Goal: Information Seeking & Learning: Learn about a topic

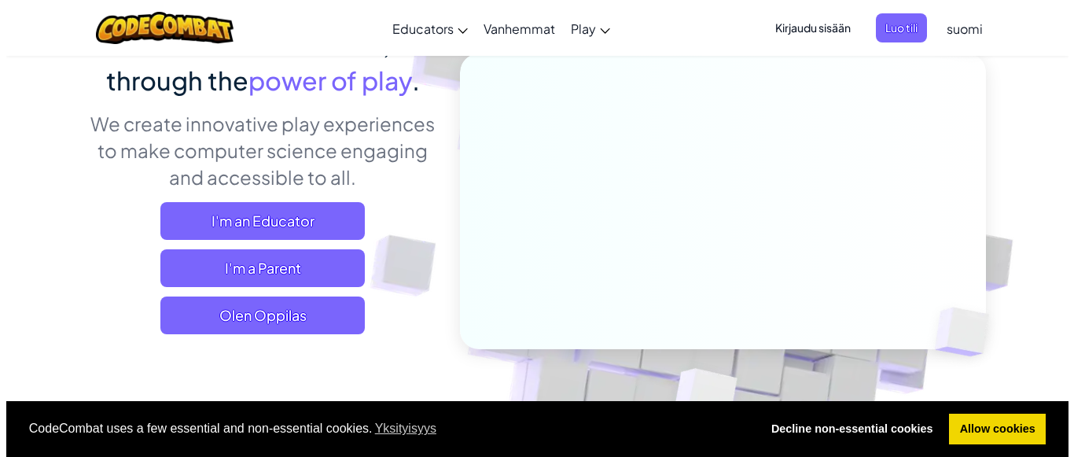
scroll to position [164, 0]
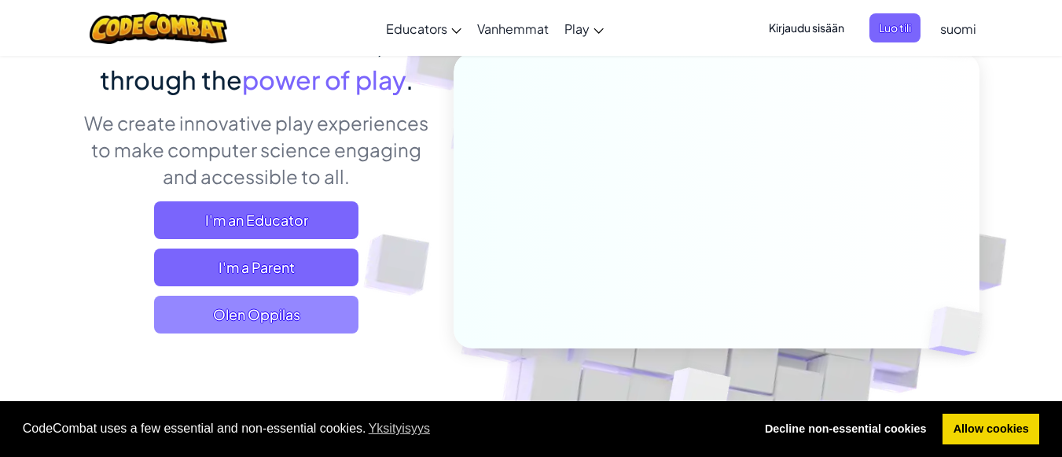
click at [324, 315] on span "Olen Oppilas" at bounding box center [256, 315] width 204 height 38
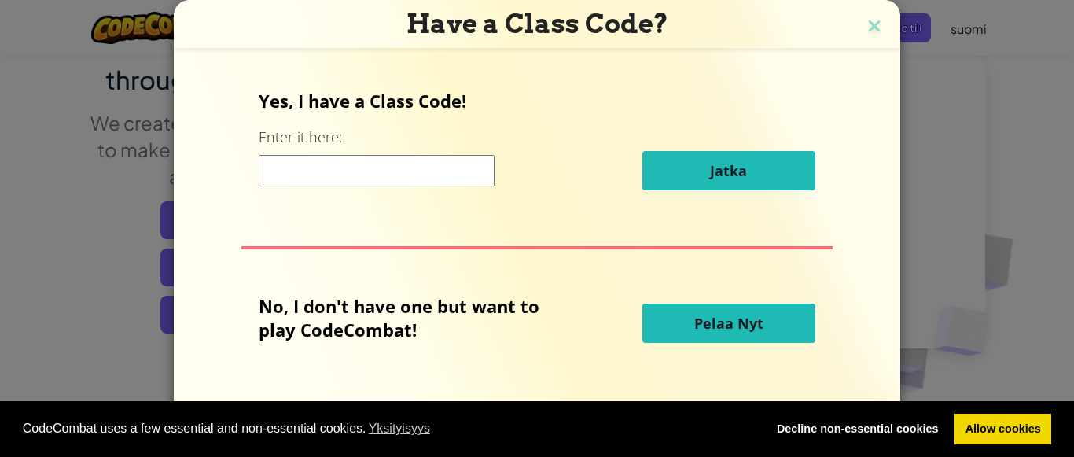
drag, startPoint x: 746, startPoint y: 329, endPoint x: 767, endPoint y: 366, distance: 42.9
click at [767, 367] on div "Yes, I have a Class Code! Enter it here: Jatka No, I don't have one but want to…" at bounding box center [536, 221] width 695 height 308
click at [758, 333] on span "Pelaa Nyt" at bounding box center [728, 323] width 69 height 19
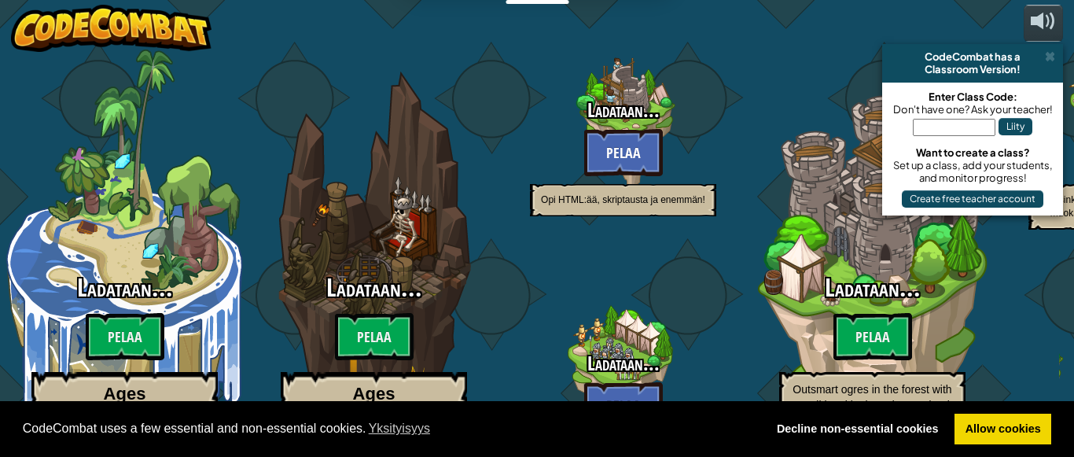
select select "fi"
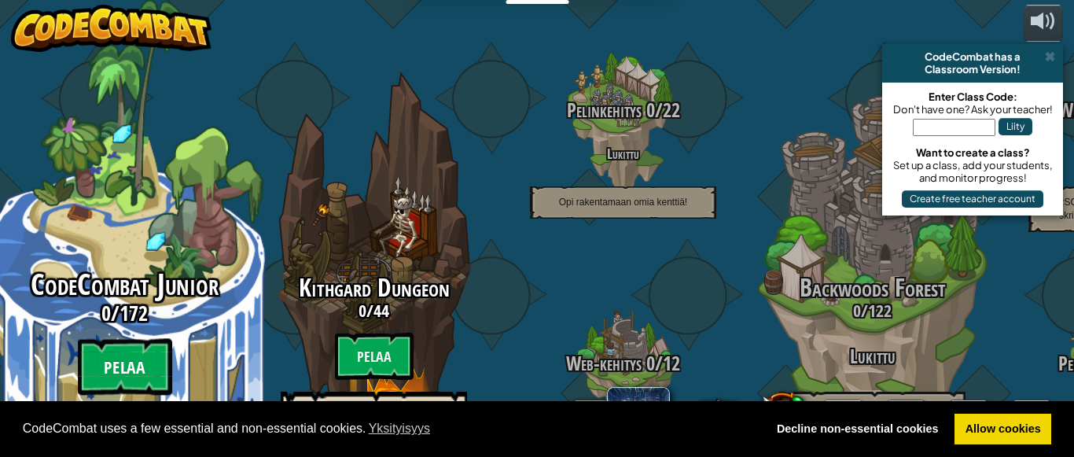
click at [149, 339] on btn "Pelaa" at bounding box center [125, 367] width 94 height 57
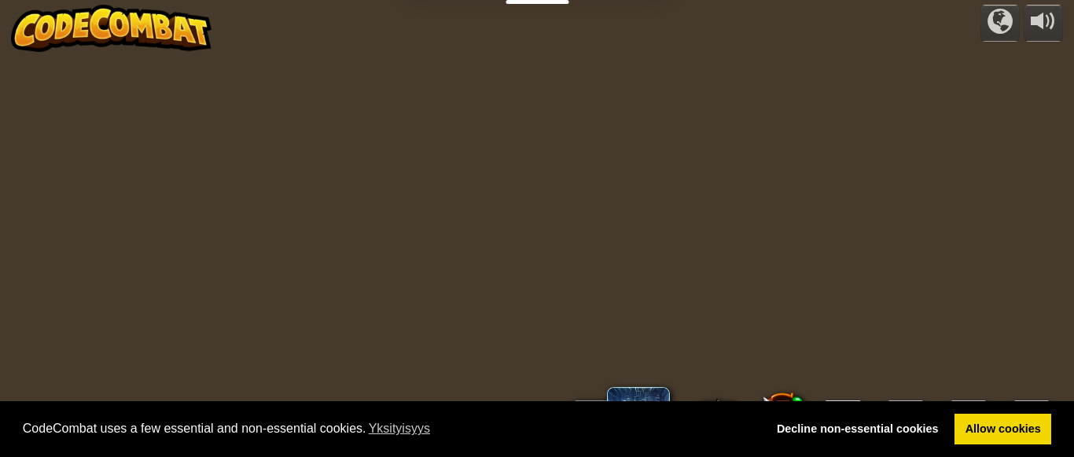
select select "fi"
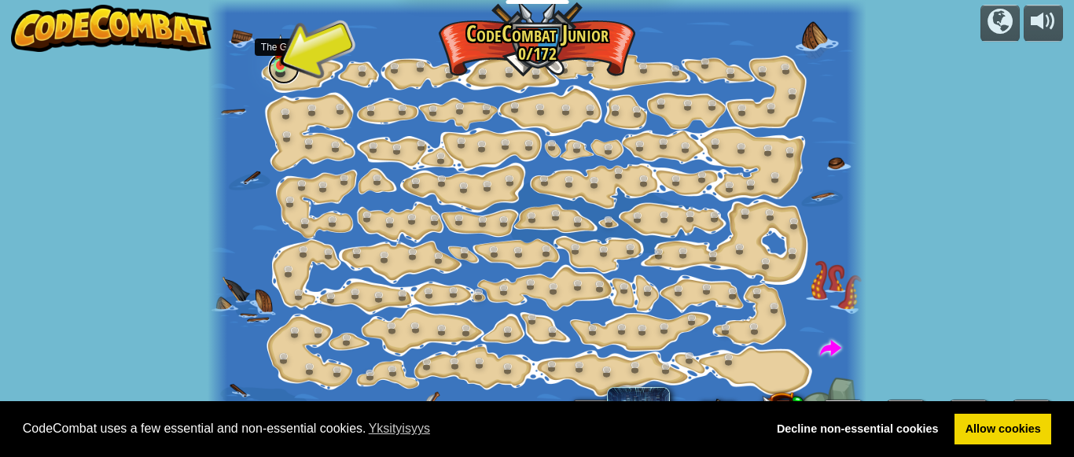
click at [272, 68] on link at bounding box center [283, 68] width 31 height 31
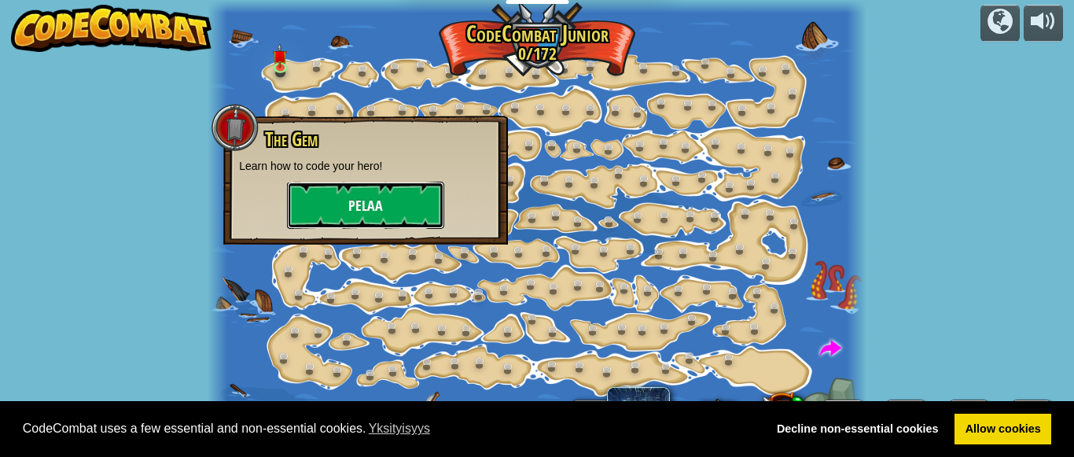
click at [366, 204] on button "Pelaa" at bounding box center [365, 205] width 157 height 47
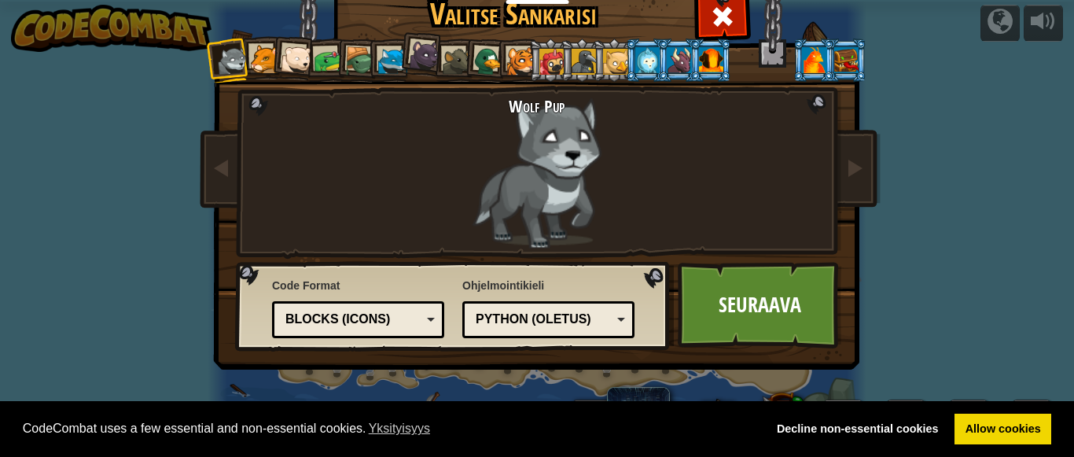
click at [593, 61] on li at bounding box center [614, 60] width 42 height 43
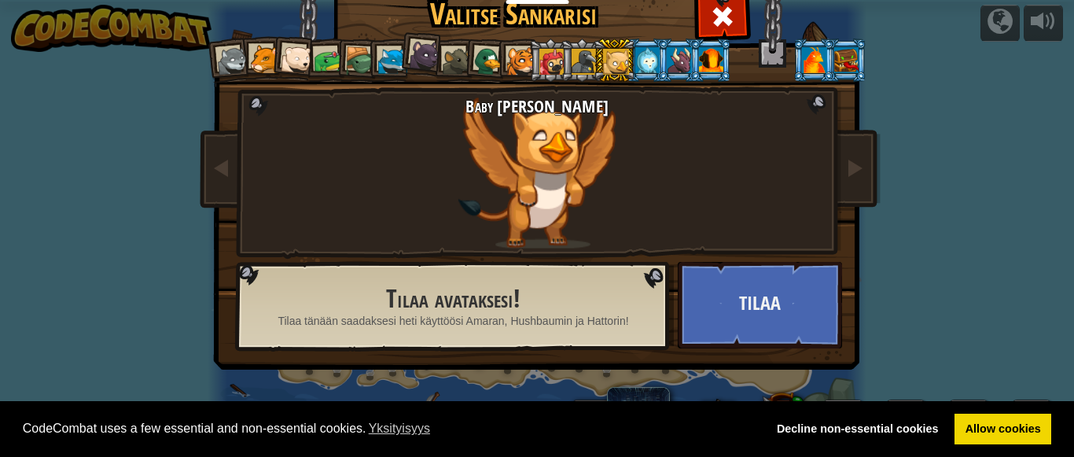
click at [671, 62] on div at bounding box center [679, 59] width 24 height 25
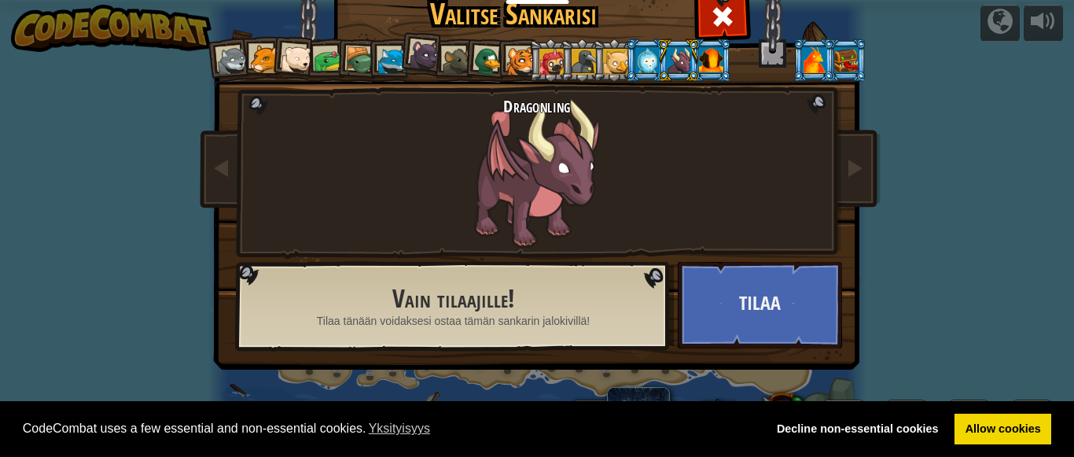
click at [705, 61] on div at bounding box center [711, 59] width 24 height 25
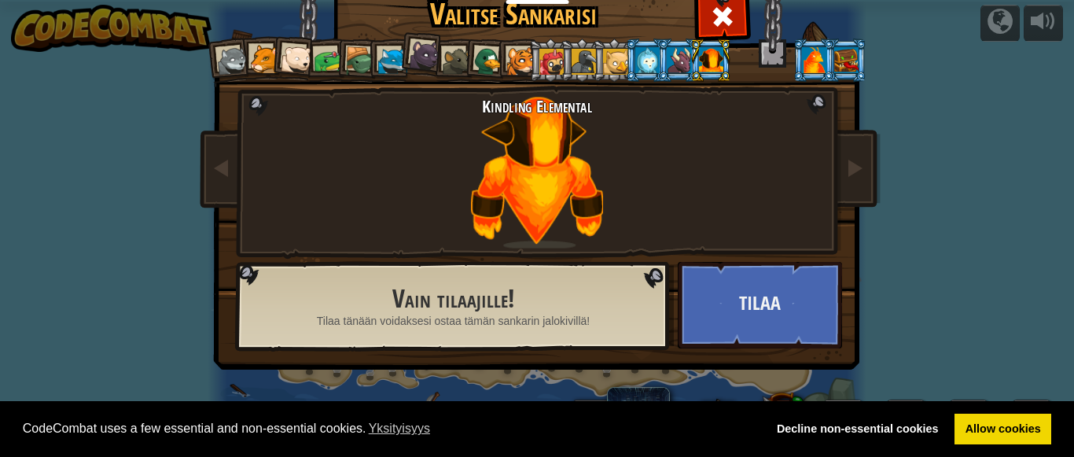
click at [816, 48] on div at bounding box center [814, 59] width 24 height 25
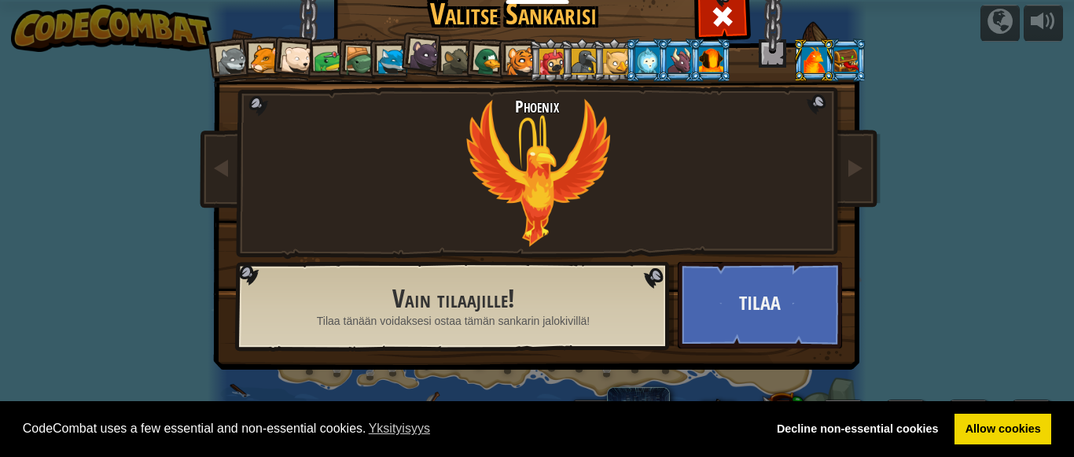
click at [705, 58] on div at bounding box center [711, 59] width 24 height 25
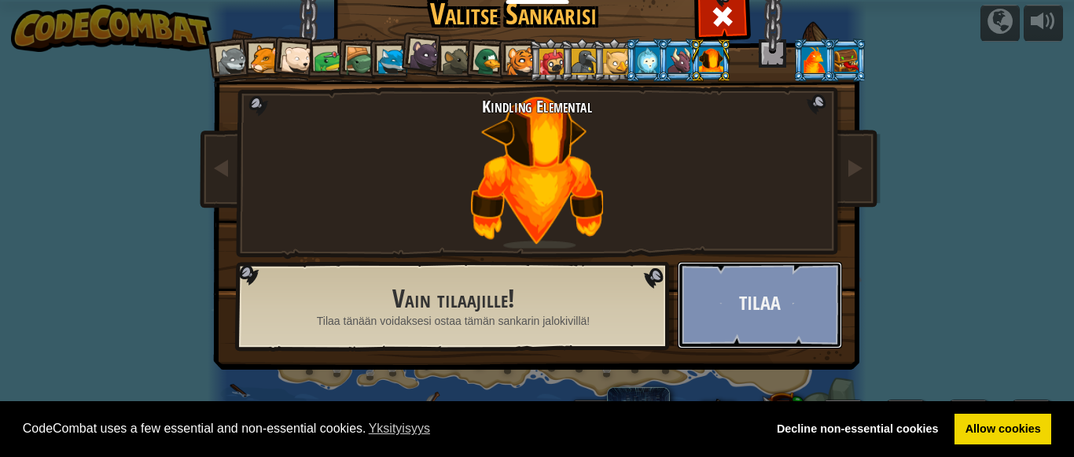
click at [745, 325] on button "Tilaa" at bounding box center [760, 305] width 164 height 86
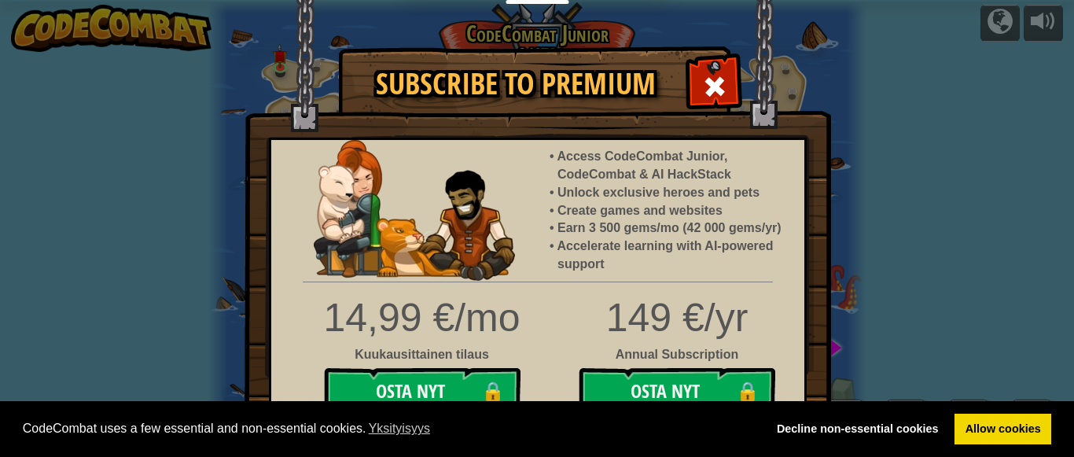
click at [715, 101] on div at bounding box center [715, 85] width 50 height 50
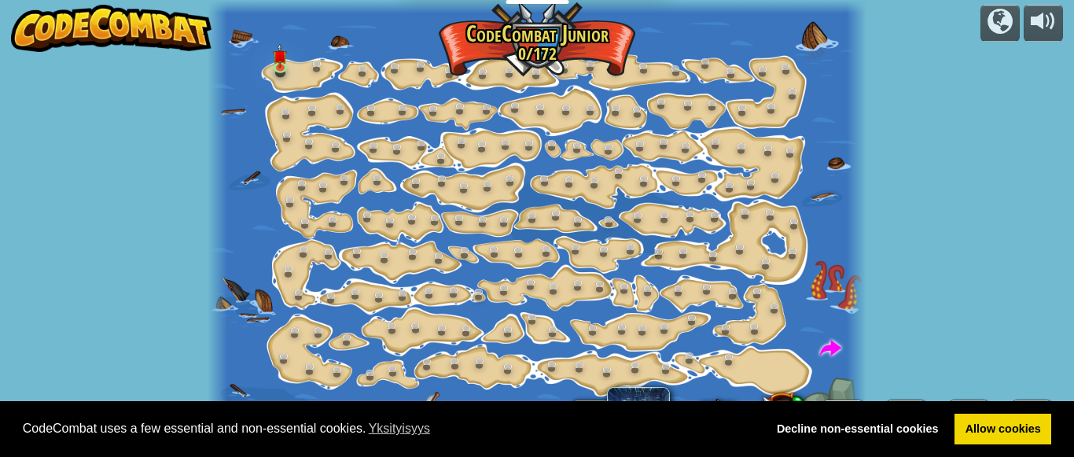
click at [268, 64] on div at bounding box center [537, 228] width 658 height 457
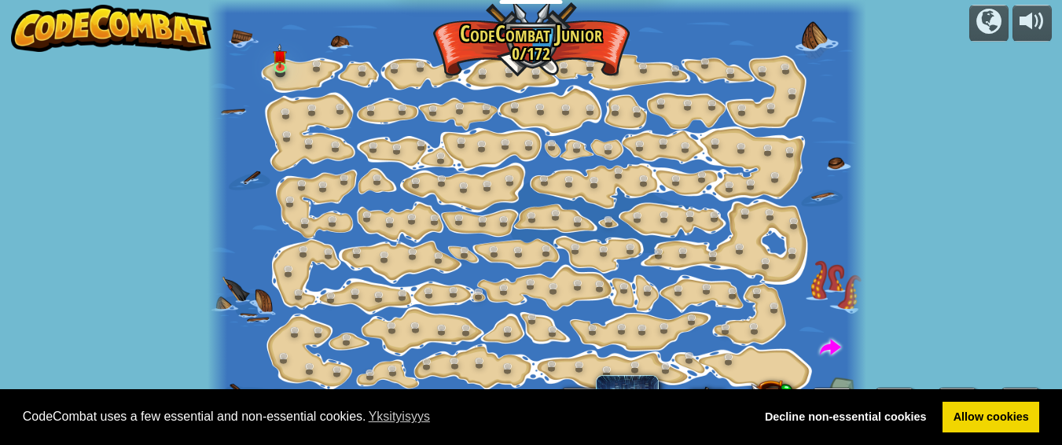
click at [268, 64] on div at bounding box center [537, 228] width 658 height 457
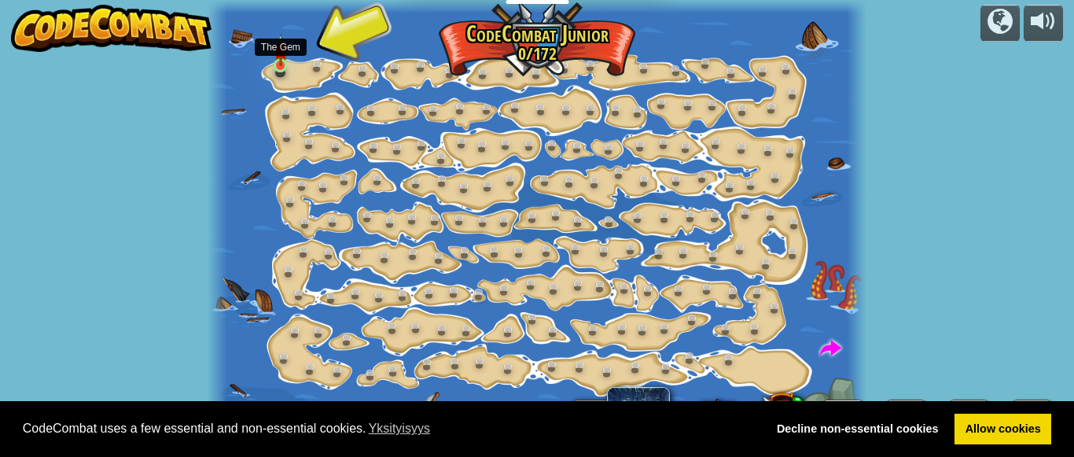
click at [279, 62] on img at bounding box center [281, 50] width 14 height 33
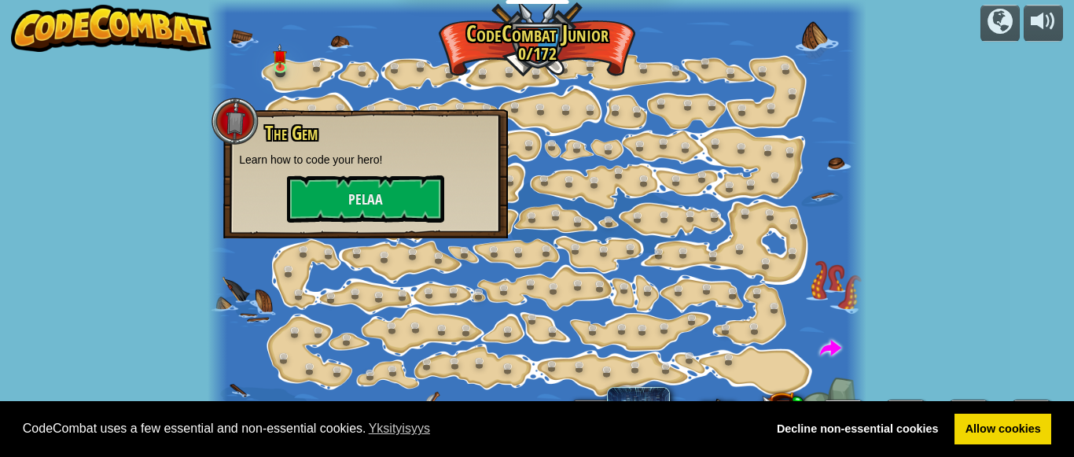
click at [391, 233] on div "The Gem Learn how to code your hero! Pelaa" at bounding box center [365, 173] width 285 height 129
click at [377, 195] on button "Pelaa" at bounding box center [365, 198] width 157 height 47
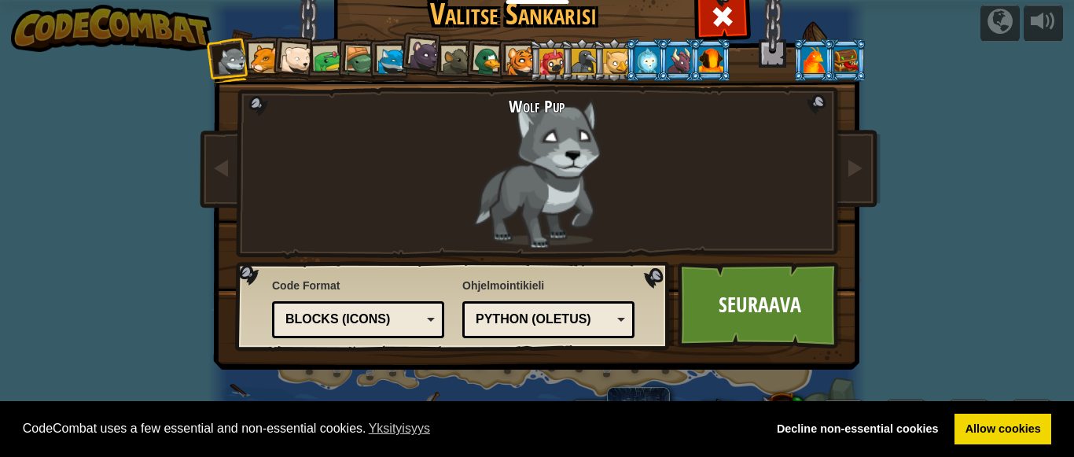
click at [529, 52] on li at bounding box center [550, 60] width 42 height 43
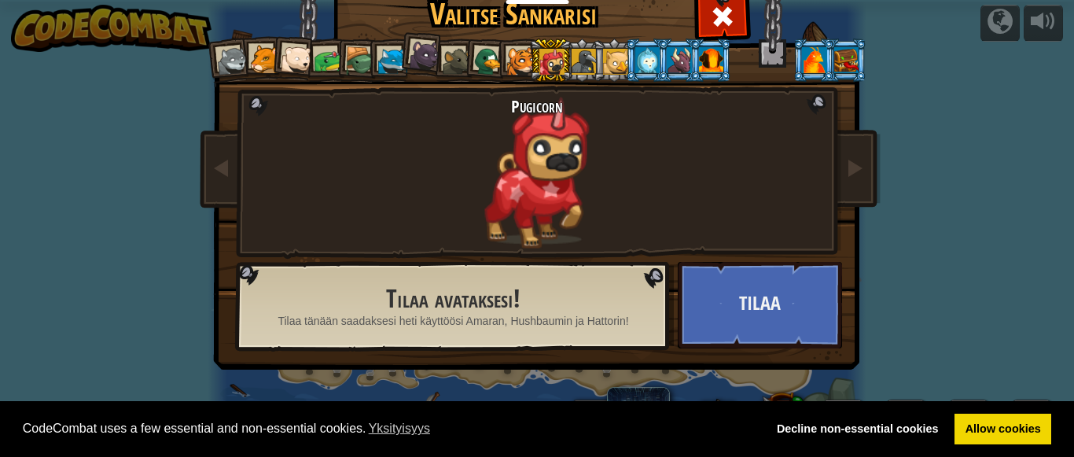
click at [509, 52] on div at bounding box center [520, 61] width 29 height 29
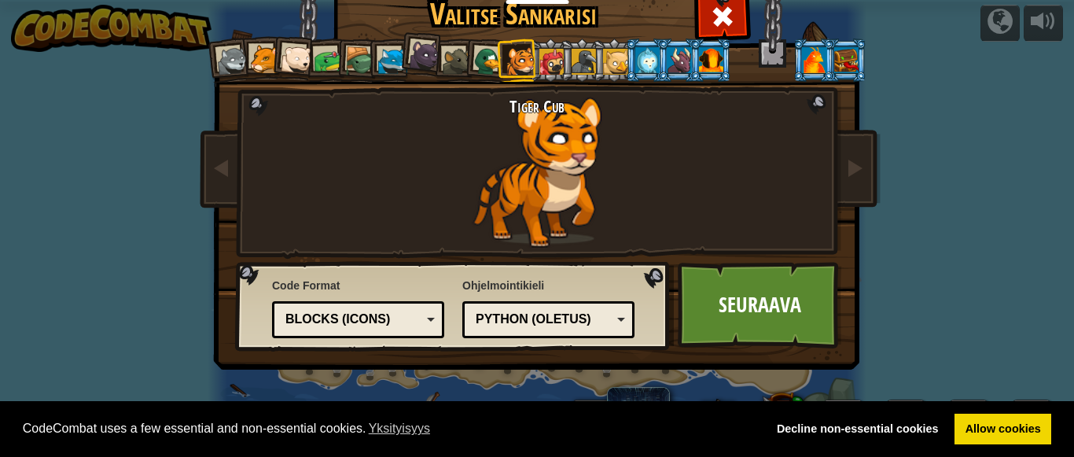
click at [447, 54] on div at bounding box center [457, 61] width 29 height 29
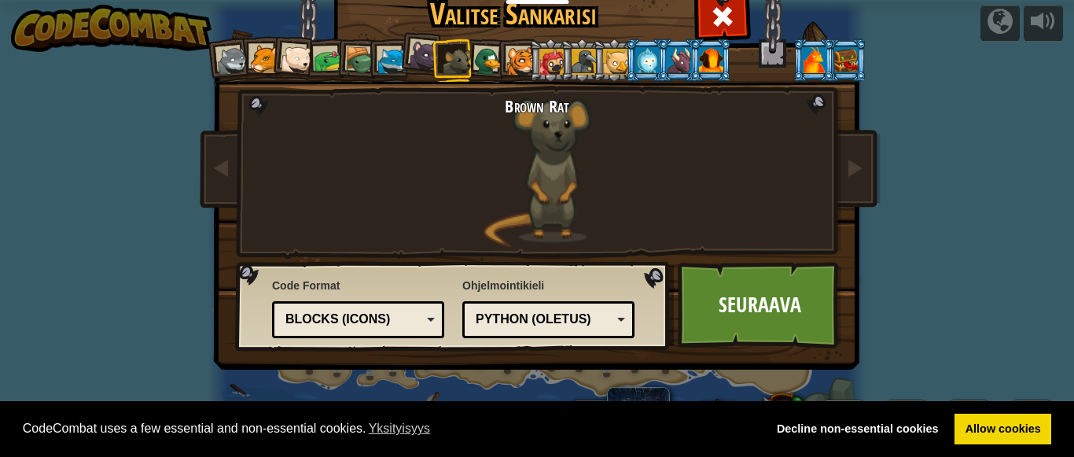
click at [539, 71] on div at bounding box center [551, 61] width 25 height 25
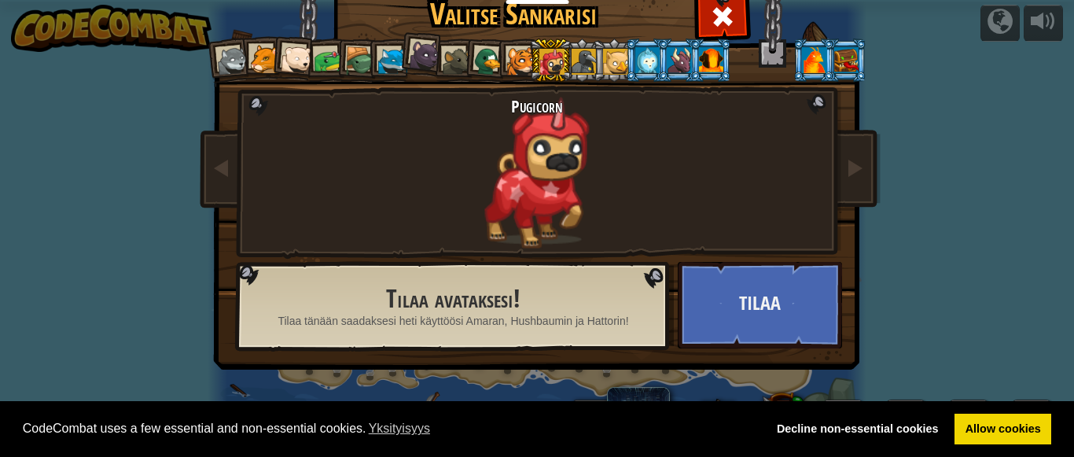
click at [582, 61] on div at bounding box center [584, 61] width 25 height 25
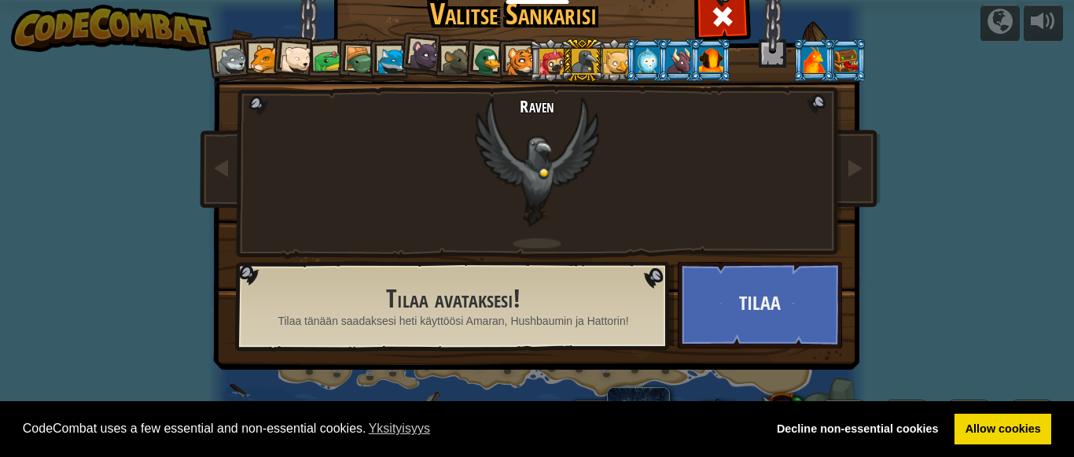
click at [480, 46] on li at bounding box center [486, 60] width 46 height 46
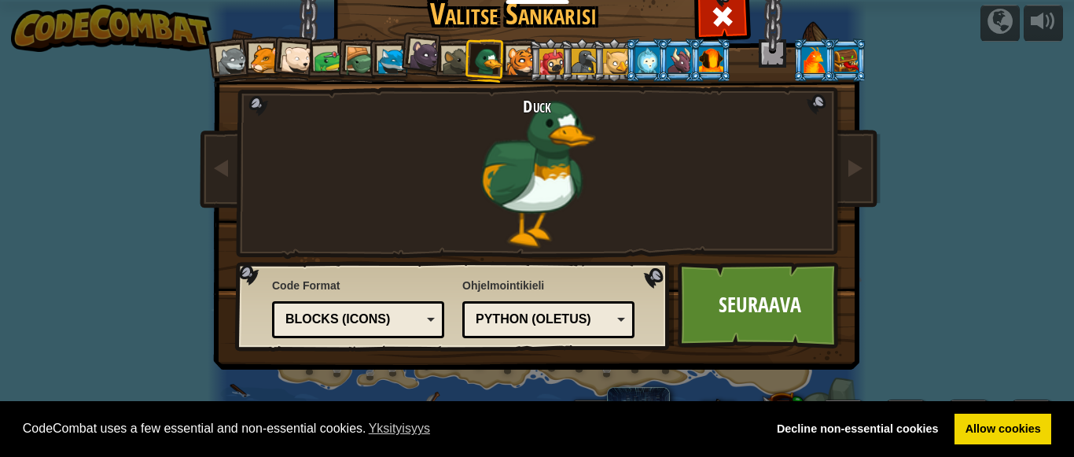
click at [508, 51] on div at bounding box center [520, 61] width 29 height 29
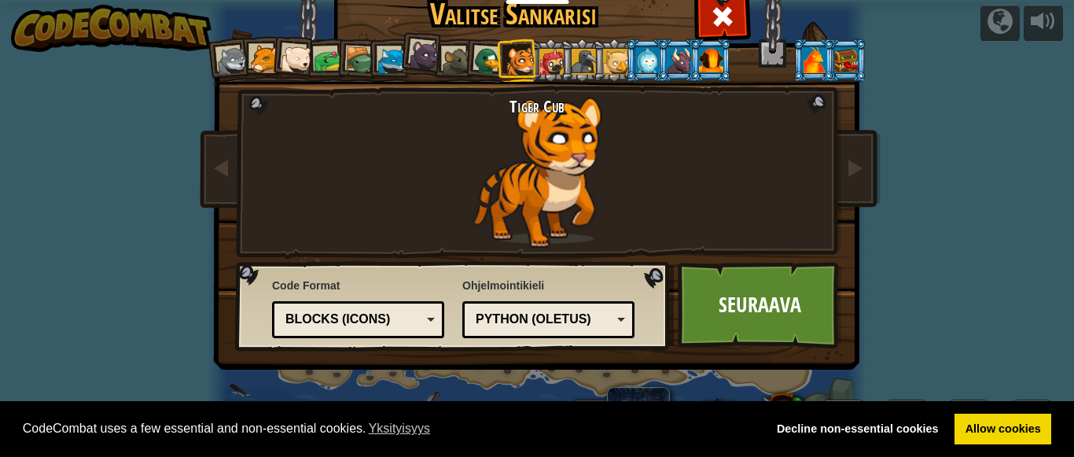
click at [345, 48] on div at bounding box center [360, 61] width 30 height 30
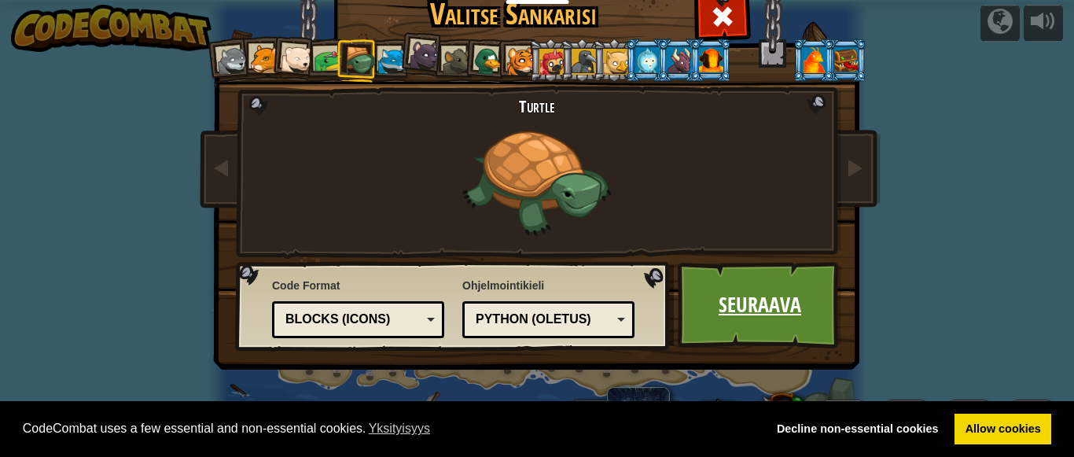
click at [731, 274] on link "Seuraava" at bounding box center [760, 305] width 164 height 86
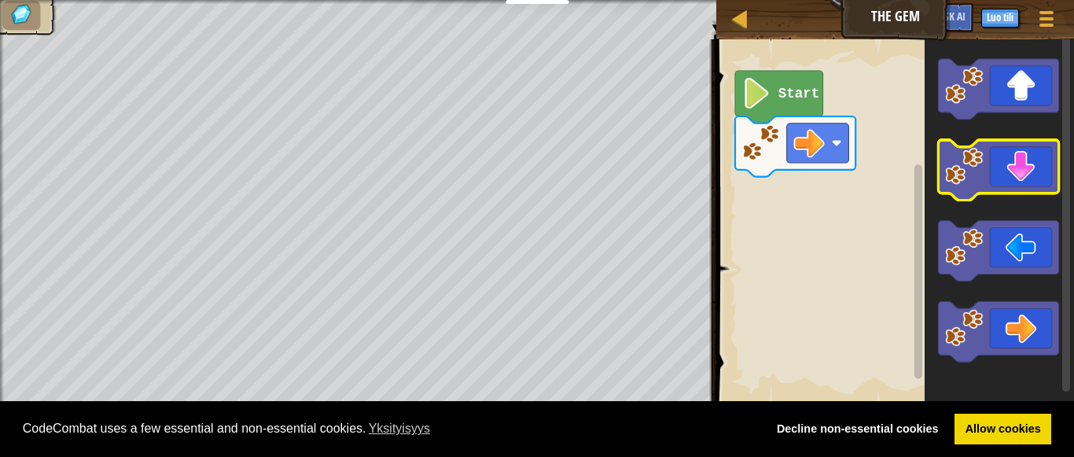
click at [1015, 187] on icon "Blocklyn työnäkymä" at bounding box center [999, 170] width 120 height 61
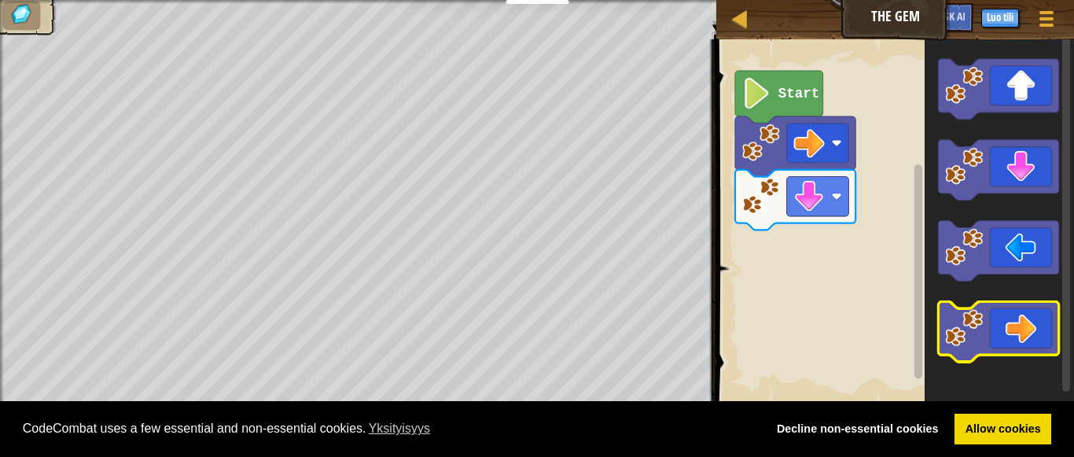
click at [994, 340] on icon "Blocklyn työnäkymä" at bounding box center [999, 332] width 120 height 61
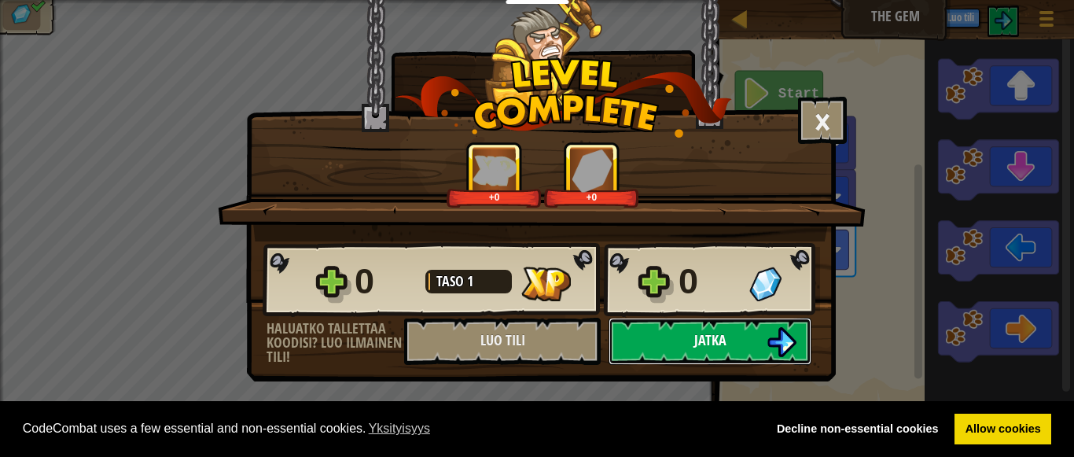
click at [671, 339] on button "Jatka" at bounding box center [710, 341] width 203 height 47
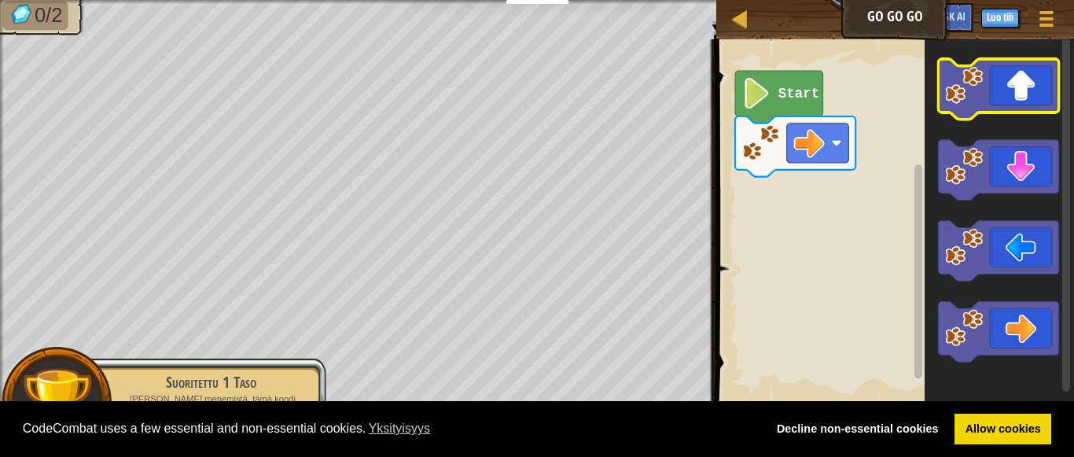
click at [1007, 87] on icon "Blocklyn työnäkymä" at bounding box center [999, 89] width 120 height 61
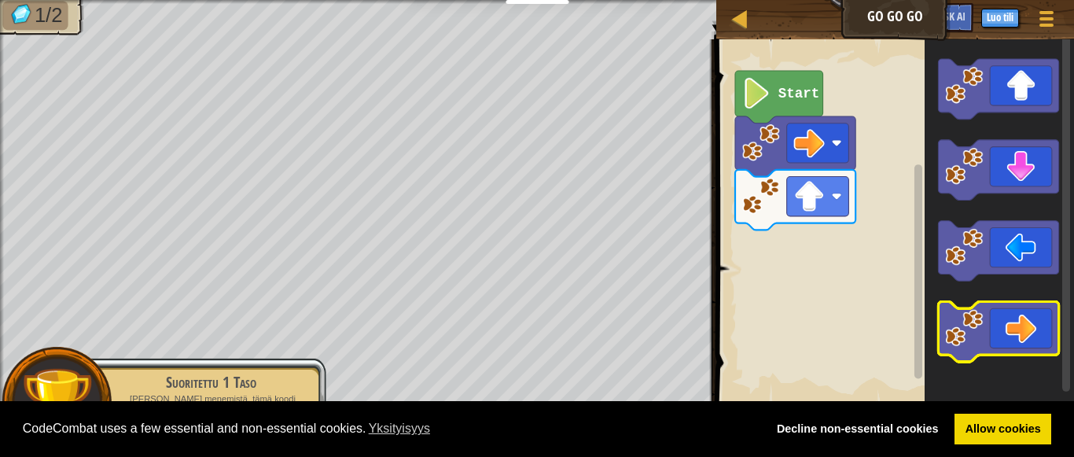
click at [1001, 355] on rect "Blocklyn työnäkymä" at bounding box center [999, 332] width 120 height 61
click at [1002, 315] on icon "Blocklyn työnäkymä" at bounding box center [999, 332] width 120 height 61
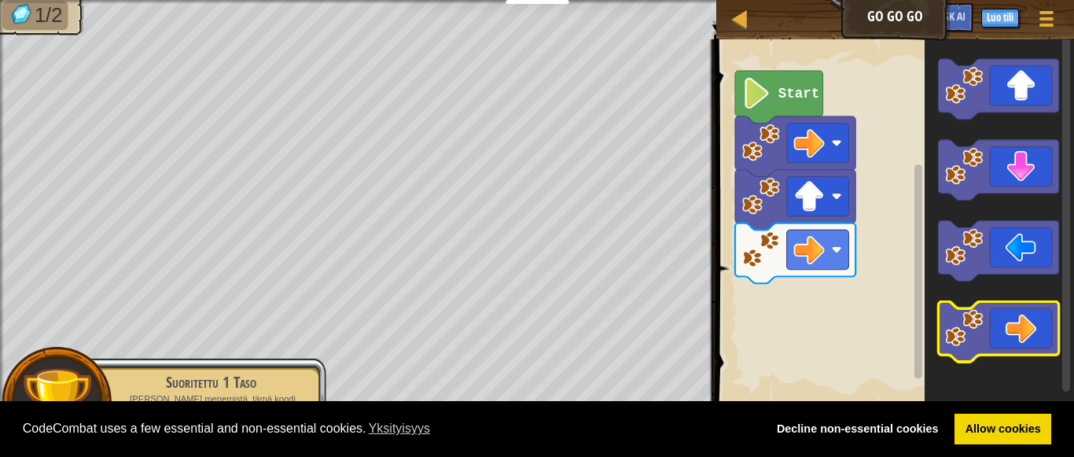
click at [1002, 315] on icon "Blocklyn työnäkymä" at bounding box center [999, 332] width 120 height 61
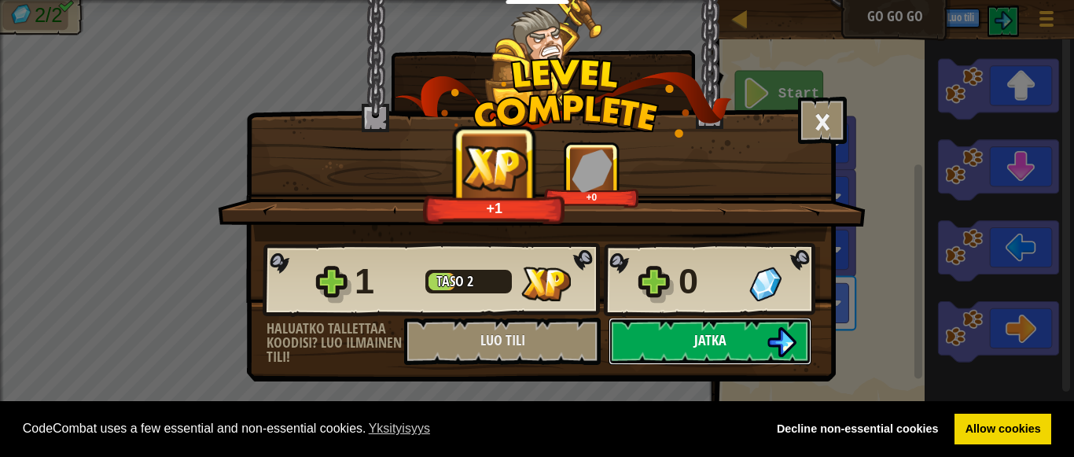
click at [724, 350] on button "Jatka" at bounding box center [710, 341] width 203 height 47
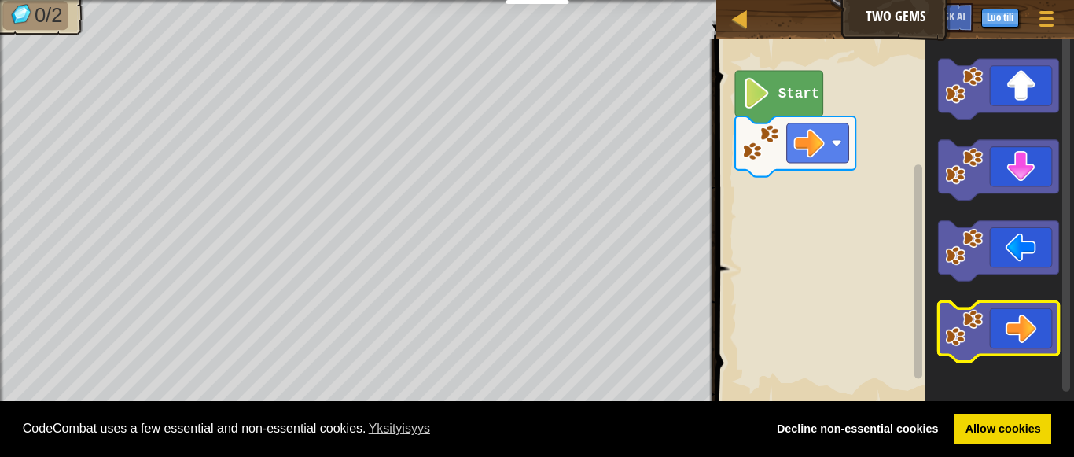
click at [986, 344] on icon "Blocklyn työnäkymä" at bounding box center [999, 332] width 120 height 61
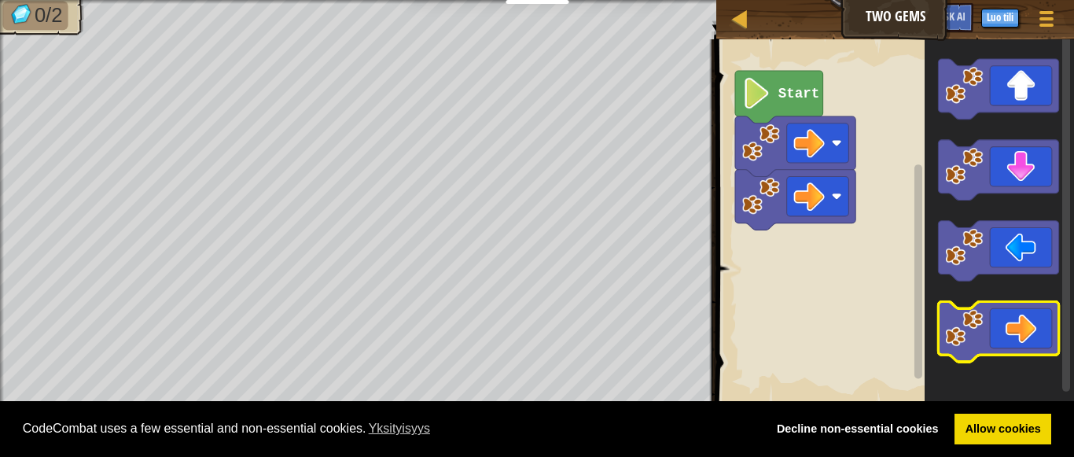
click at [986, 344] on icon "Blocklyn työnäkymä" at bounding box center [999, 332] width 120 height 61
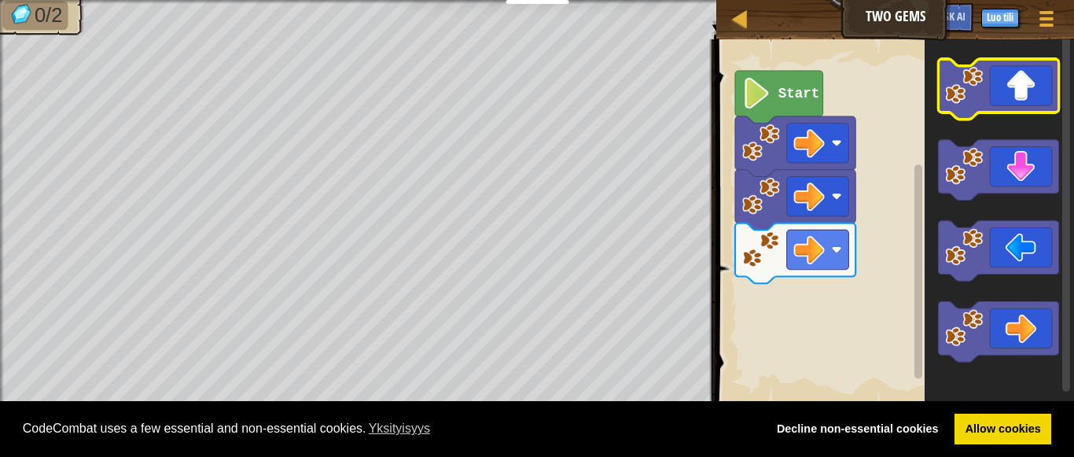
click at [1028, 79] on icon "Blocklyn työnäkymä" at bounding box center [999, 89] width 120 height 61
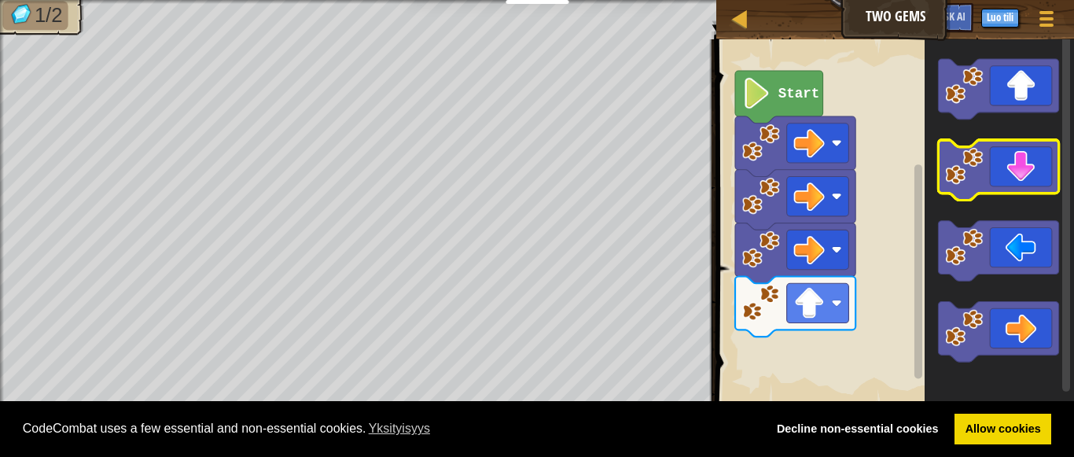
click at [988, 178] on icon "Blocklyn työnäkymä" at bounding box center [999, 170] width 120 height 61
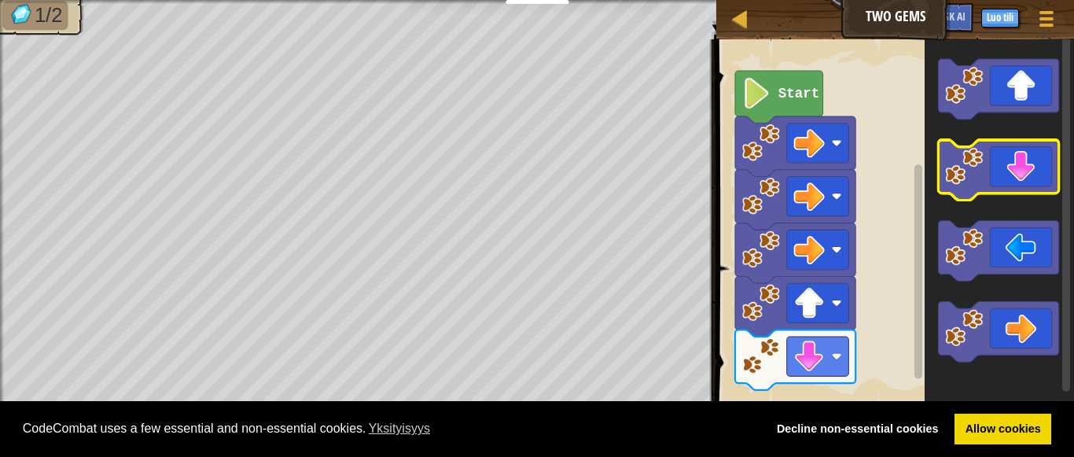
click at [988, 178] on icon "Blocklyn työnäkymä" at bounding box center [999, 170] width 120 height 61
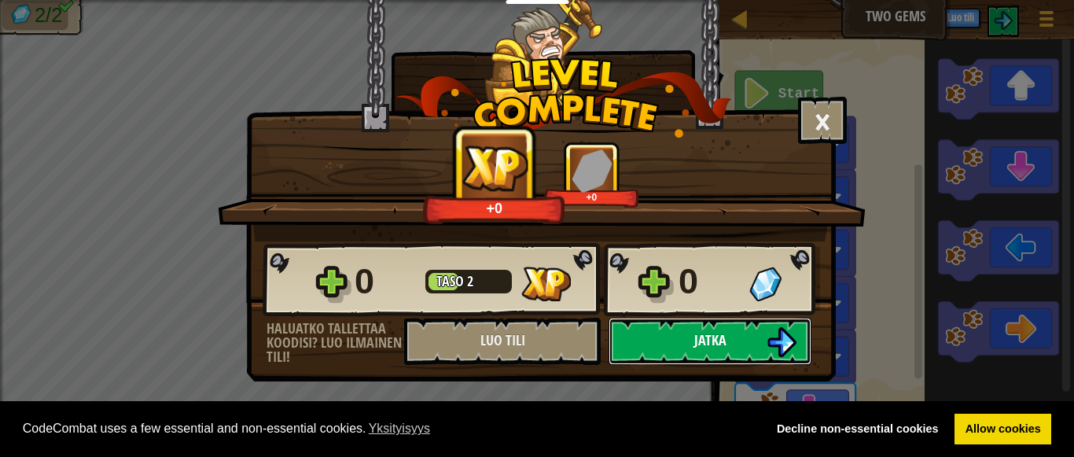
click at [708, 338] on span "Jatka" at bounding box center [710, 340] width 32 height 20
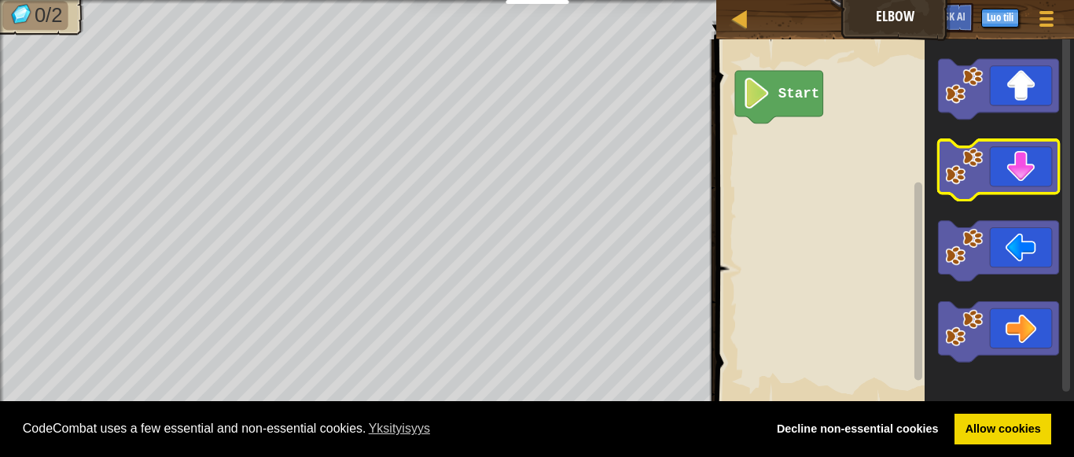
click at [999, 193] on icon "Blocklyn työnäkymä" at bounding box center [999, 170] width 120 height 61
click at [988, 162] on icon "Blocklyn työnäkymä" at bounding box center [999, 170] width 120 height 61
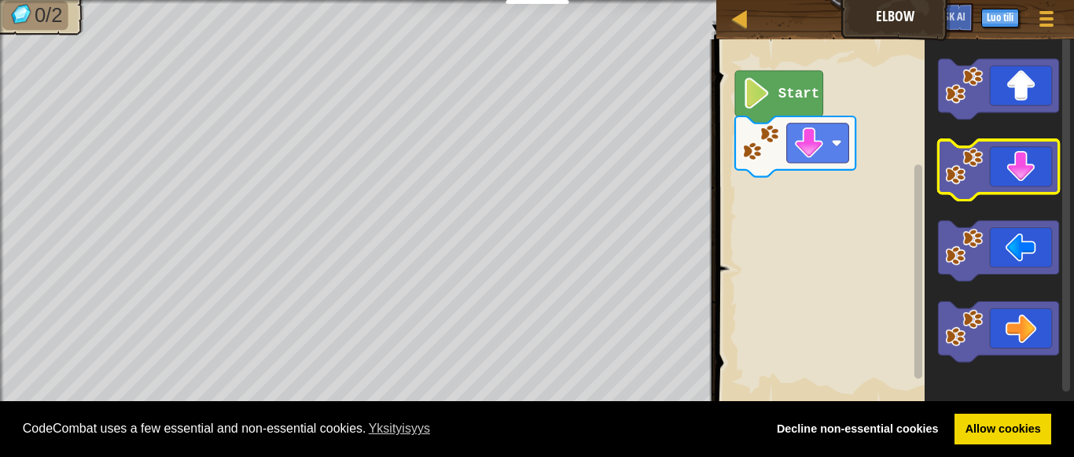
click at [988, 162] on icon "Blocklyn työnäkymä" at bounding box center [999, 170] width 120 height 61
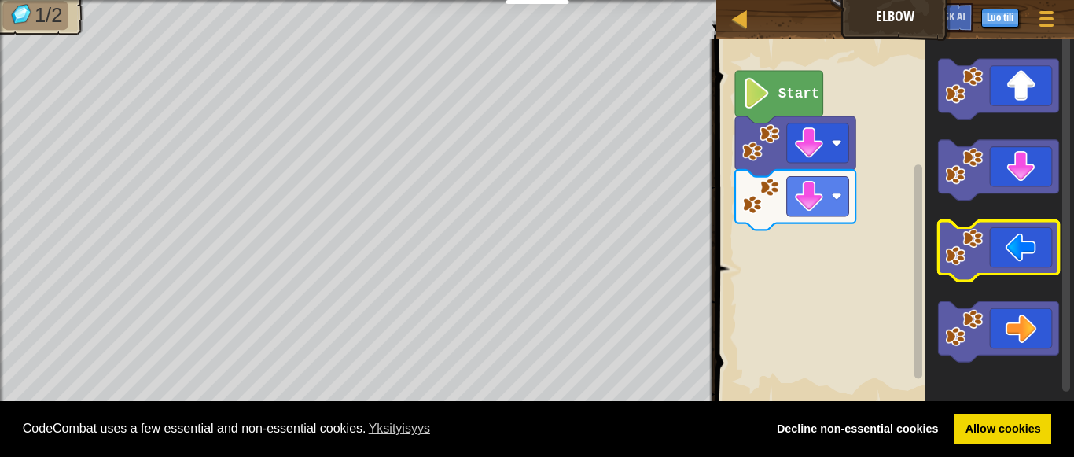
click at [1013, 258] on icon "Blocklyn työnäkymä" at bounding box center [999, 251] width 120 height 61
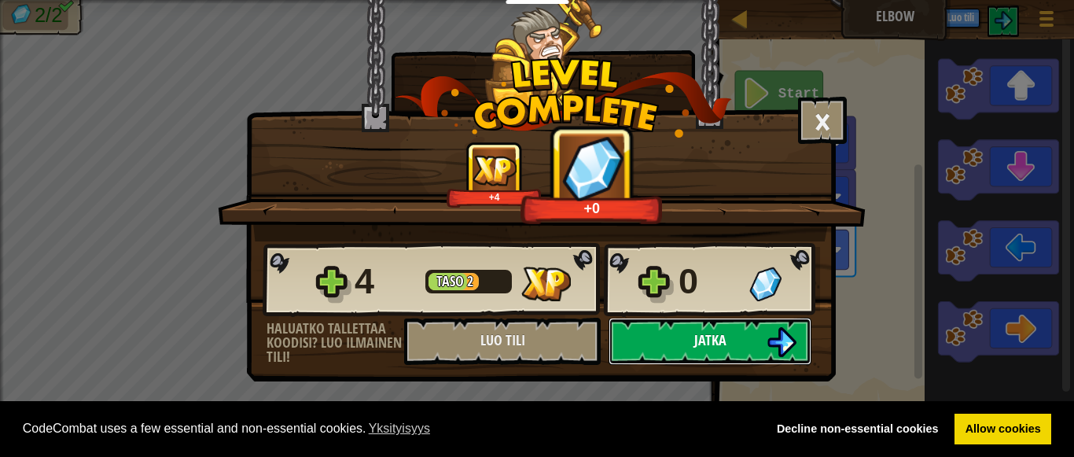
click at [794, 340] on img at bounding box center [782, 342] width 30 height 30
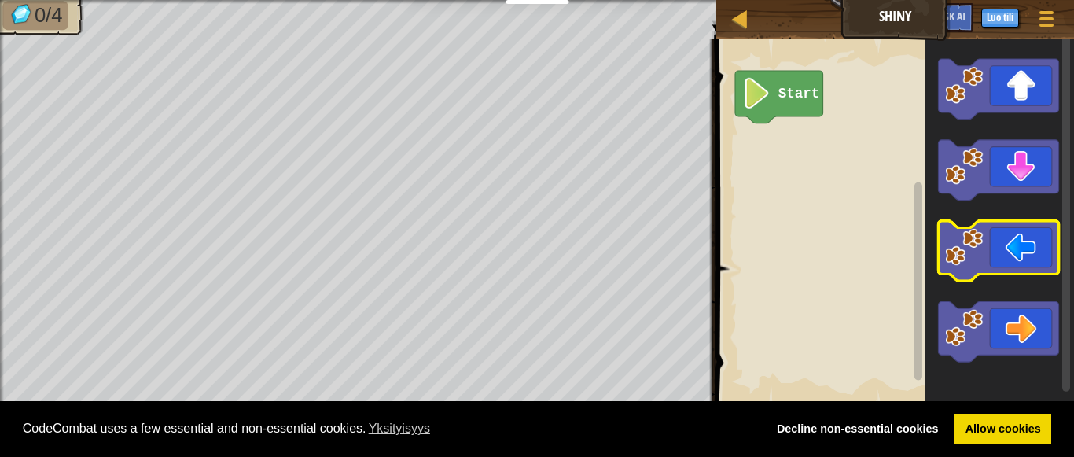
click at [999, 272] on icon "Blocklyn työnäkymä" at bounding box center [999, 251] width 120 height 61
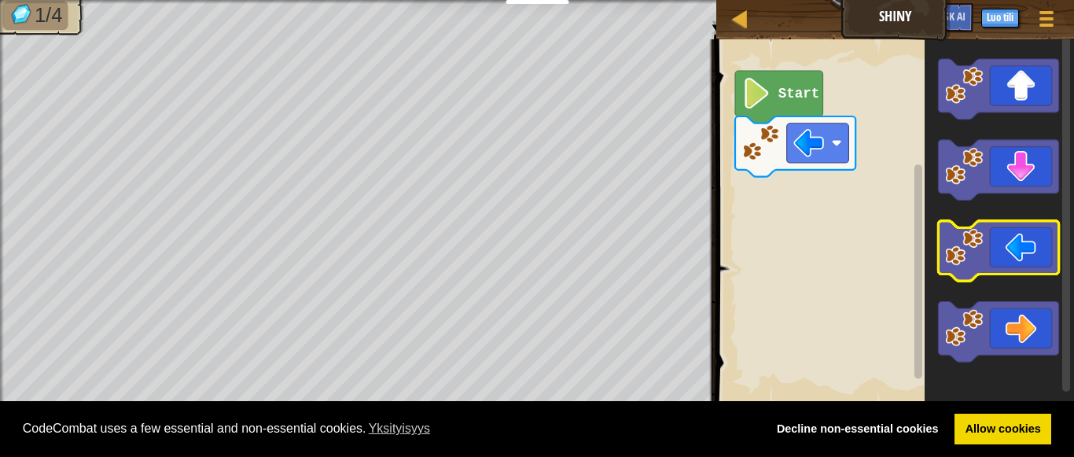
click at [999, 272] on icon "Blocklyn työnäkymä" at bounding box center [999, 251] width 120 height 61
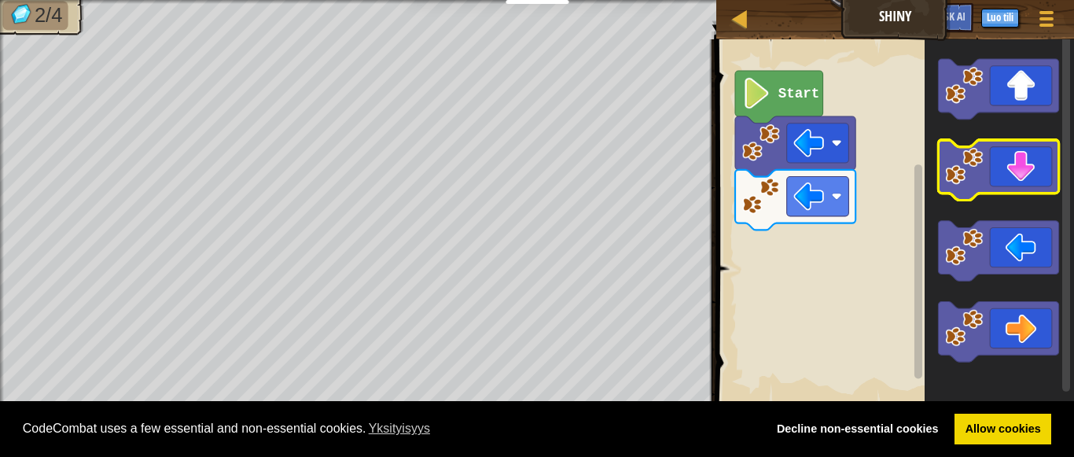
click at [1008, 189] on icon "Blocklyn työnäkymä" at bounding box center [999, 170] width 120 height 61
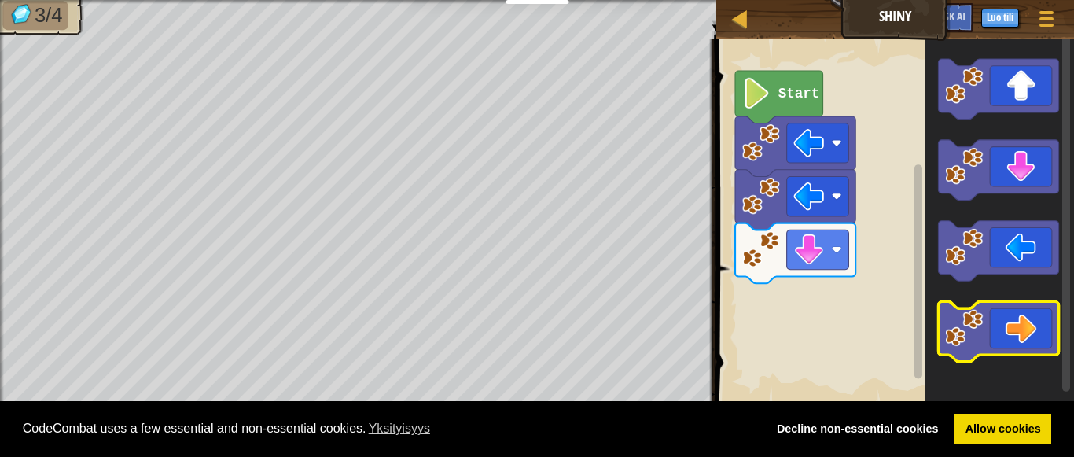
click at [986, 306] on icon "Blocklyn työnäkymä" at bounding box center [999, 332] width 120 height 61
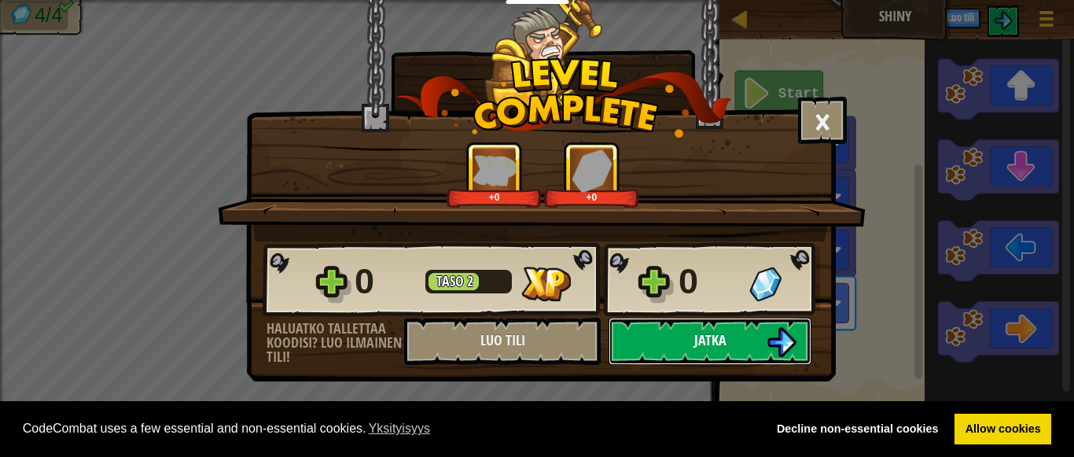
click at [751, 344] on button "Jatka" at bounding box center [710, 341] width 203 height 47
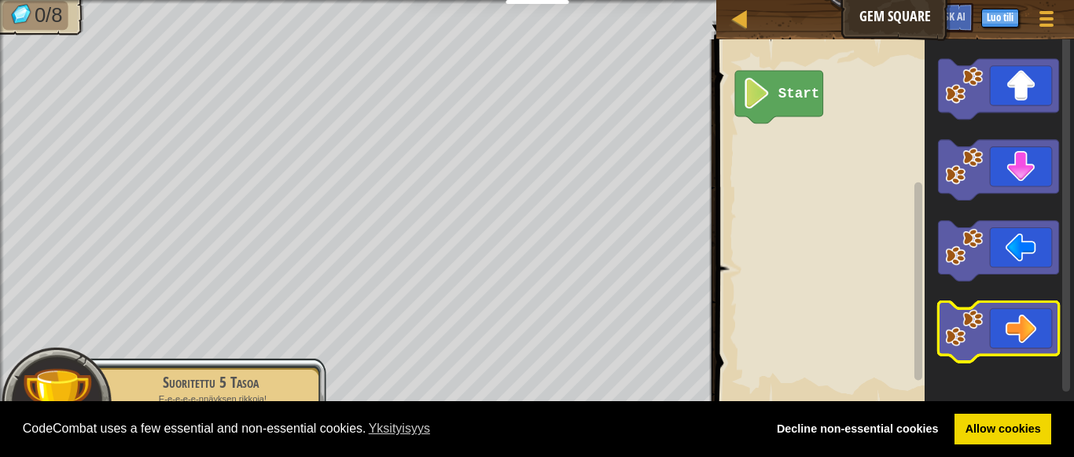
click at [981, 352] on icon "Blocklyn työnäkymä" at bounding box center [999, 332] width 120 height 61
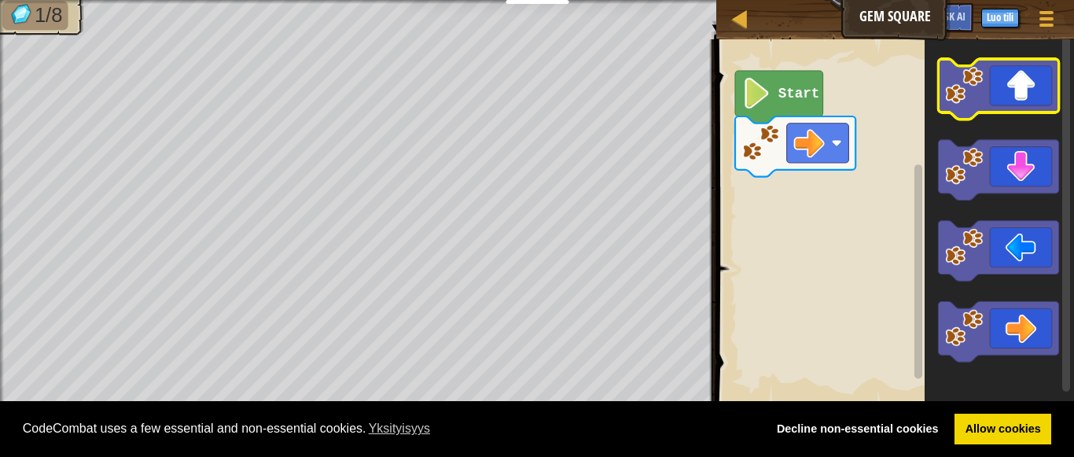
click at [1038, 91] on icon "Blocklyn työnäkymä" at bounding box center [999, 89] width 120 height 61
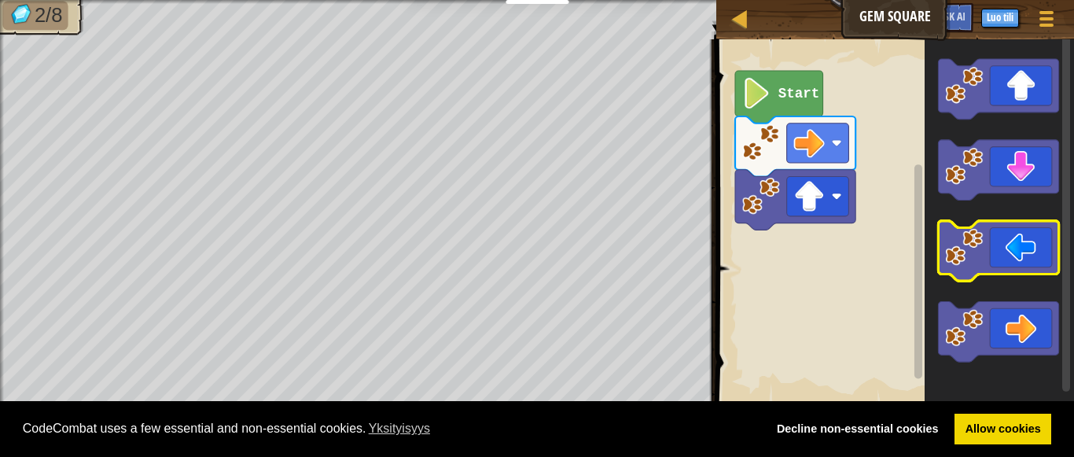
click at [981, 274] on icon "Blocklyn työnäkymä" at bounding box center [999, 251] width 120 height 61
click at [981, 271] on icon "Blocklyn työnäkymä" at bounding box center [999, 251] width 120 height 61
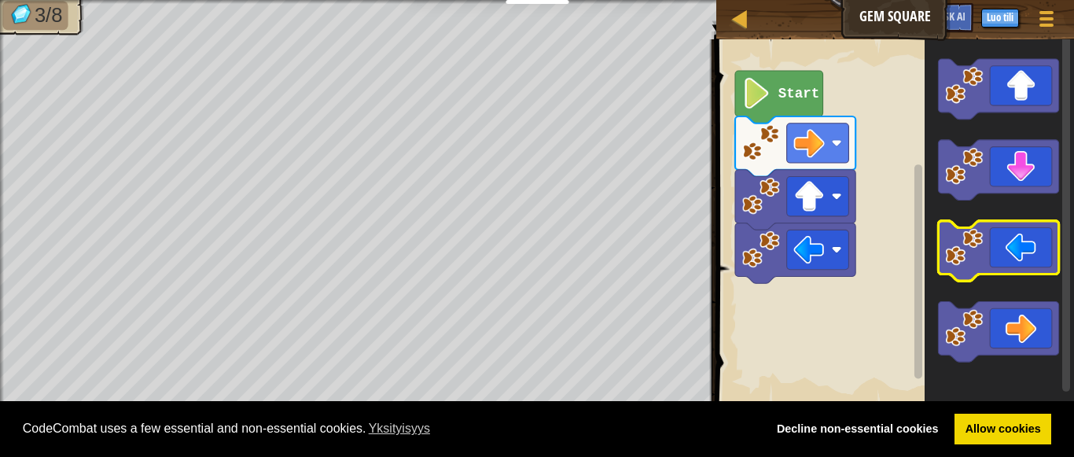
click at [981, 255] on image "Blocklyn työnäkymä" at bounding box center [965, 247] width 38 height 38
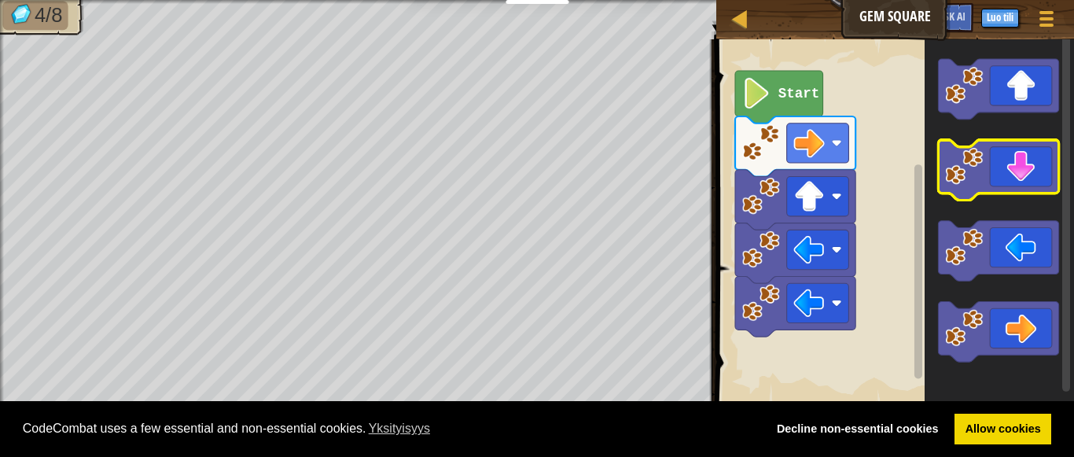
click at [995, 176] on icon "Blocklyn työnäkymä" at bounding box center [999, 170] width 120 height 61
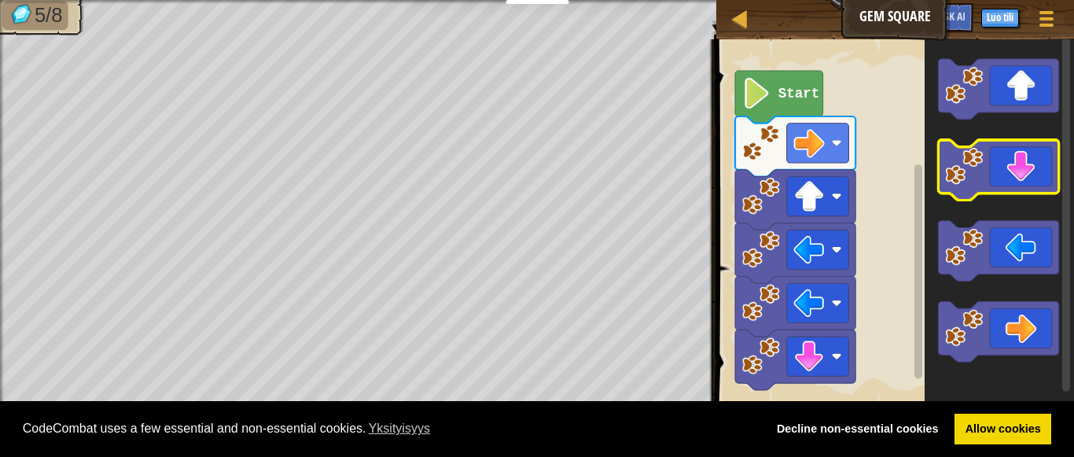
click at [995, 176] on icon "Blocklyn työnäkymä" at bounding box center [999, 170] width 120 height 61
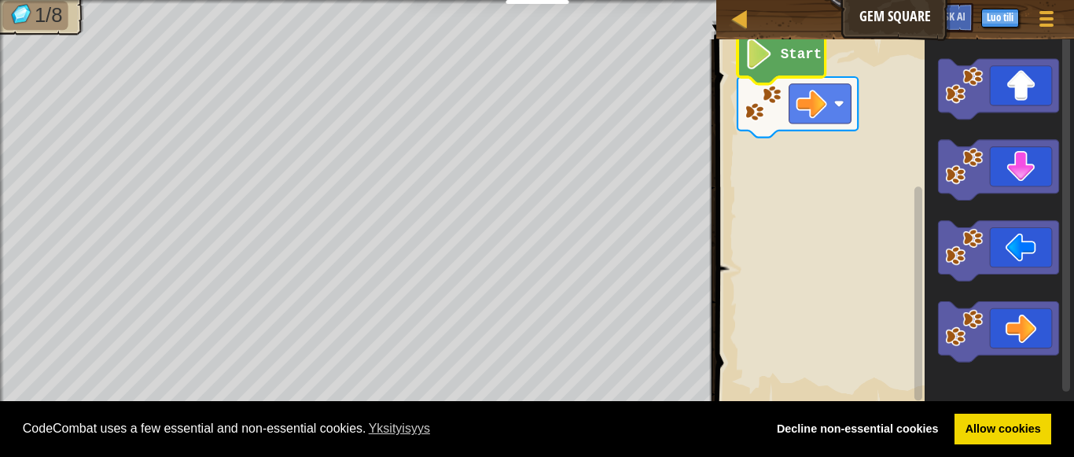
click at [789, 66] on icon "Blocklyn työnäkymä" at bounding box center [781, 57] width 88 height 53
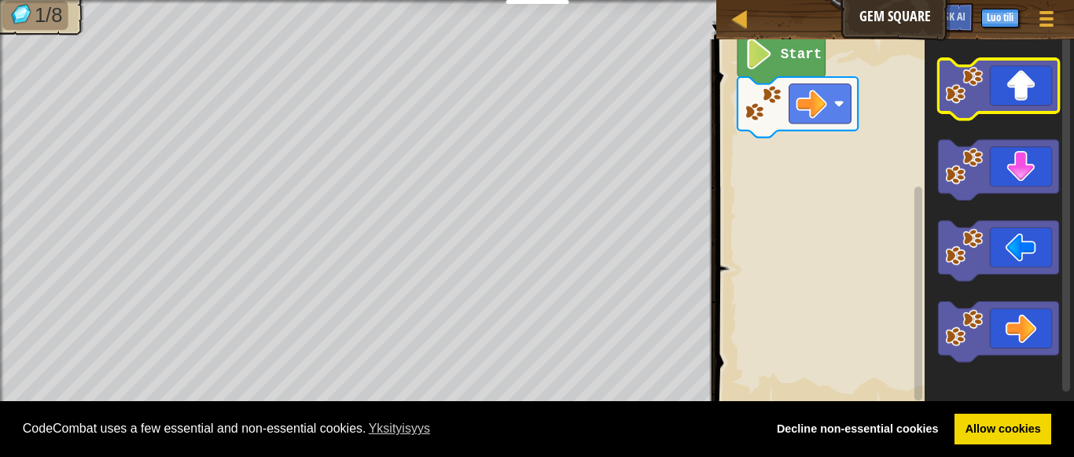
click at [999, 61] on icon "Blocklyn työnäkymä" at bounding box center [999, 89] width 120 height 61
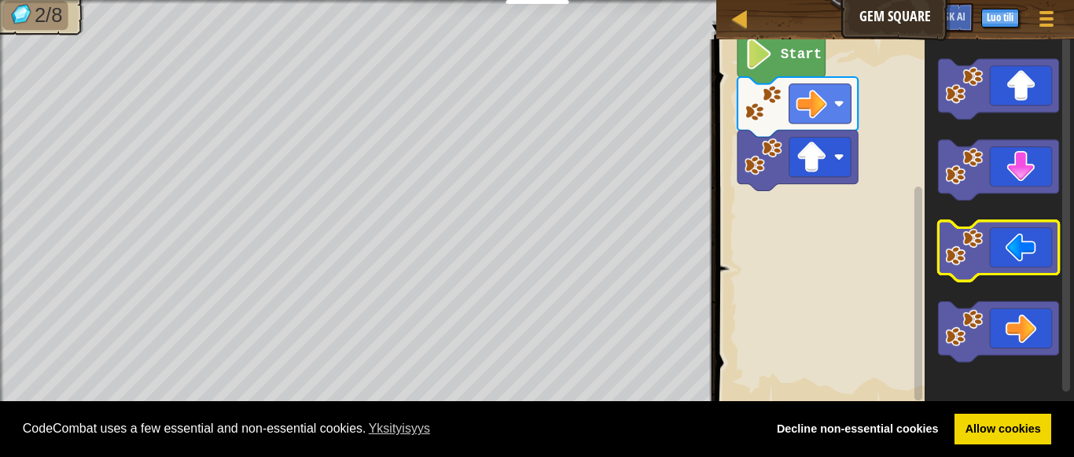
click at [1013, 247] on icon "Blocklyn työnäkymä" at bounding box center [999, 251] width 120 height 61
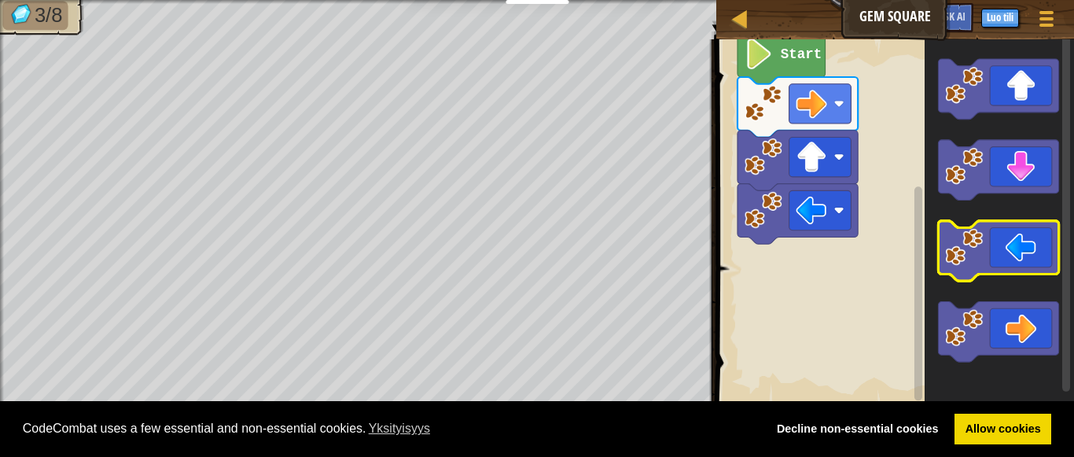
click at [1013, 247] on icon "Blocklyn työnäkymä" at bounding box center [999, 251] width 120 height 61
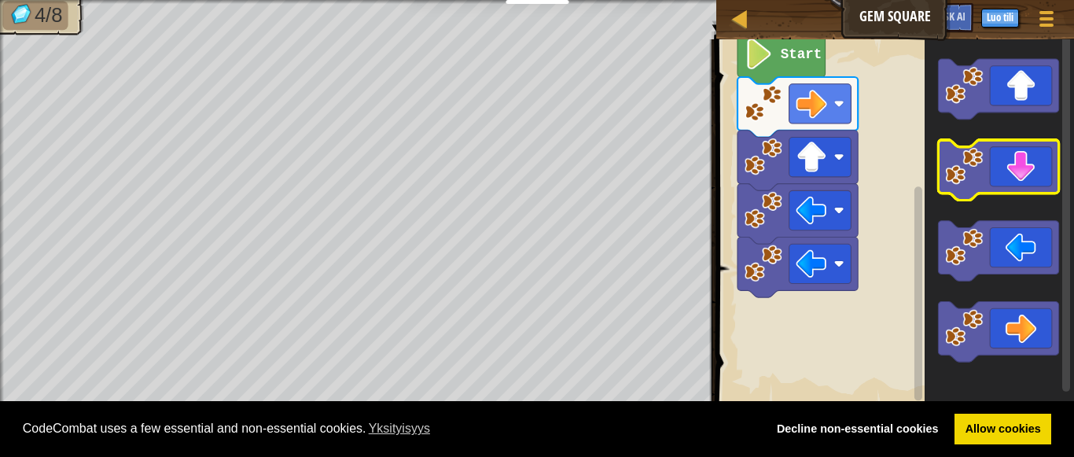
click at [979, 153] on image "Blocklyn työnäkymä" at bounding box center [965, 166] width 38 height 38
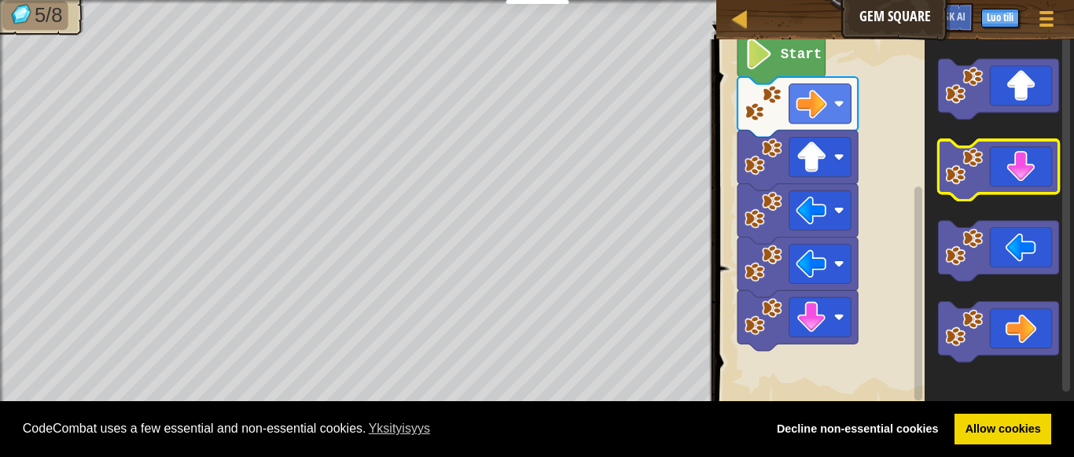
click at [980, 158] on image "Blocklyn työnäkymä" at bounding box center [965, 166] width 38 height 38
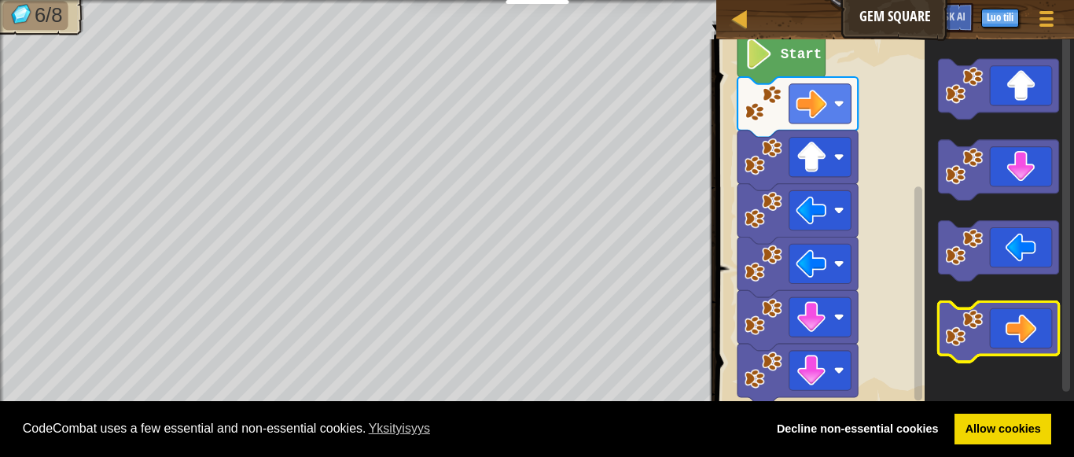
click at [1006, 320] on icon "Blocklyn työnäkymä" at bounding box center [999, 332] width 120 height 61
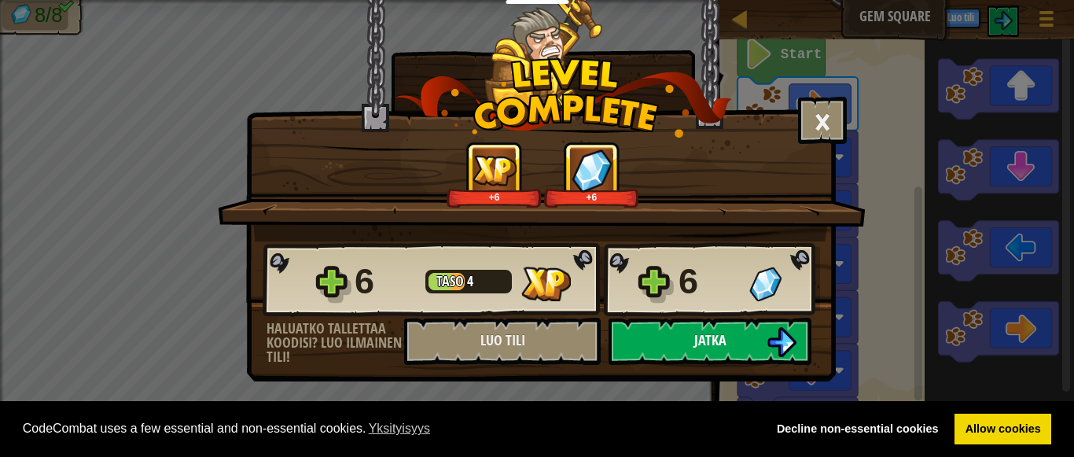
click at [771, 327] on img at bounding box center [782, 342] width 30 height 30
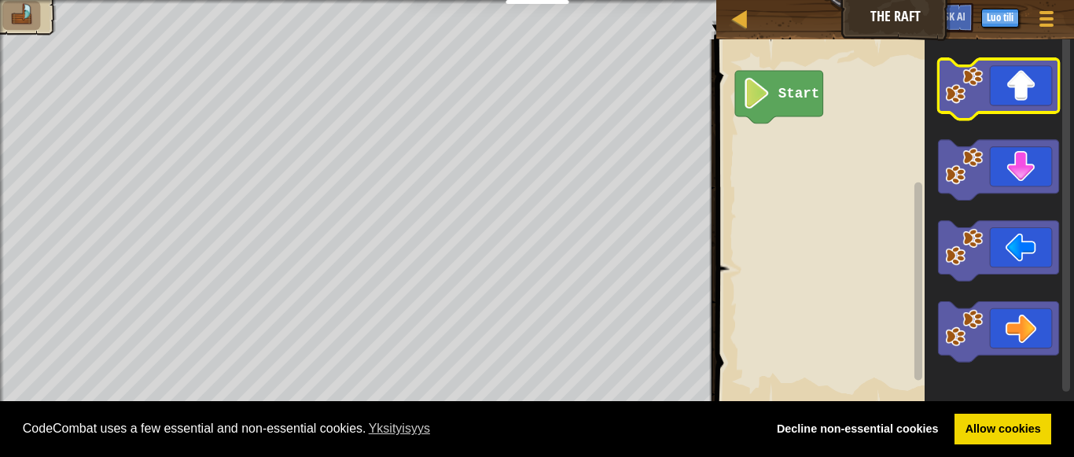
click at [1017, 90] on icon "Blocklyn työnäkymä" at bounding box center [999, 89] width 120 height 61
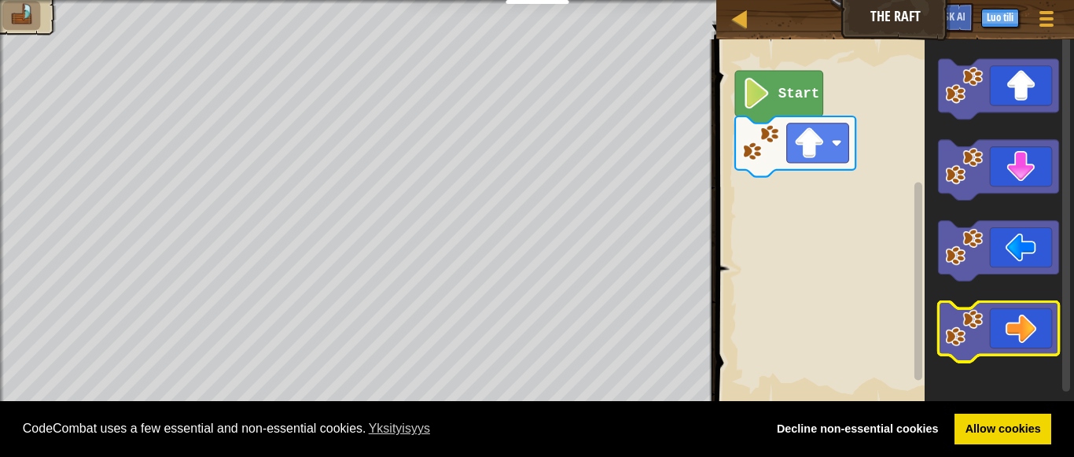
click at [1008, 337] on icon "Blocklyn työnäkymä" at bounding box center [999, 332] width 120 height 61
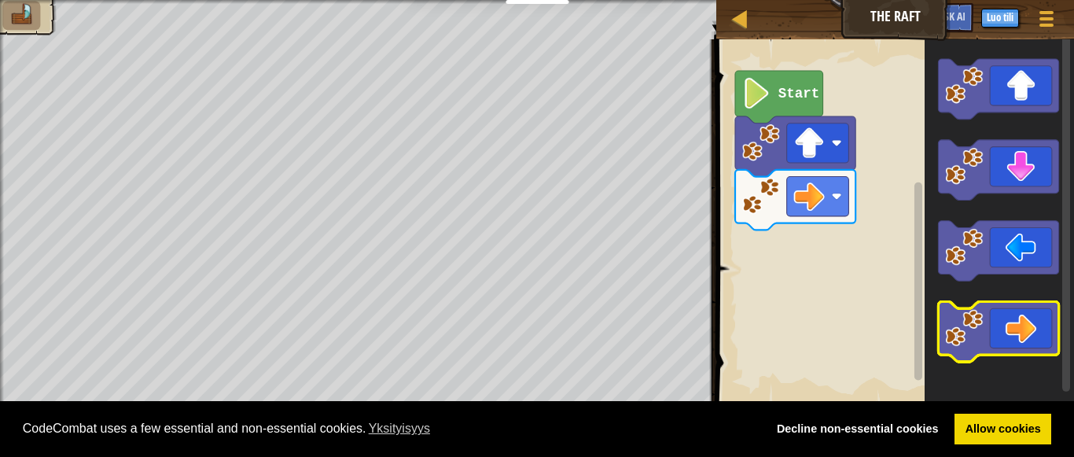
click at [1008, 337] on icon "Blocklyn työnäkymä" at bounding box center [999, 332] width 120 height 61
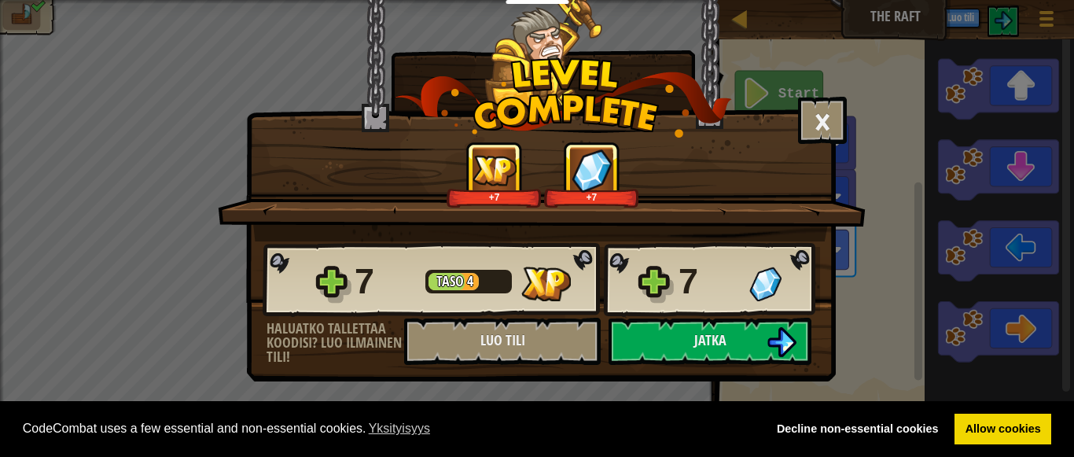
click at [724, 310] on div "7 Taso 4 7" at bounding box center [541, 279] width 557 height 75
click at [730, 342] on button "Jatka" at bounding box center [710, 341] width 203 height 47
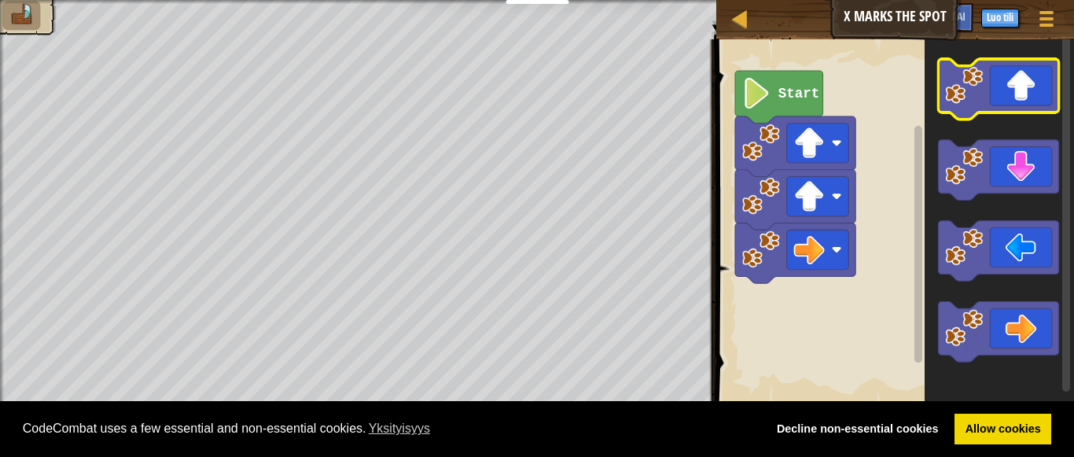
click at [1035, 75] on icon "Blocklyn työnäkymä" at bounding box center [999, 89] width 120 height 61
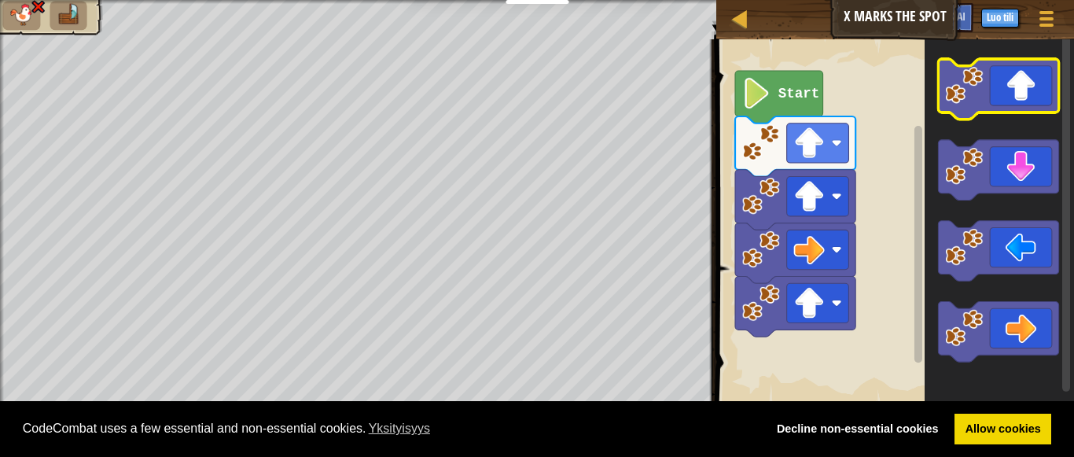
click at [1035, 75] on icon "Blocklyn työnäkymä" at bounding box center [999, 89] width 120 height 61
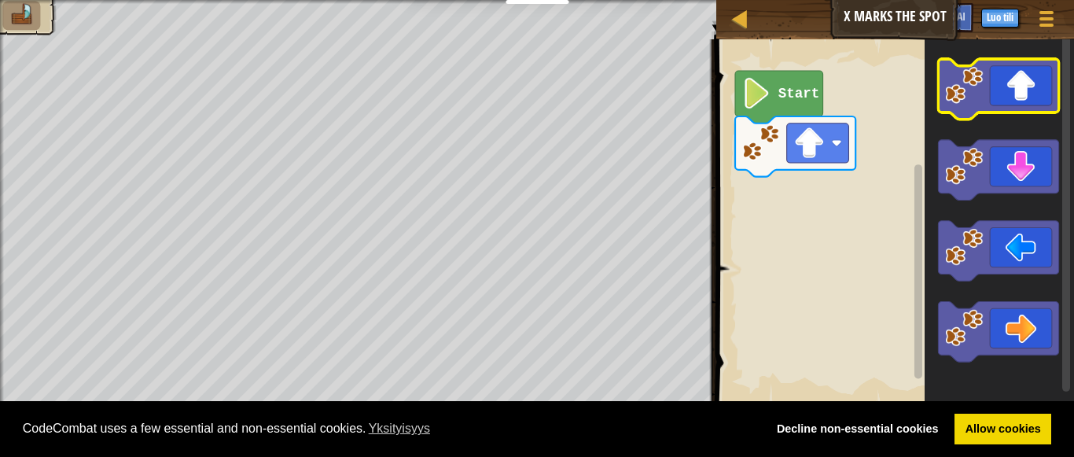
click at [1029, 97] on icon "Blocklyn työnäkymä" at bounding box center [999, 89] width 120 height 61
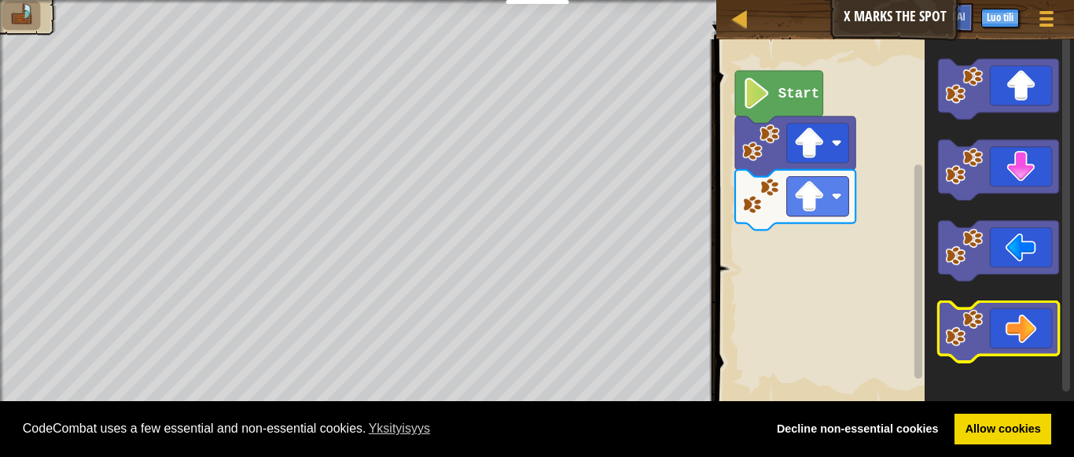
click at [1034, 361] on rect "Blocklyn työnäkymä" at bounding box center [999, 332] width 120 height 61
click at [1018, 339] on icon "Blocklyn työnäkymä" at bounding box center [999, 332] width 120 height 61
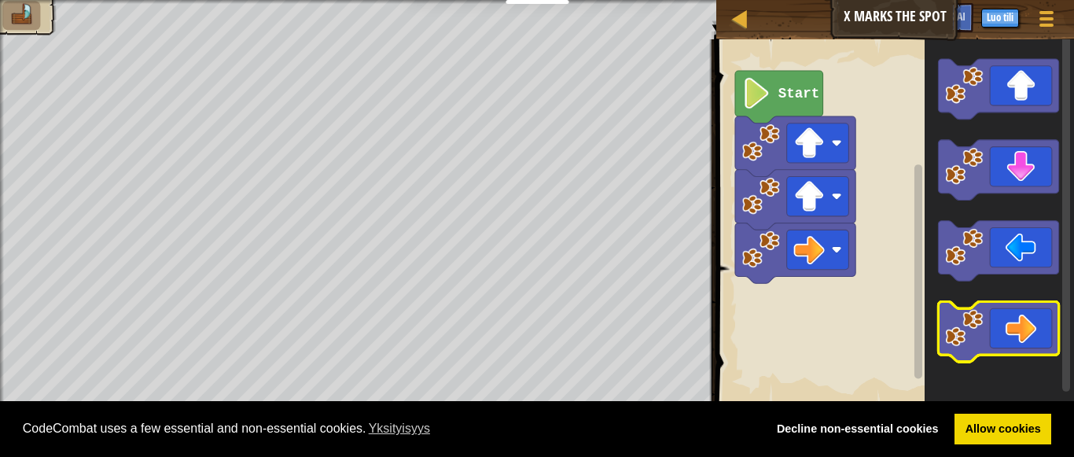
click at [1018, 339] on icon "Blocklyn työnäkymä" at bounding box center [999, 332] width 120 height 61
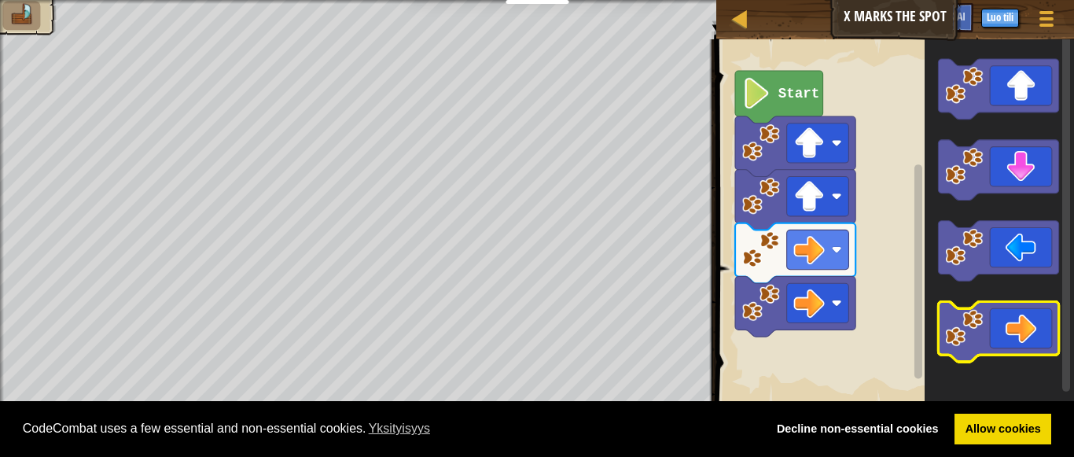
click at [1018, 339] on icon "Blocklyn työnäkymä" at bounding box center [999, 332] width 120 height 61
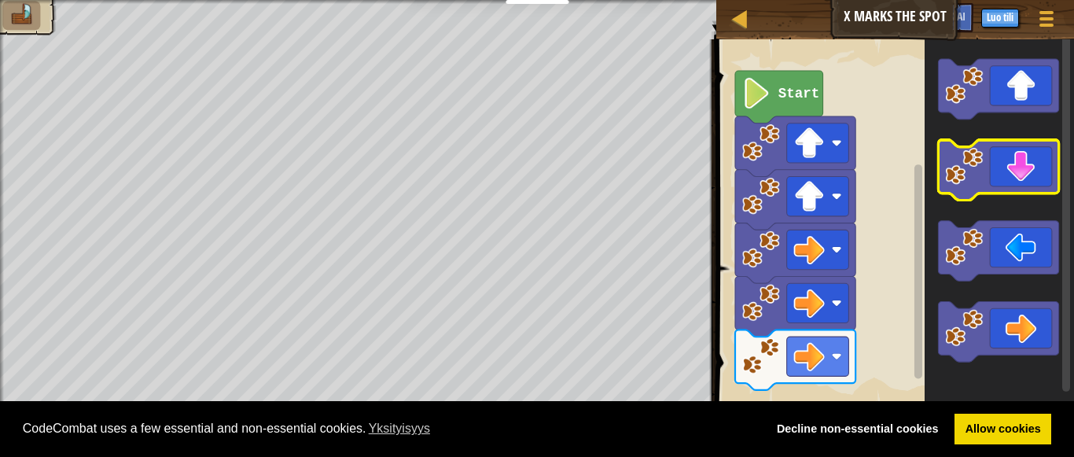
click at [980, 177] on image "Blocklyn työnäkymä" at bounding box center [965, 166] width 38 height 38
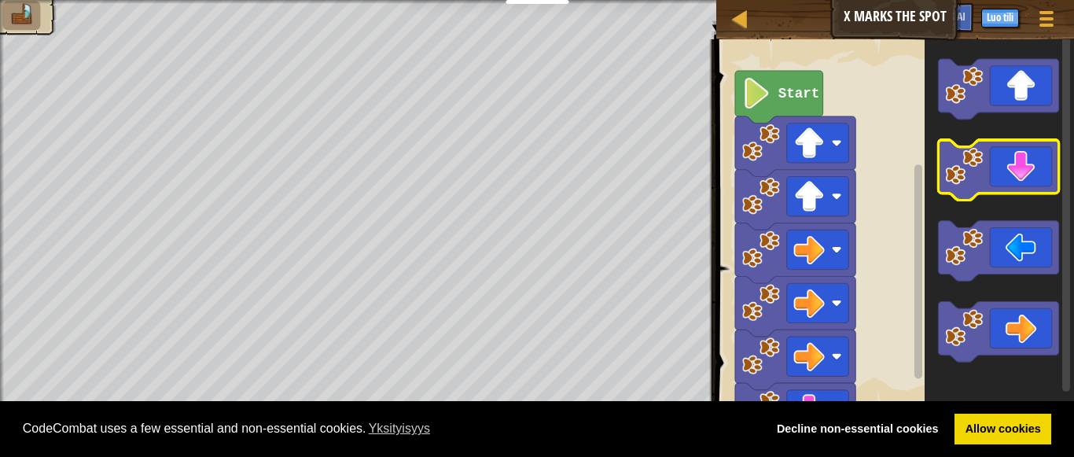
click at [980, 177] on image "Blocklyn työnäkymä" at bounding box center [965, 166] width 38 height 38
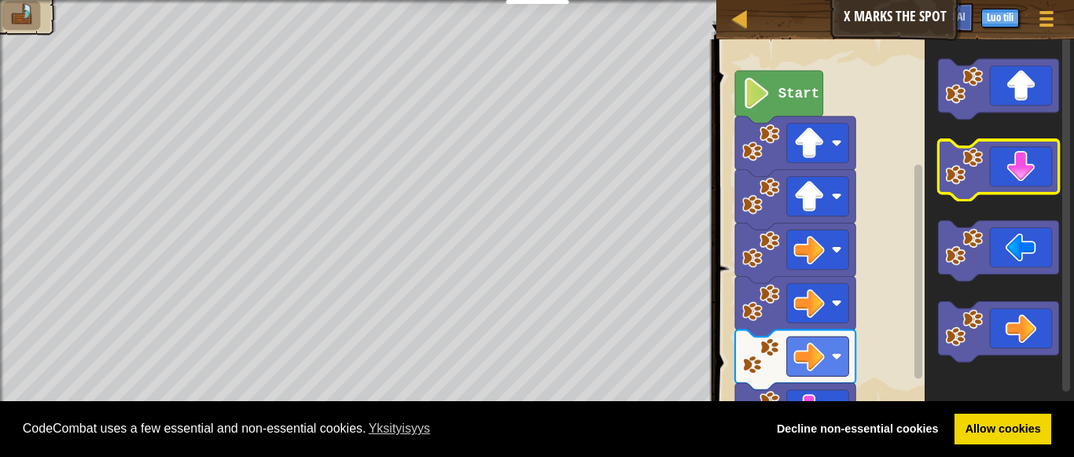
click at [980, 177] on image "Blocklyn työnäkymä" at bounding box center [965, 166] width 38 height 38
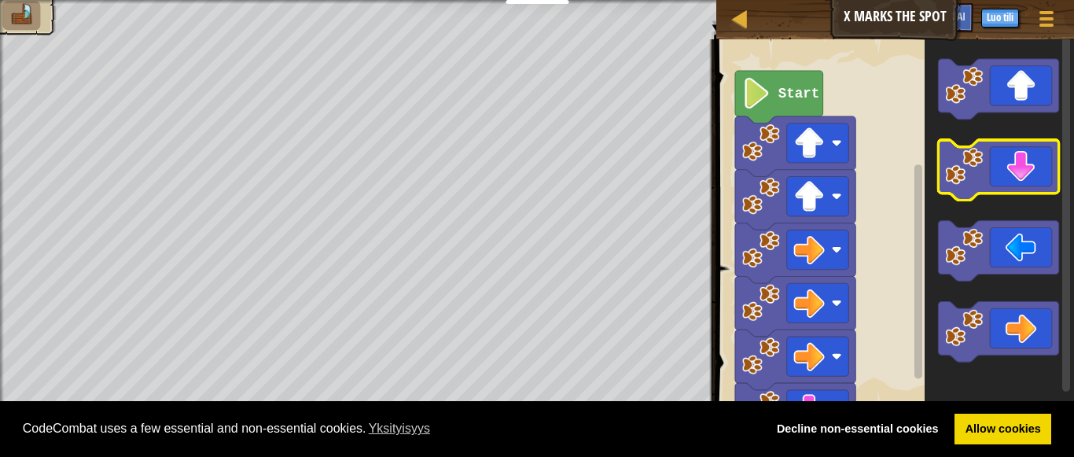
click at [980, 177] on image "Blocklyn työnäkymä" at bounding box center [965, 166] width 38 height 38
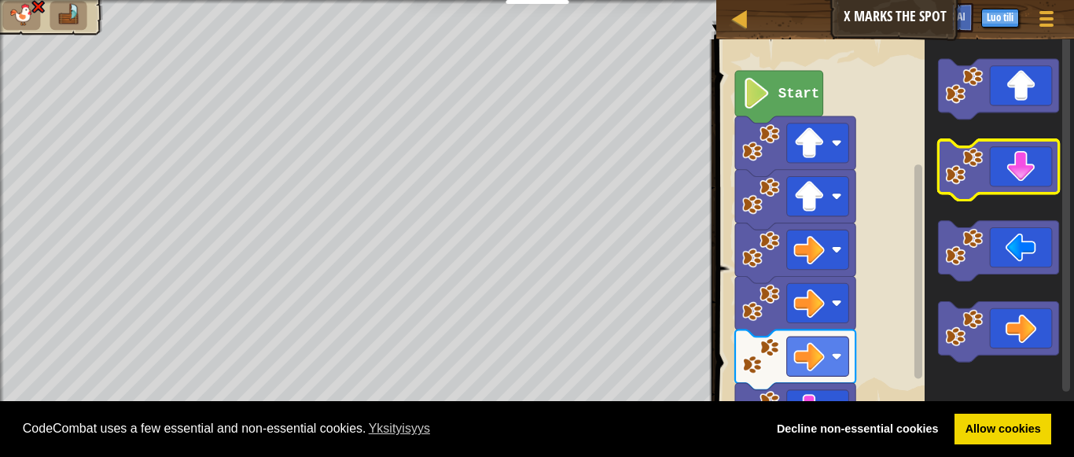
click at [980, 177] on image "Blocklyn työnäkymä" at bounding box center [965, 166] width 38 height 38
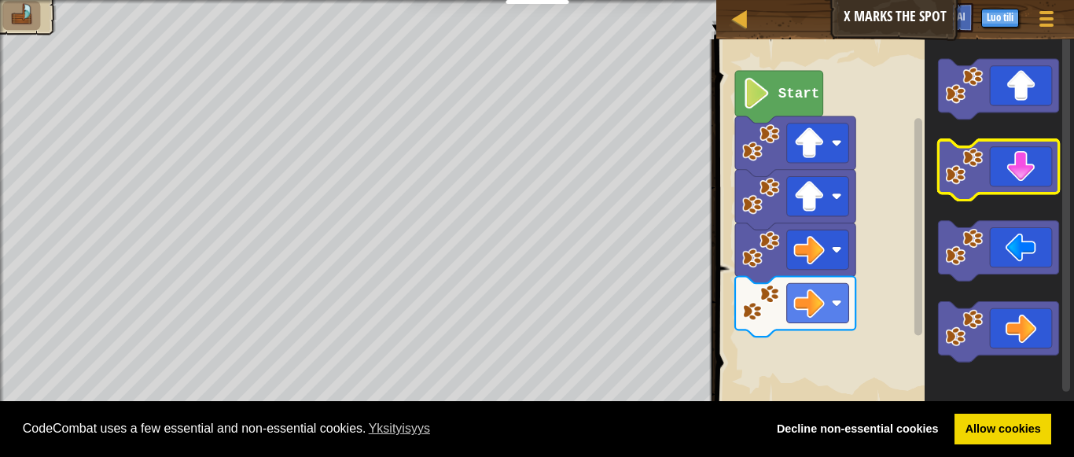
click at [998, 173] on icon "Blocklyn työnäkymä" at bounding box center [999, 170] width 120 height 61
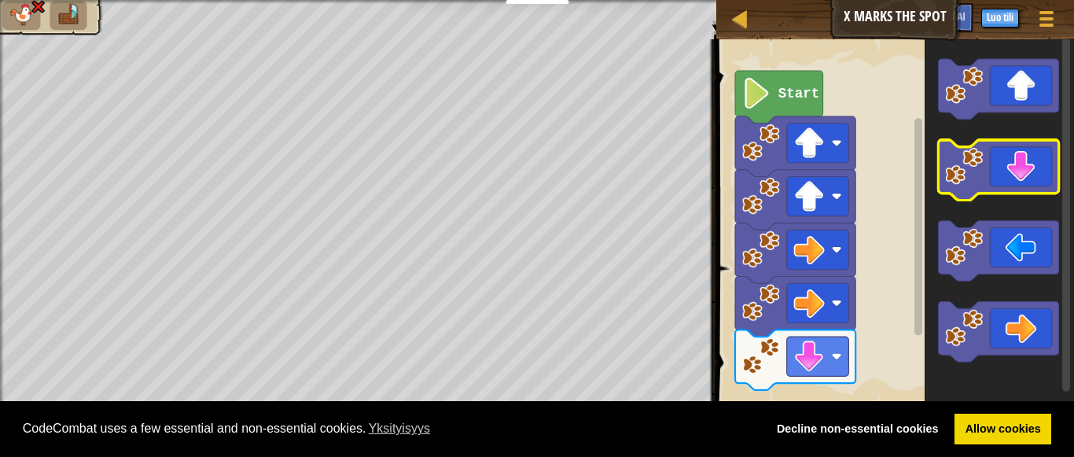
click at [998, 173] on icon "Blocklyn työnäkymä" at bounding box center [999, 170] width 120 height 61
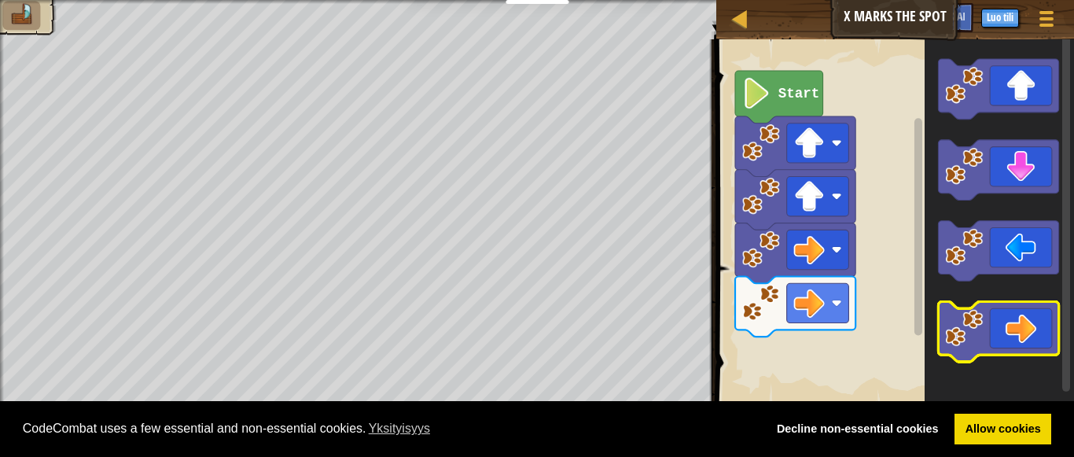
click at [1030, 316] on icon "Blocklyn työnäkymä" at bounding box center [999, 332] width 120 height 61
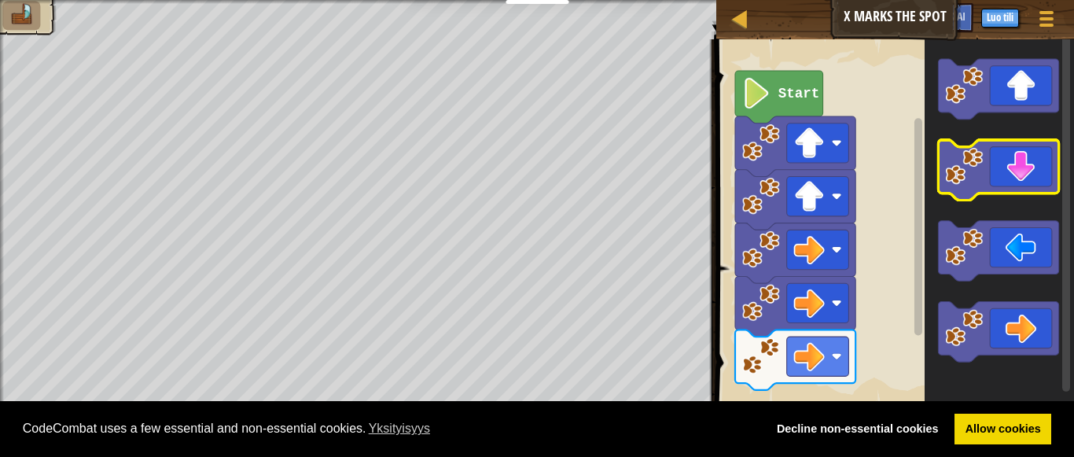
click at [1006, 175] on icon "Blocklyn työnäkymä" at bounding box center [999, 170] width 120 height 61
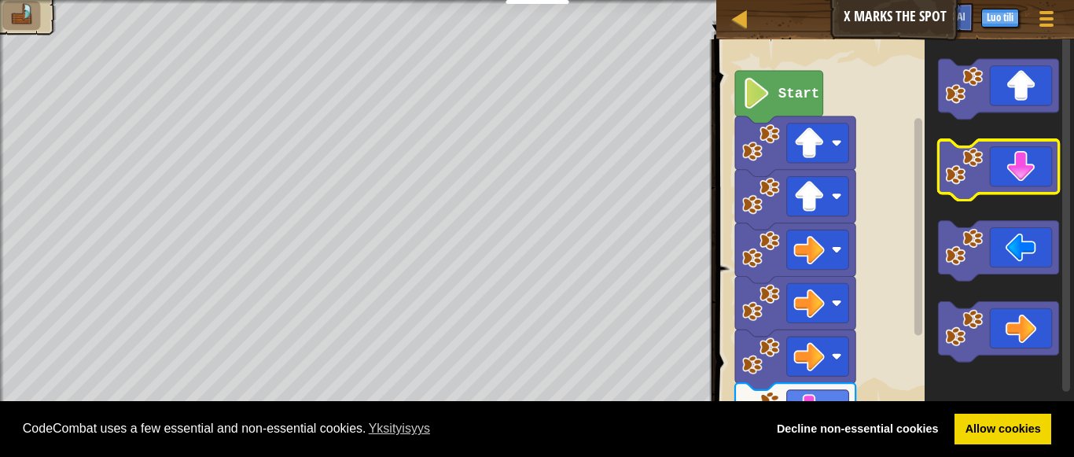
click at [1006, 180] on icon "Blocklyn työnäkymä" at bounding box center [999, 170] width 120 height 61
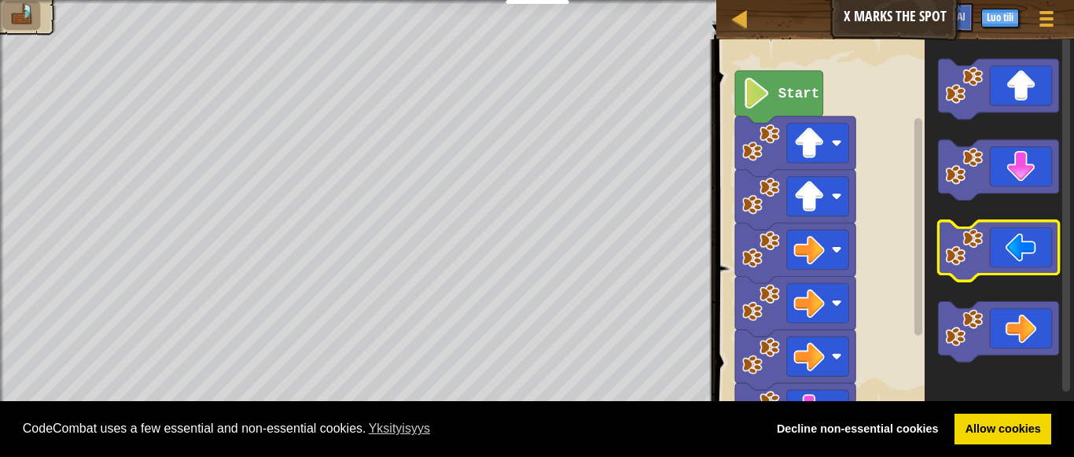
click at [1016, 265] on icon "Blocklyn työnäkymä" at bounding box center [999, 251] width 120 height 61
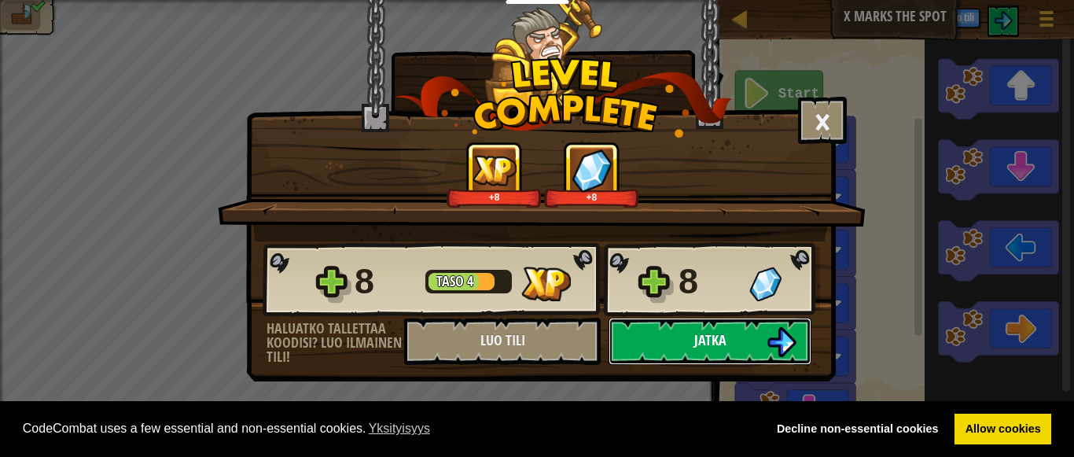
drag, startPoint x: 745, startPoint y: 341, endPoint x: 685, endPoint y: 348, distance: 60.9
click at [685, 348] on button "Jatka" at bounding box center [710, 341] width 203 height 47
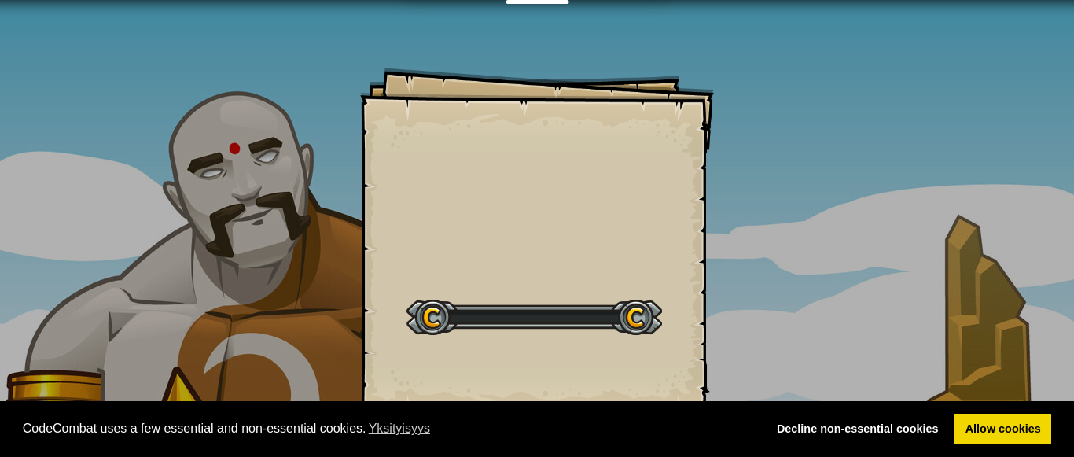
click at [685, 348] on div "Goals Start Level Virhe ladattaessa tietoja palvelimelta Tarvitset CodeCombat k…" at bounding box center [537, 245] width 354 height 354
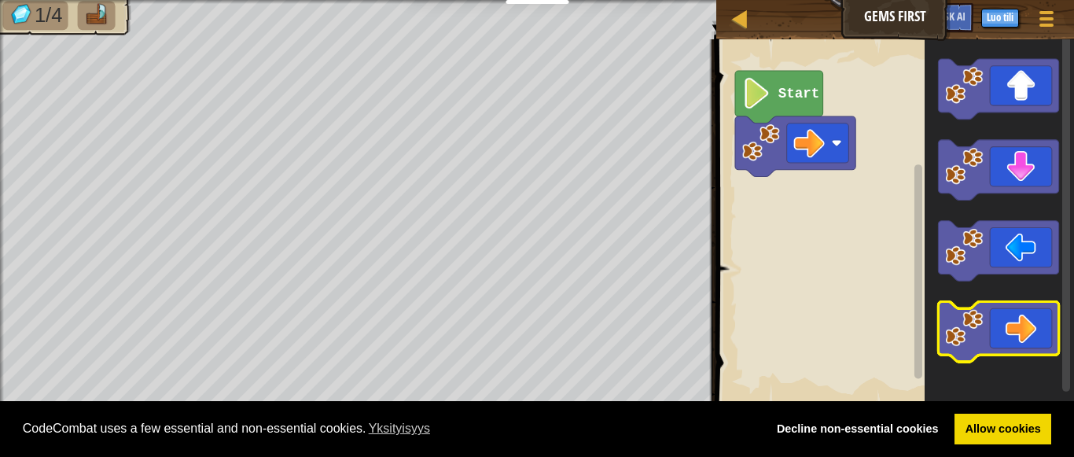
click at [1002, 347] on icon "Blocklyn työnäkymä" at bounding box center [999, 332] width 120 height 61
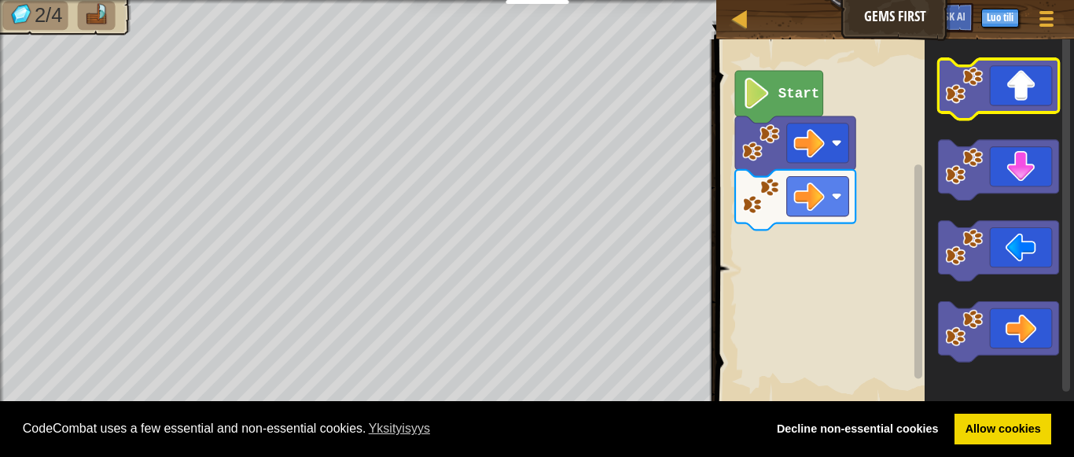
click at [996, 100] on icon "Blocklyn työnäkymä" at bounding box center [999, 89] width 120 height 61
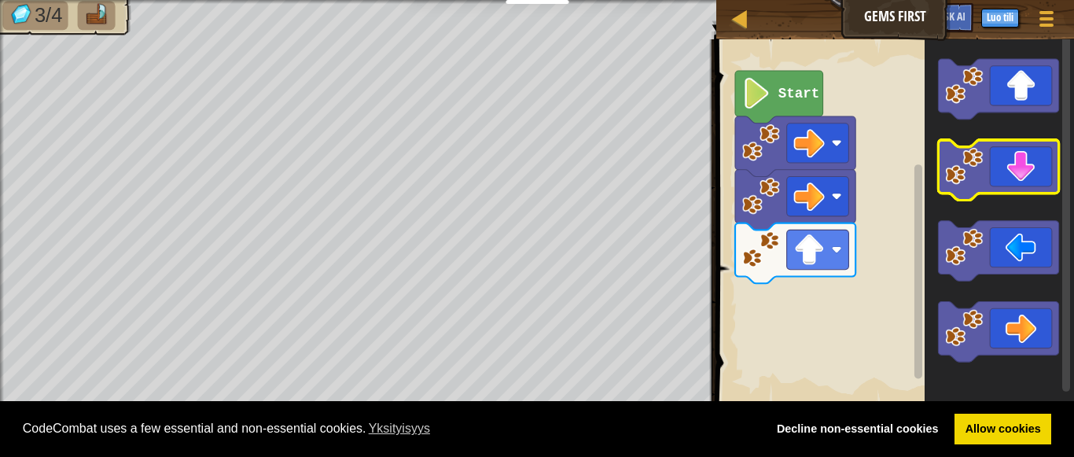
click at [992, 177] on icon "Blocklyn työnäkymä" at bounding box center [999, 170] width 120 height 61
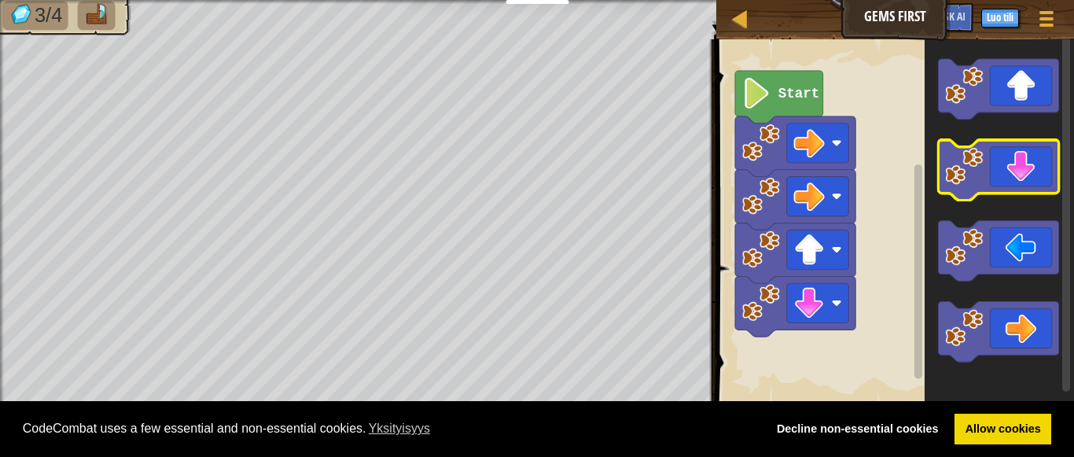
click at [992, 177] on icon "Blocklyn työnäkymä" at bounding box center [999, 170] width 120 height 61
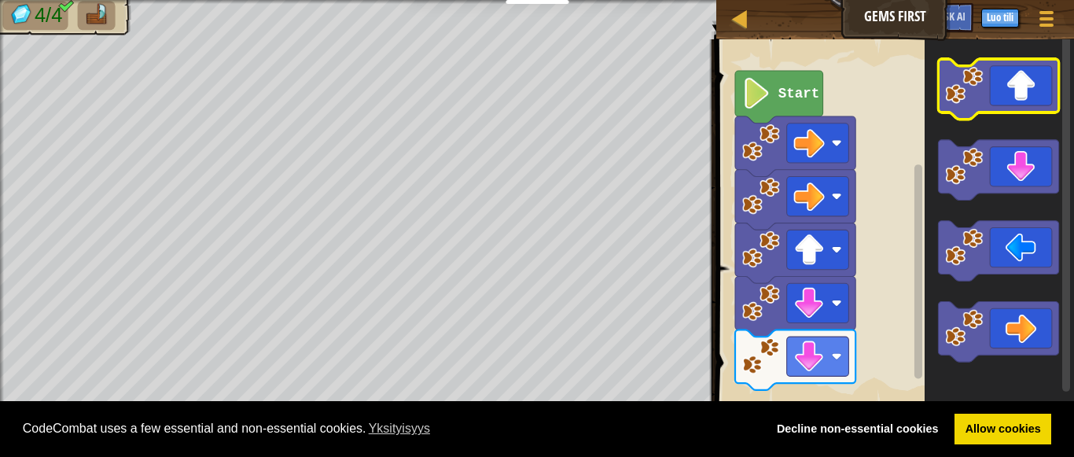
click at [979, 90] on image "Blocklyn työnäkymä" at bounding box center [965, 85] width 38 height 38
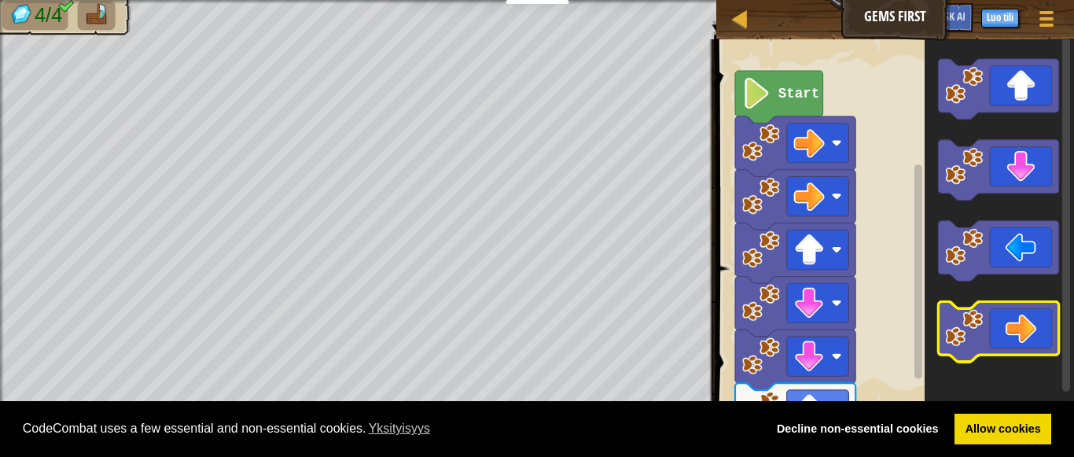
click at [1013, 307] on icon "Blocklyn työnäkymä" at bounding box center [999, 332] width 120 height 61
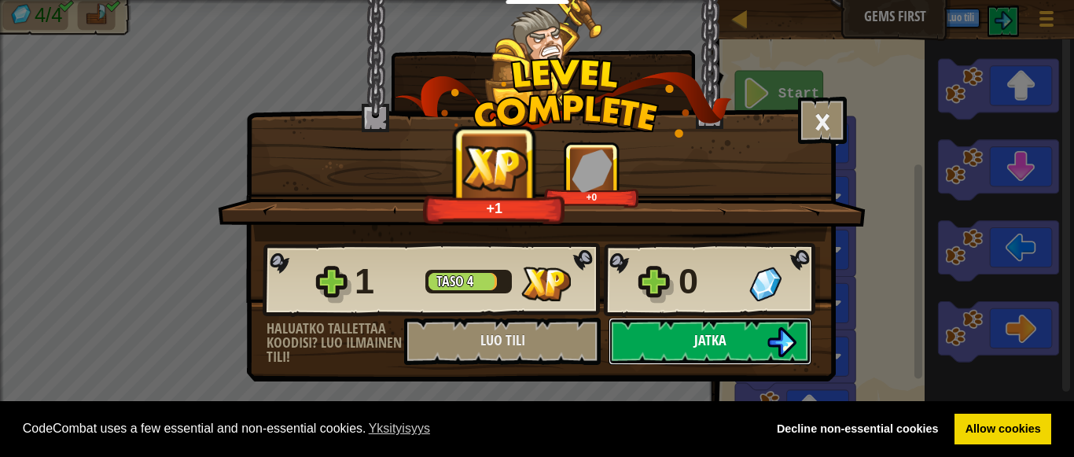
click at [738, 345] on button "Jatka" at bounding box center [710, 341] width 203 height 47
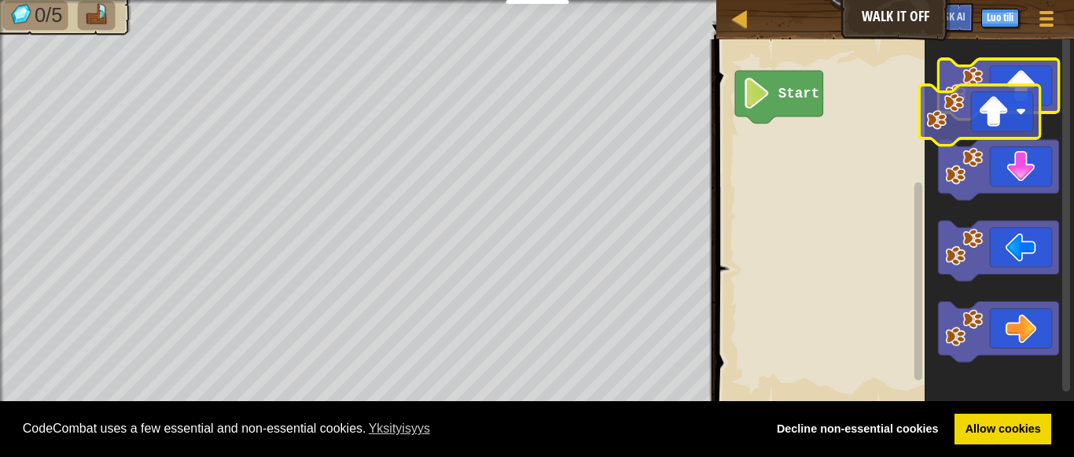
click at [1002, 115] on g "Blocklyn työnäkymä" at bounding box center [999, 210] width 120 height 303
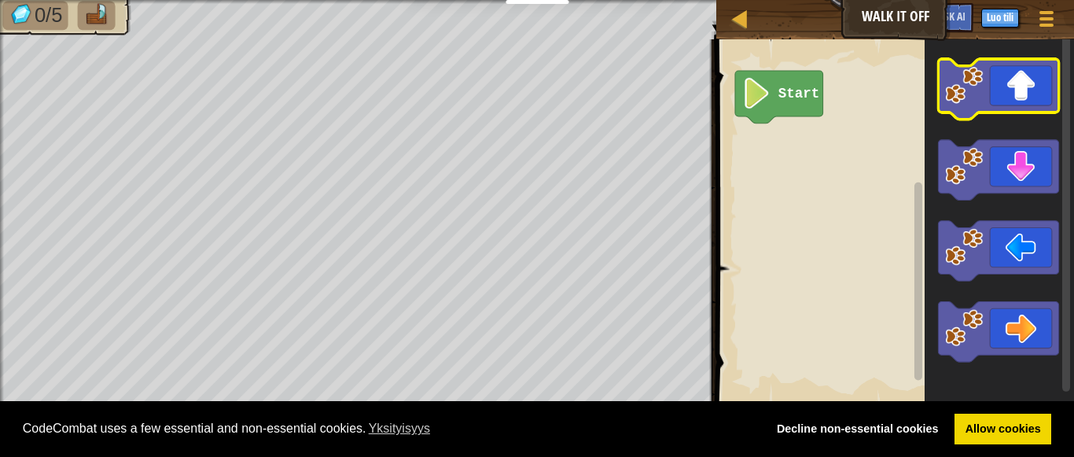
click at [998, 82] on icon "Blocklyn työnäkymä" at bounding box center [999, 89] width 120 height 61
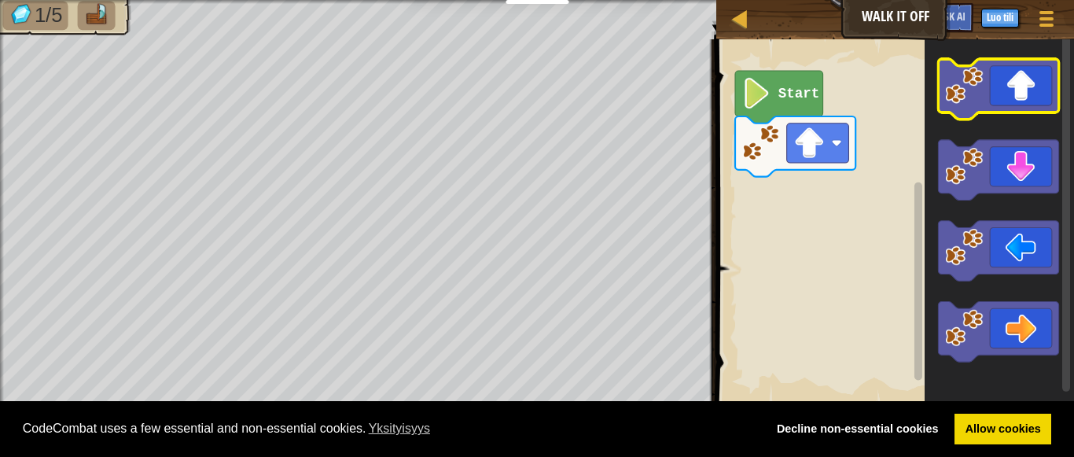
click at [991, 97] on icon "Blocklyn työnäkymä" at bounding box center [999, 89] width 120 height 61
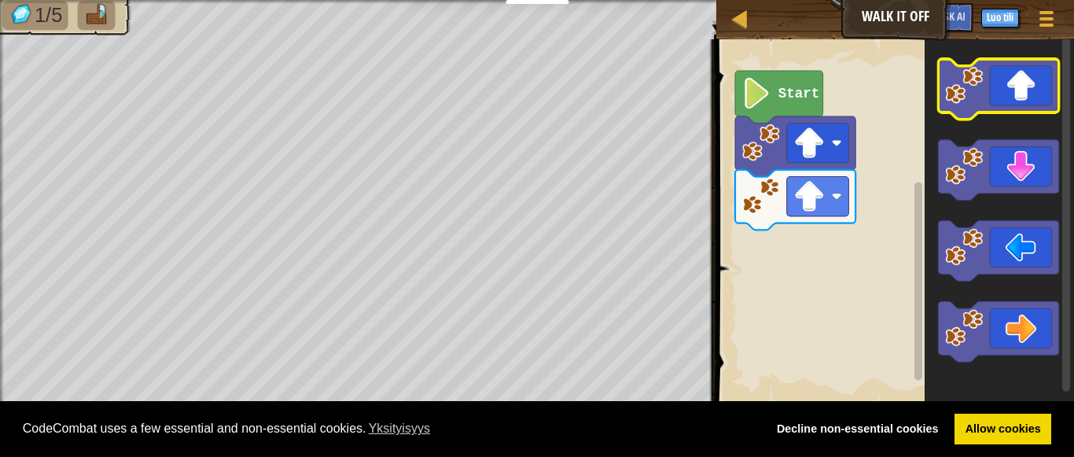
click at [991, 97] on icon "Blocklyn työnäkymä" at bounding box center [999, 89] width 120 height 61
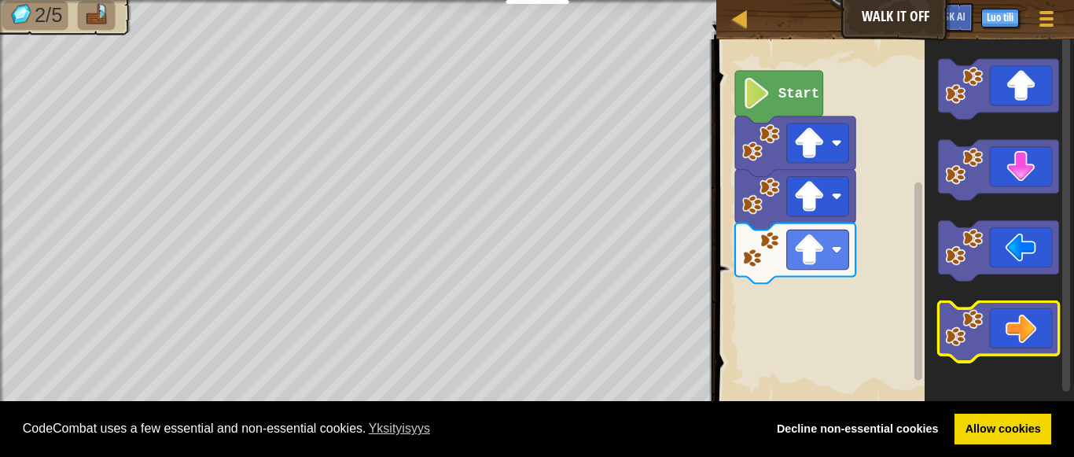
click at [1006, 327] on icon "Blocklyn työnäkymä" at bounding box center [999, 332] width 120 height 61
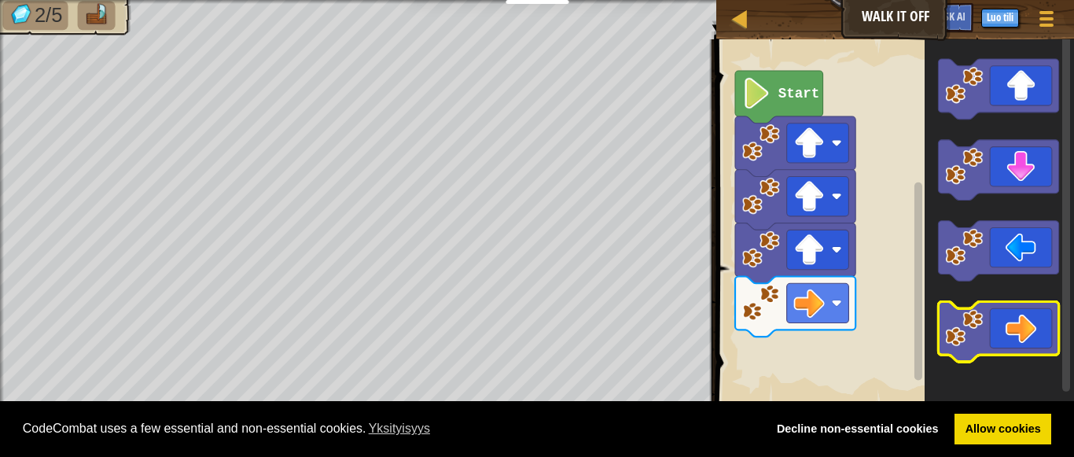
click at [1006, 327] on icon "Blocklyn työnäkymä" at bounding box center [999, 332] width 120 height 61
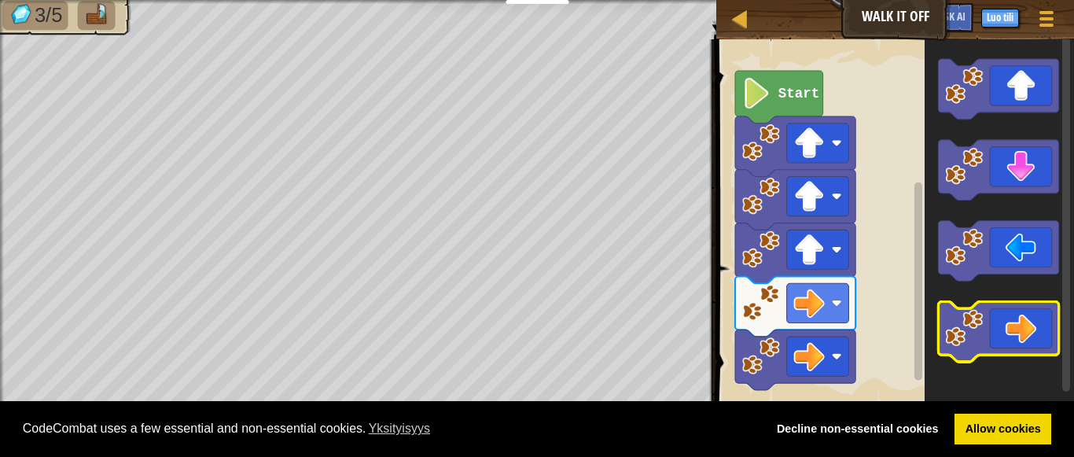
click at [1006, 327] on icon "Blocklyn työnäkymä" at bounding box center [999, 332] width 120 height 61
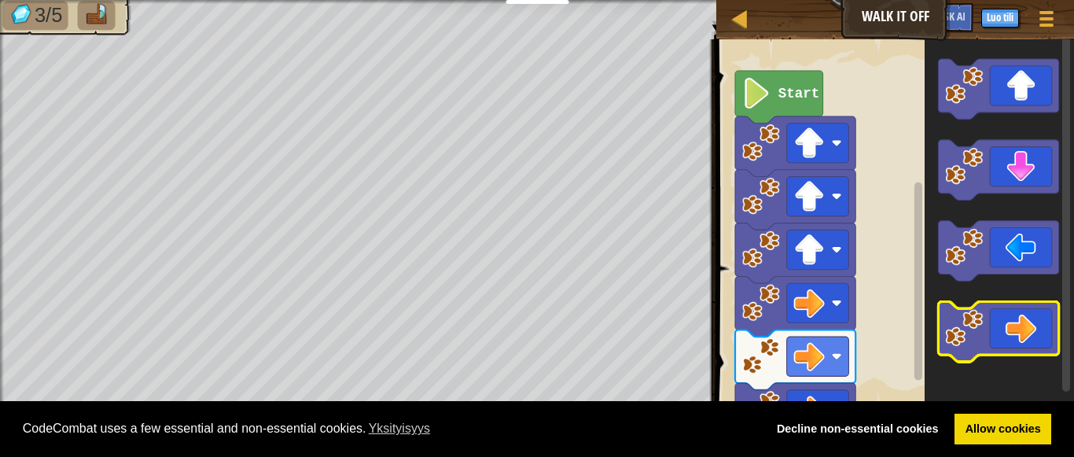
click at [1006, 327] on icon "Blocklyn työnäkymä" at bounding box center [999, 332] width 120 height 61
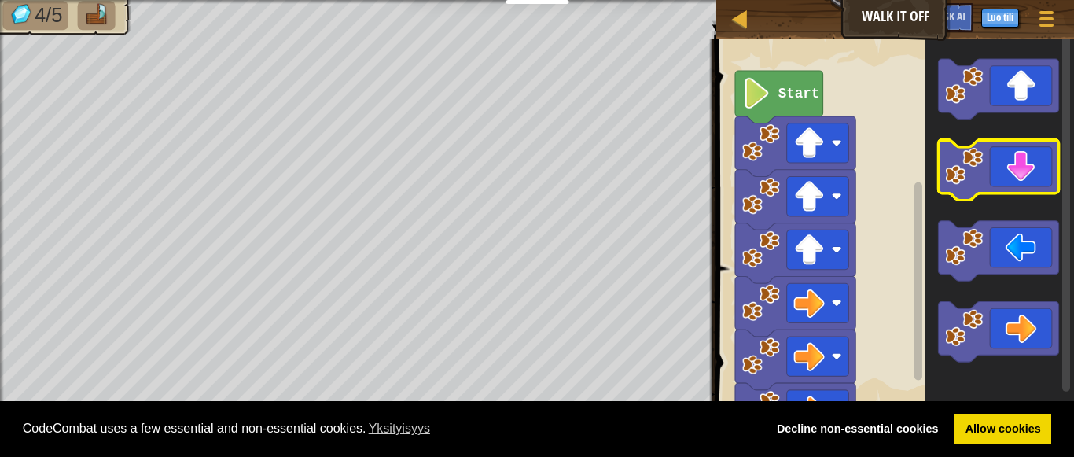
click at [998, 174] on icon "Blocklyn työnäkymä" at bounding box center [999, 170] width 120 height 61
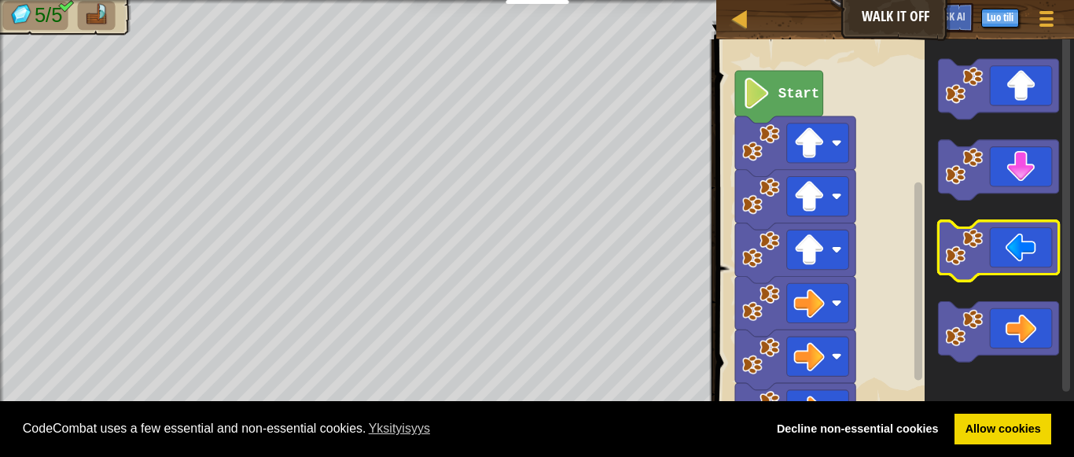
click at [1006, 239] on icon "Blocklyn työnäkymä" at bounding box center [999, 251] width 120 height 61
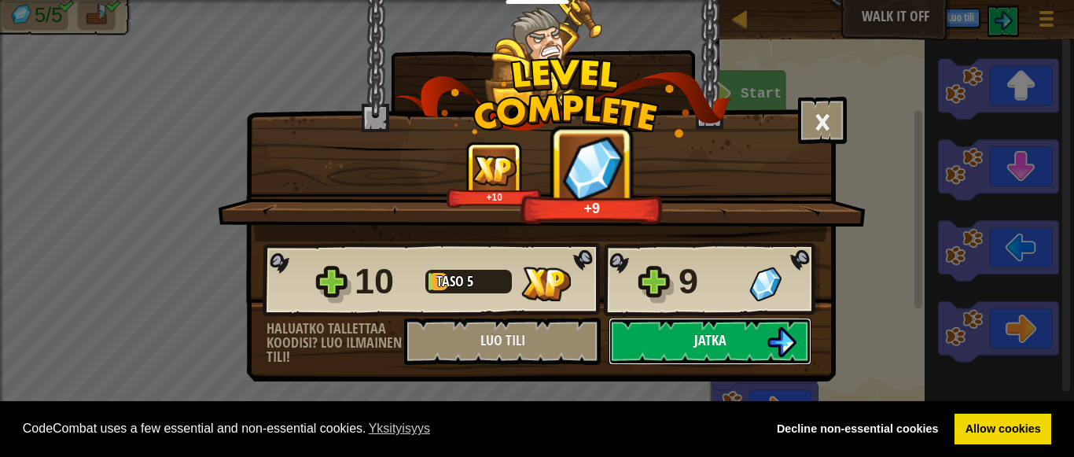
click at [775, 336] on img at bounding box center [782, 342] width 30 height 30
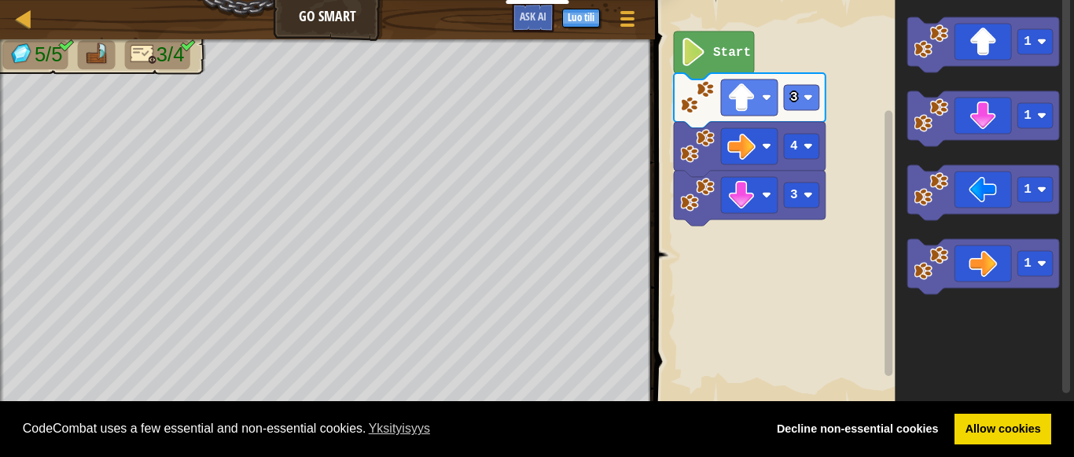
click at [873, 74] on rect "Blocklyn työnäkymä" at bounding box center [862, 202] width 424 height 421
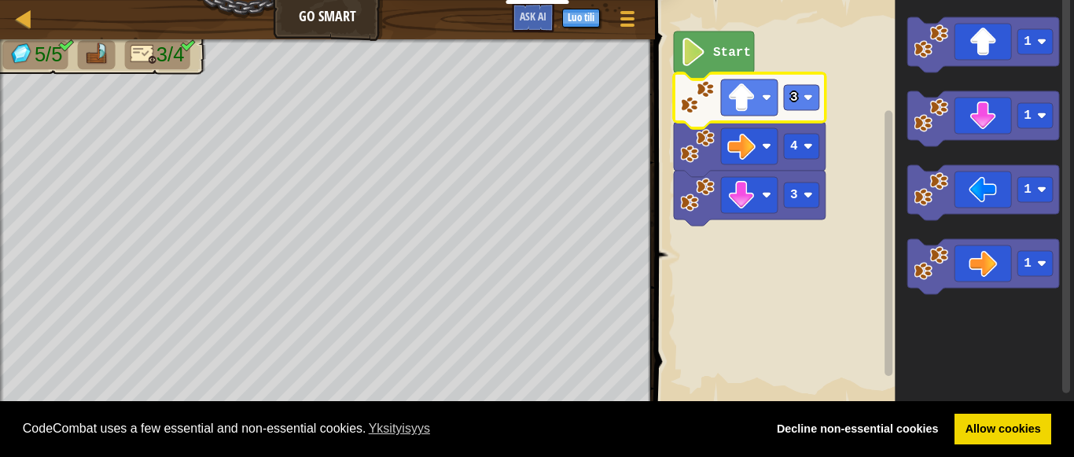
click at [798, 24] on rect "Blocklyn työnäkymä" at bounding box center [862, 202] width 424 height 421
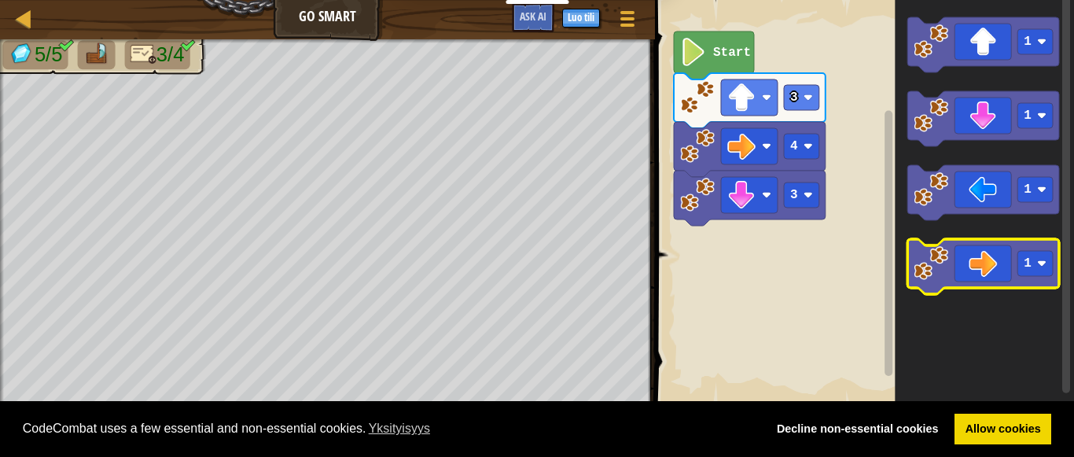
click at [942, 270] on image "Blocklyn työnäkymä" at bounding box center [931, 263] width 35 height 35
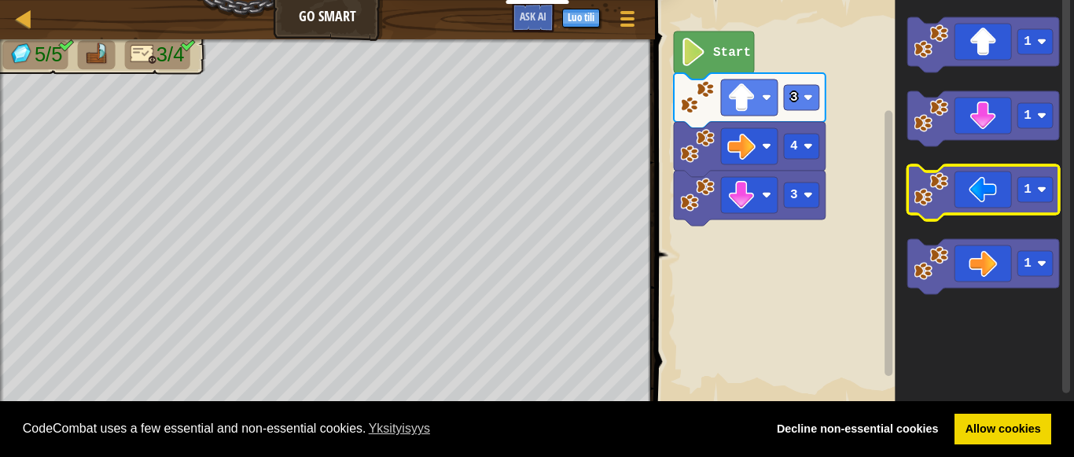
click at [956, 216] on rect "Blocklyn työnäkymä" at bounding box center [983, 192] width 152 height 55
click at [949, 198] on icon "Blocklyn työnäkymä" at bounding box center [983, 192] width 152 height 55
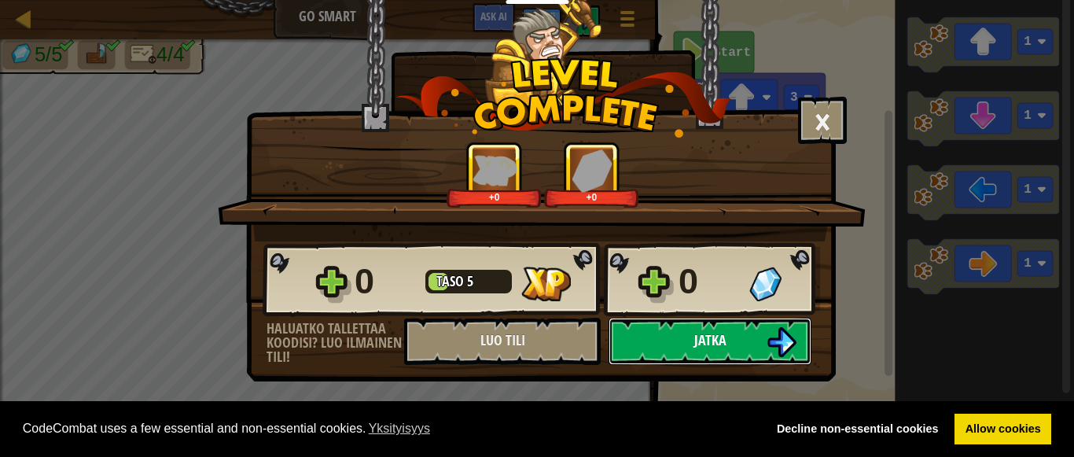
click at [714, 336] on span "Jatka" at bounding box center [710, 340] width 32 height 20
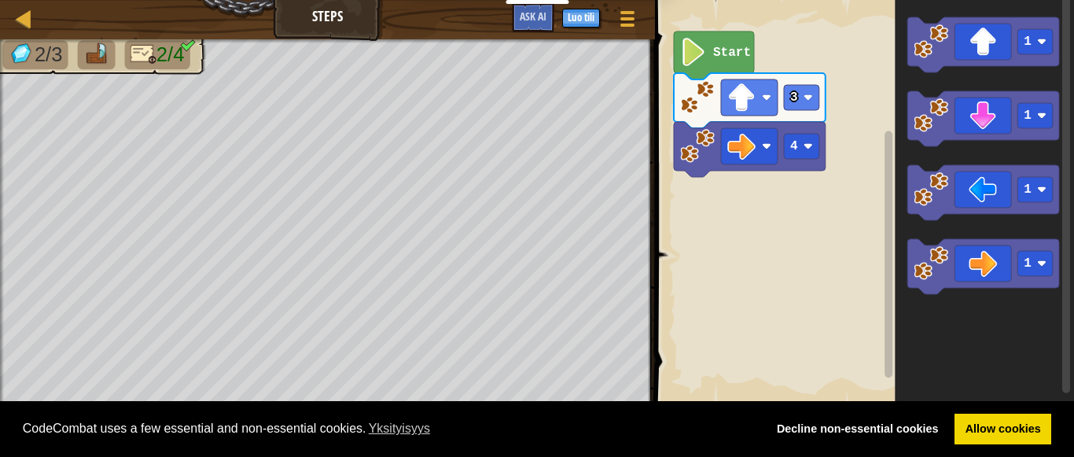
click at [727, 61] on icon "Blocklyn työnäkymä" at bounding box center [714, 55] width 80 height 48
click at [728, 73] on icon "Blocklyn työnäkymä" at bounding box center [714, 55] width 80 height 48
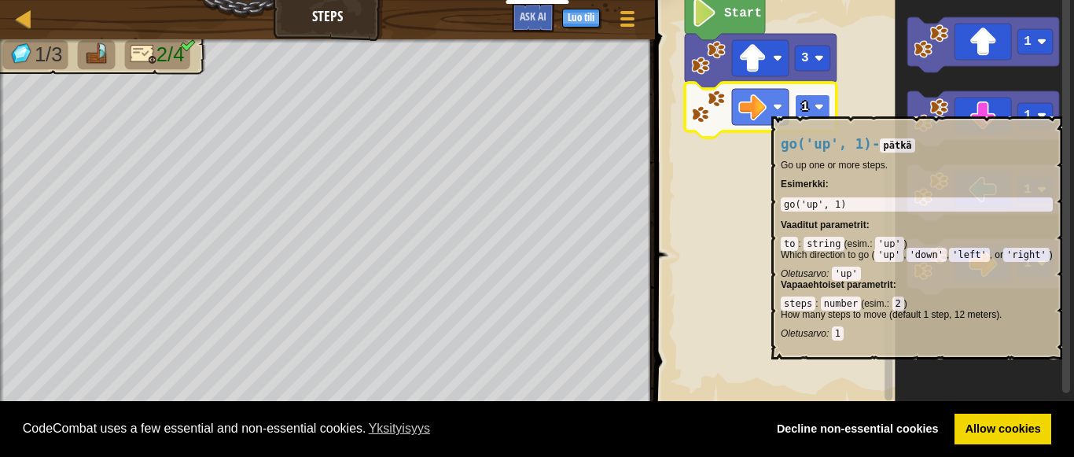
click at [803, 104] on text "1" at bounding box center [805, 107] width 8 height 14
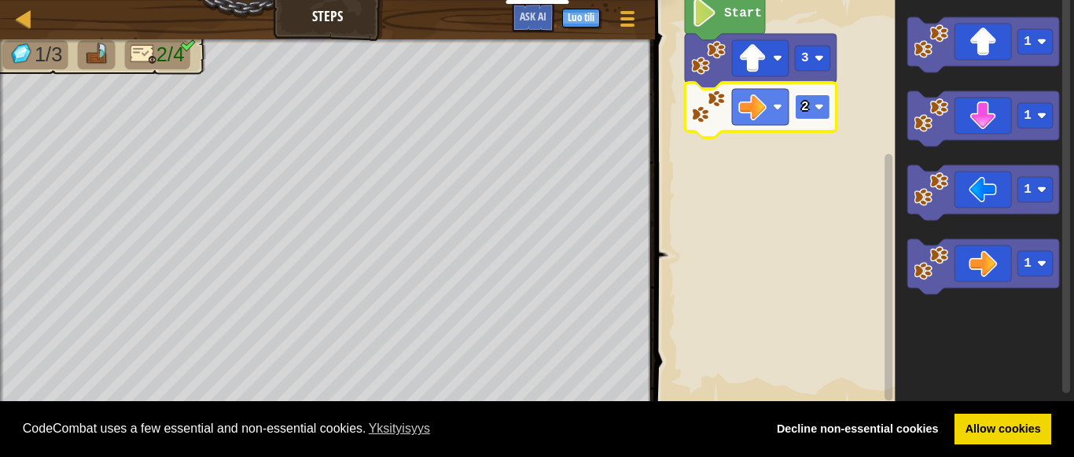
click at [812, 110] on rect "Blocklyn työnäkymä" at bounding box center [812, 106] width 35 height 25
click at [803, 106] on text "3" at bounding box center [805, 107] width 8 height 14
click at [810, 117] on rect "Blocklyn työnäkymä" at bounding box center [812, 106] width 35 height 25
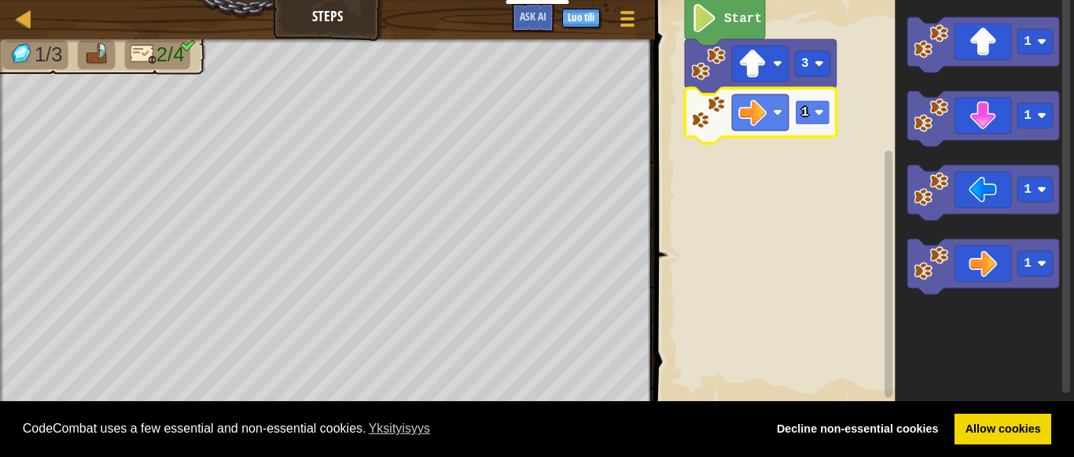
click at [810, 112] on rect "Blocklyn työnäkymä" at bounding box center [812, 112] width 35 height 25
click at [807, 116] on text "3" at bounding box center [805, 112] width 8 height 14
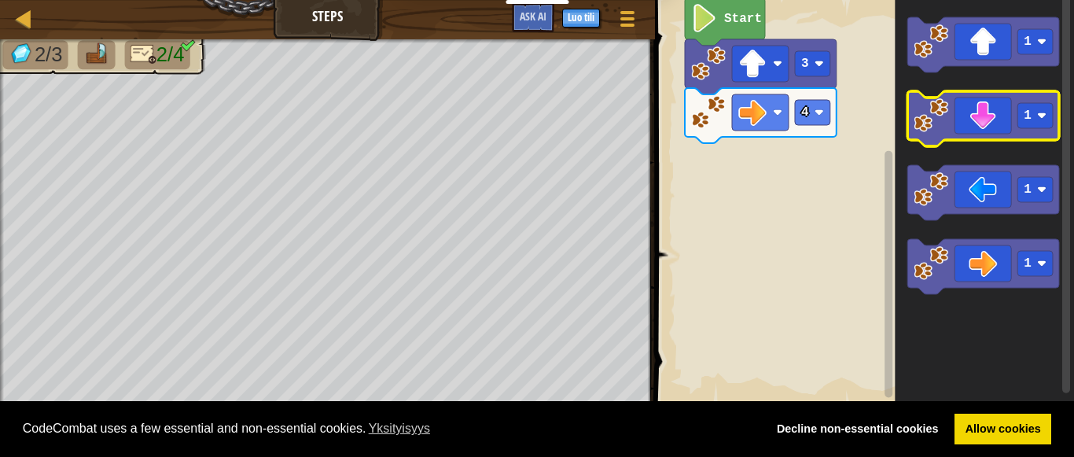
click at [974, 126] on icon "Blocklyn työnäkymä" at bounding box center [983, 118] width 152 height 55
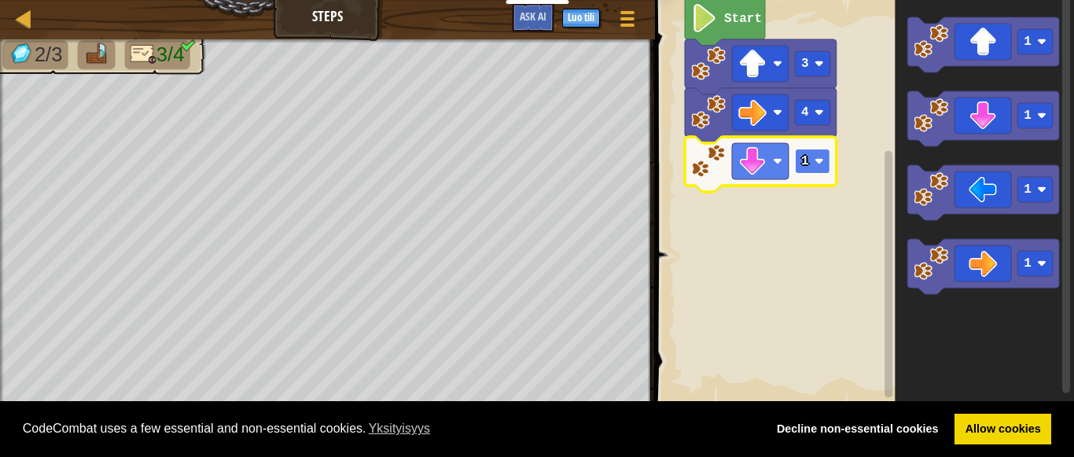
click at [805, 163] on text "1" at bounding box center [805, 161] width 8 height 14
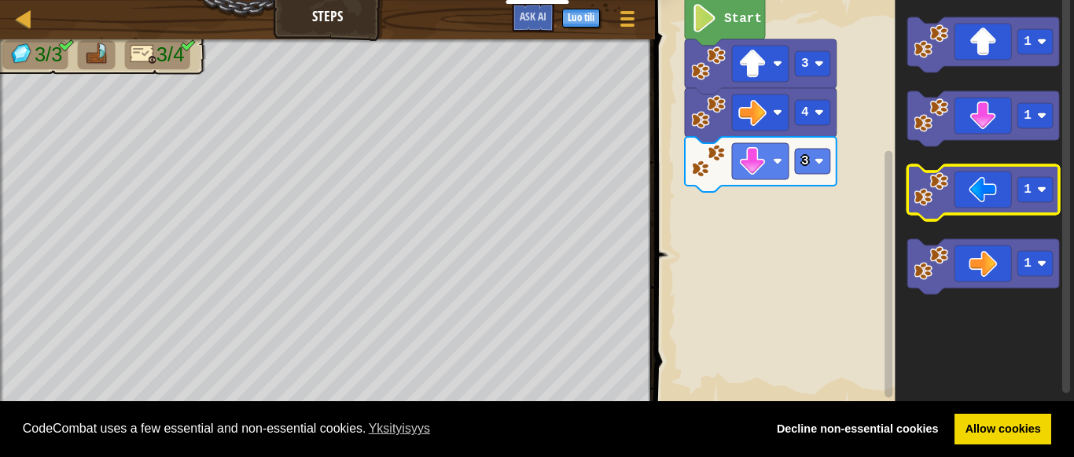
click at [984, 197] on icon "Blocklyn työnäkymä" at bounding box center [983, 192] width 152 height 55
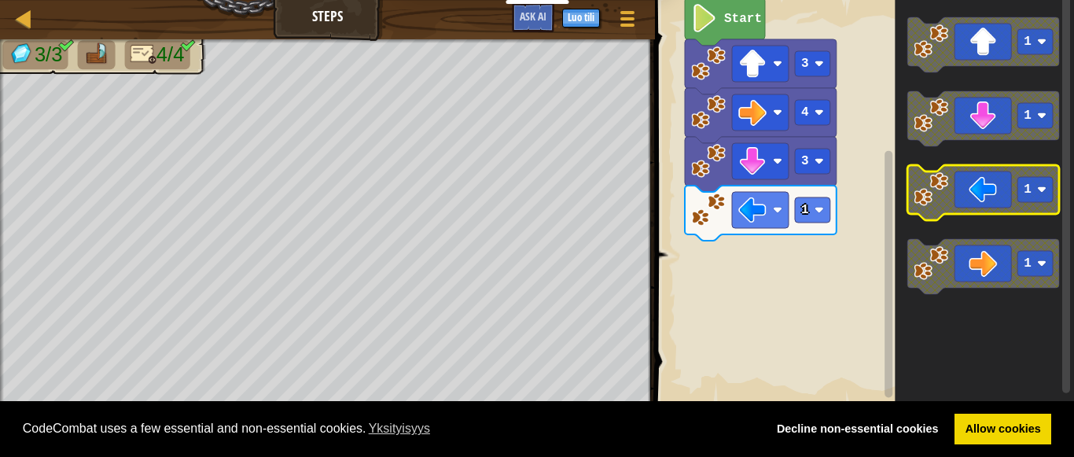
click at [1031, 196] on text "1" at bounding box center [1028, 189] width 8 height 14
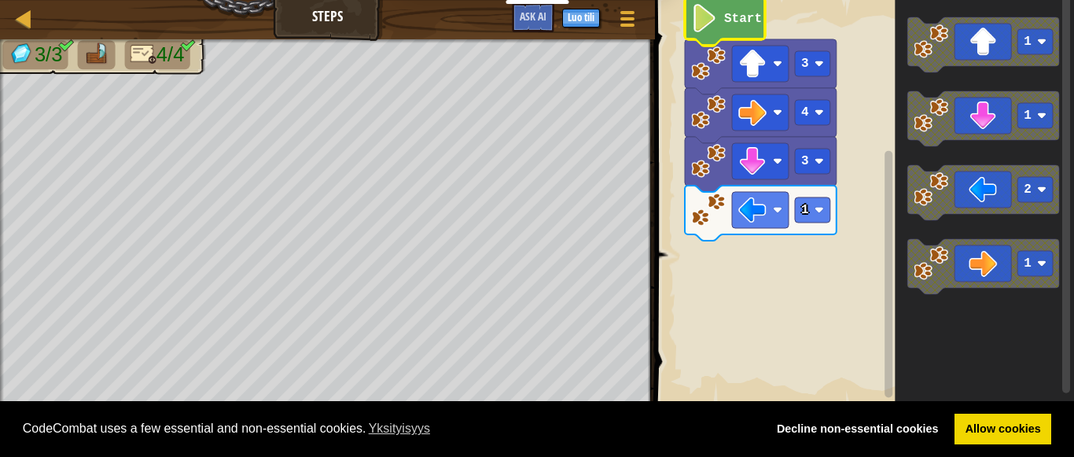
click at [710, 20] on image "Blocklyn työnäkymä" at bounding box center [704, 18] width 27 height 28
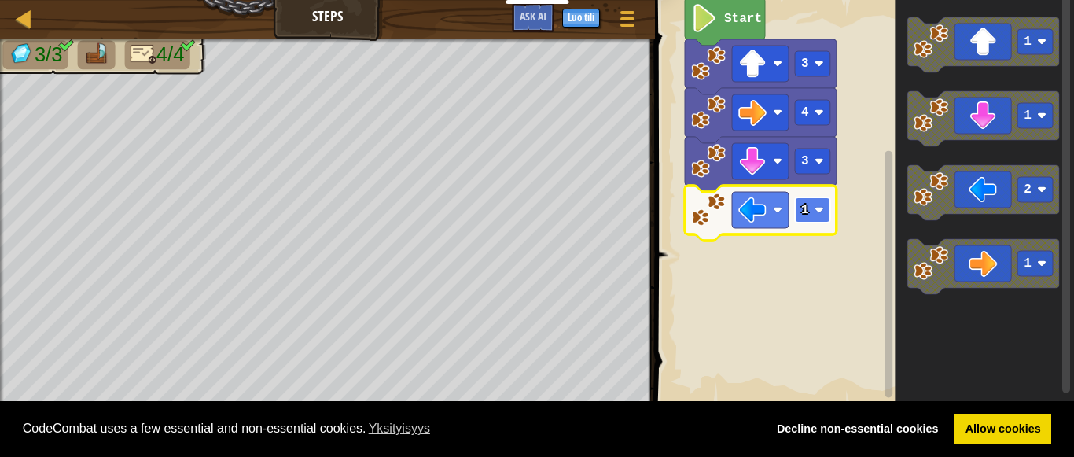
click at [809, 208] on rect "Blocklyn työnäkymä" at bounding box center [812, 209] width 35 height 25
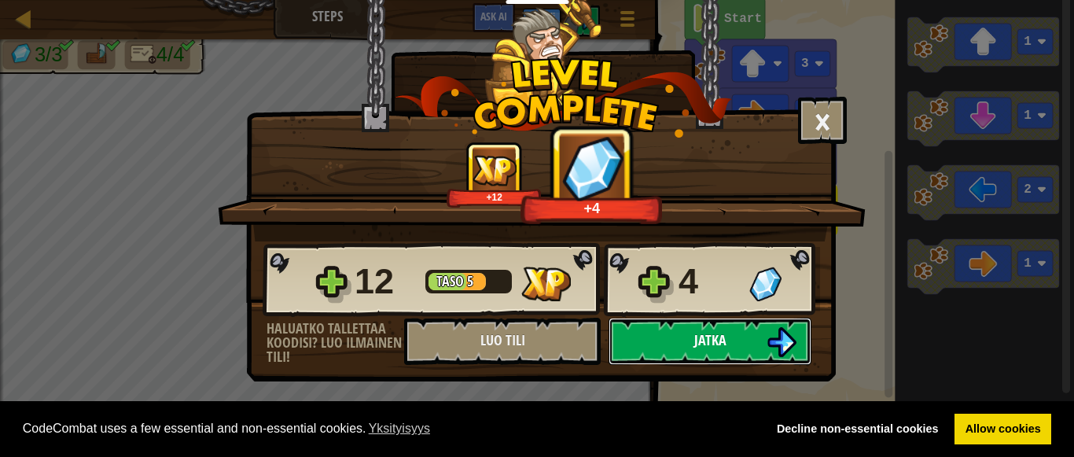
click at [728, 326] on button "Jatka" at bounding box center [710, 341] width 203 height 47
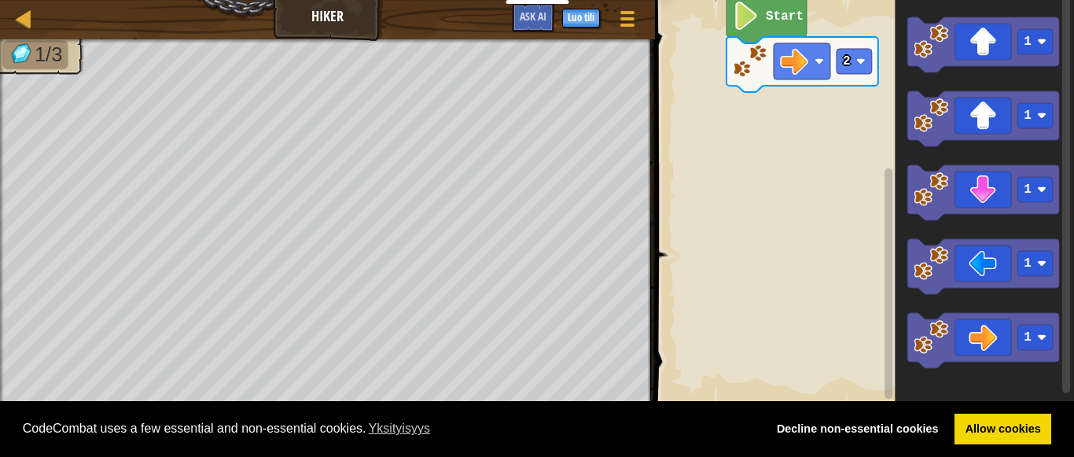
click at [757, 38] on icon "Blocklyn työnäkymä" at bounding box center [766, 19] width 80 height 48
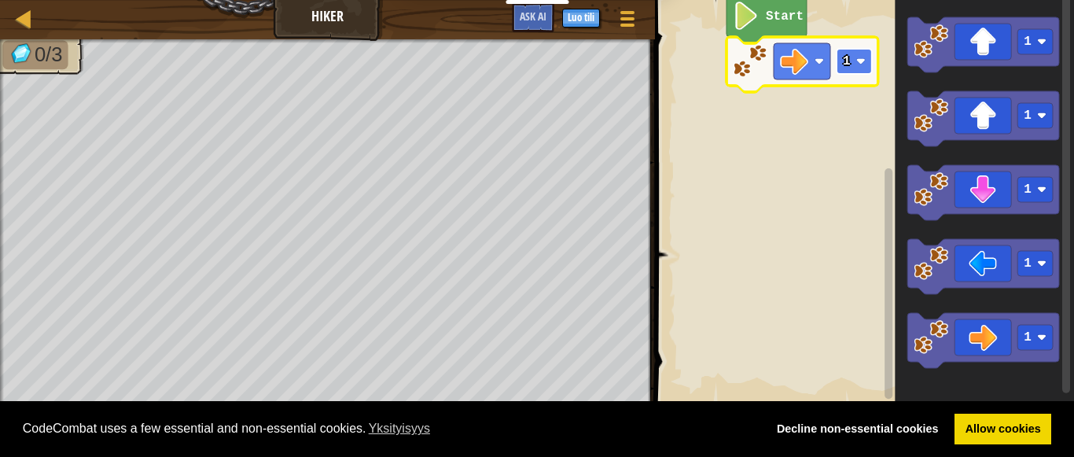
click at [850, 64] on rect "Blocklyn työnäkymä" at bounding box center [854, 61] width 35 height 25
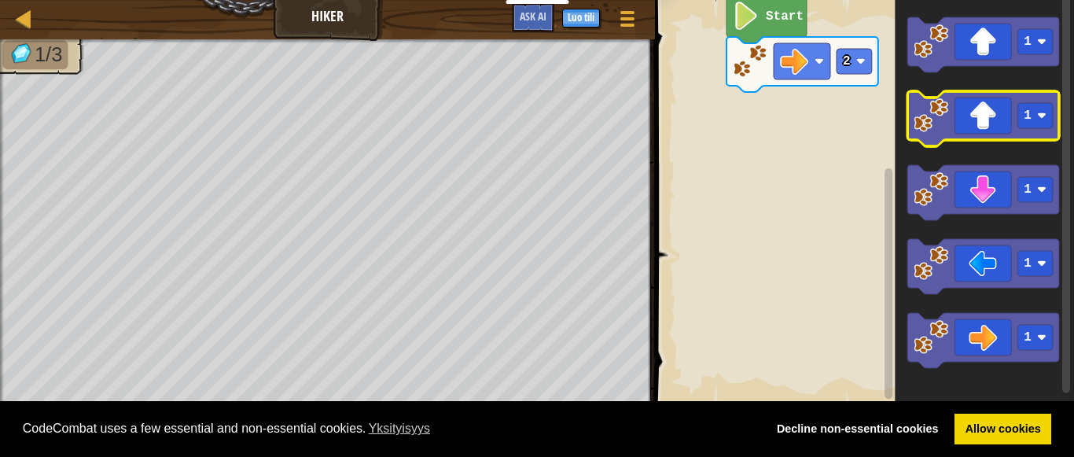
click at [983, 128] on icon "Blocklyn työnäkymä" at bounding box center [983, 118] width 152 height 55
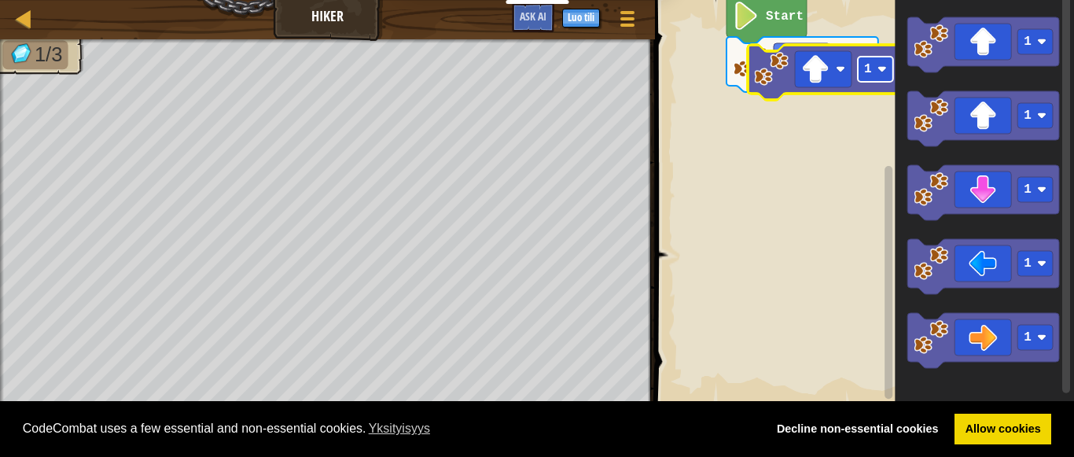
click at [866, 71] on text "1" at bounding box center [868, 69] width 8 height 14
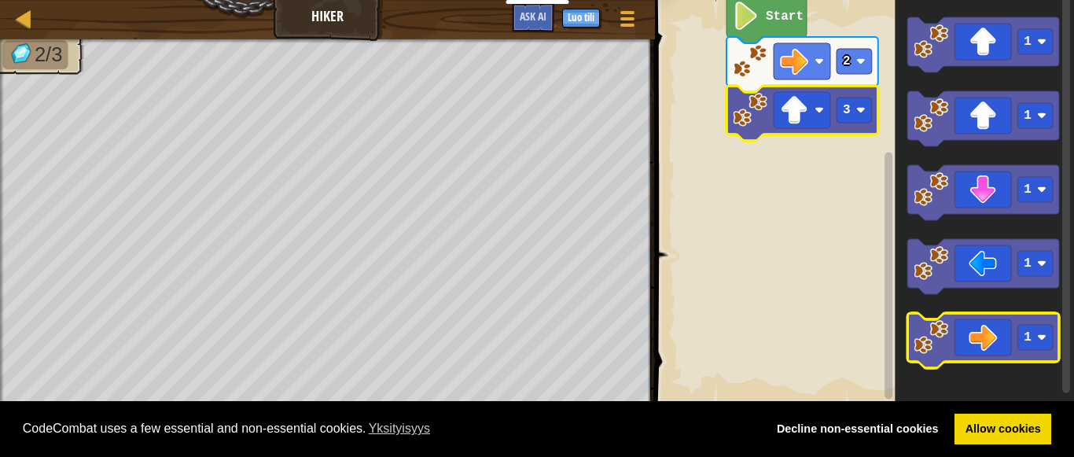
click at [1000, 342] on icon "Blocklyn työnäkymä" at bounding box center [983, 340] width 152 height 55
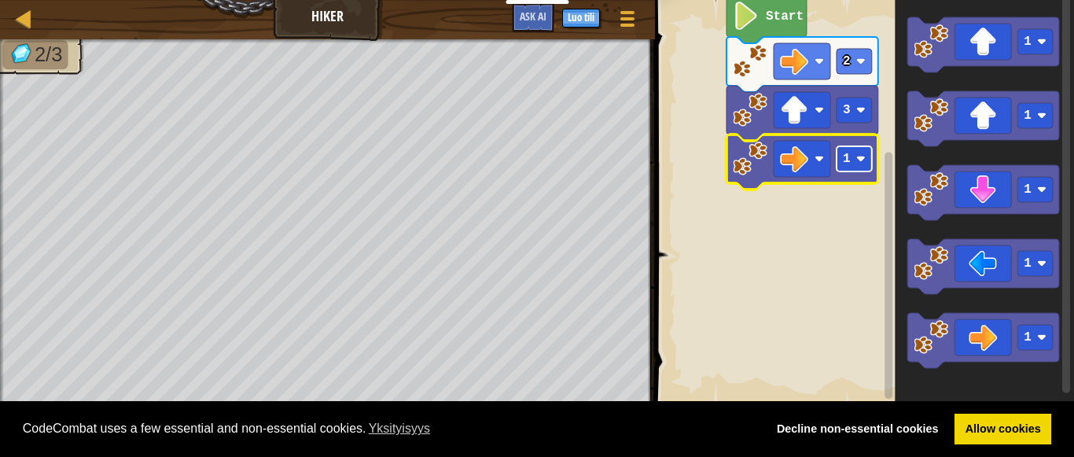
click at [863, 167] on rect "Blocklyn työnäkymä" at bounding box center [854, 158] width 35 height 25
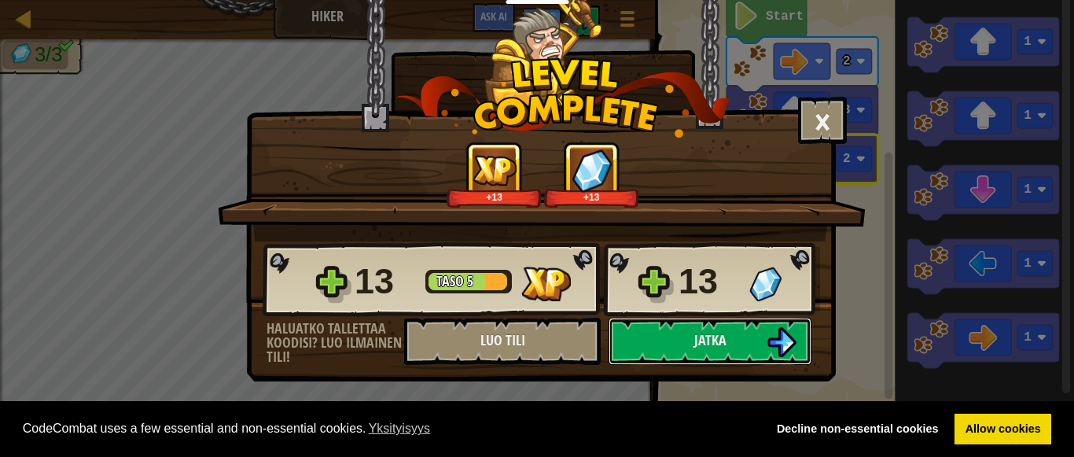
drag, startPoint x: 809, startPoint y: 331, endPoint x: 843, endPoint y: 285, distance: 56.8
click at [843, 285] on div "× [PERSON_NAME] hauska [PERSON_NAME] oli? +13 +13 Reticulating Splines... 13 Ta…" at bounding box center [537, 228] width 1074 height 457
click at [820, 286] on div "13 Taso 5 13 Haluatko tallettaa koodisi? Luo ilmainen tili! Luo tili Tallenneta…" at bounding box center [541, 302] width 588 height 123
click at [761, 284] on img at bounding box center [765, 284] width 32 height 35
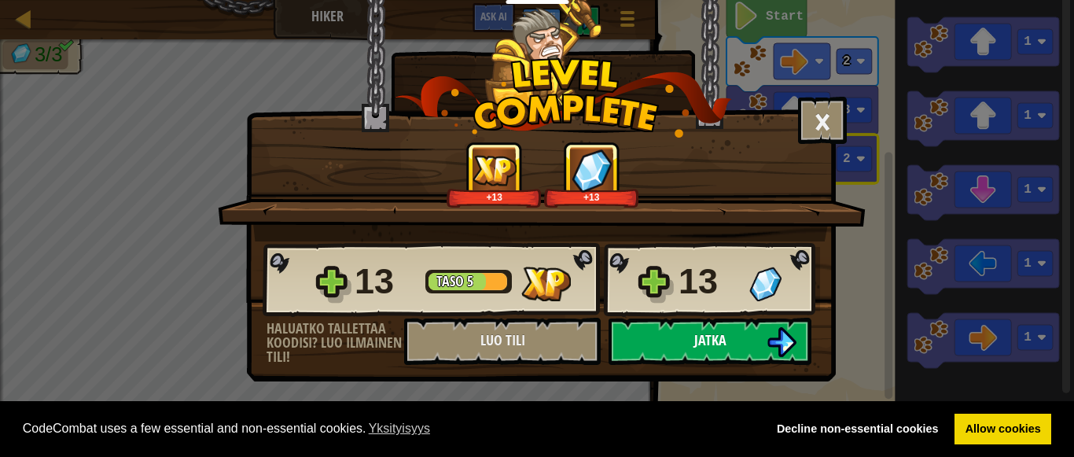
drag, startPoint x: 757, startPoint y: 309, endPoint x: 756, endPoint y: 326, distance: 17.4
click at [756, 326] on div "13 Taso 5 13 Haluatko tallettaa koodisi? Luo ilmainen tili! Luo tili Tallenneta…" at bounding box center [541, 302] width 588 height 123
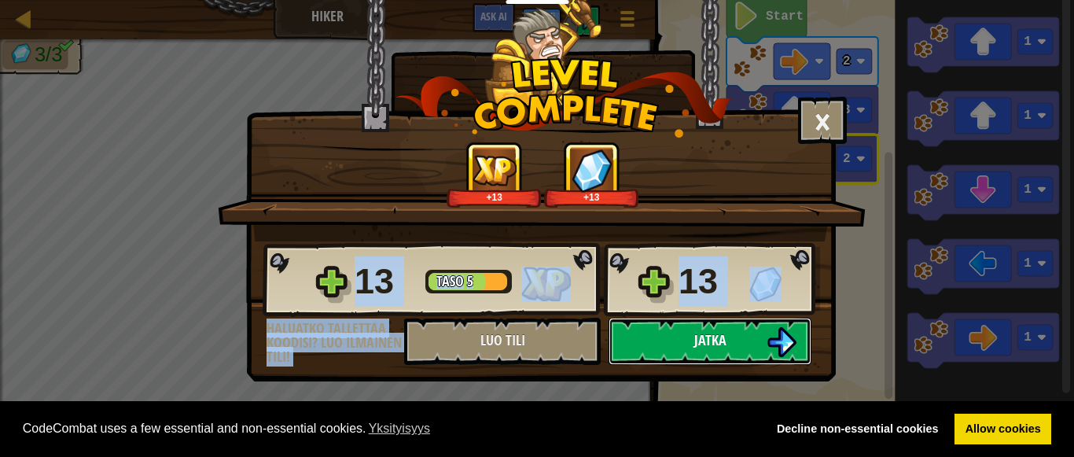
click at [756, 326] on button "Jatka" at bounding box center [710, 341] width 203 height 47
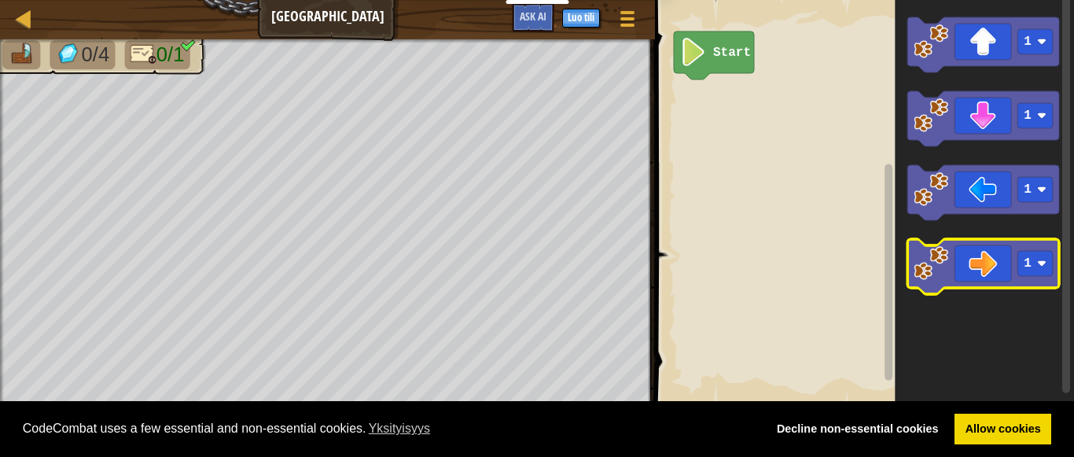
click at [989, 260] on icon "Blocklyn työnäkymä" at bounding box center [983, 266] width 152 height 55
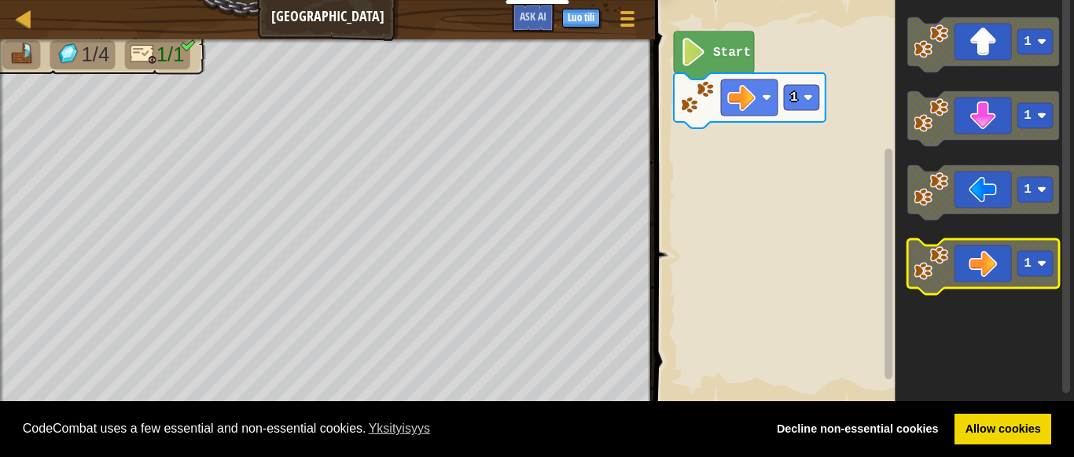
click at [1032, 261] on rect "Blocklyn työnäkymä" at bounding box center [1034, 263] width 35 height 25
click at [977, 275] on icon "Blocklyn työnäkymä" at bounding box center [983, 266] width 152 height 55
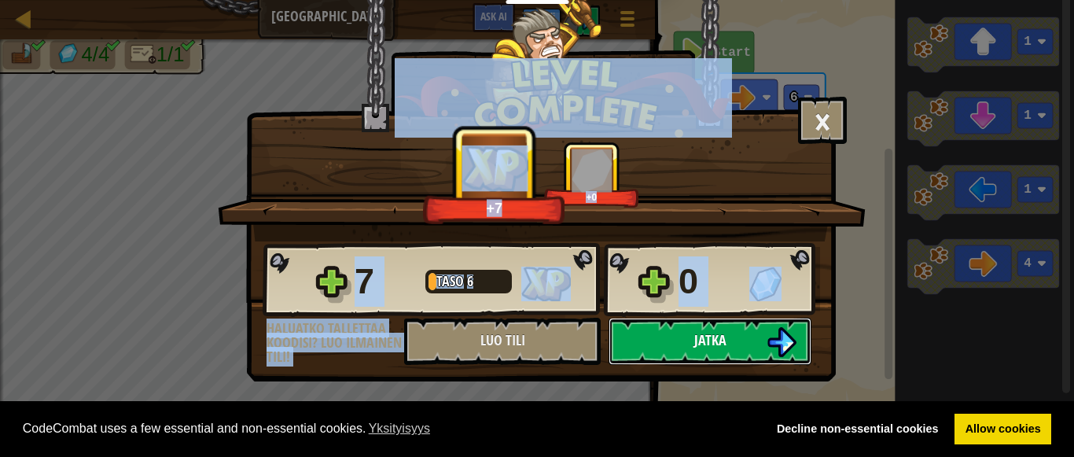
click at [704, 323] on button "Jatka" at bounding box center [710, 341] width 203 height 47
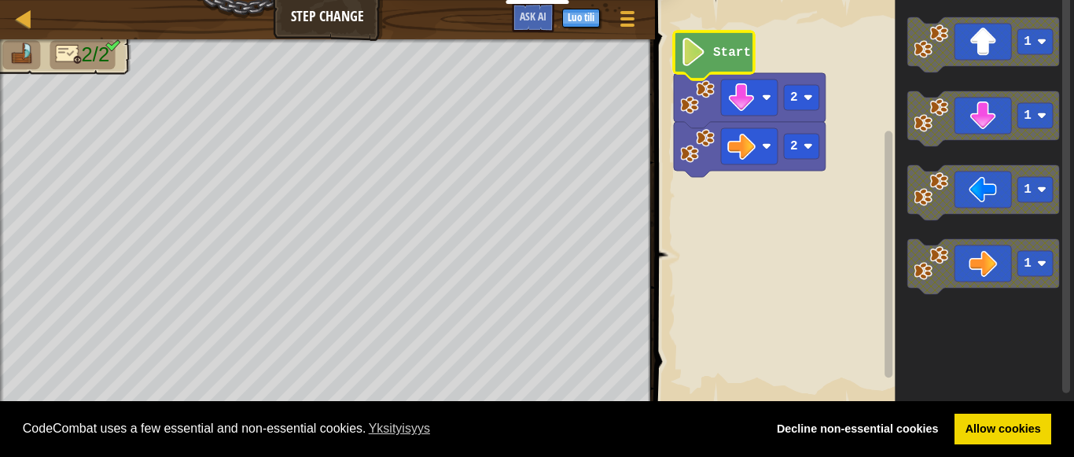
click at [737, 43] on icon "Blocklyn työnäkymä" at bounding box center [714, 55] width 80 height 48
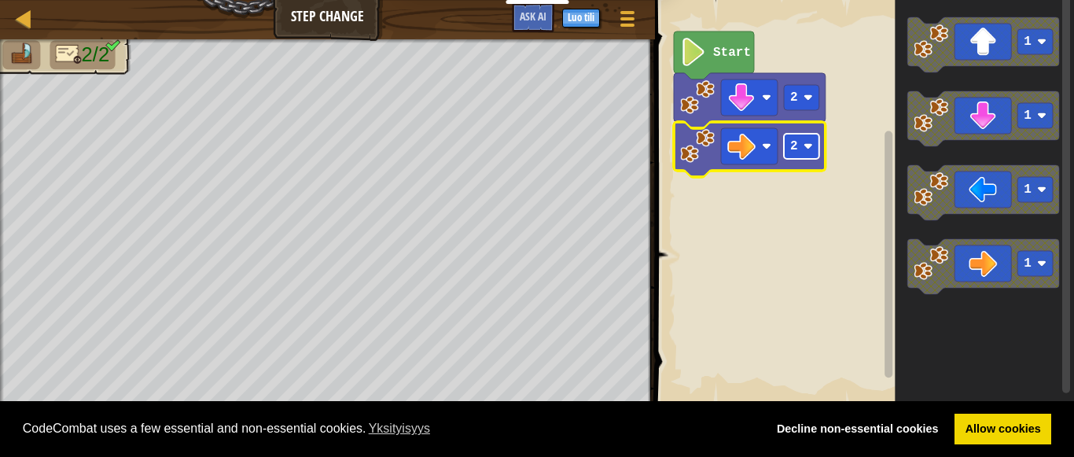
click at [813, 152] on rect "Blocklyn työnäkymä" at bounding box center [801, 146] width 35 height 25
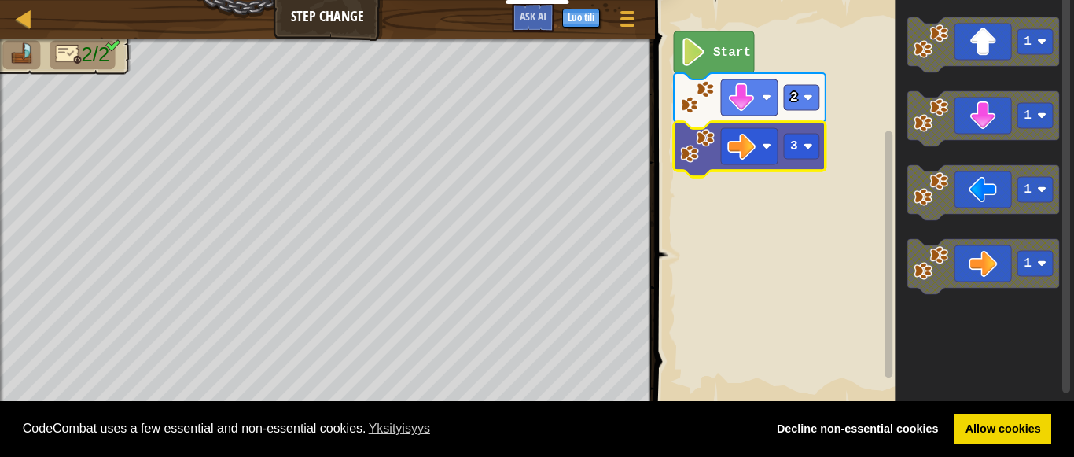
click at [793, 160] on icon "Blocklyn työnäkymä" at bounding box center [750, 149] width 152 height 55
click at [799, 154] on rect "Blocklyn työnäkymä" at bounding box center [801, 146] width 35 height 25
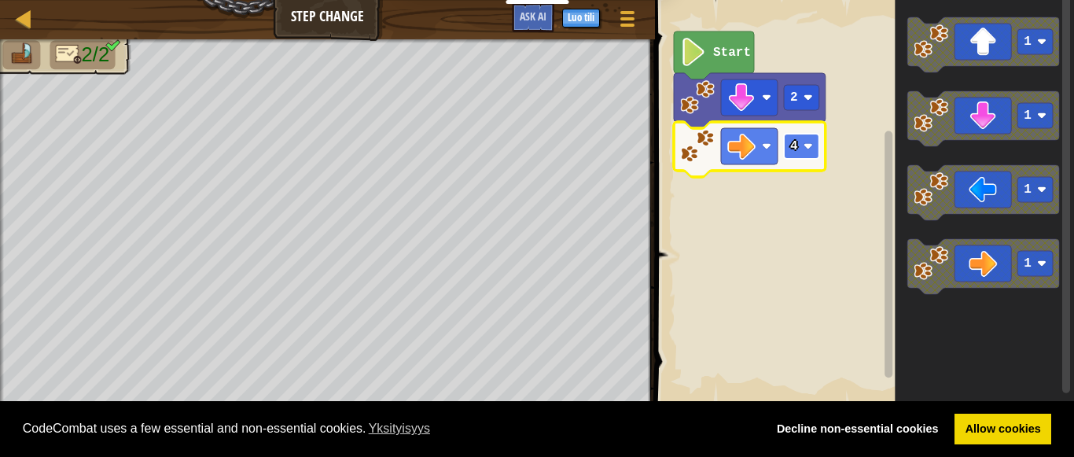
click at [818, 154] on rect "Blocklyn työnäkymä" at bounding box center [801, 146] width 35 height 25
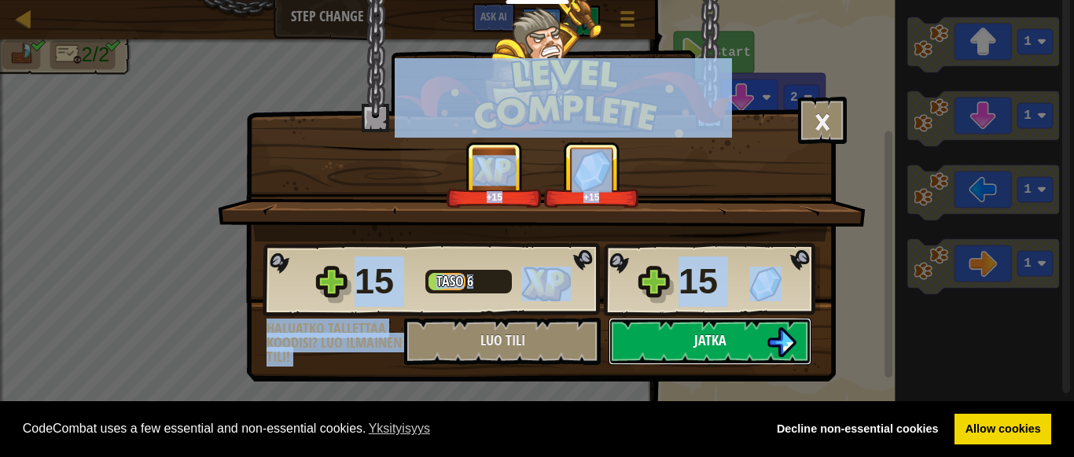
click at [702, 350] on button "Jatka" at bounding box center [710, 341] width 203 height 47
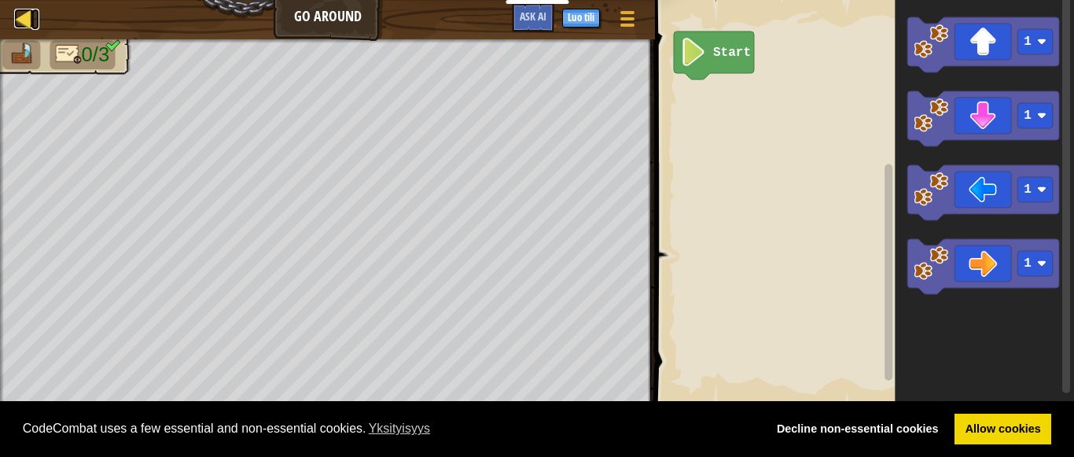
click at [26, 17] on div at bounding box center [24, 19] width 20 height 20
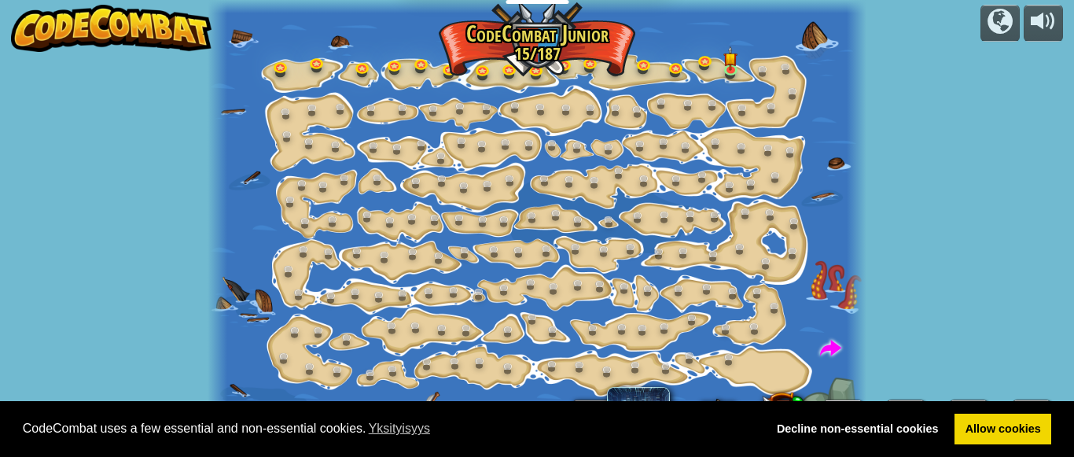
select select "fi"
click at [734, 64] on img at bounding box center [730, 51] width 14 height 33
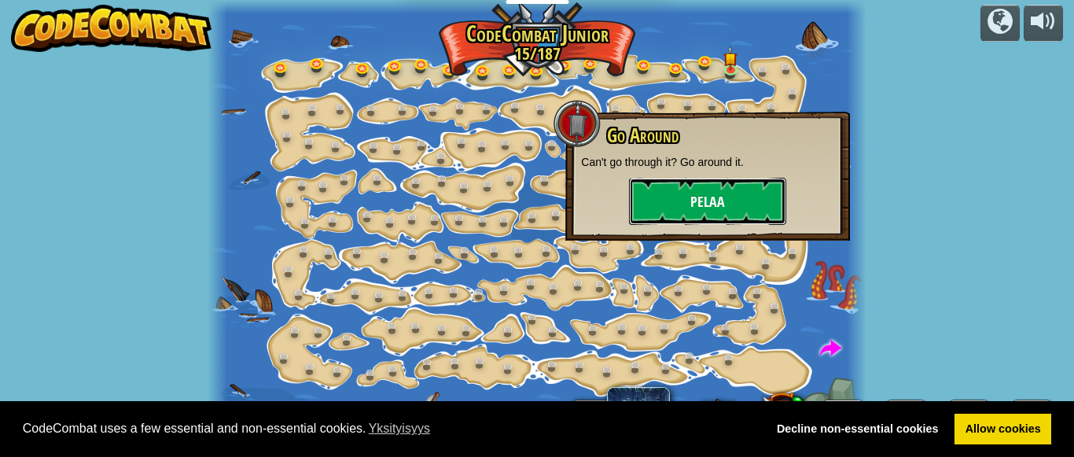
click at [719, 192] on button "Pelaa" at bounding box center [707, 201] width 157 height 47
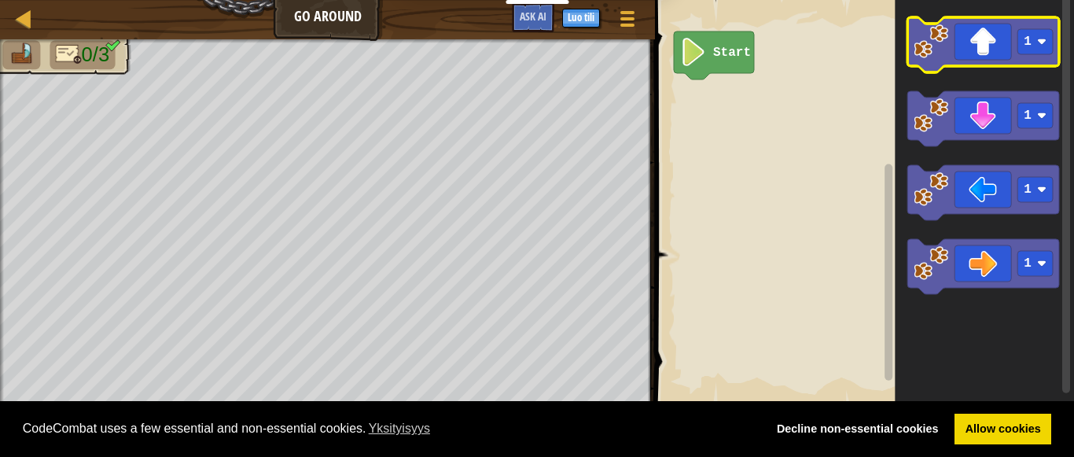
click at [975, 57] on icon "Blocklyn työnäkymä" at bounding box center [983, 44] width 152 height 55
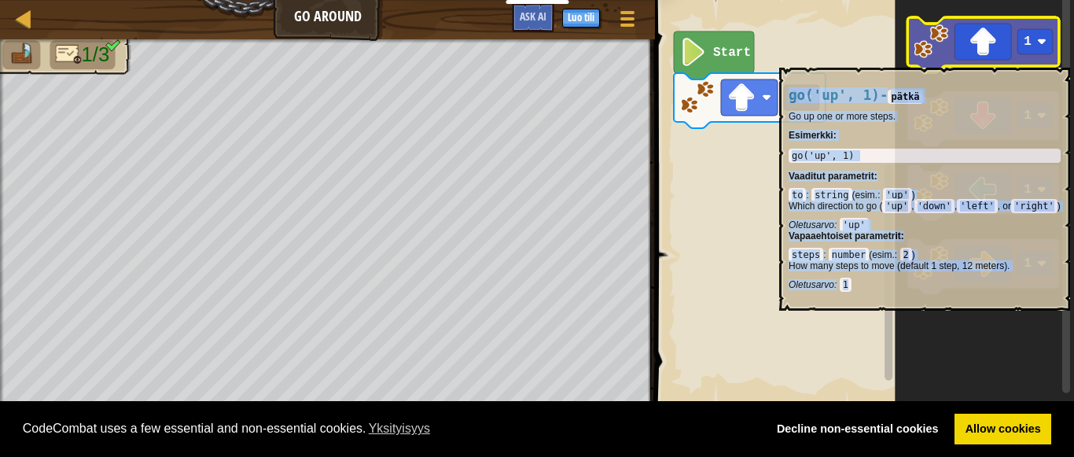
click at [973, 60] on icon "Blocklyn työnäkymä" at bounding box center [983, 44] width 152 height 55
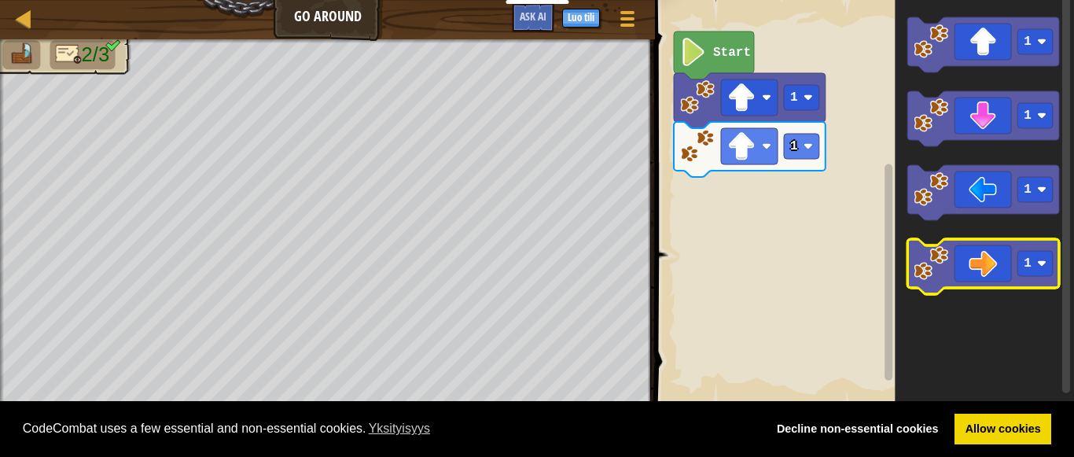
click at [984, 267] on icon "Blocklyn työnäkymä" at bounding box center [983, 266] width 152 height 55
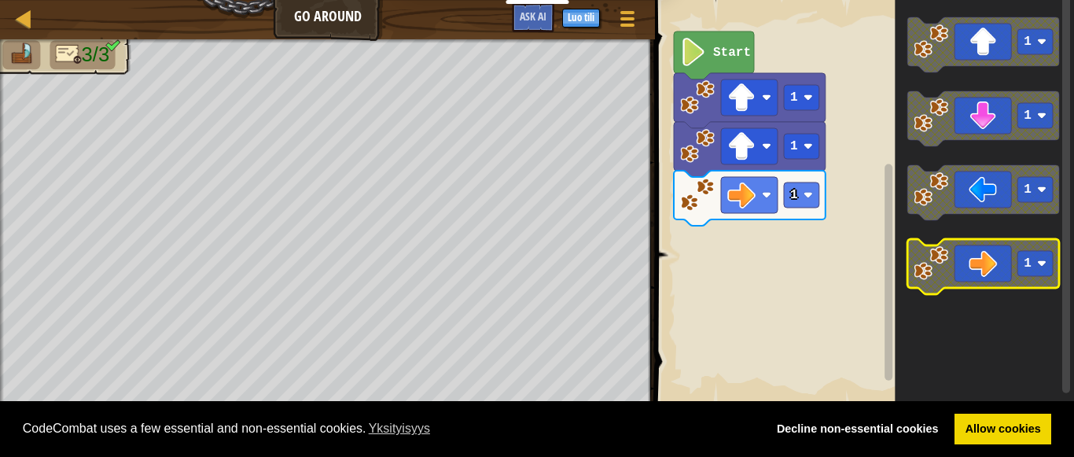
click at [984, 267] on icon "Blocklyn työnäkymä" at bounding box center [983, 266] width 152 height 55
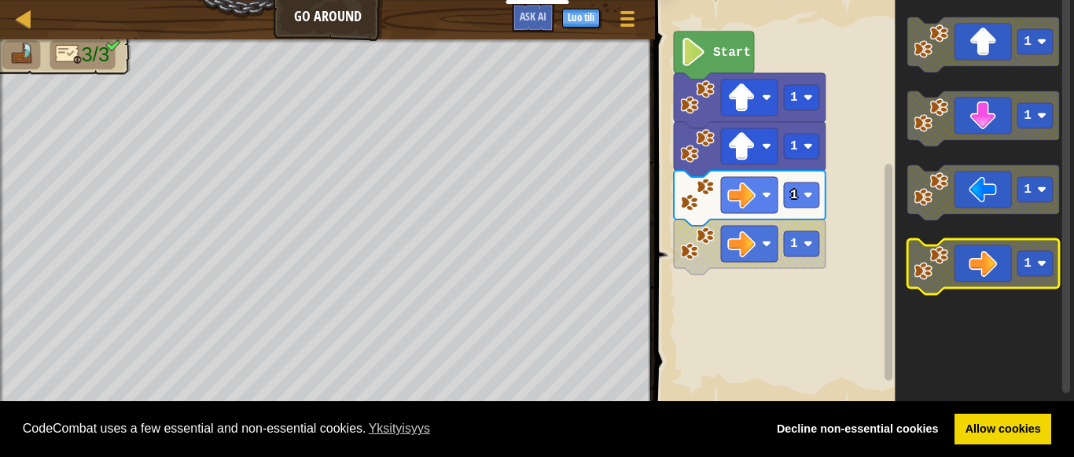
click at [979, 257] on icon "Blocklyn työnäkymä" at bounding box center [983, 266] width 152 height 55
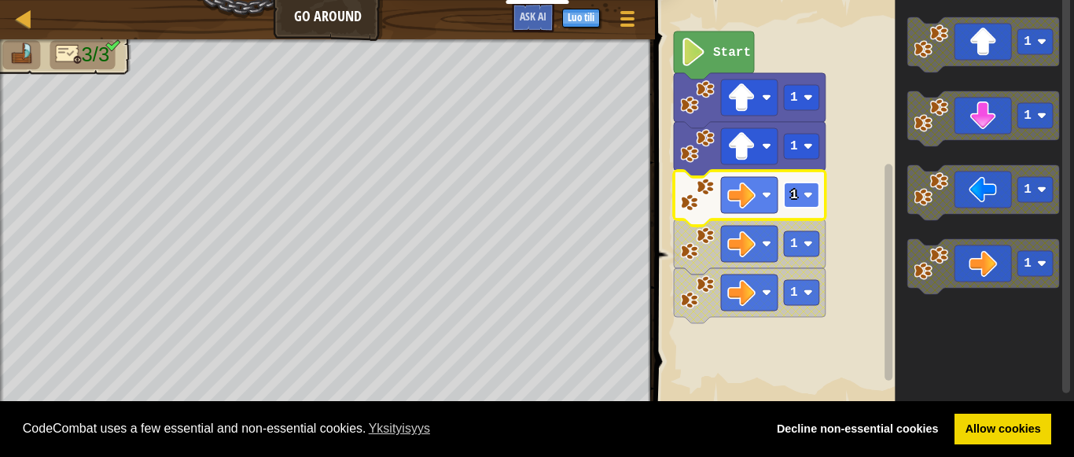
click at [800, 197] on rect "Blocklyn työnäkymä" at bounding box center [801, 194] width 35 height 25
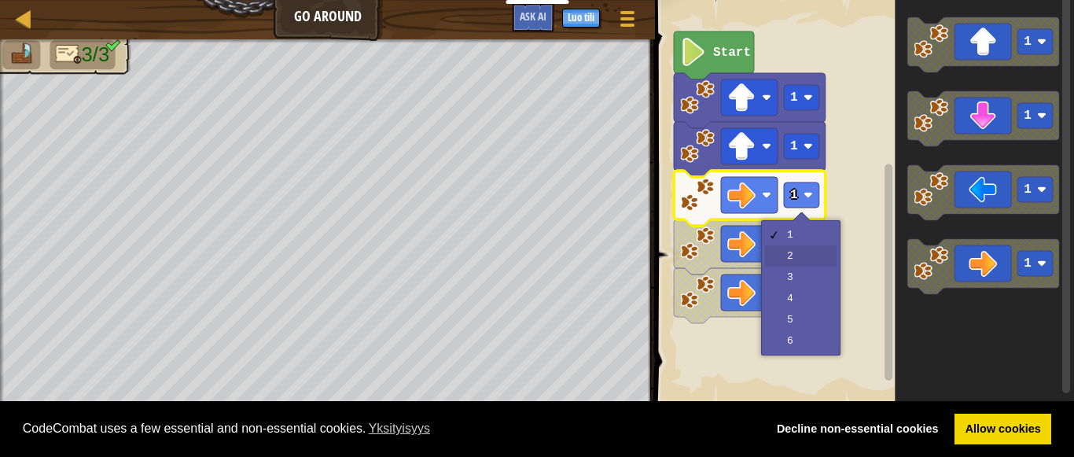
drag, startPoint x: 806, startPoint y: 252, endPoint x: 791, endPoint y: 274, distance: 26.0
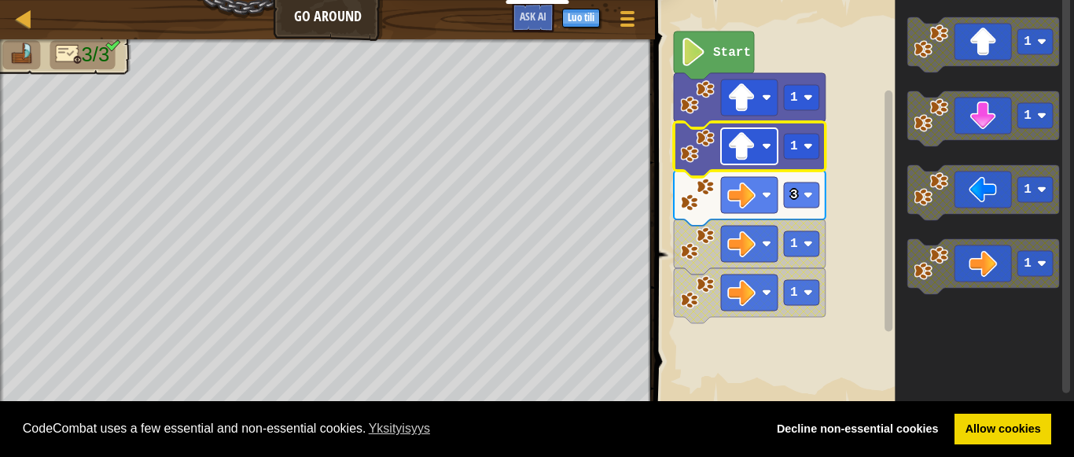
click at [749, 139] on image "Blocklyn työnäkymä" at bounding box center [741, 146] width 28 height 28
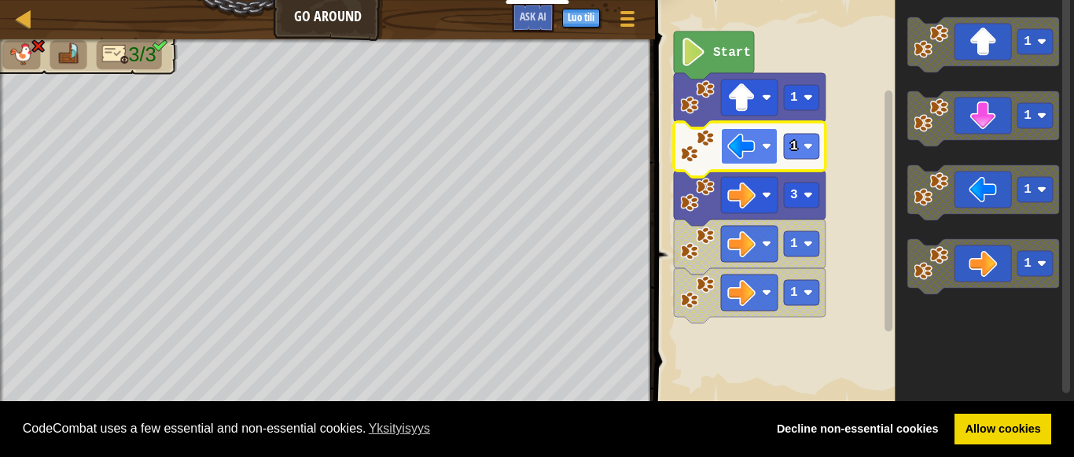
click at [753, 152] on image "Blocklyn työnäkymä" at bounding box center [741, 146] width 28 height 28
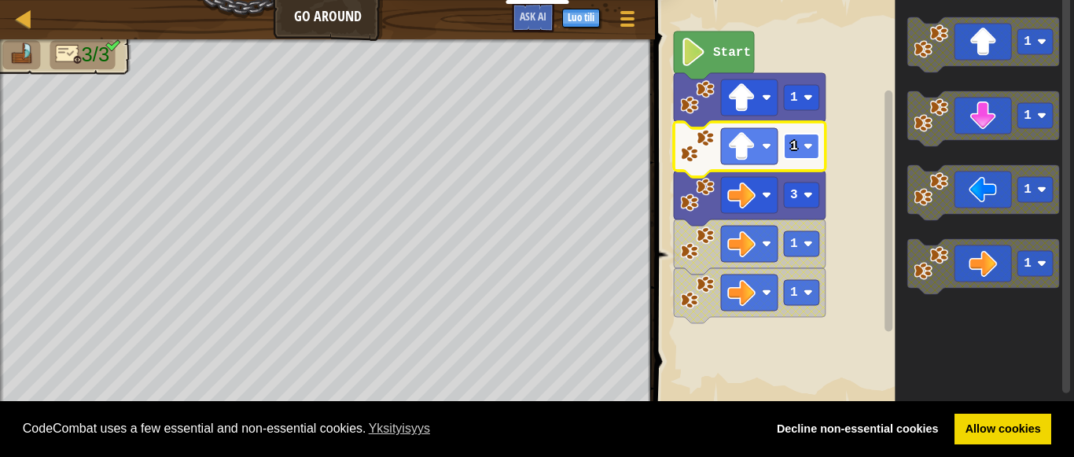
click at [804, 149] on image "Blocklyn työnäkymä" at bounding box center [808, 146] width 9 height 9
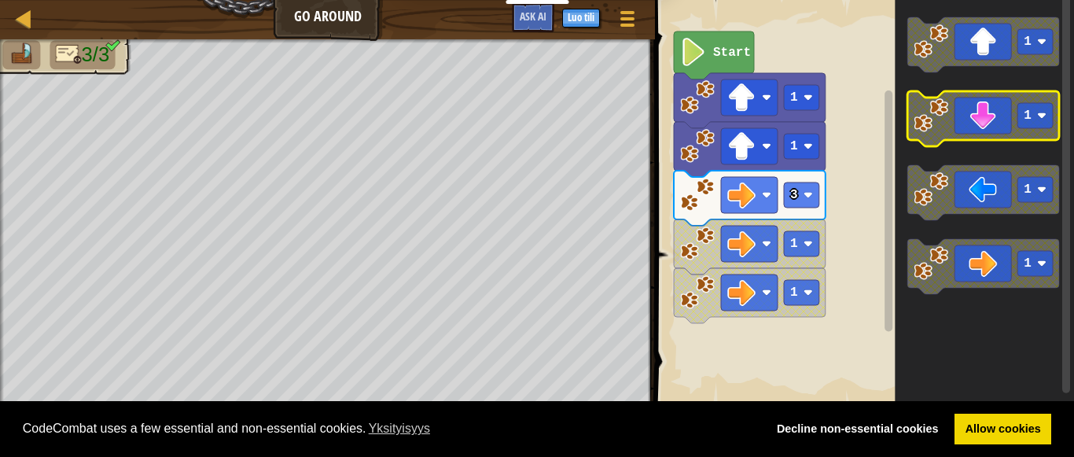
click at [1029, 109] on text "1" at bounding box center [1028, 116] width 8 height 14
click at [993, 153] on icon "Blocklyn työnäkymä" at bounding box center [984, 202] width 179 height 421
click at [983, 97] on icon "Blocklyn työnäkymä" at bounding box center [983, 118] width 152 height 55
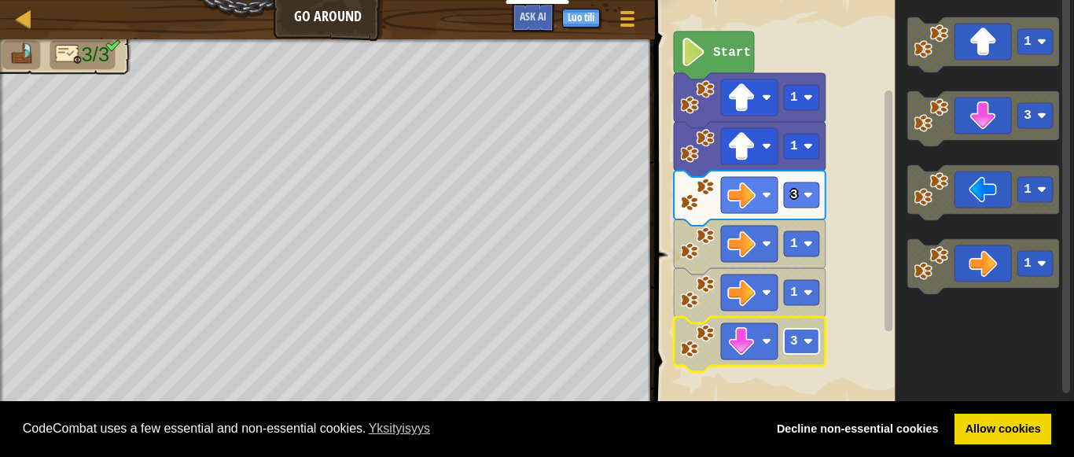
click at [797, 344] on rect "Blocklyn työnäkymä" at bounding box center [801, 341] width 35 height 25
click at [740, 359] on rect "Blocklyn työnäkymä" at bounding box center [749, 341] width 57 height 36
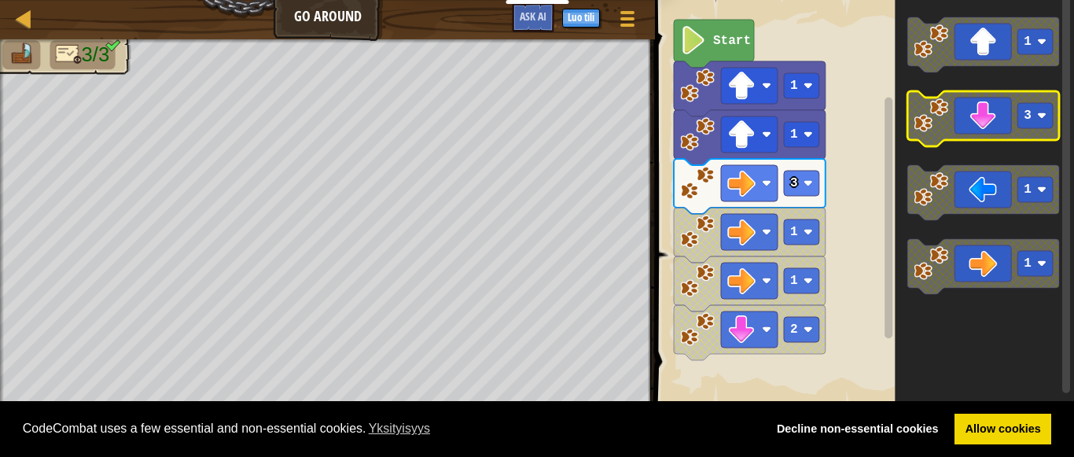
click at [1028, 117] on text "3" at bounding box center [1028, 116] width 8 height 14
click at [1038, 164] on icon "Blocklyn työnäkymä" at bounding box center [984, 202] width 179 height 421
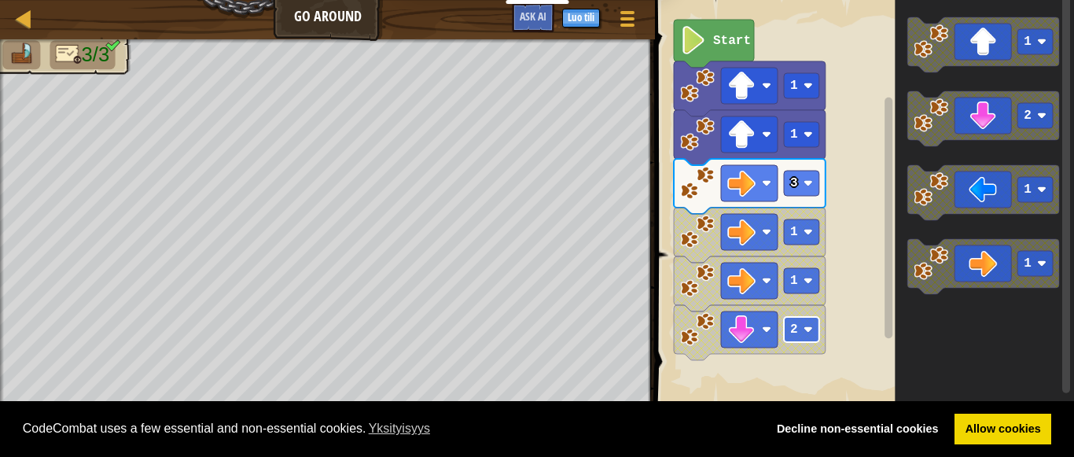
click at [785, 333] on rect "Blocklyn työnäkymä" at bounding box center [801, 329] width 35 height 25
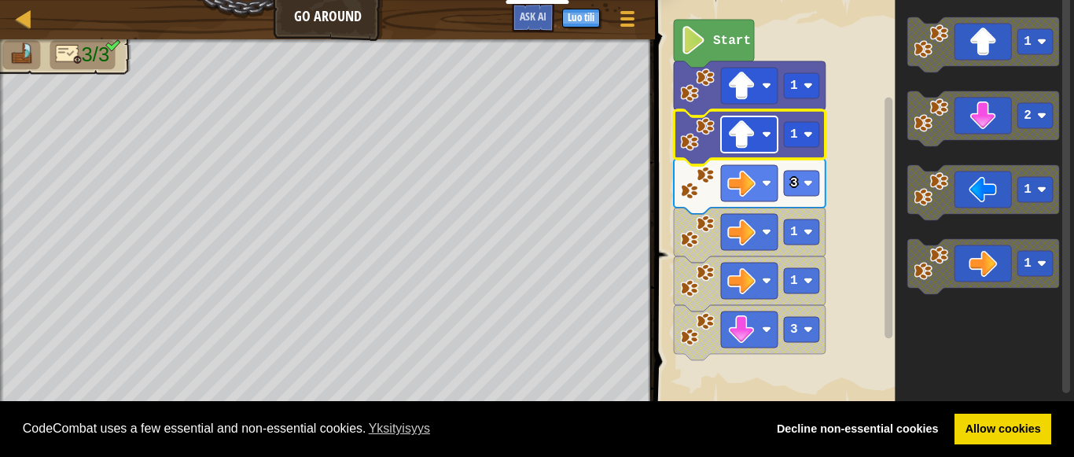
click at [738, 149] on image "Blocklyn työnäkymä" at bounding box center [741, 134] width 28 height 28
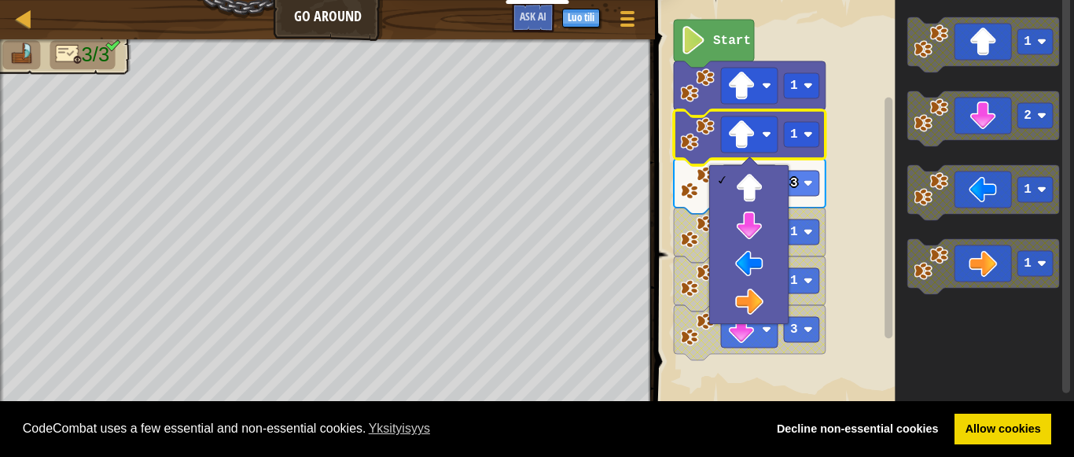
click at [732, 381] on rect "Blocklyn työnäkymä" at bounding box center [862, 202] width 424 height 421
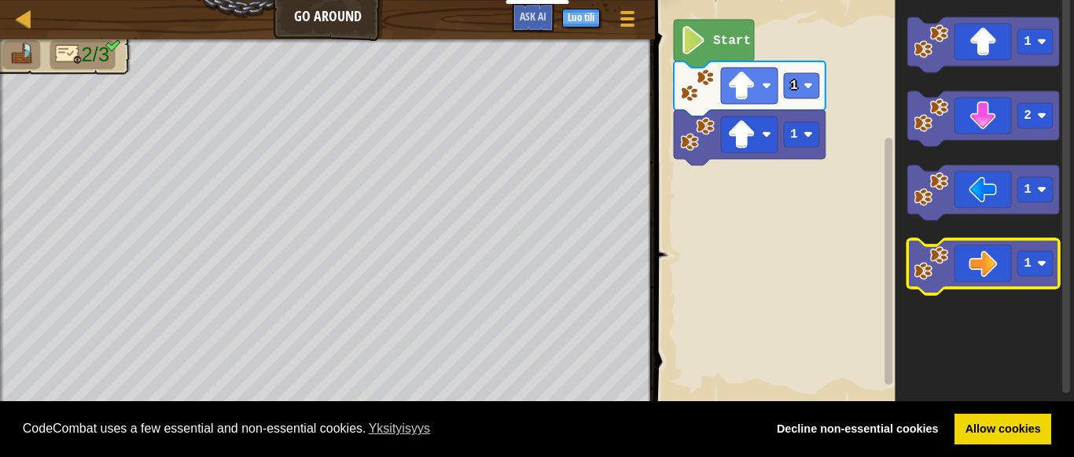
click at [1004, 267] on icon "Blocklyn työnäkymä" at bounding box center [983, 266] width 152 height 55
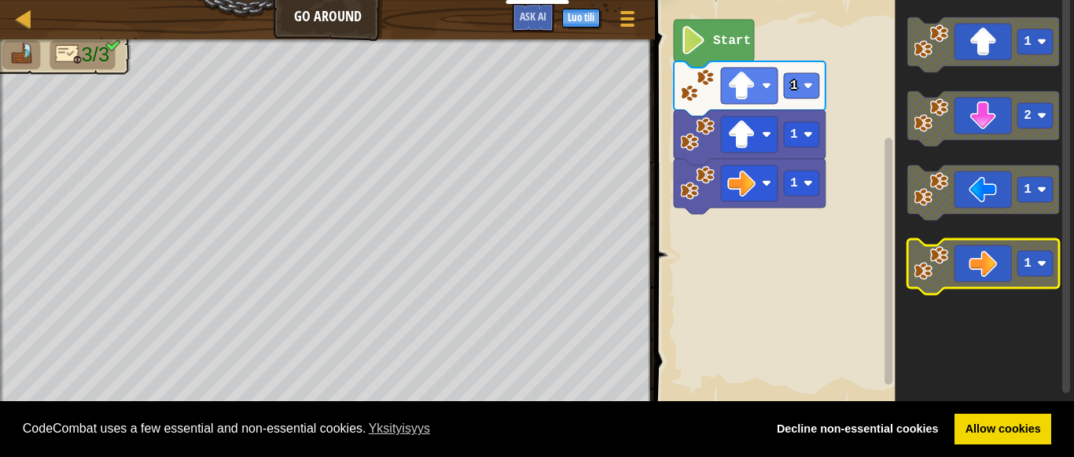
click at [983, 254] on icon "Blocklyn työnäkymä" at bounding box center [983, 266] width 152 height 55
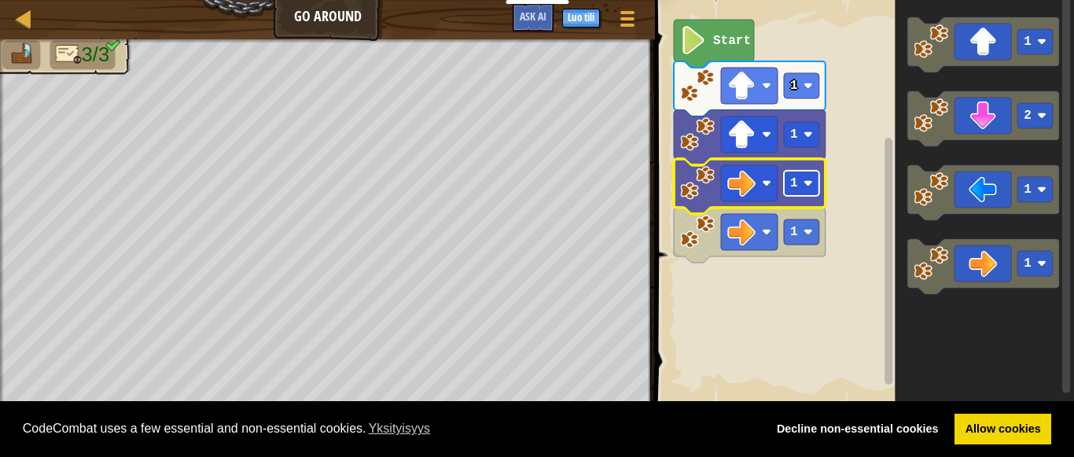
click at [807, 189] on rect "Blocklyn työnäkymä" at bounding box center [801, 183] width 35 height 25
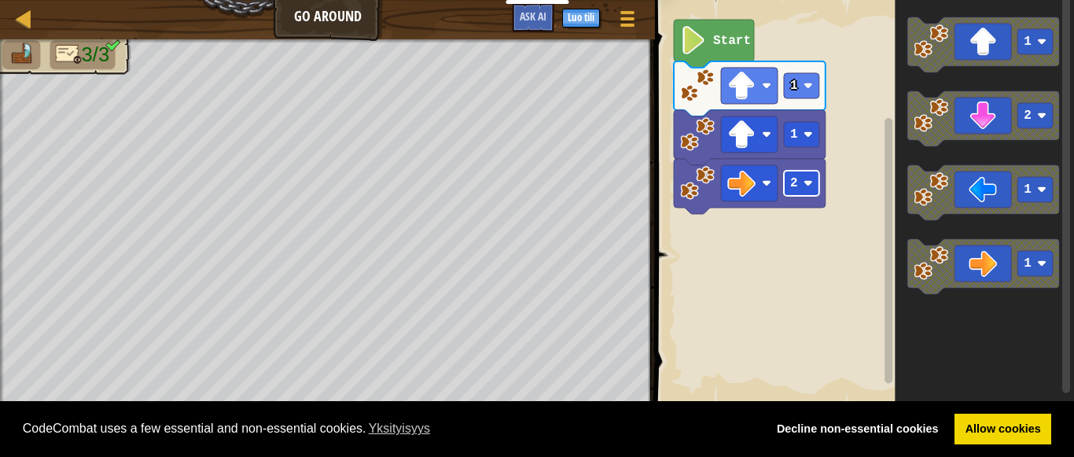
click at [805, 193] on rect "Blocklyn työnäkymä" at bounding box center [801, 183] width 35 height 25
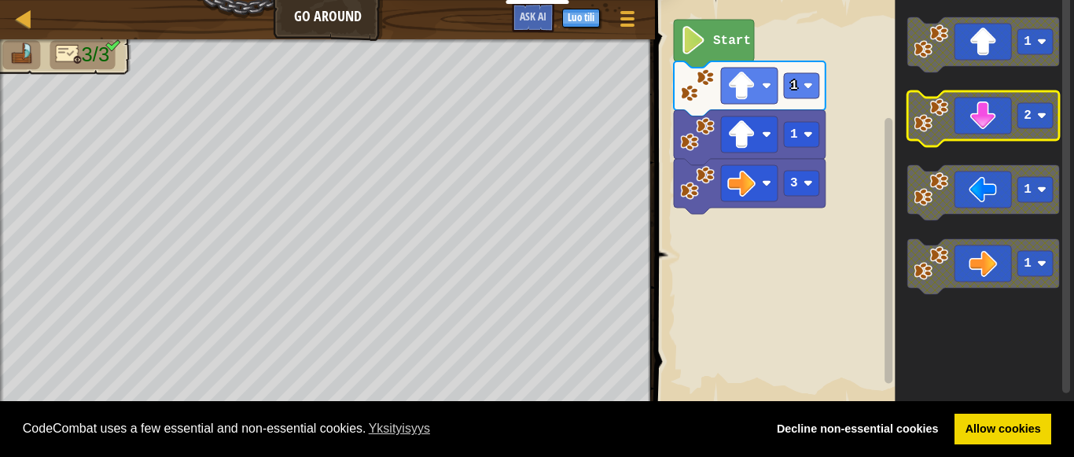
click at [986, 123] on icon "Blocklyn työnäkymä" at bounding box center [983, 118] width 152 height 55
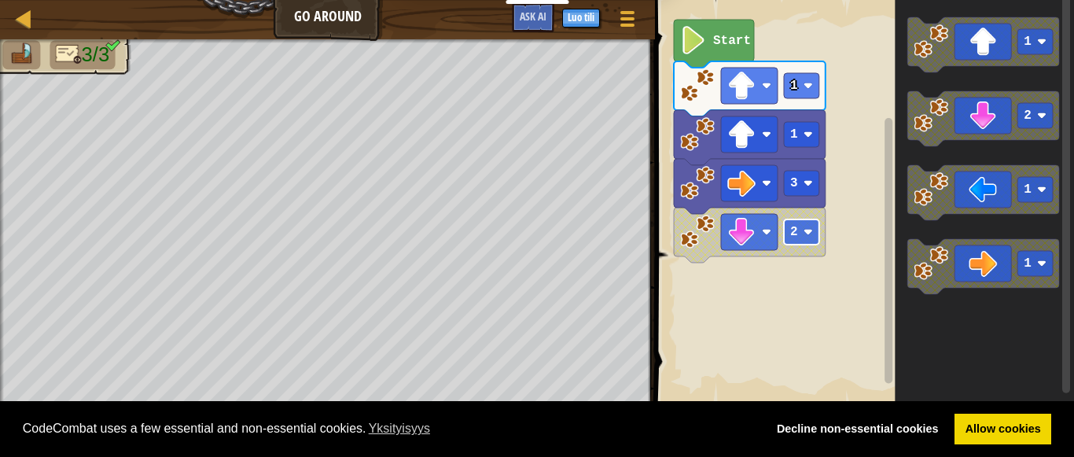
click at [800, 235] on rect "Blocklyn työnäkymä" at bounding box center [801, 231] width 35 height 25
click at [793, 225] on text "2" at bounding box center [794, 232] width 8 height 14
click at [797, 225] on rect "Blocklyn työnäkymä" at bounding box center [801, 231] width 35 height 25
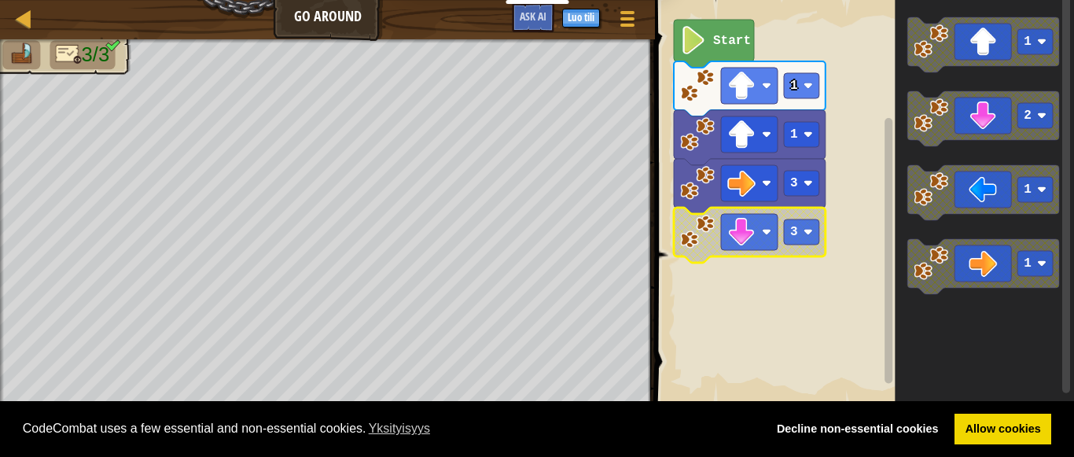
click at [782, 234] on icon "Blocklyn työnäkymä" at bounding box center [750, 235] width 152 height 55
click at [800, 235] on rect "Blocklyn työnäkymä" at bounding box center [801, 231] width 35 height 25
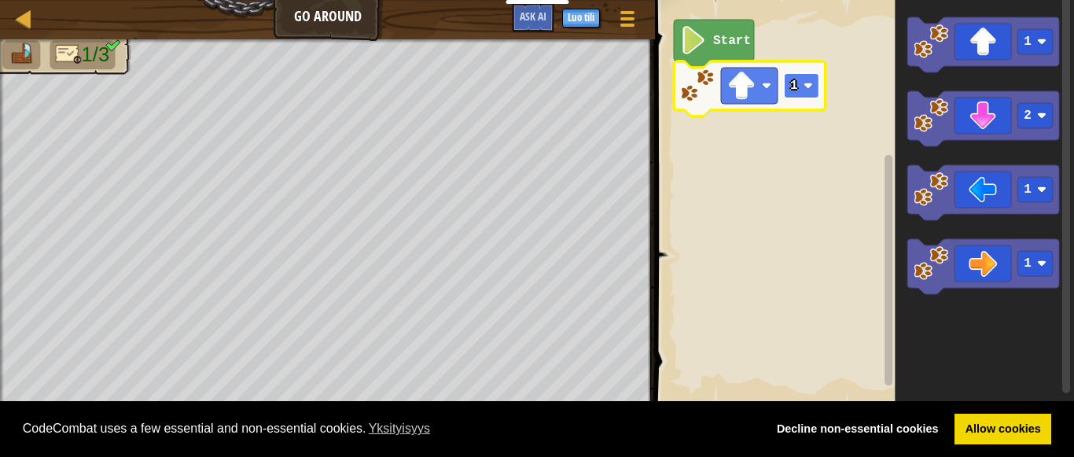
click at [795, 79] on text "1" at bounding box center [794, 86] width 8 height 14
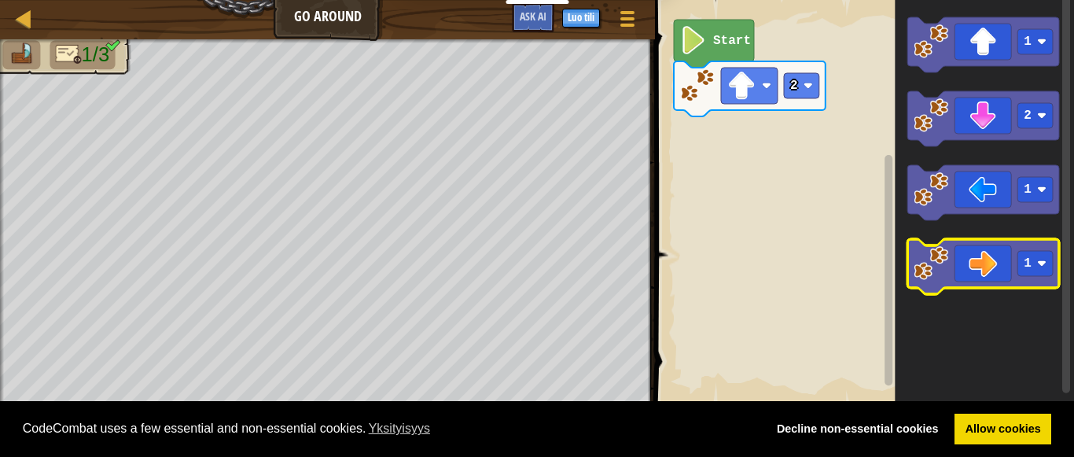
click at [996, 267] on icon "Blocklyn työnäkymä" at bounding box center [983, 266] width 152 height 55
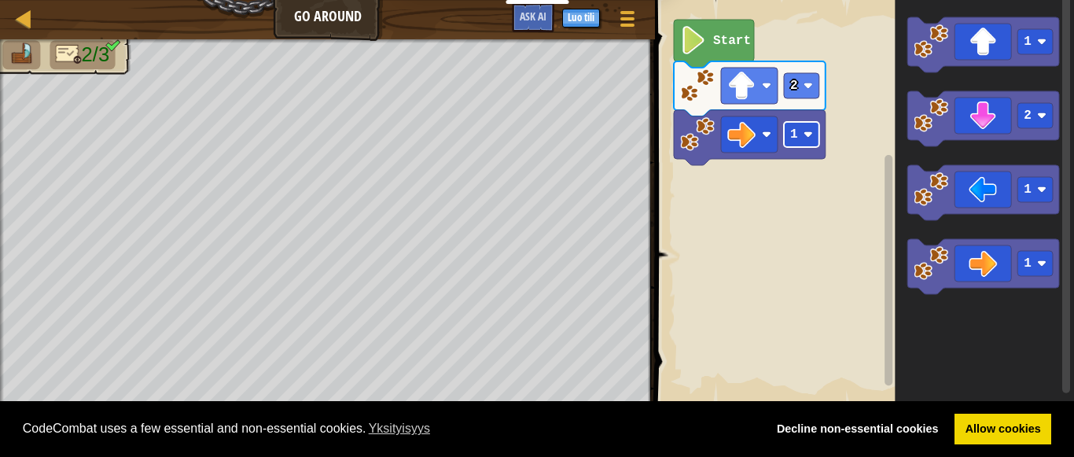
click at [810, 144] on rect "Blocklyn työnäkymä" at bounding box center [801, 134] width 35 height 25
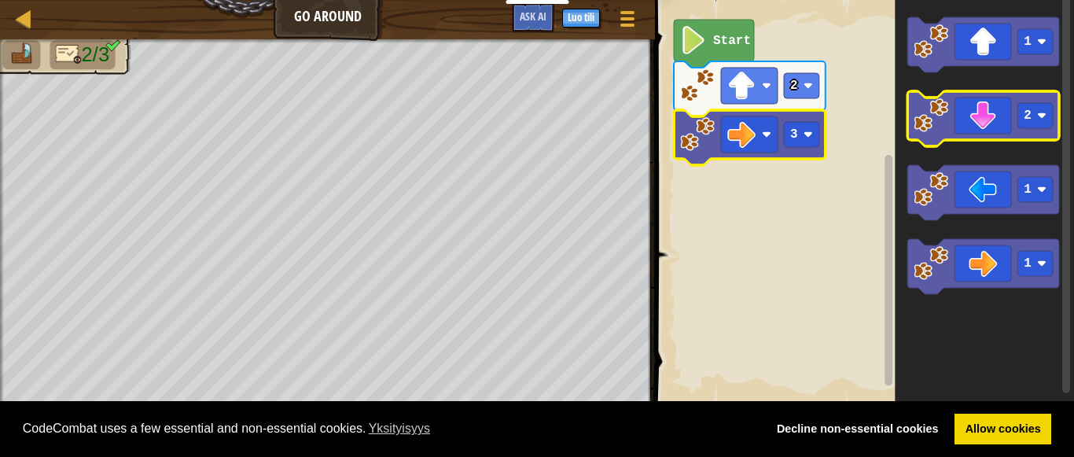
click at [998, 123] on icon "Blocklyn työnäkymä" at bounding box center [983, 118] width 152 height 55
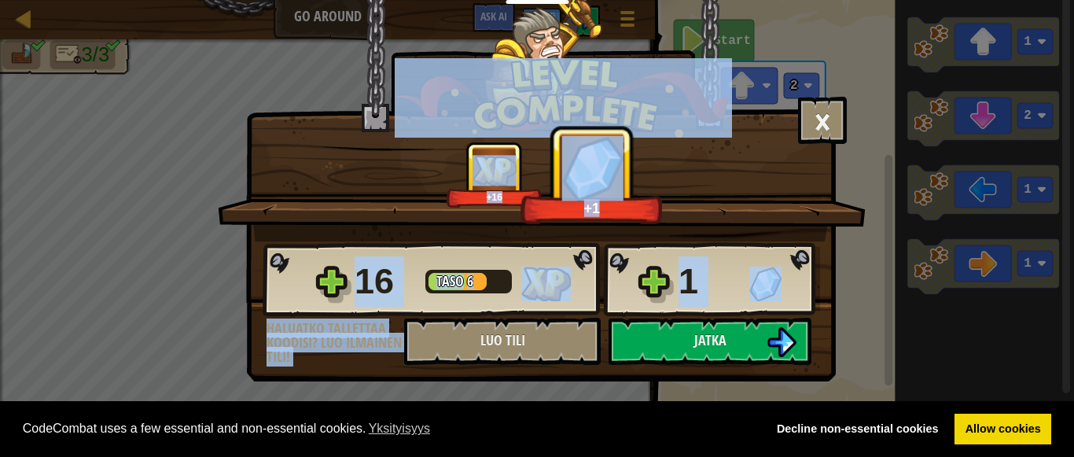
drag, startPoint x: 625, startPoint y: 142, endPoint x: 637, endPoint y: 123, distance: 22.3
click at [637, 123] on img at bounding box center [563, 97] width 337 height 79
click at [632, 88] on img at bounding box center [563, 97] width 337 height 79
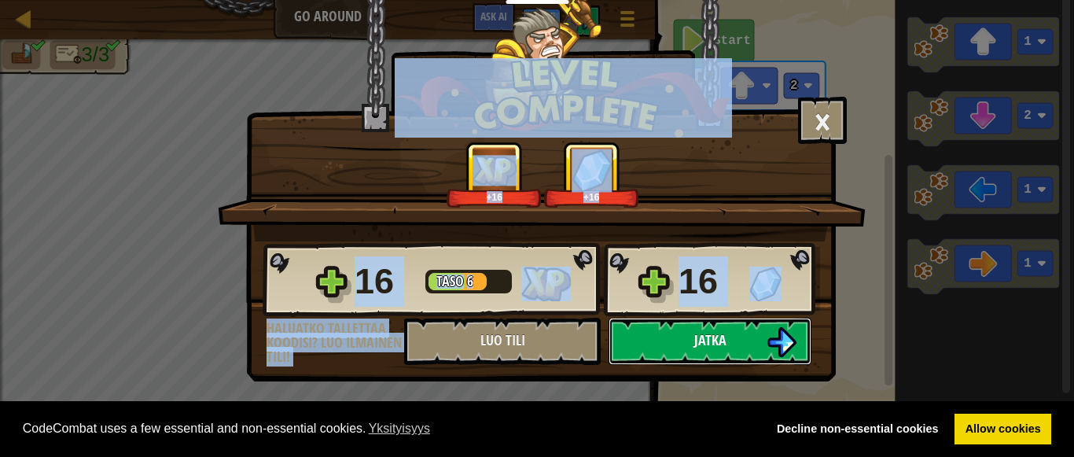
click at [698, 362] on button "Jatka" at bounding box center [710, 341] width 203 height 47
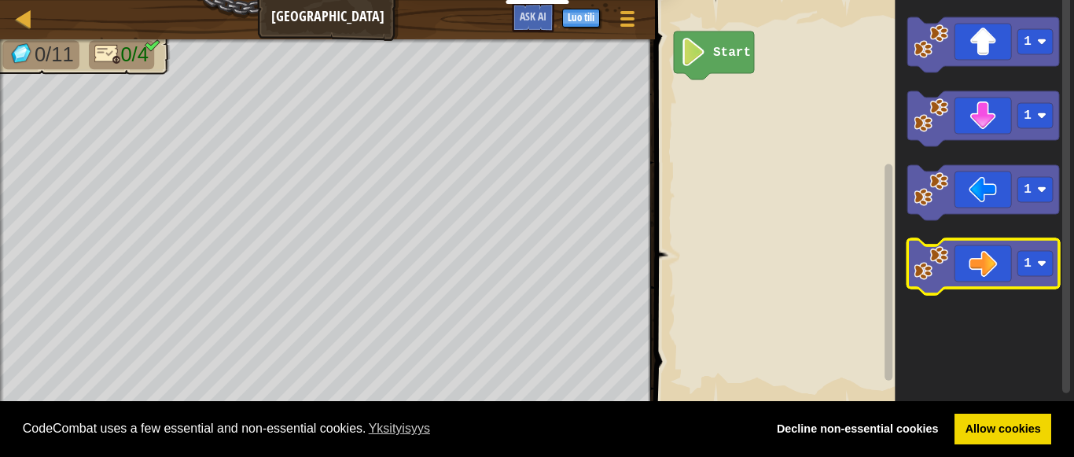
click at [982, 257] on icon "Blocklyn työnäkymä" at bounding box center [983, 266] width 152 height 55
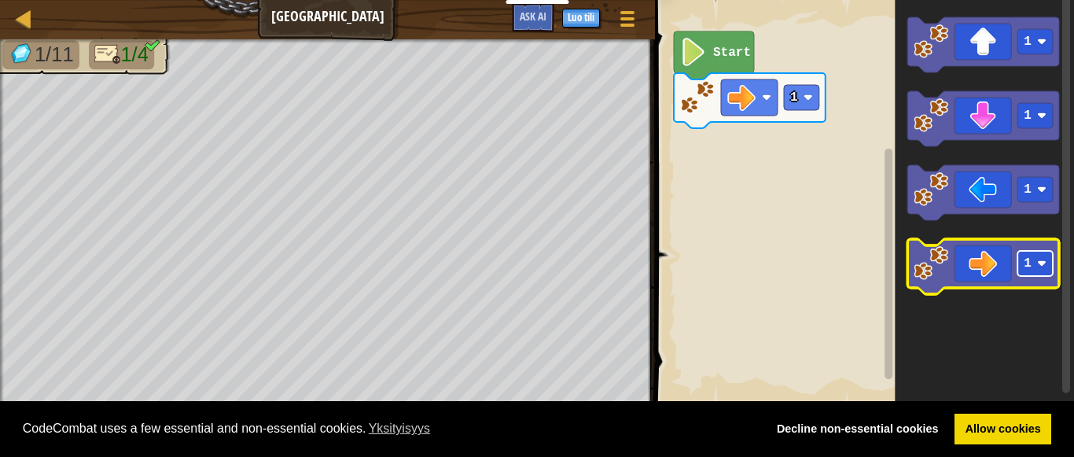
click at [1042, 273] on rect "Blocklyn työnäkymä" at bounding box center [1034, 263] width 35 height 25
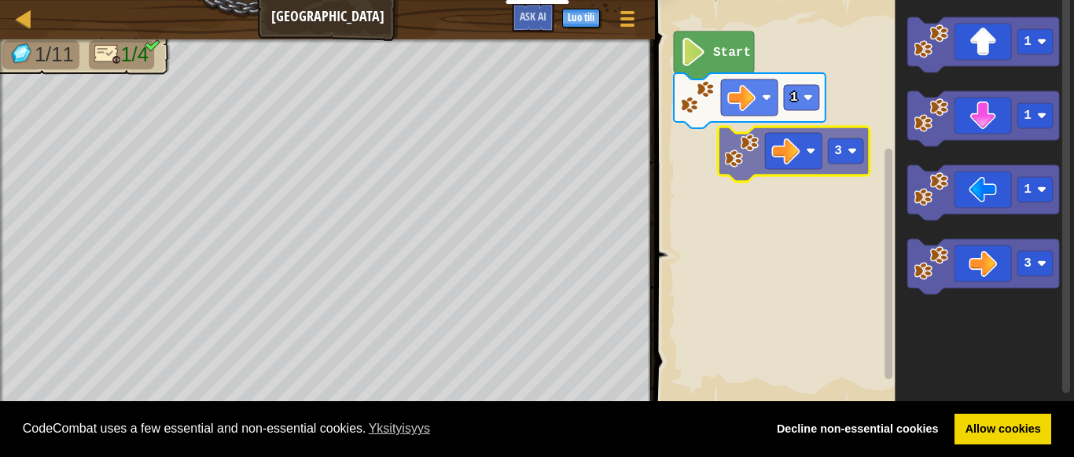
click at [763, 160] on div "1 Start 1 1 1 3 3" at bounding box center [862, 202] width 424 height 421
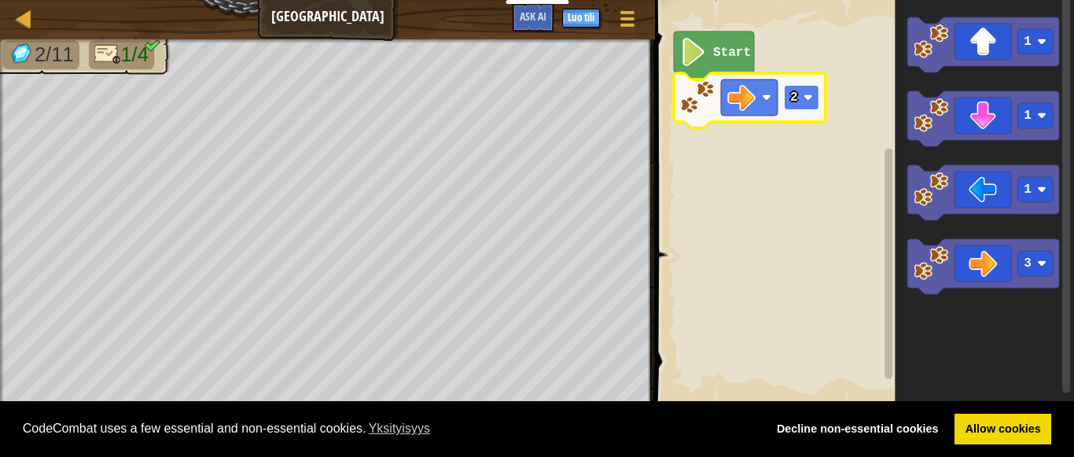
click at [796, 106] on rect "Blocklyn työnäkymä" at bounding box center [801, 97] width 35 height 25
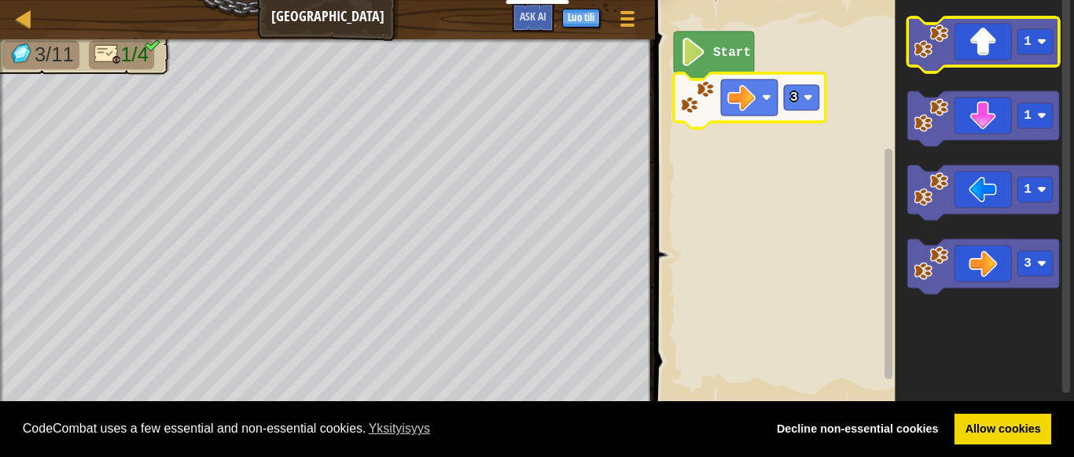
click at [982, 57] on icon "Blocklyn työnäkymä" at bounding box center [983, 44] width 152 height 55
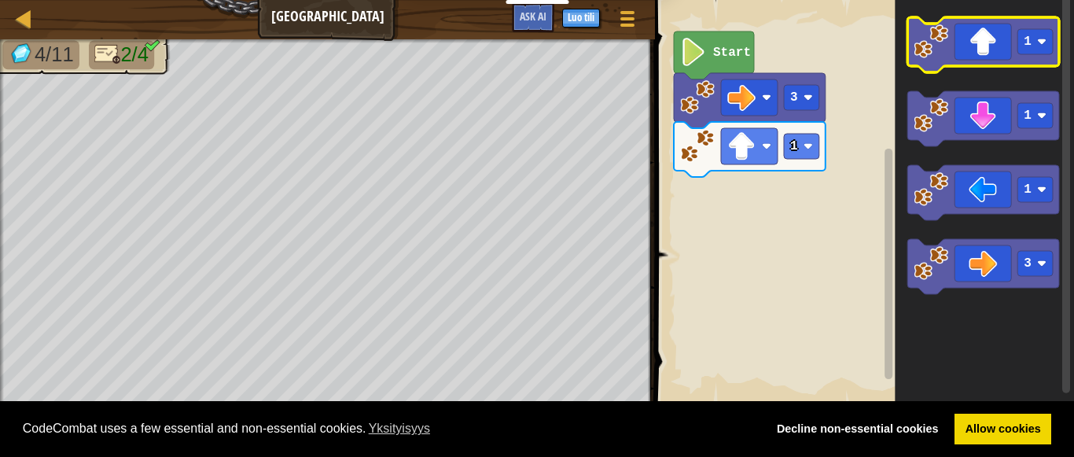
click at [1051, 55] on icon "Blocklyn työnäkymä" at bounding box center [983, 44] width 152 height 55
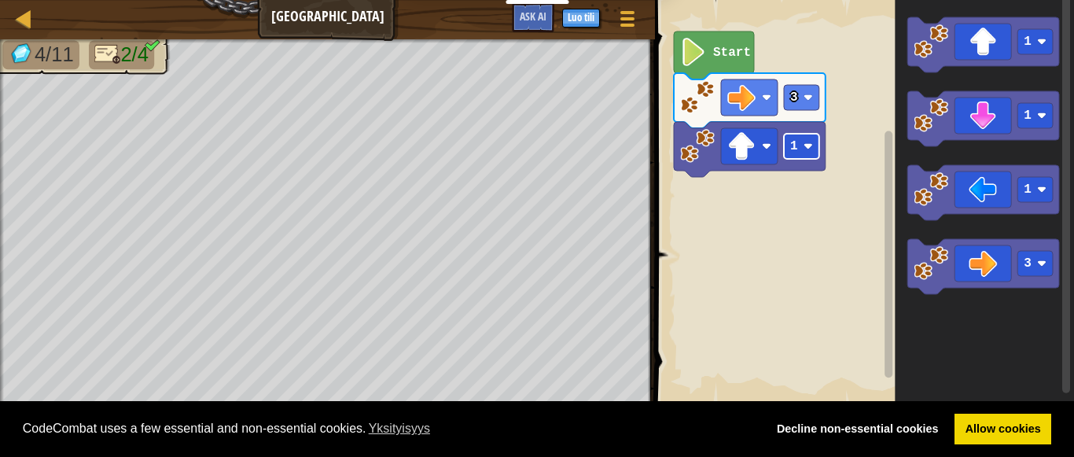
click at [809, 155] on rect "Blocklyn työnäkymä" at bounding box center [801, 146] width 35 height 25
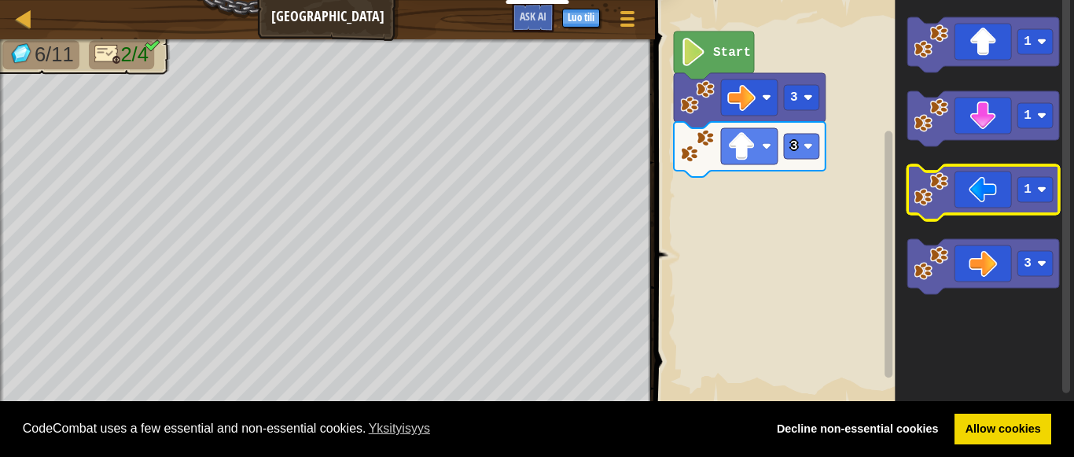
click at [981, 186] on icon "Blocklyn työnäkymä" at bounding box center [983, 192] width 152 height 55
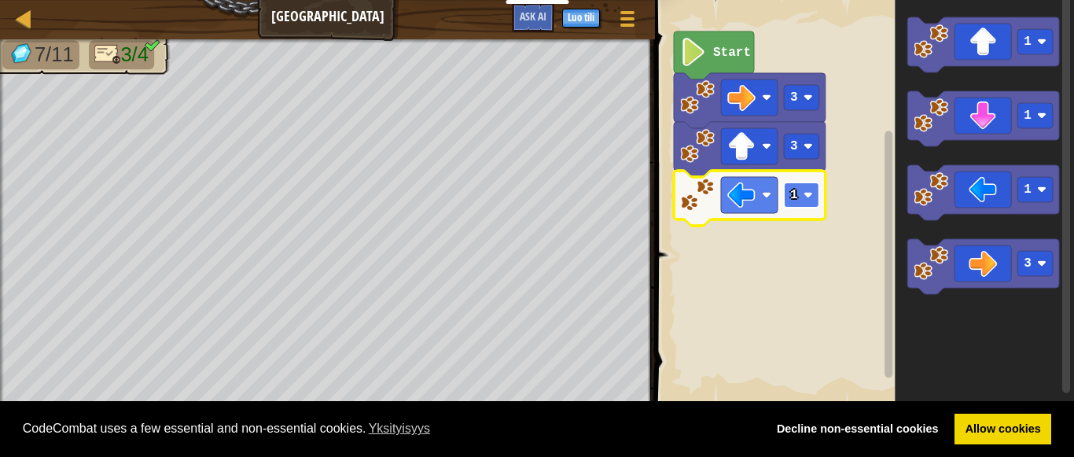
click at [807, 193] on image "Blocklyn työnäkymä" at bounding box center [808, 194] width 9 height 9
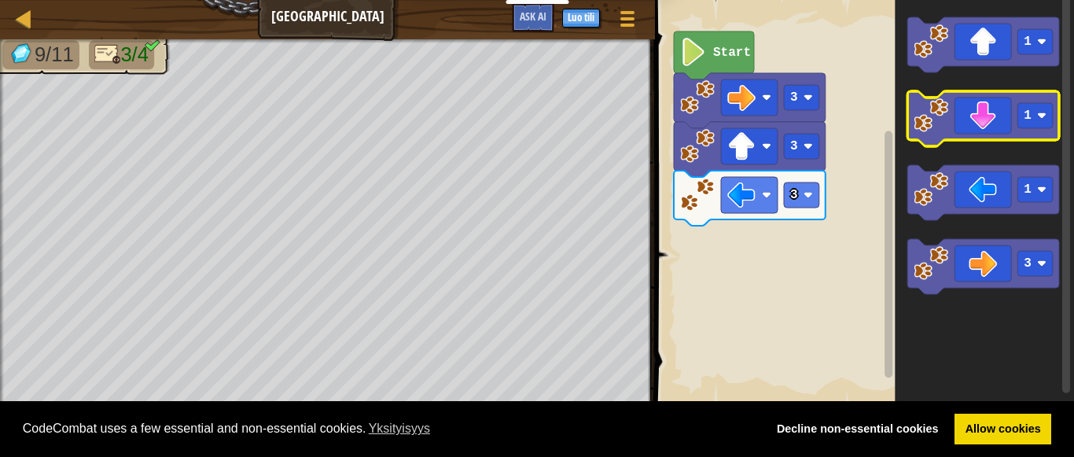
click at [958, 111] on icon "Blocklyn työnäkymä" at bounding box center [983, 118] width 152 height 55
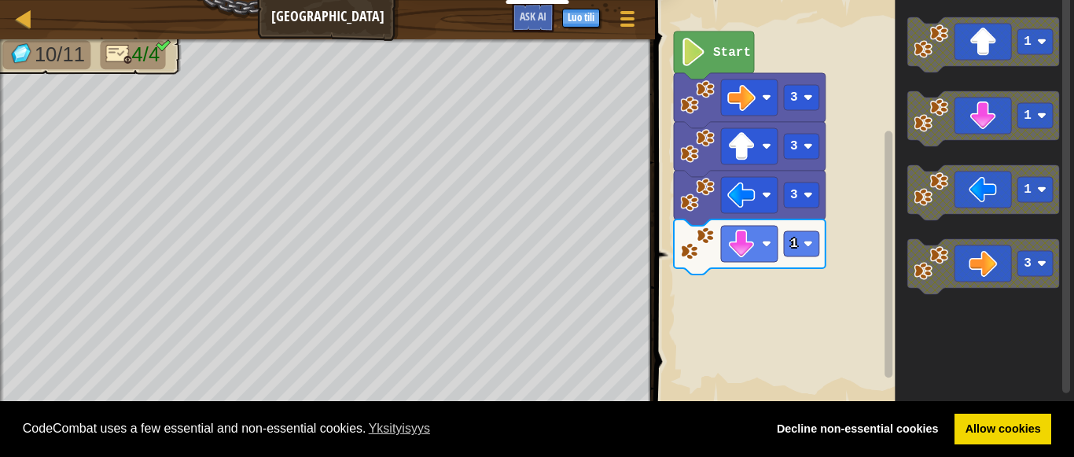
click at [799, 268] on g "1" at bounding box center [750, 246] width 152 height 55
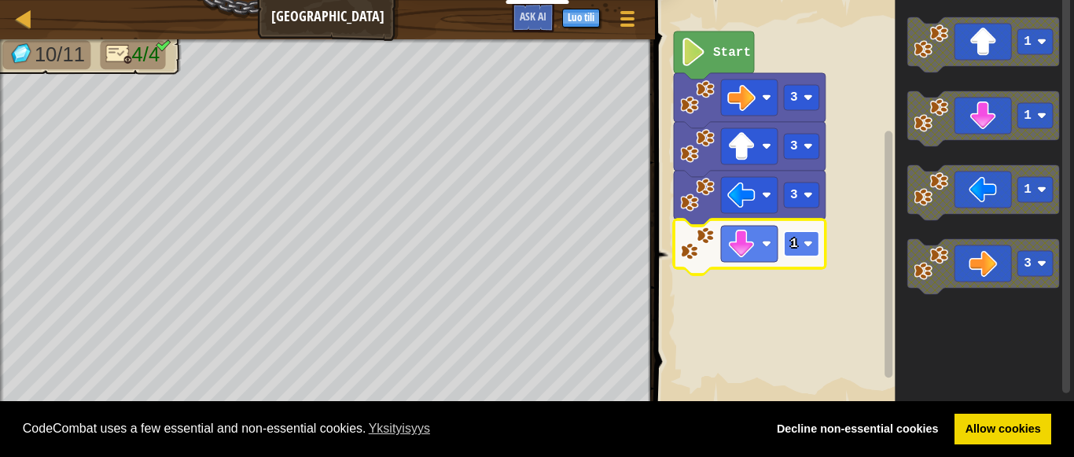
click at [797, 245] on rect "Blocklyn työnäkymä" at bounding box center [801, 243] width 35 height 25
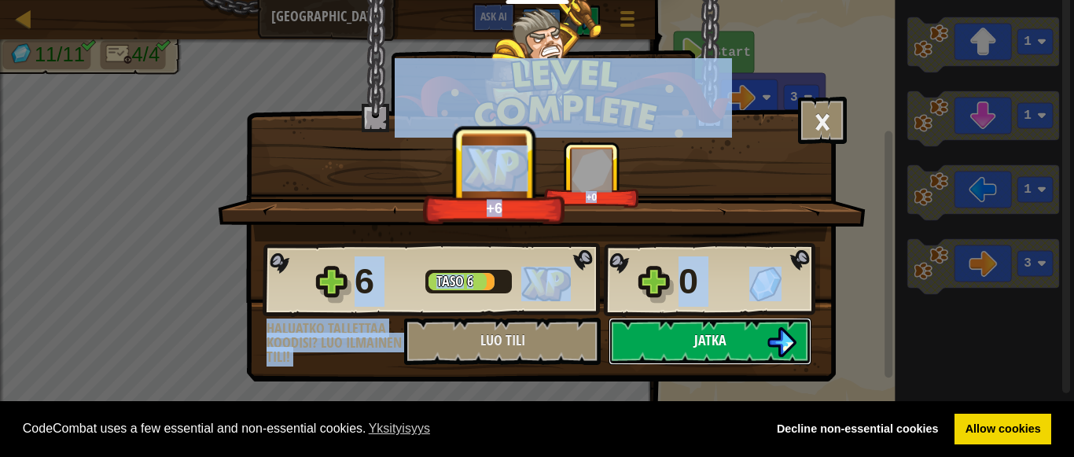
click at [735, 334] on button "Jatka" at bounding box center [710, 341] width 203 height 47
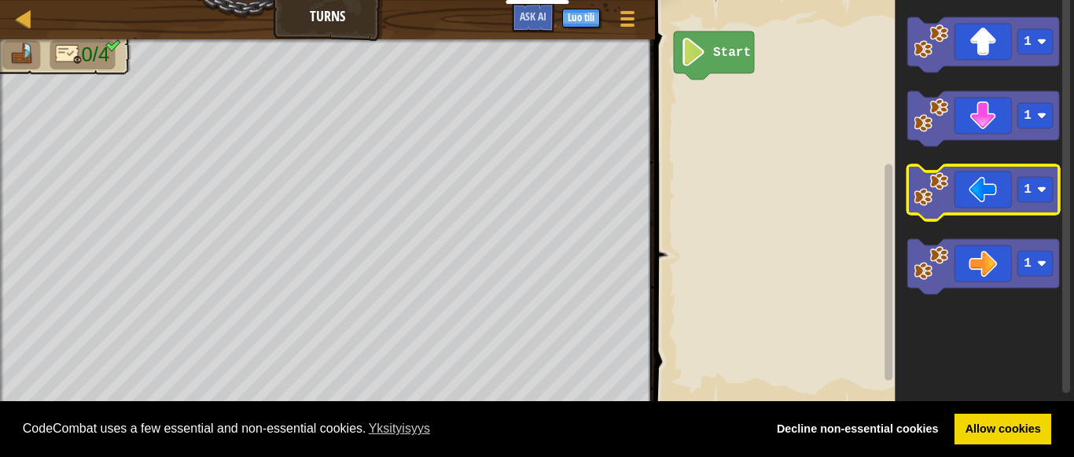
click at [979, 208] on icon "Blocklyn työnäkymä" at bounding box center [983, 192] width 152 height 55
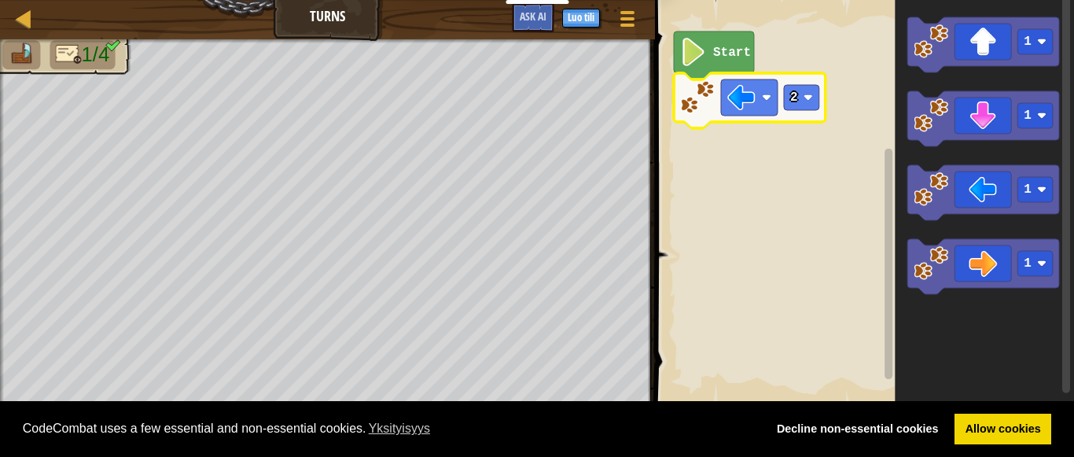
click at [972, 85] on icon "Blocklyn työnäkymä" at bounding box center [984, 202] width 179 height 421
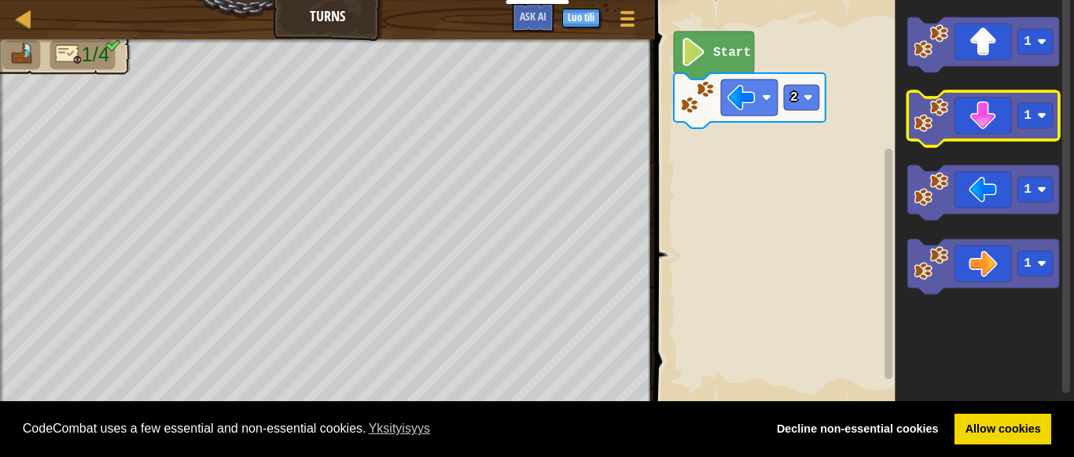
click at [973, 103] on icon "Blocklyn työnäkymä" at bounding box center [983, 118] width 152 height 55
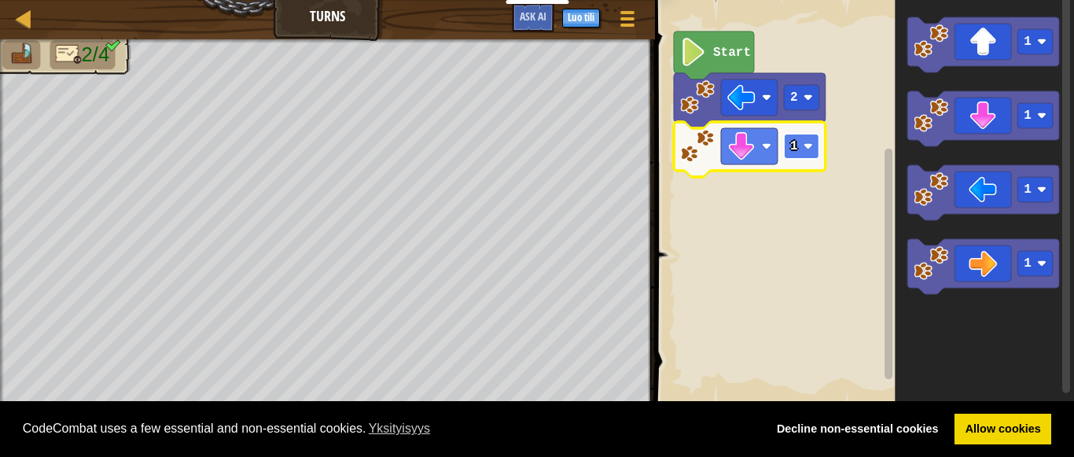
click at [800, 135] on rect "Blocklyn työnäkymä" at bounding box center [801, 146] width 35 height 25
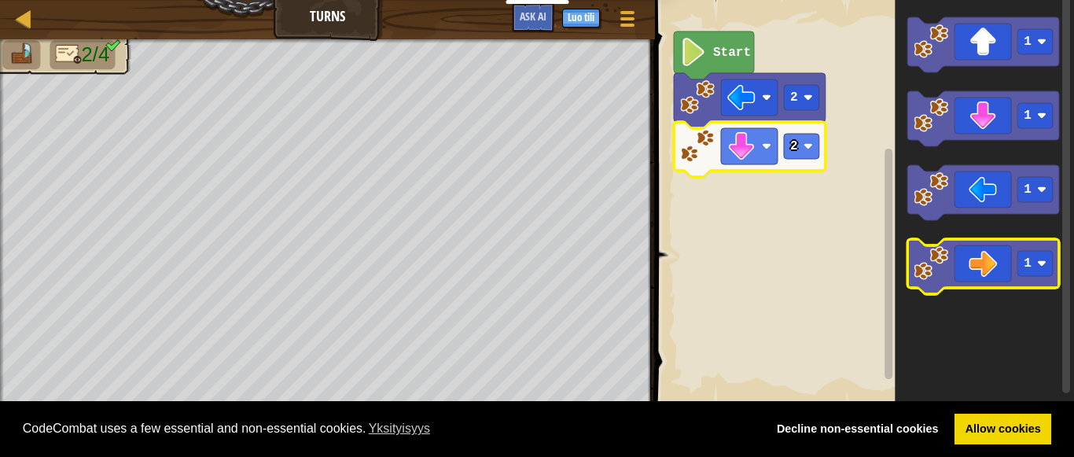
click at [972, 256] on icon "Blocklyn työnäkymä" at bounding box center [983, 266] width 152 height 55
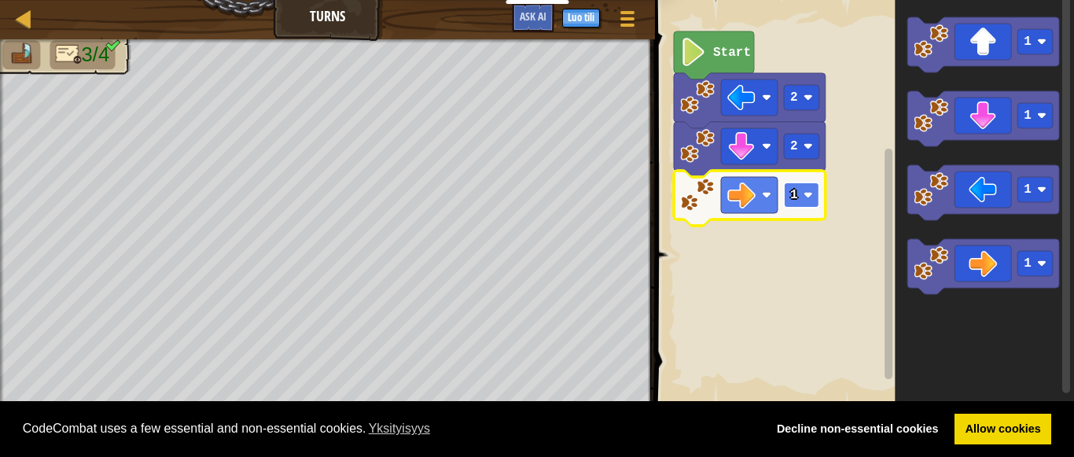
click at [804, 194] on image "Blocklyn työnäkymä" at bounding box center [808, 194] width 9 height 9
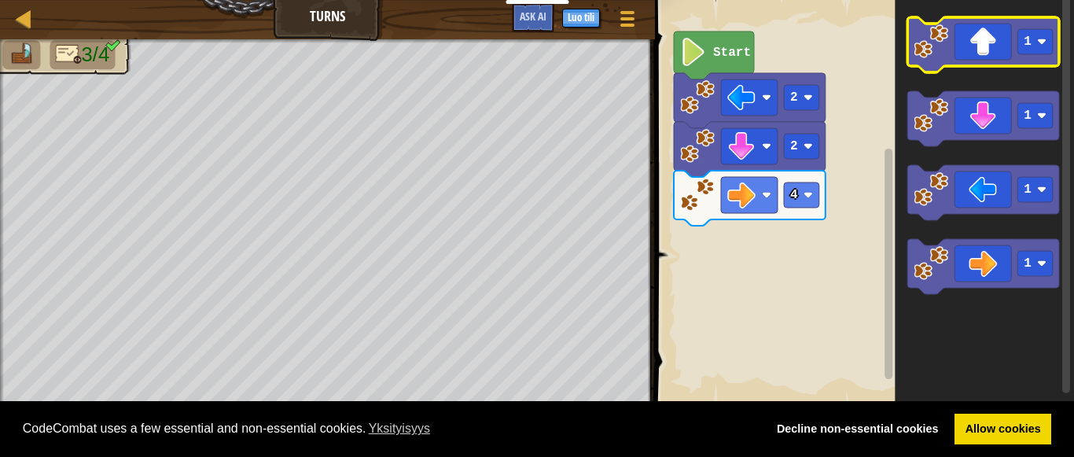
click at [998, 45] on icon "Blocklyn työnäkymä" at bounding box center [983, 44] width 152 height 55
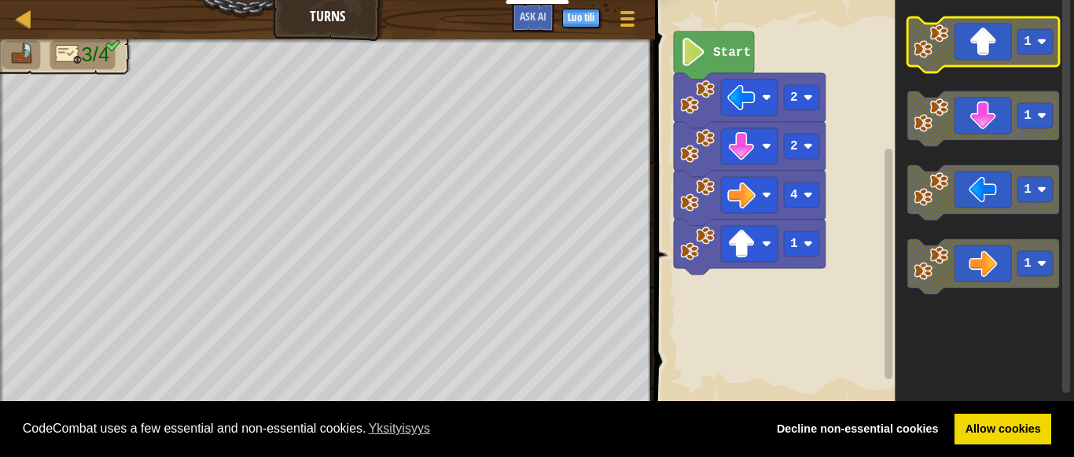
click at [1041, 56] on icon "Blocklyn työnäkymä" at bounding box center [983, 44] width 152 height 55
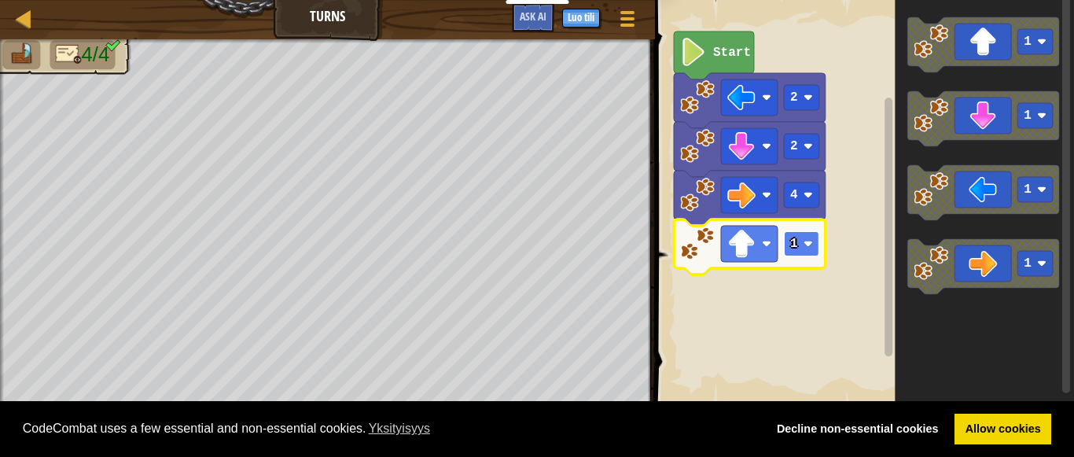
click at [801, 243] on rect "Blocklyn työnäkymä" at bounding box center [801, 243] width 35 height 25
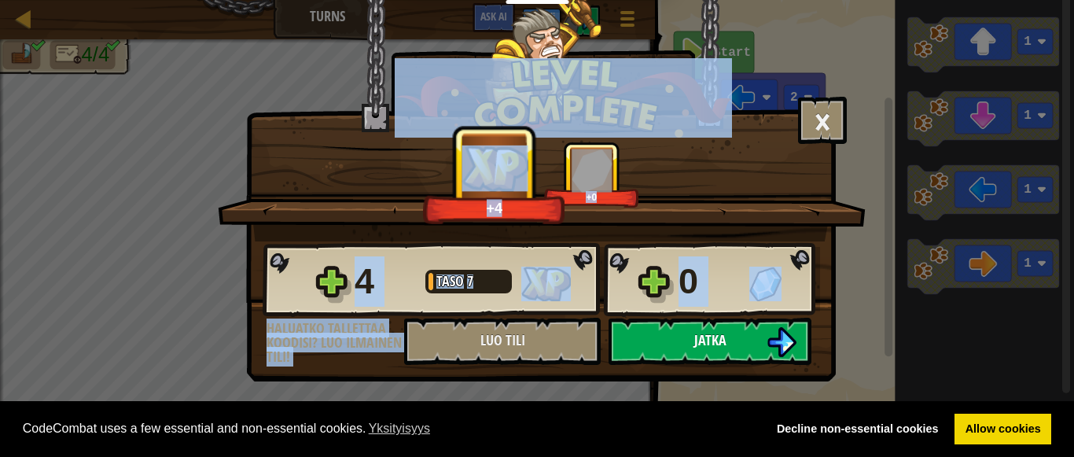
click at [751, 339] on button "Jatka" at bounding box center [710, 341] width 203 height 47
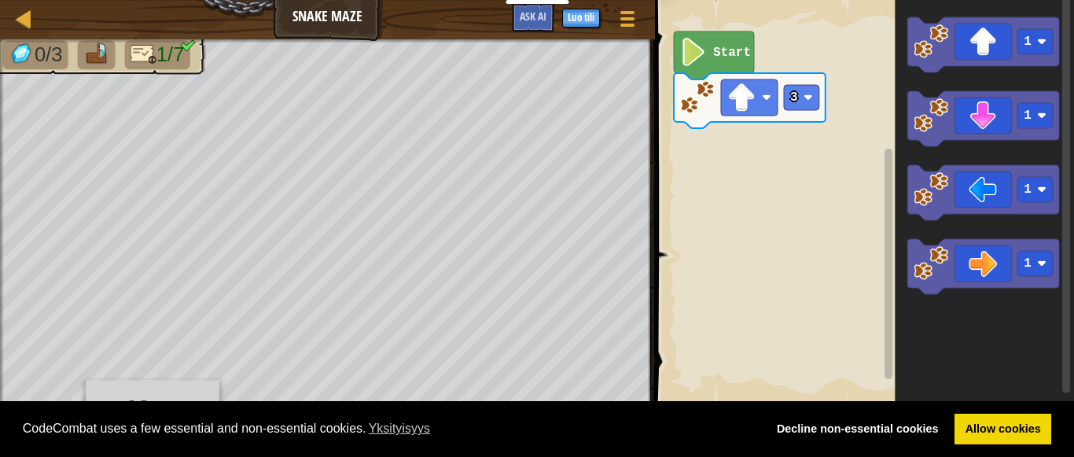
click at [139, 277] on div "Kartta Snake Maze Pelivalikko Luo tili Ask AI 1 ההההההההההההההההההההההההההההההה…" at bounding box center [537, 228] width 1074 height 457
click at [273, 203] on div "copy 24, 32" at bounding box center [340, 229] width 134 height 57
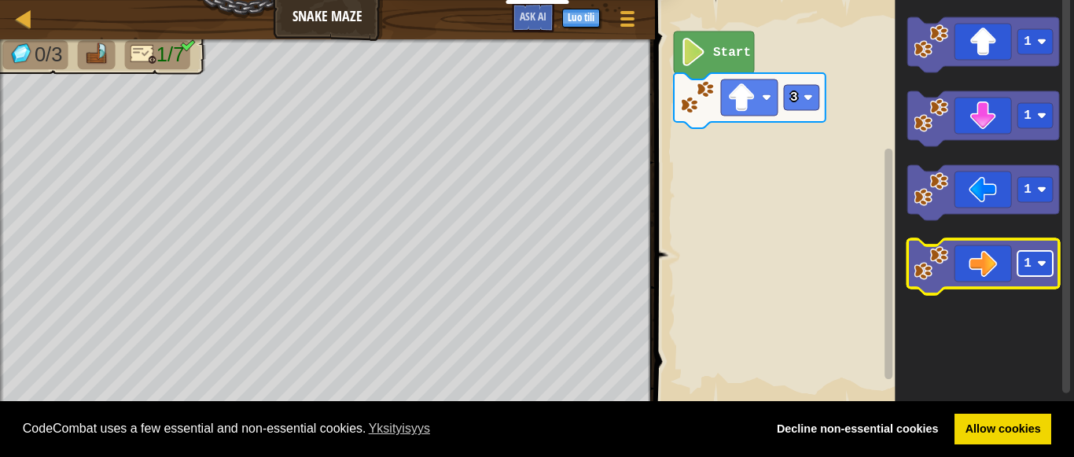
click at [1029, 269] on text "1" at bounding box center [1028, 263] width 8 height 14
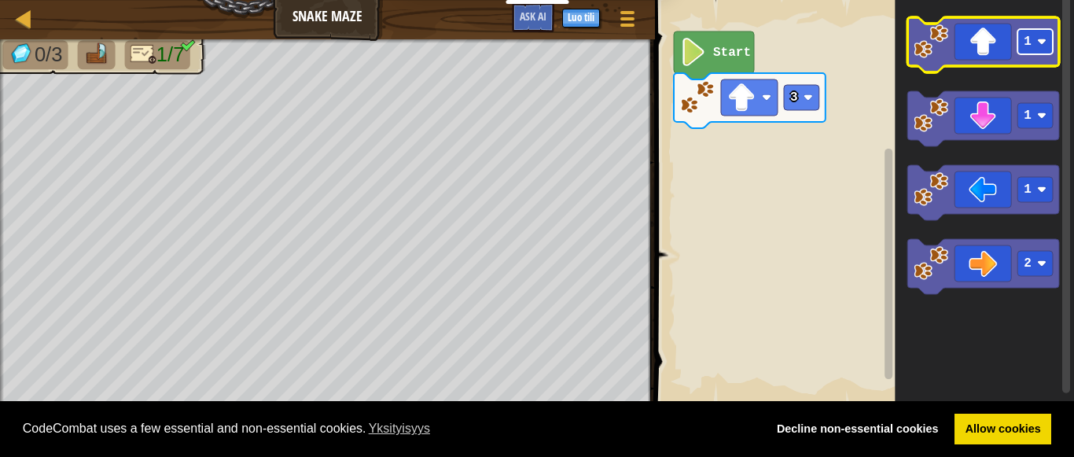
click at [1027, 41] on text "1" at bounding box center [1028, 42] width 8 height 14
click at [1005, 57] on icon "Blocklyn työnäkymä" at bounding box center [983, 44] width 152 height 55
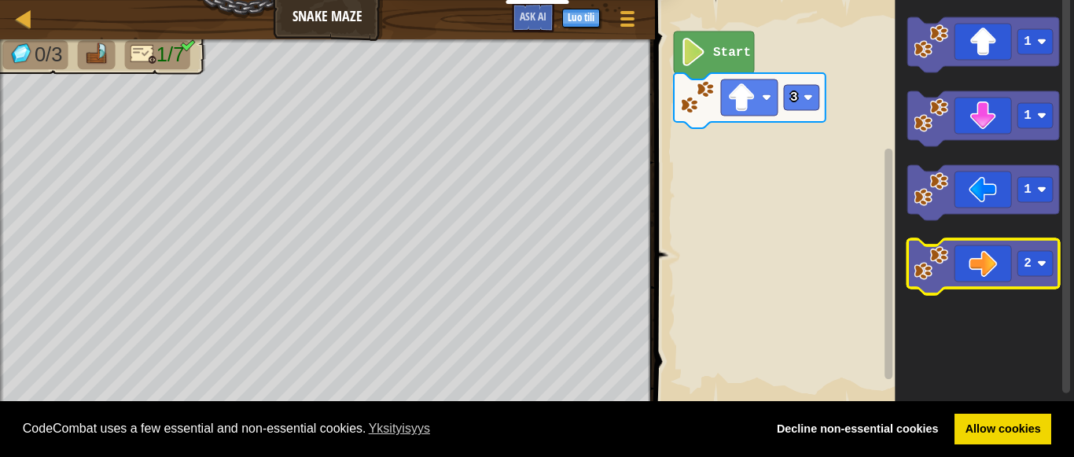
click at [972, 201] on g "1 1 1 2" at bounding box center [983, 155] width 152 height 277
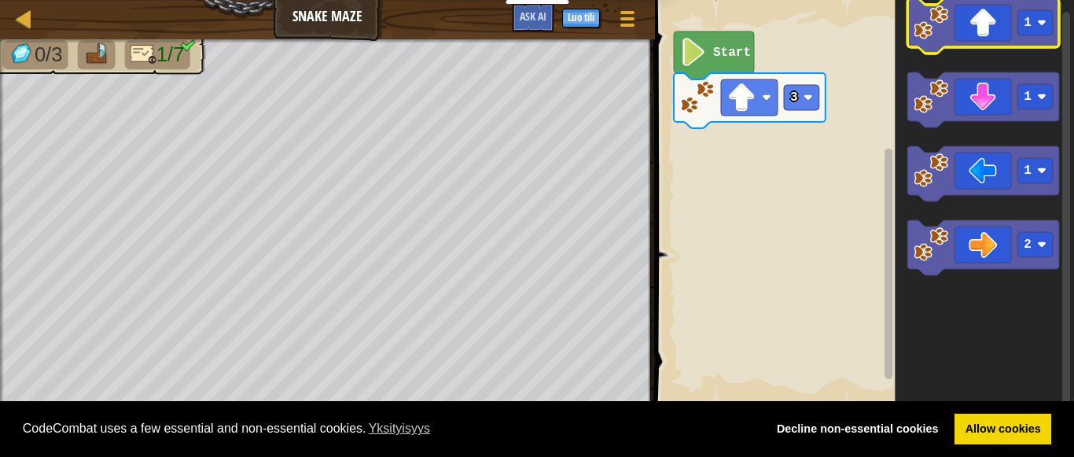
click at [957, 46] on icon "Blocklyn työnäkymä" at bounding box center [983, 25] width 152 height 55
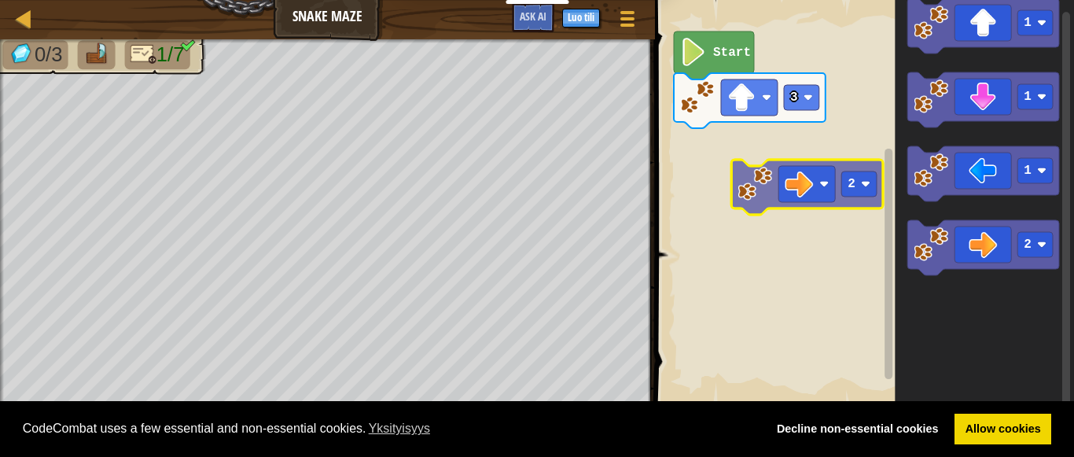
click at [722, 152] on div "3 Start 1 1 1 2 2" at bounding box center [862, 202] width 424 height 421
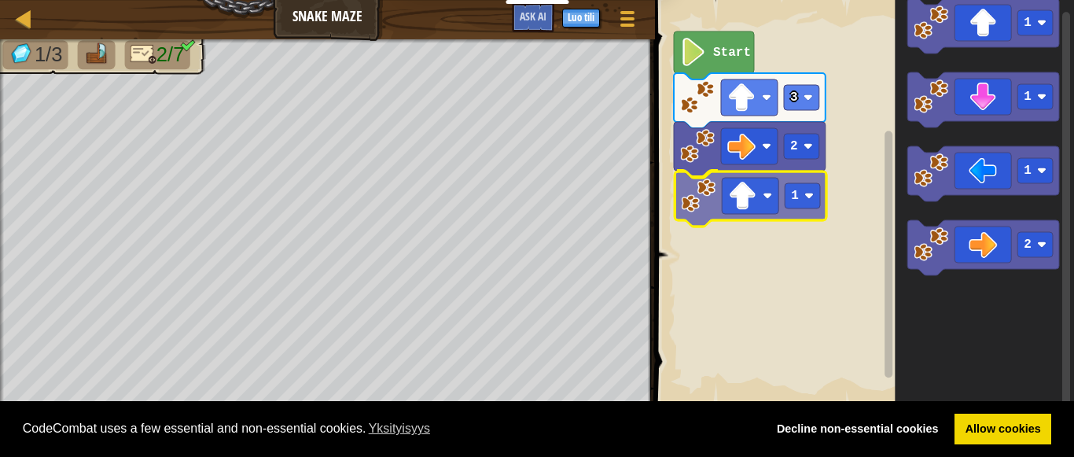
click at [744, 216] on div "3 2 1 Start 1 1 1 2 1" at bounding box center [862, 202] width 424 height 421
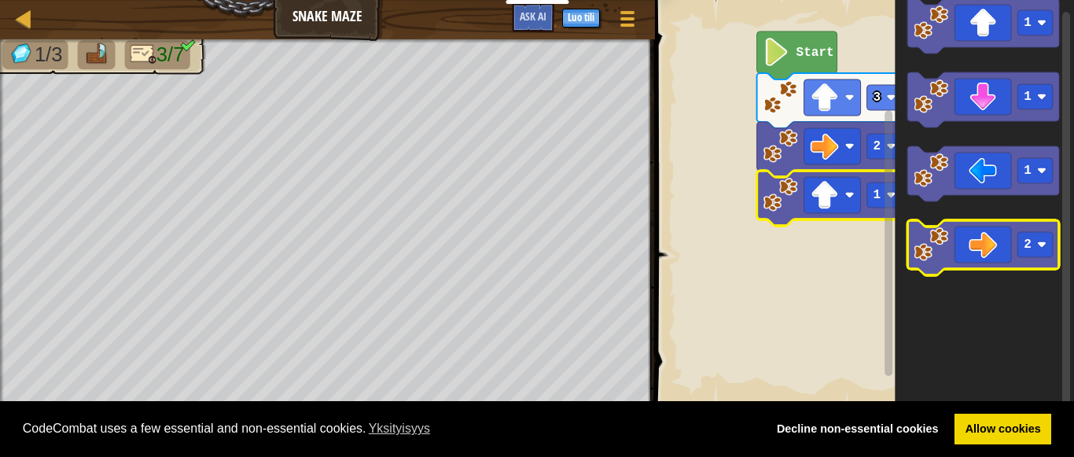
click at [984, 239] on icon "Blocklyn työnäkymä" at bounding box center [983, 247] width 152 height 55
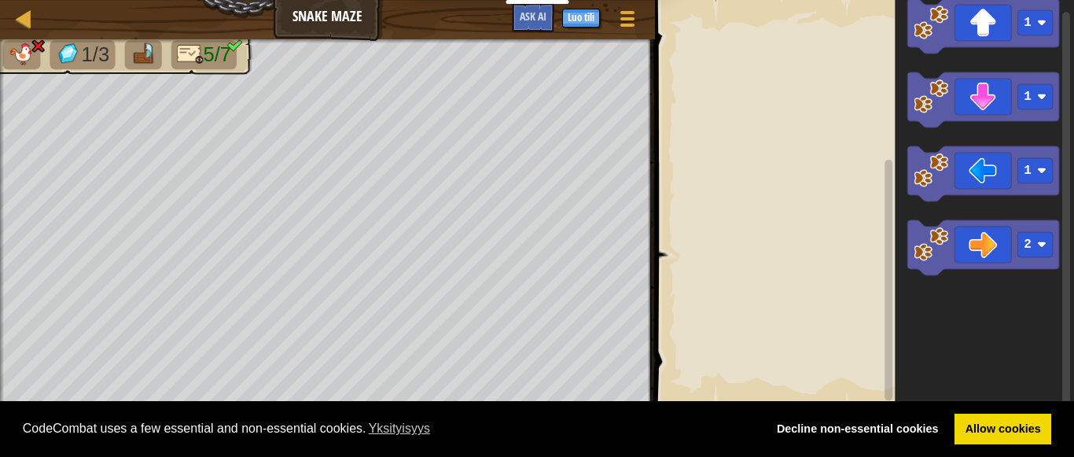
click at [367, 31] on div "Kartta Snake Maze Pelivalikko Luo tili Ask AI" at bounding box center [327, 19] width 655 height 39
click at [1061, 132] on icon "Blocklyn työnäkymä" at bounding box center [984, 202] width 179 height 421
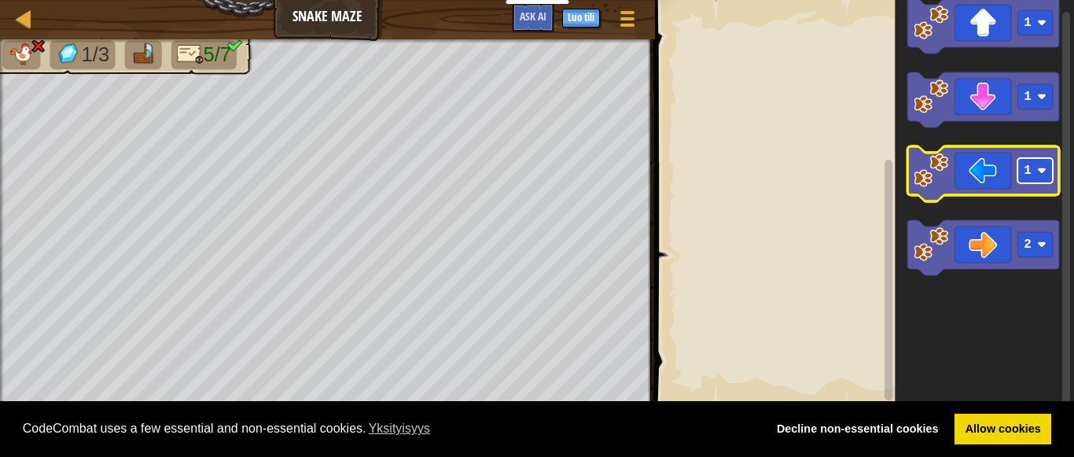
click at [1032, 173] on rect "Blocklyn työnäkymä" at bounding box center [1034, 170] width 35 height 25
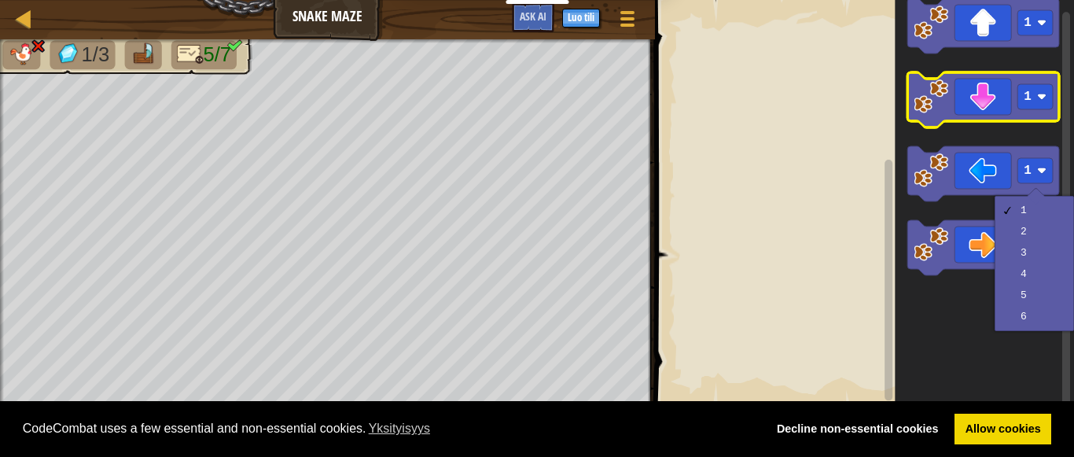
click at [977, 108] on icon "Blocklyn työnäkymä" at bounding box center [983, 99] width 152 height 55
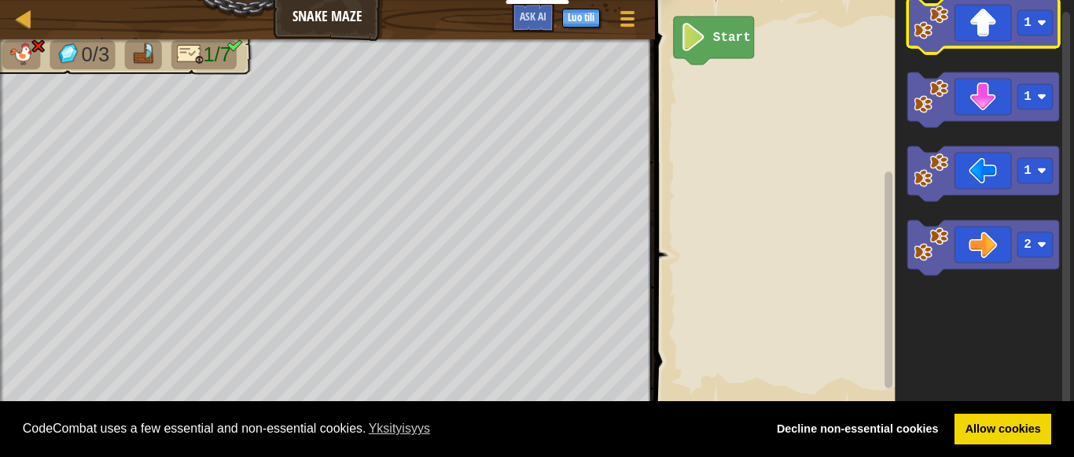
click at [974, 30] on icon "Blocklyn työnäkymä" at bounding box center [983, 25] width 152 height 55
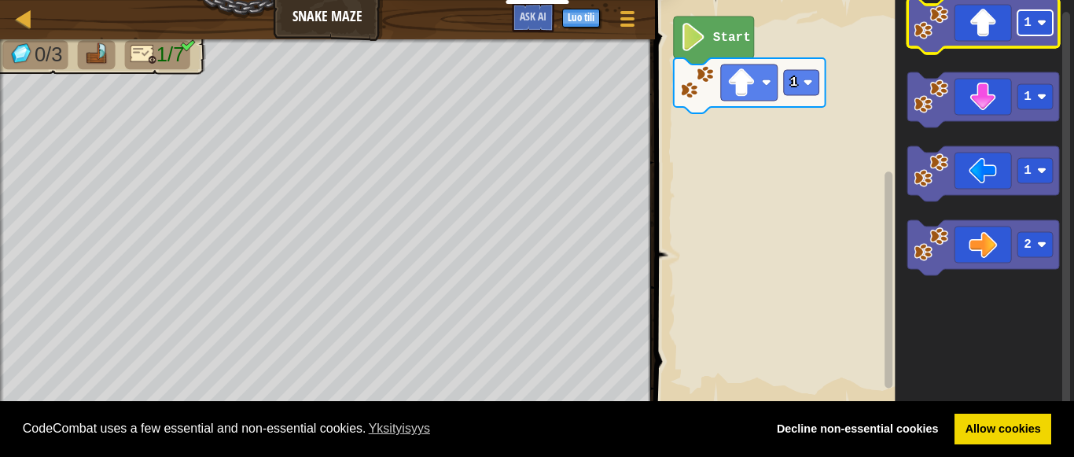
click at [1032, 32] on rect "Blocklyn työnäkymä" at bounding box center [1034, 22] width 35 height 25
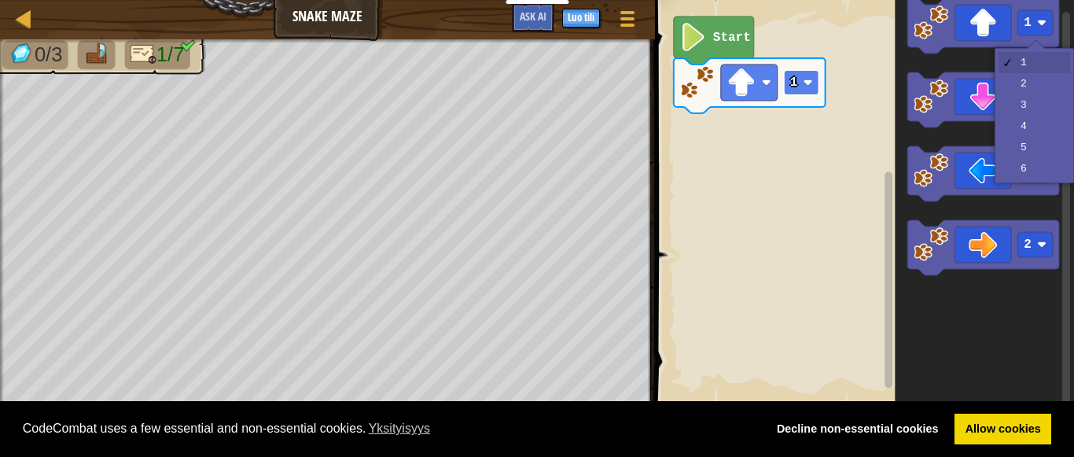
click at [813, 75] on rect "Blocklyn työnäkymä" at bounding box center [801, 82] width 35 height 25
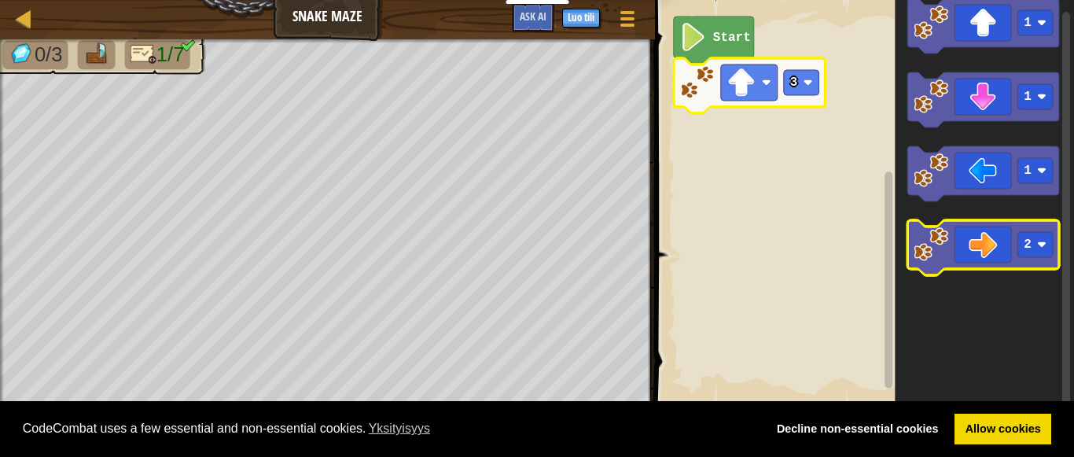
click at [957, 226] on icon "Blocklyn työnäkymä" at bounding box center [983, 247] width 152 height 55
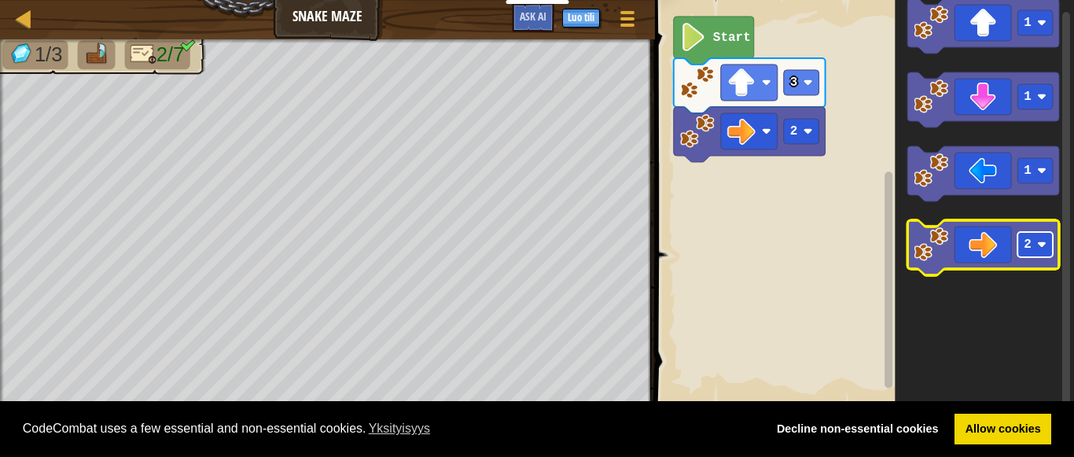
click at [1035, 245] on rect "Blocklyn työnäkymä" at bounding box center [1034, 244] width 35 height 25
click at [984, 246] on icon "Blocklyn työnäkymä" at bounding box center [983, 247] width 152 height 55
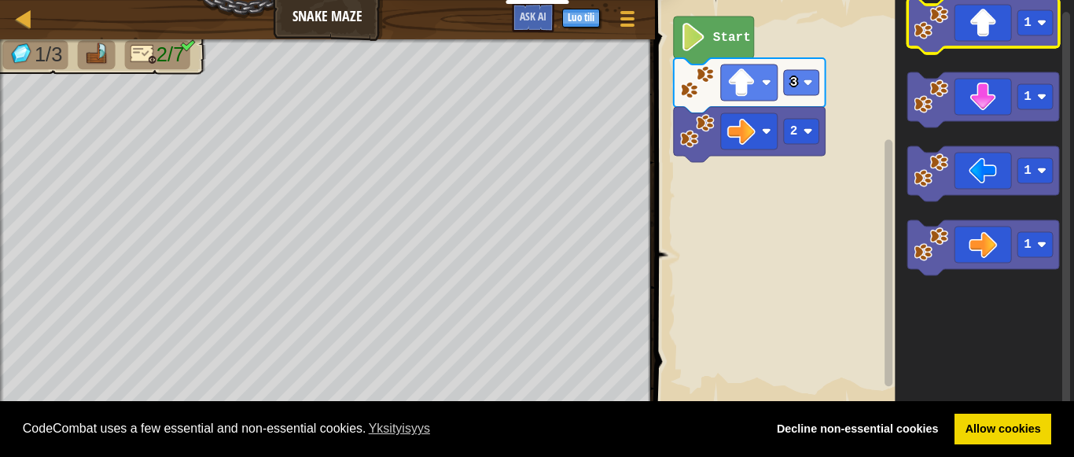
click at [1008, 26] on icon "Blocklyn työnäkymä" at bounding box center [983, 25] width 152 height 55
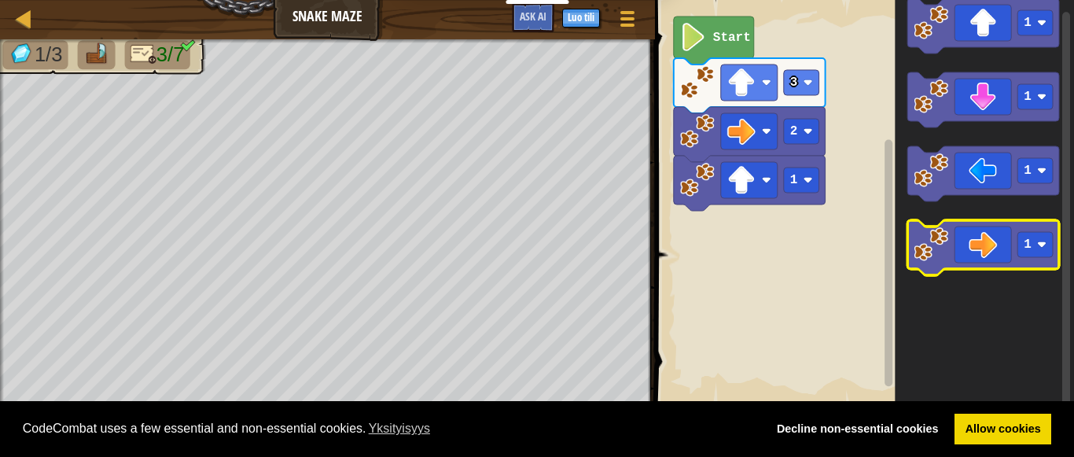
click at [973, 259] on icon "Blocklyn työnäkymä" at bounding box center [983, 247] width 152 height 55
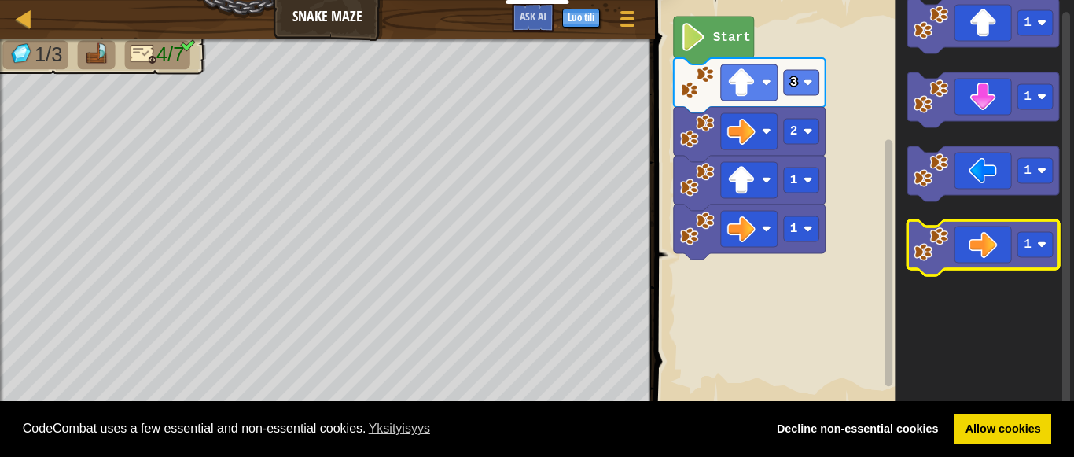
click at [994, 238] on icon "Blocklyn työnäkymä" at bounding box center [983, 247] width 152 height 55
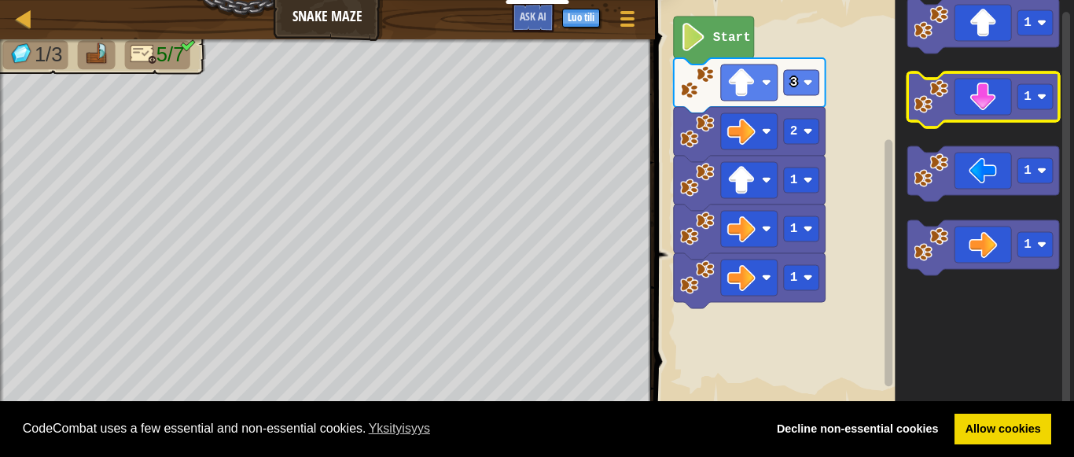
click at [1000, 117] on icon "Blocklyn työnäkymä" at bounding box center [983, 99] width 152 height 55
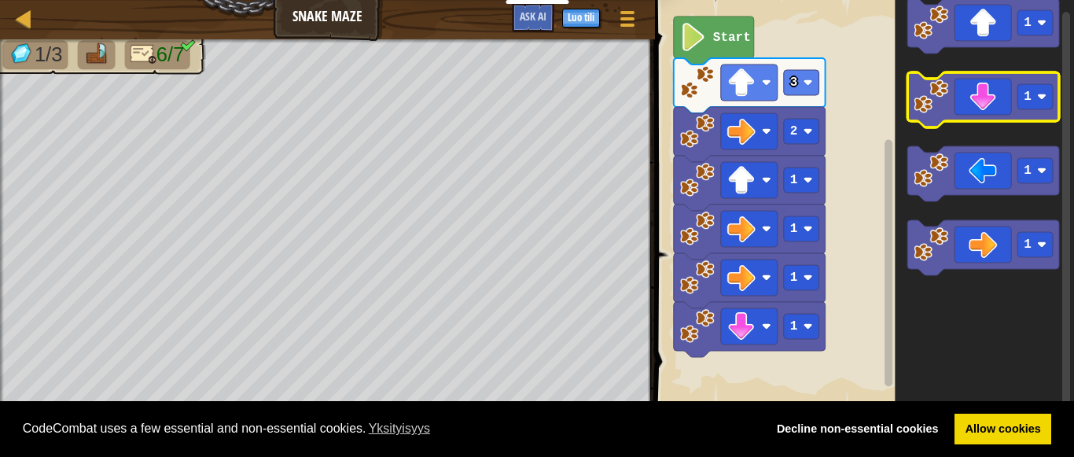
click at [1000, 117] on icon "Blocklyn työnäkymä" at bounding box center [983, 99] width 152 height 55
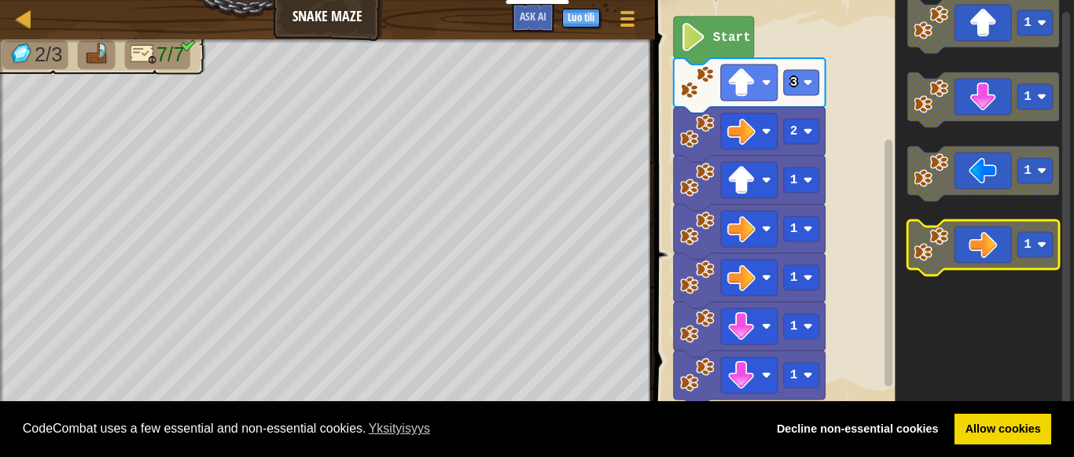
click at [1001, 241] on icon "Blocklyn työnäkymä" at bounding box center [983, 247] width 152 height 55
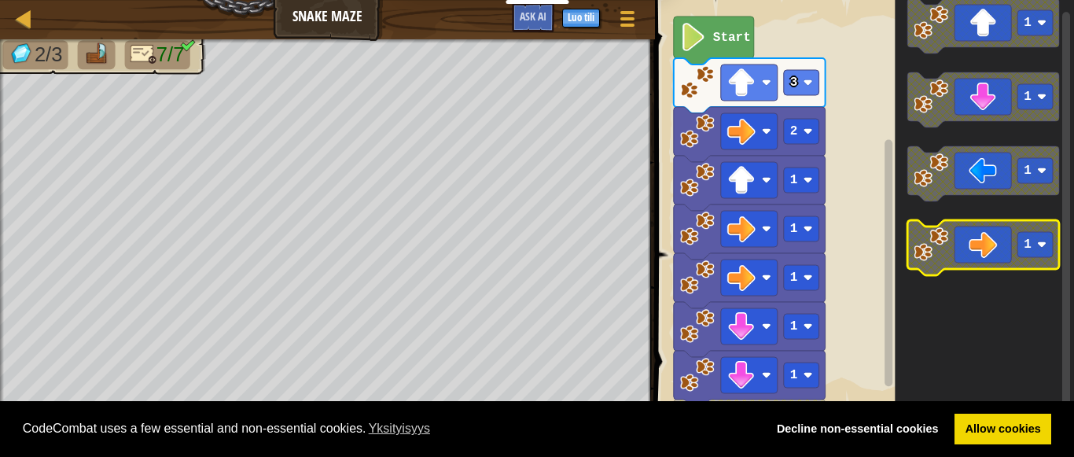
click at [1001, 241] on icon "Blocklyn työnäkymä" at bounding box center [983, 247] width 152 height 55
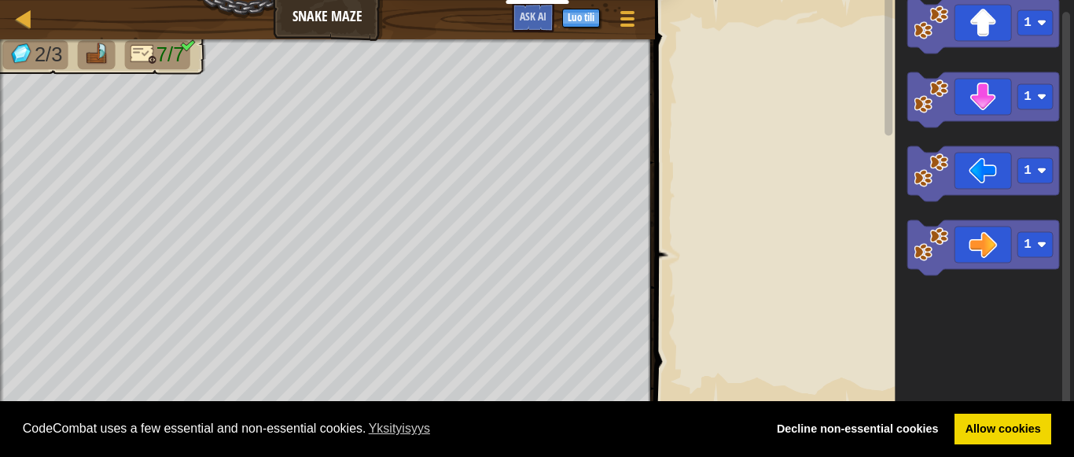
click at [697, 230] on rect "Blocklyn työnäkymä" at bounding box center [862, 202] width 424 height 421
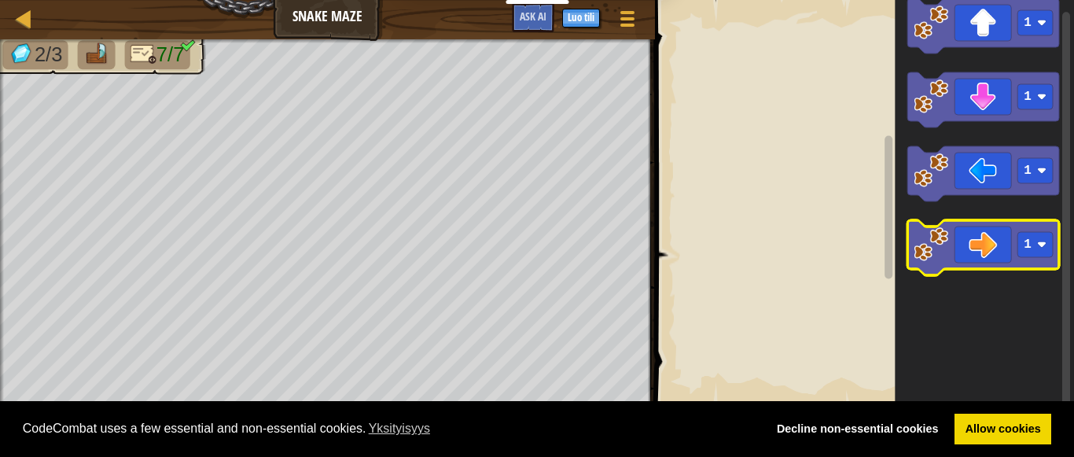
click at [949, 232] on icon "Blocklyn työnäkymä" at bounding box center [983, 247] width 152 height 55
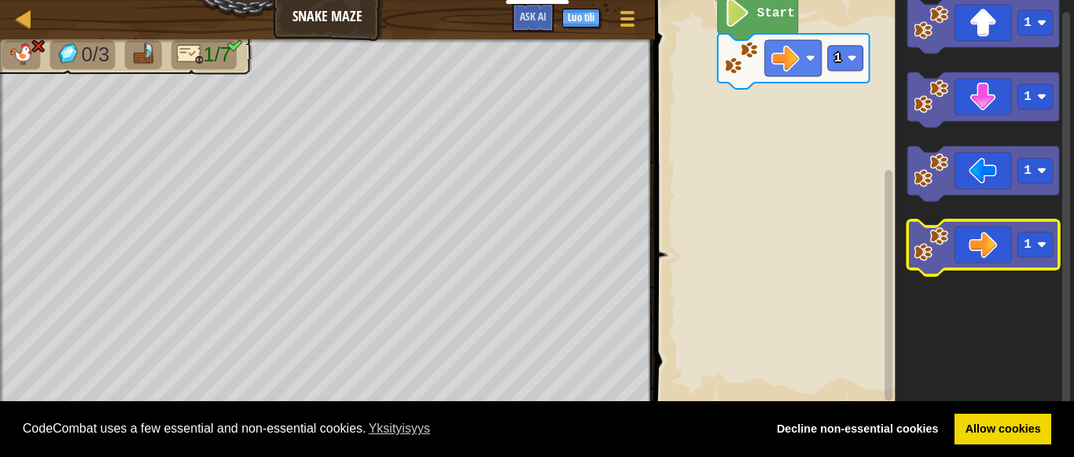
click at [965, 233] on icon "Blocklyn työnäkymä" at bounding box center [983, 247] width 152 height 55
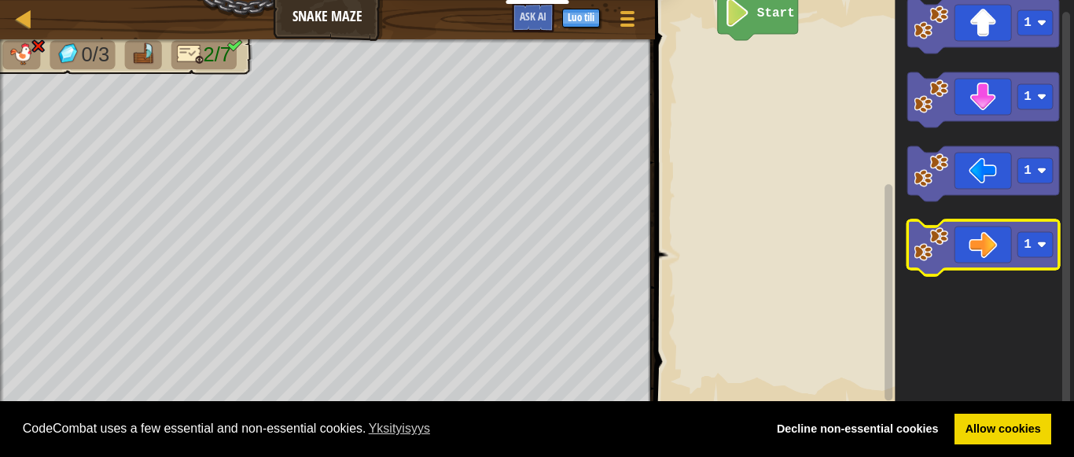
click at [973, 240] on icon "Blocklyn työnäkymä" at bounding box center [983, 247] width 152 height 55
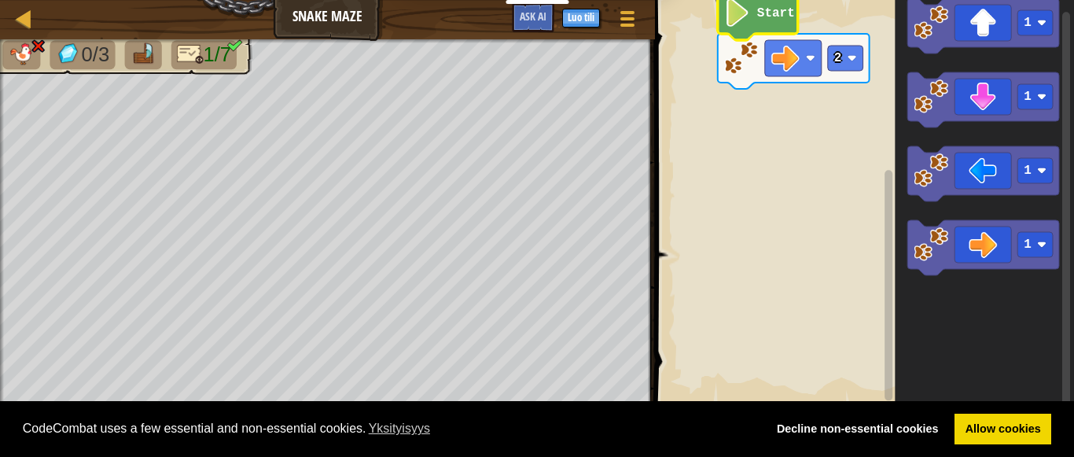
click at [763, 20] on text "Start" at bounding box center [776, 13] width 38 height 14
click at [764, 21] on icon "Blocklyn työnäkymä" at bounding box center [758, 16] width 80 height 48
click at [766, 24] on icon "Blocklyn työnäkymä" at bounding box center [758, 16] width 80 height 48
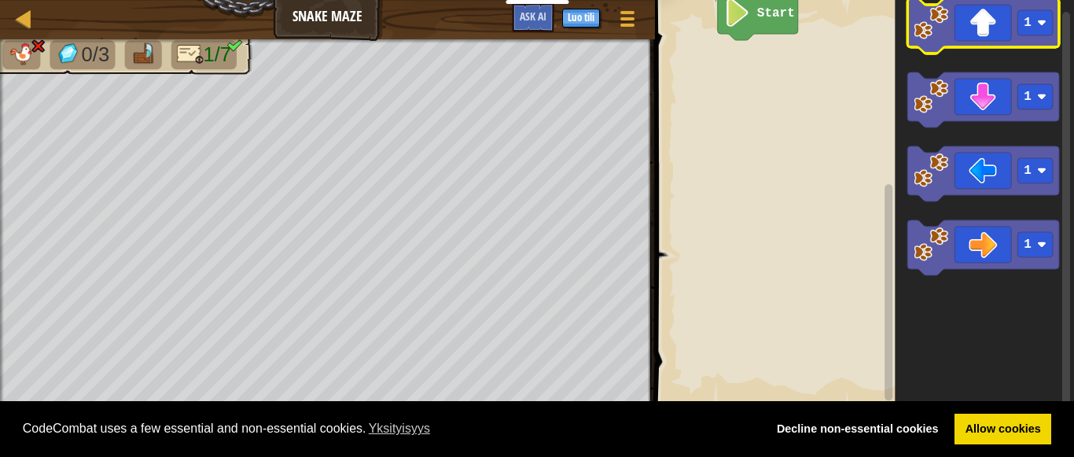
click at [1007, 31] on icon "Blocklyn työnäkymä" at bounding box center [983, 25] width 152 height 55
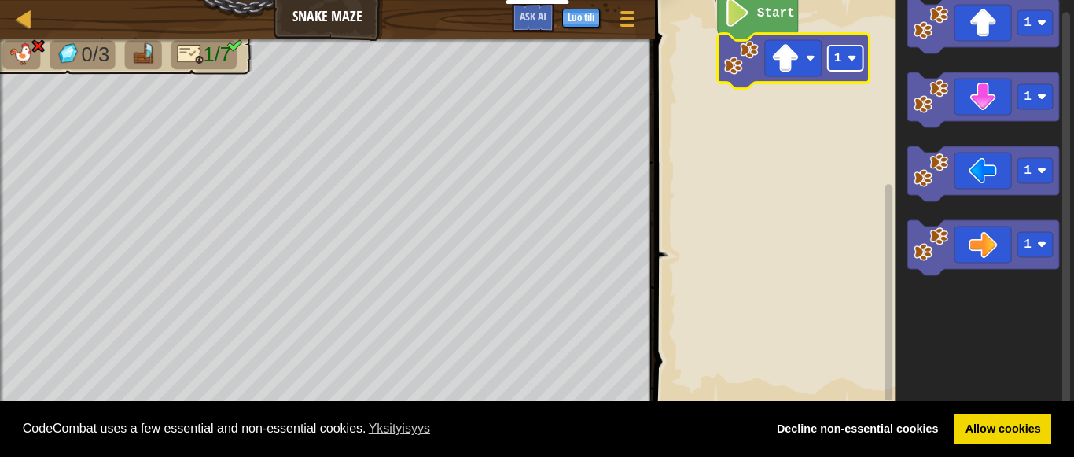
click at [848, 50] on rect "Blocklyn työnäkymä" at bounding box center [845, 58] width 35 height 25
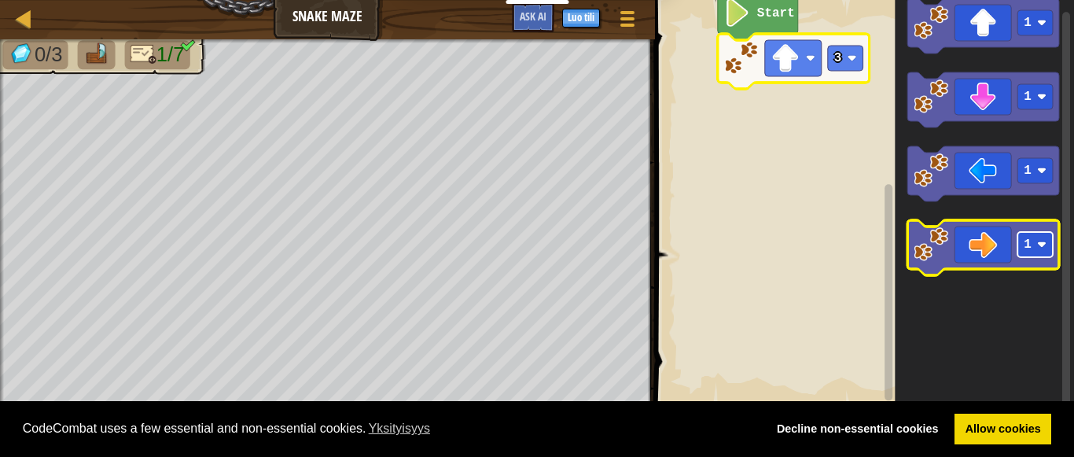
click at [1030, 241] on text "1" at bounding box center [1028, 244] width 8 height 14
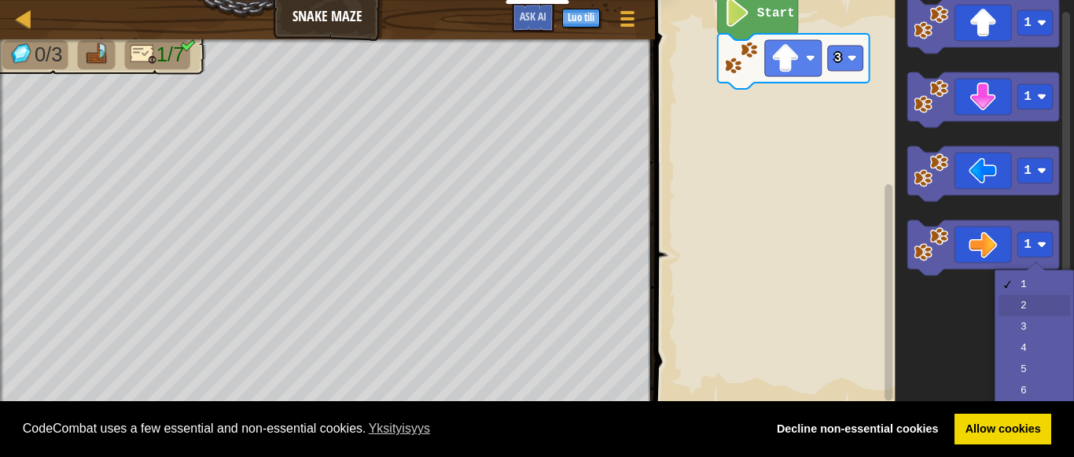
drag, startPoint x: 1023, startPoint y: 308, endPoint x: 1065, endPoint y: 258, distance: 65.8
click at [1061, 0] on body "Cookie Policy CodeCombat uses a few essential and non-essential cookies. Yksity…" at bounding box center [537, 0] width 1074 height 0
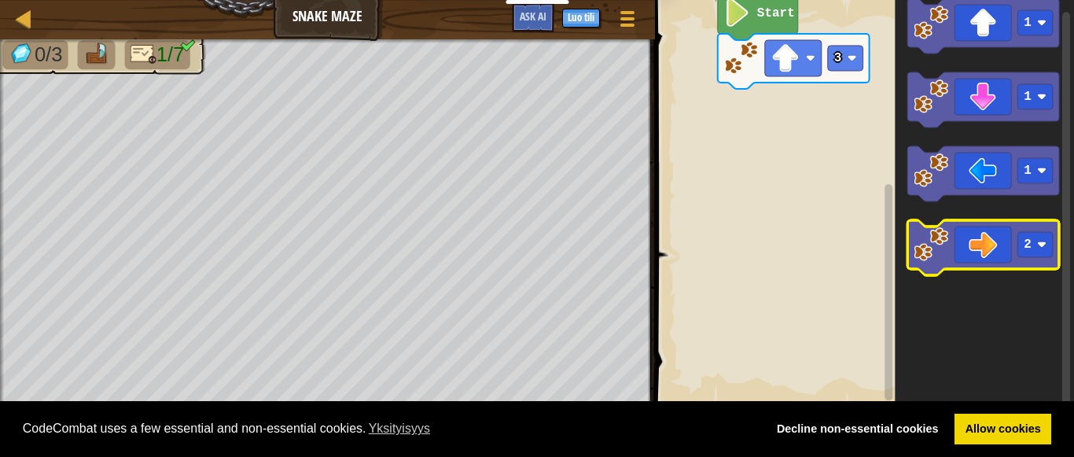
click at [983, 257] on icon "Blocklyn työnäkymä" at bounding box center [983, 247] width 152 height 55
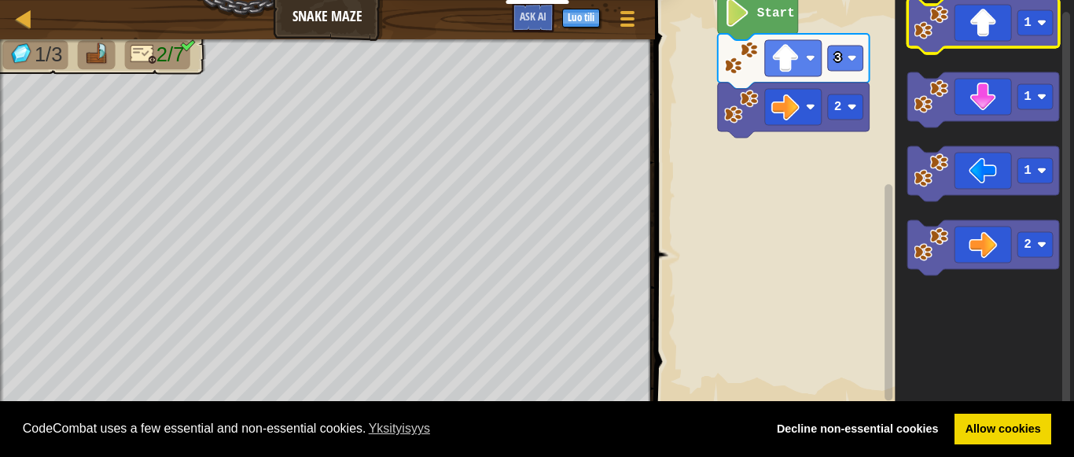
click at [992, 39] on icon "Blocklyn työnäkymä" at bounding box center [983, 25] width 152 height 55
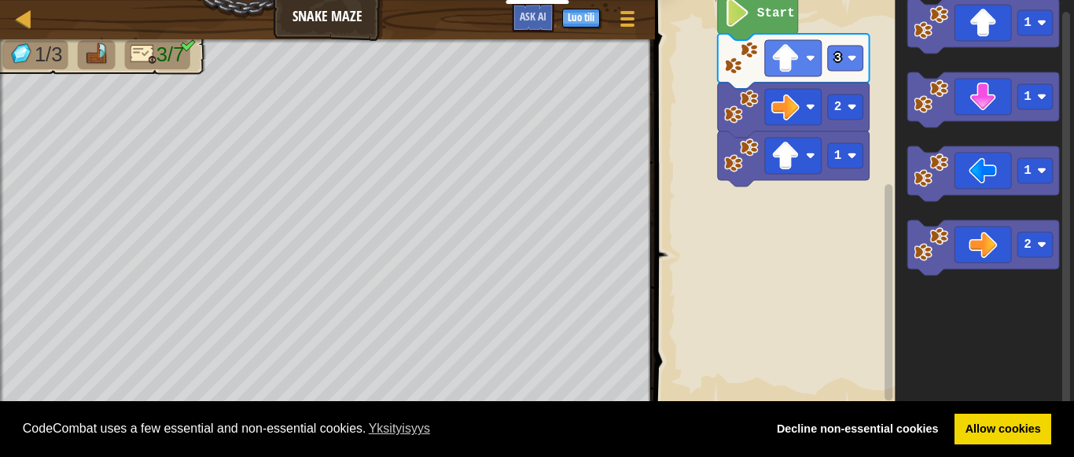
click at [852, 281] on rect "Blocklyn työnäkymä" at bounding box center [862, 202] width 424 height 421
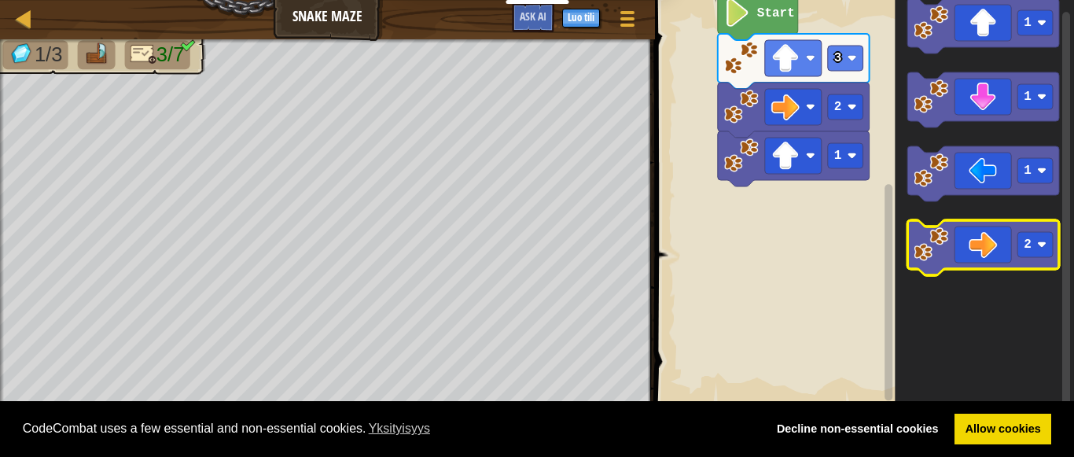
click at [973, 235] on icon "Blocklyn työnäkymä" at bounding box center [983, 247] width 152 height 55
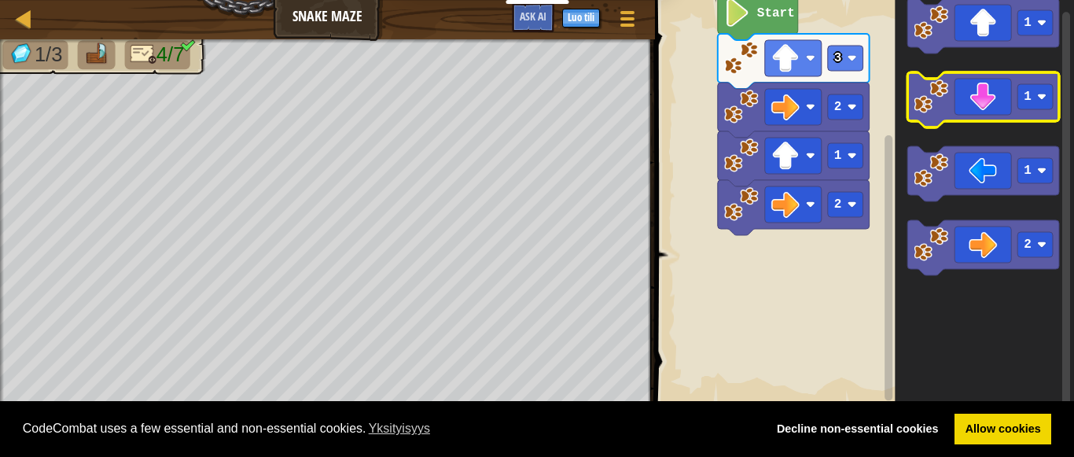
click at [980, 105] on icon "Blocklyn työnäkymä" at bounding box center [983, 99] width 152 height 55
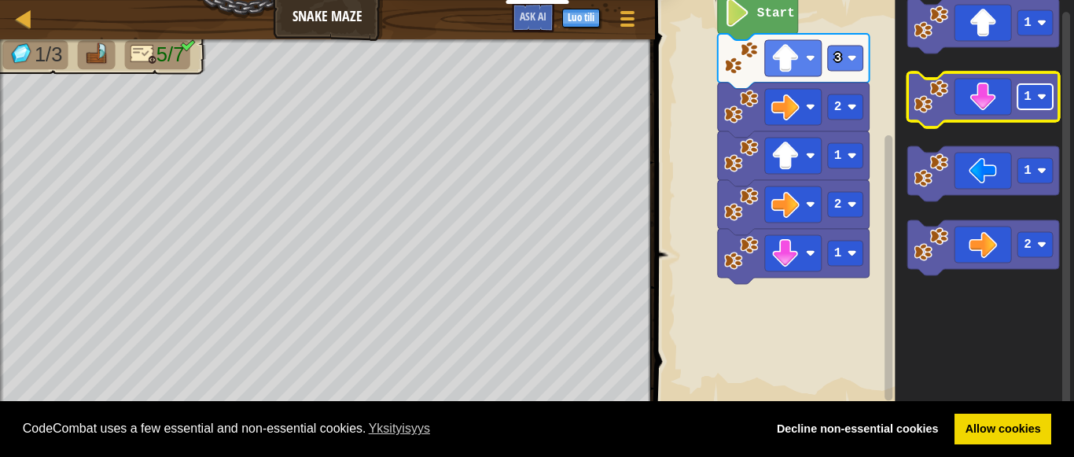
click at [1043, 104] on rect "Blocklyn työnäkymä" at bounding box center [1034, 96] width 35 height 25
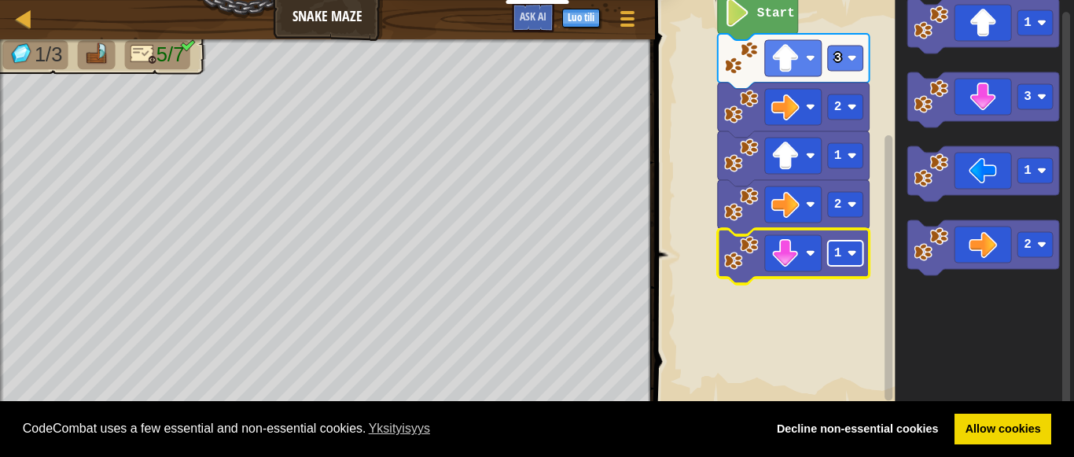
click at [840, 254] on text "1" at bounding box center [838, 253] width 8 height 14
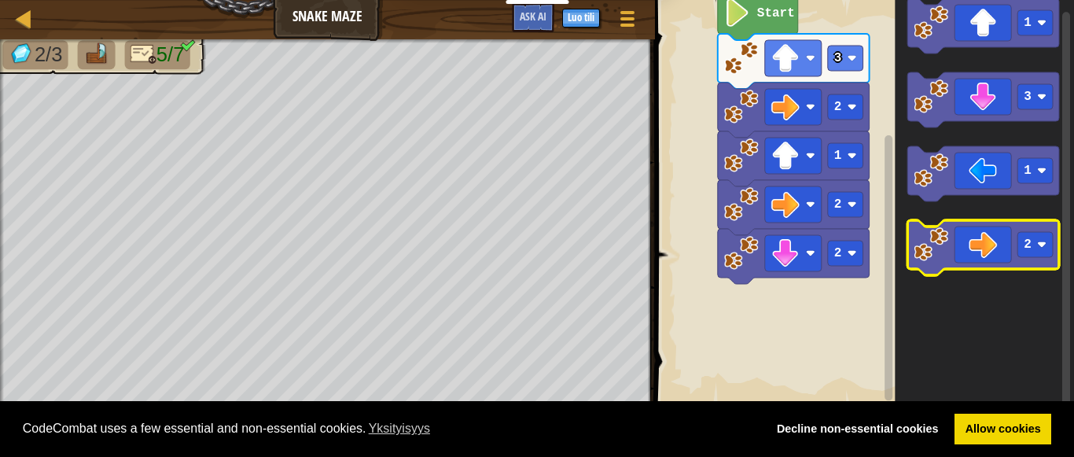
click at [999, 245] on icon "Blocklyn työnäkymä" at bounding box center [983, 247] width 152 height 55
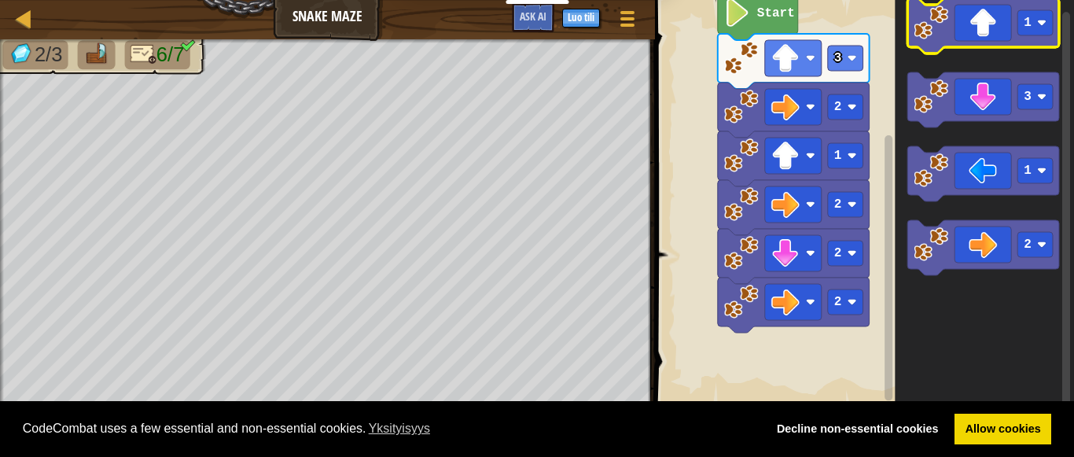
click at [988, 42] on icon "Blocklyn työnäkymä" at bounding box center [983, 25] width 152 height 55
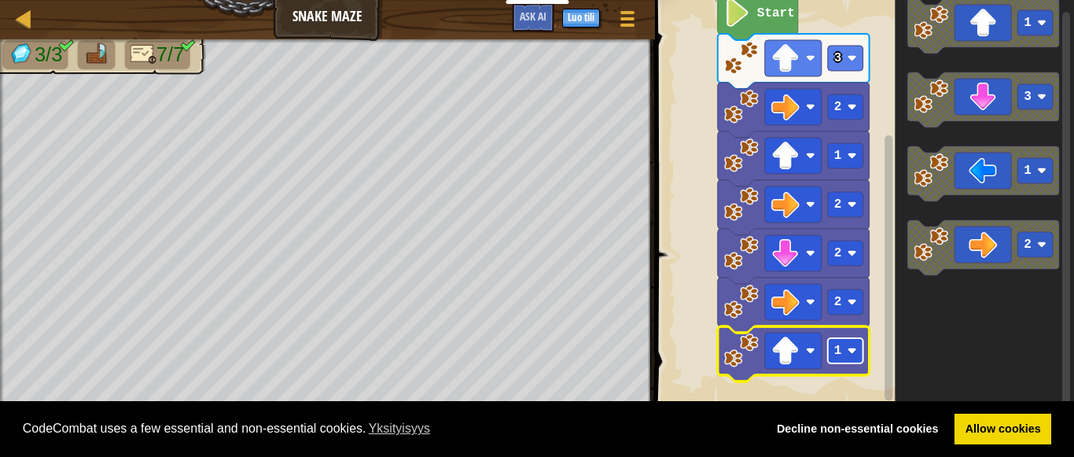
click at [843, 354] on rect "Blocklyn työnäkymä" at bounding box center [845, 350] width 35 height 25
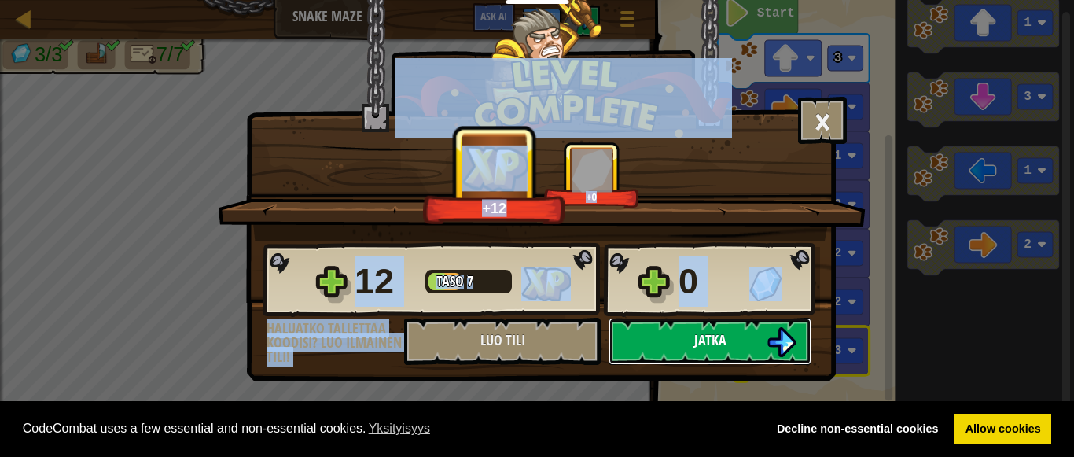
click at [766, 338] on button "Jatka" at bounding box center [710, 341] width 203 height 47
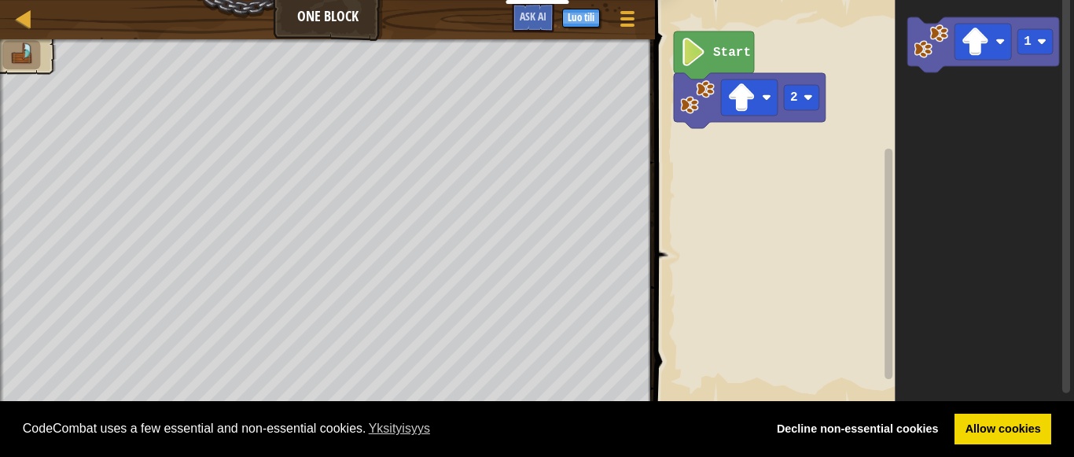
click at [951, 148] on icon "1" at bounding box center [984, 202] width 179 height 421
click at [749, 95] on image "Blocklyn työnäkymä" at bounding box center [741, 97] width 28 height 28
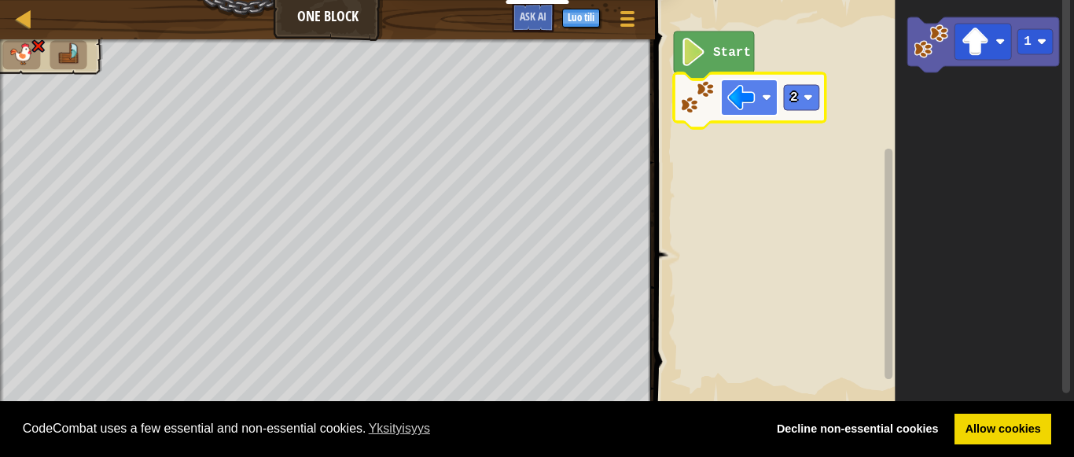
click at [750, 108] on image "Blocklyn työnäkymä" at bounding box center [741, 97] width 28 height 28
click at [756, 99] on image "Blocklyn työnäkymä" at bounding box center [741, 97] width 28 height 28
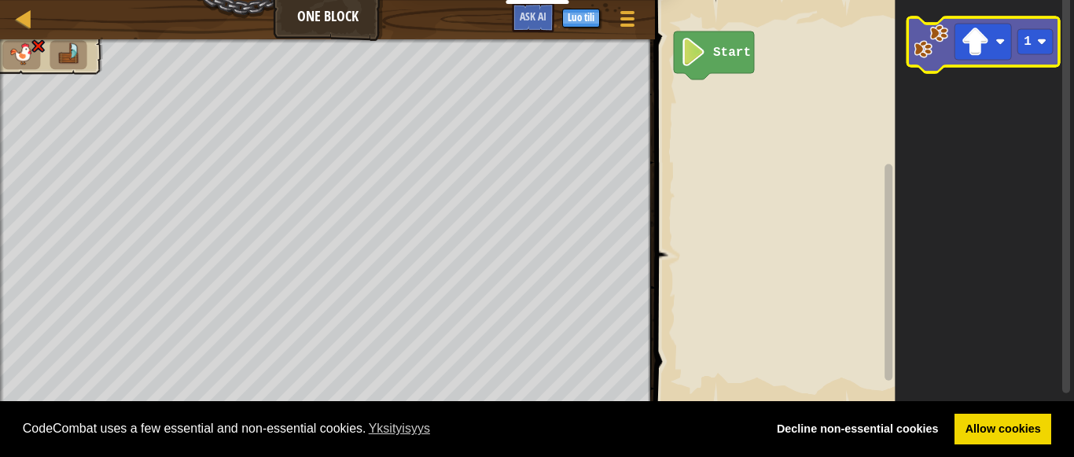
click at [1015, 64] on icon "Blocklyn työnäkymä" at bounding box center [983, 44] width 152 height 55
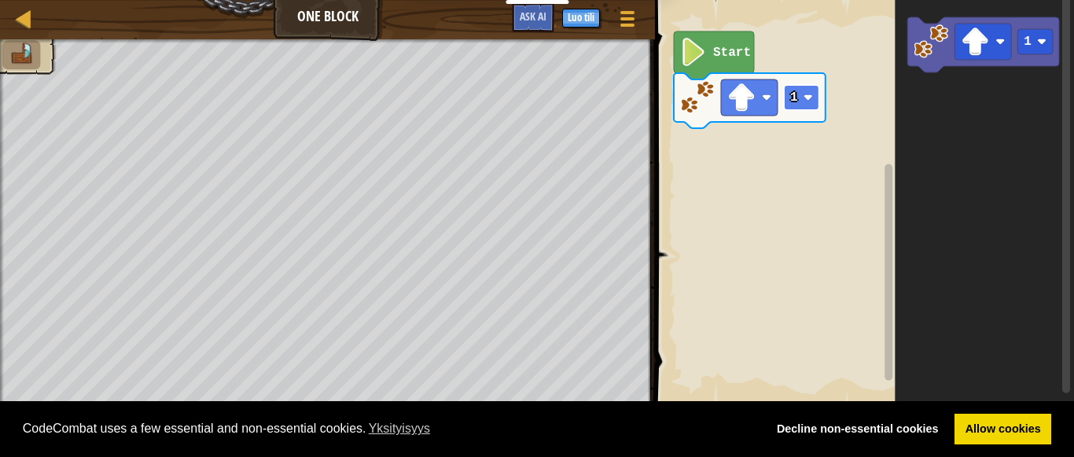
click at [806, 100] on image "Blocklyn työnäkymä" at bounding box center [808, 97] width 9 height 9
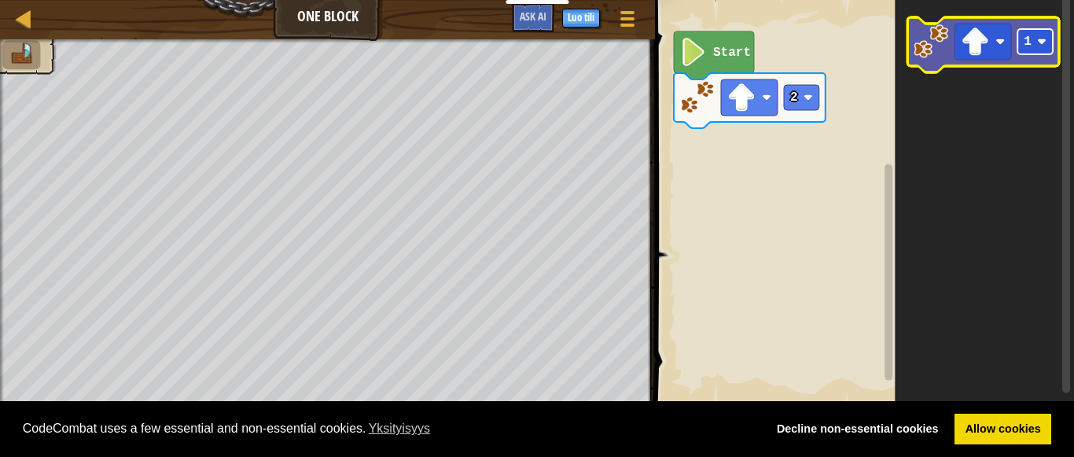
click at [1032, 32] on rect "Blocklyn työnäkymä" at bounding box center [1034, 41] width 35 height 25
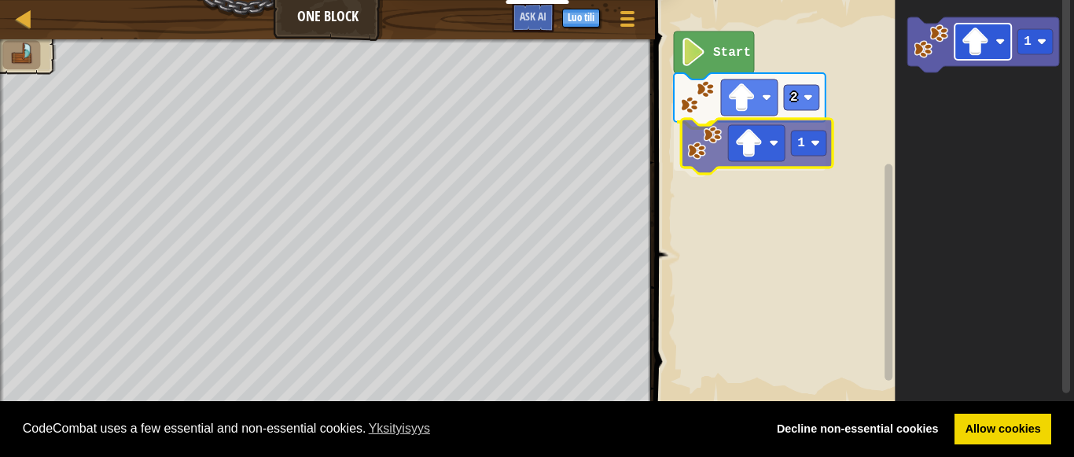
click at [759, 153] on div "Start 2 1 1 1" at bounding box center [862, 202] width 424 height 421
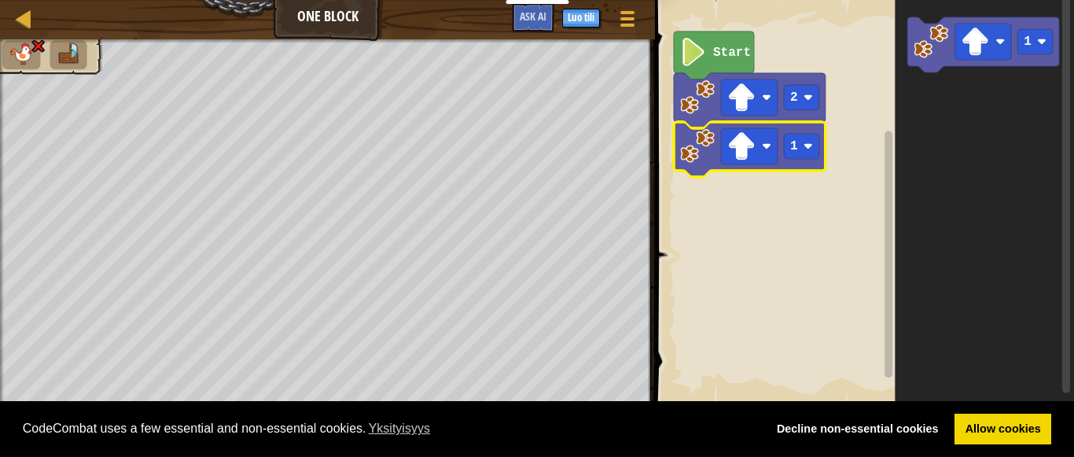
click at [759, 153] on rect "Blocklyn työnäkymä" at bounding box center [749, 146] width 57 height 36
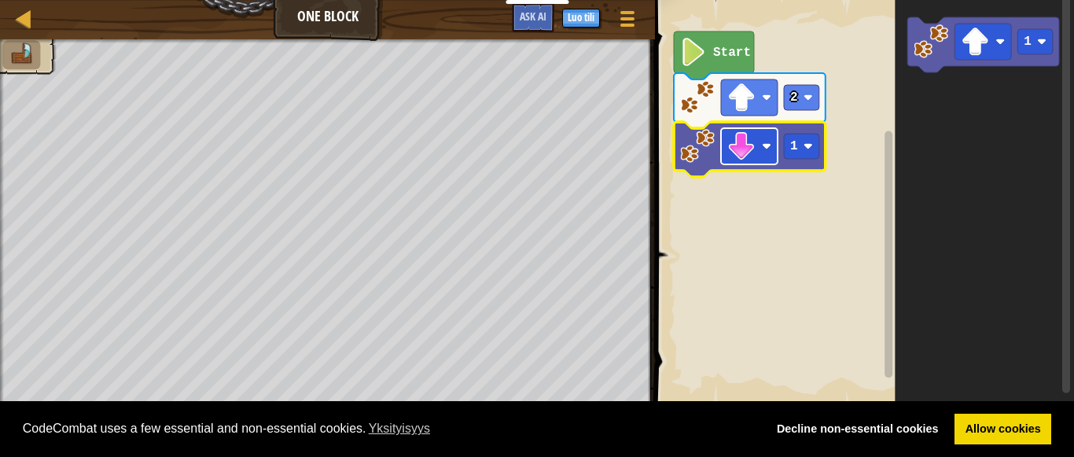
click at [749, 147] on image "Blocklyn työnäkymä" at bounding box center [741, 146] width 28 height 28
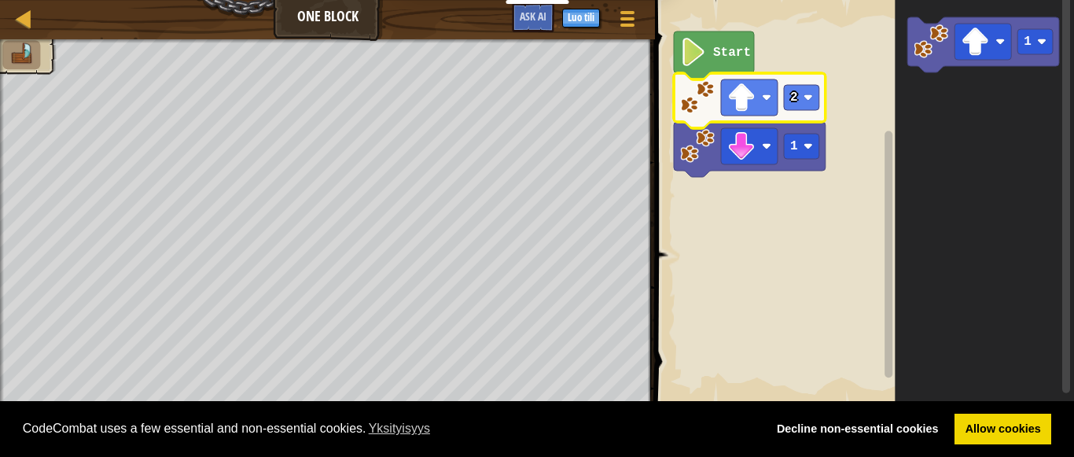
click at [809, 83] on icon "Blocklyn työnäkymä" at bounding box center [750, 100] width 152 height 55
click at [811, 97] on image "Blocklyn työnäkymä" at bounding box center [808, 97] width 9 height 9
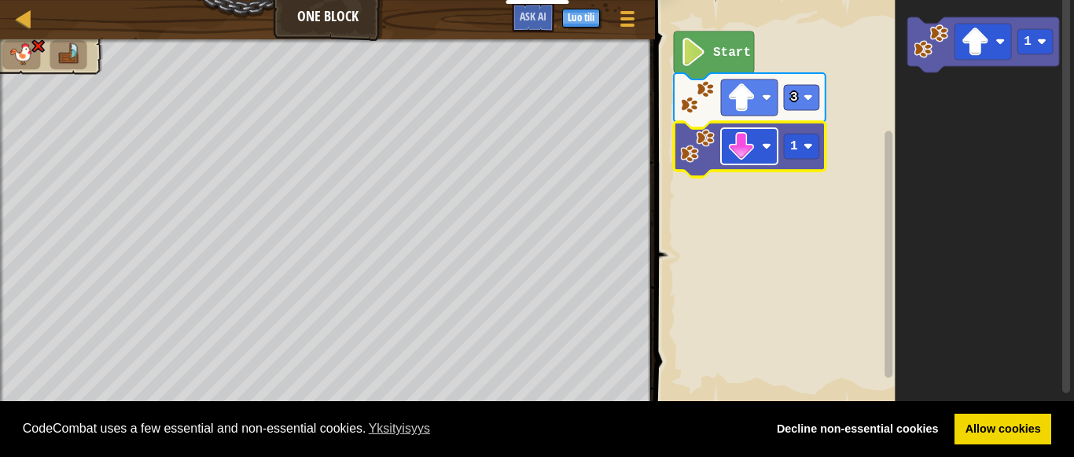
click at [759, 159] on rect "Blocklyn työnäkymä" at bounding box center [749, 146] width 57 height 36
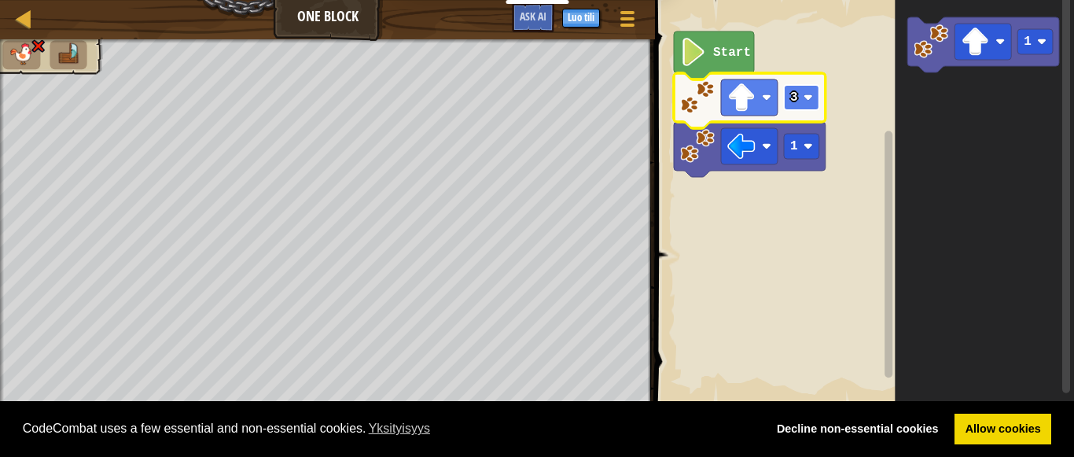
click at [807, 95] on image "Blocklyn työnäkymä" at bounding box center [808, 97] width 9 height 9
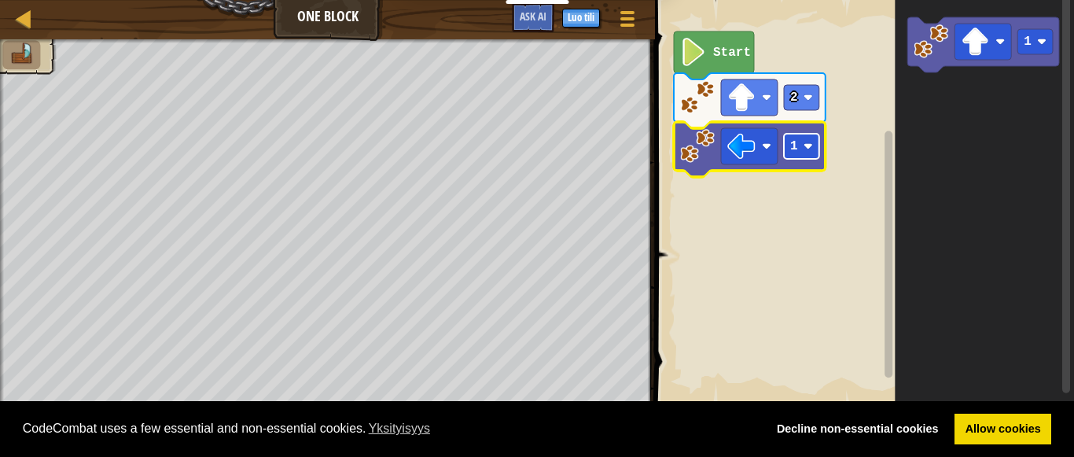
click at [802, 149] on rect "Blocklyn työnäkymä" at bounding box center [801, 146] width 35 height 25
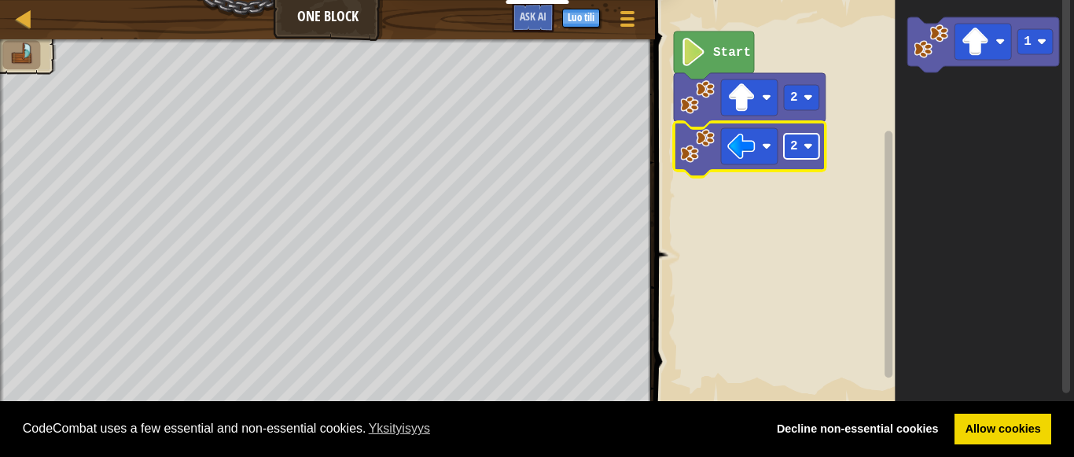
click at [796, 157] on rect "Blocklyn työnäkymä" at bounding box center [801, 146] width 35 height 25
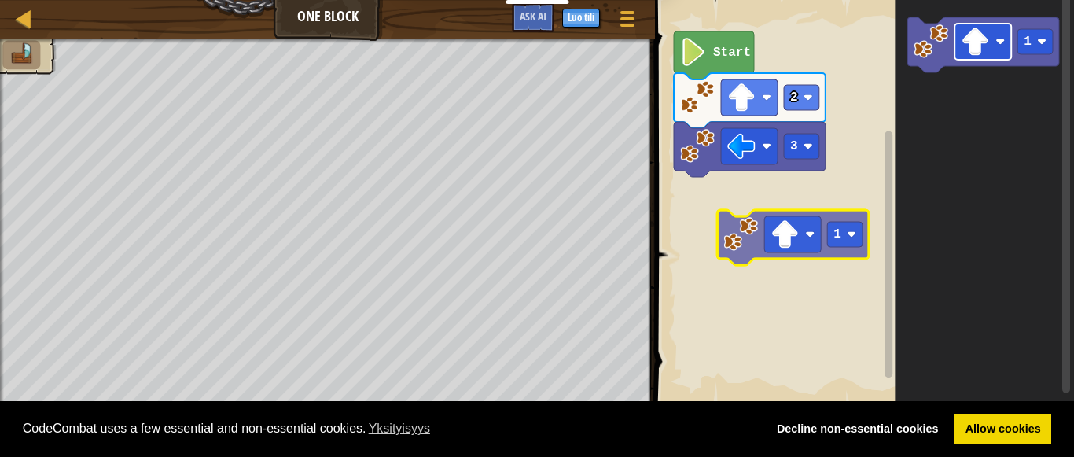
click at [797, 200] on div "Start 2 3 1 1" at bounding box center [862, 202] width 424 height 421
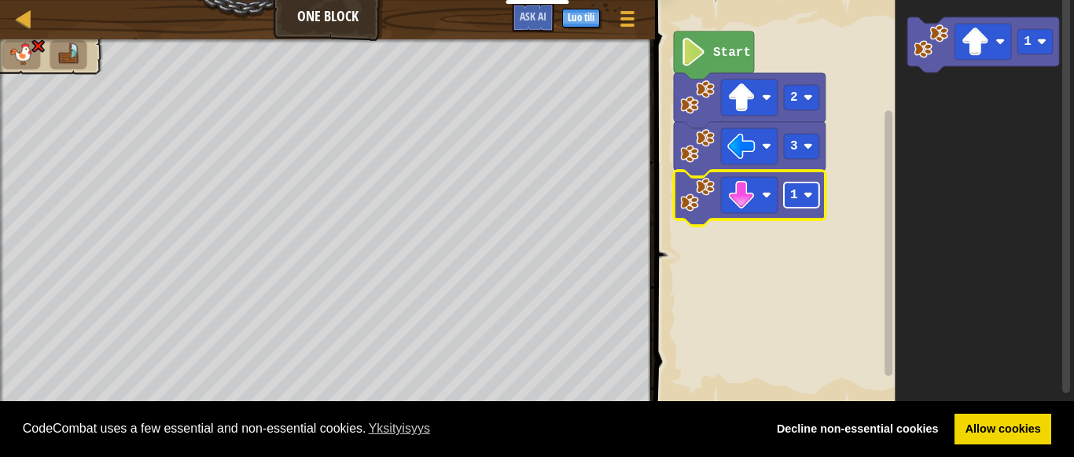
click at [794, 193] on text "1" at bounding box center [794, 195] width 8 height 14
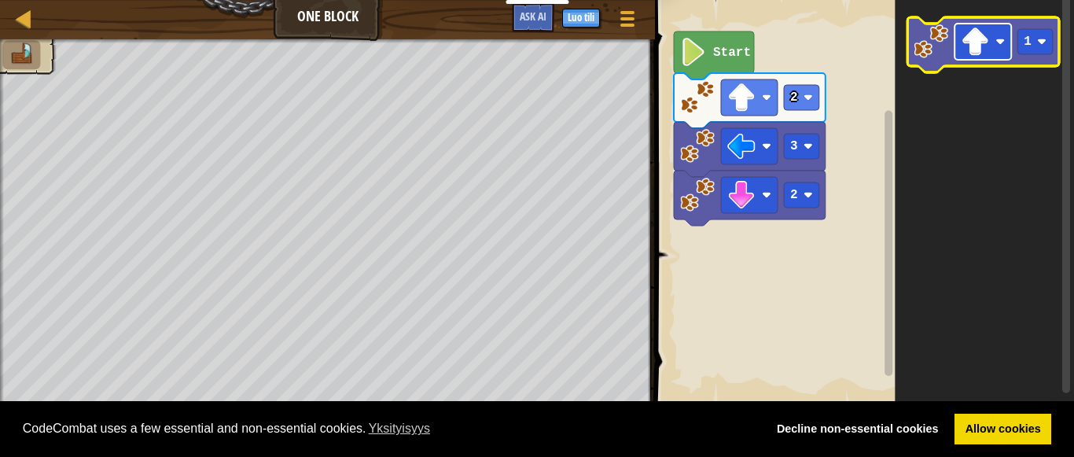
click at [972, 38] on image "Blocklyn työnäkymä" at bounding box center [975, 42] width 28 height 28
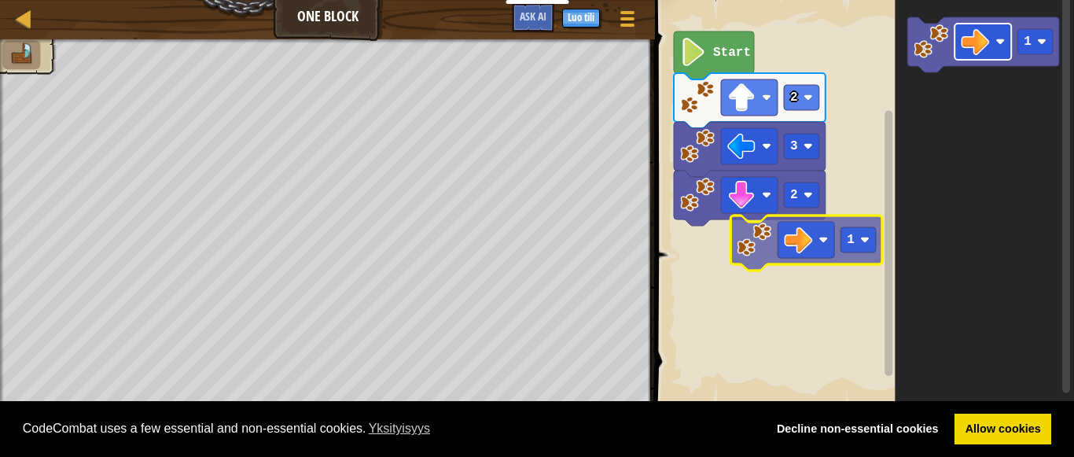
click at [804, 248] on div "Start 2 3 2 1 1" at bounding box center [862, 202] width 424 height 421
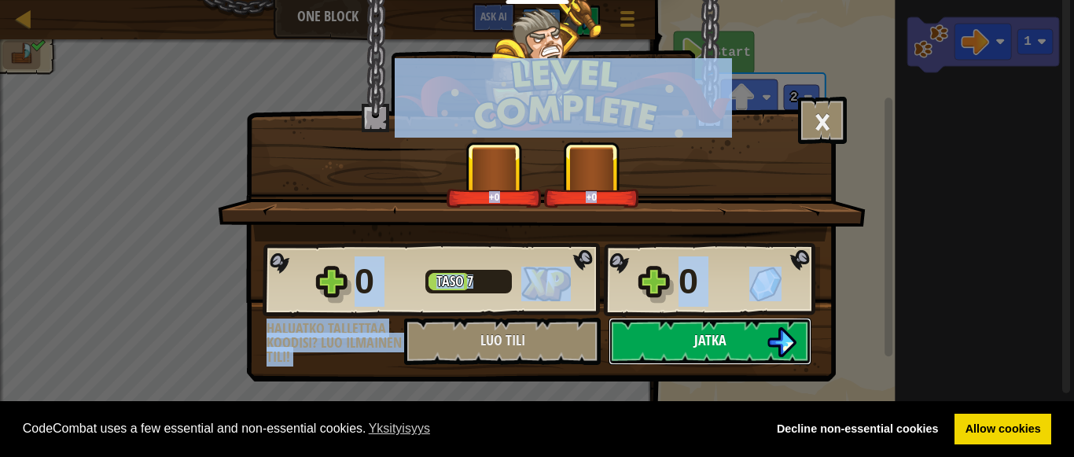
click at [754, 318] on button "Jatka" at bounding box center [710, 341] width 203 height 47
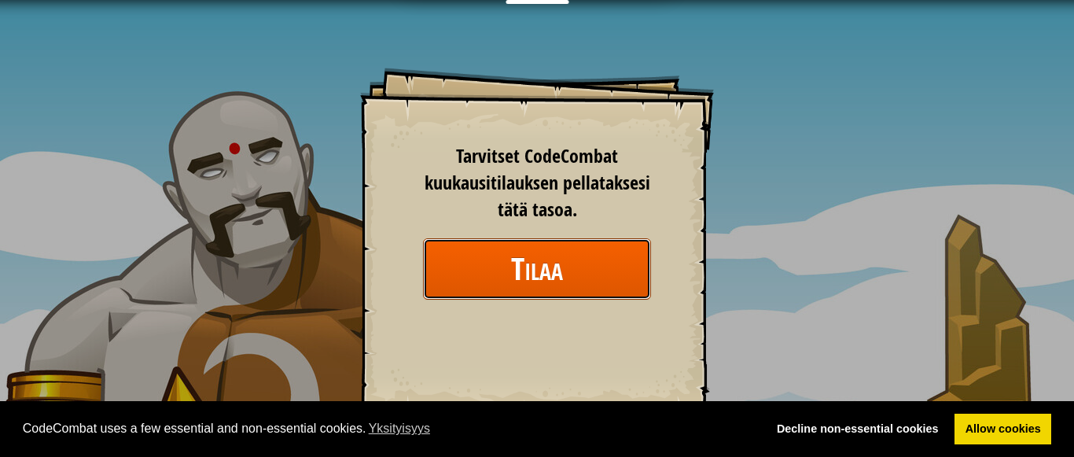
click at [602, 278] on button "Tilaa" at bounding box center [537, 268] width 228 height 61
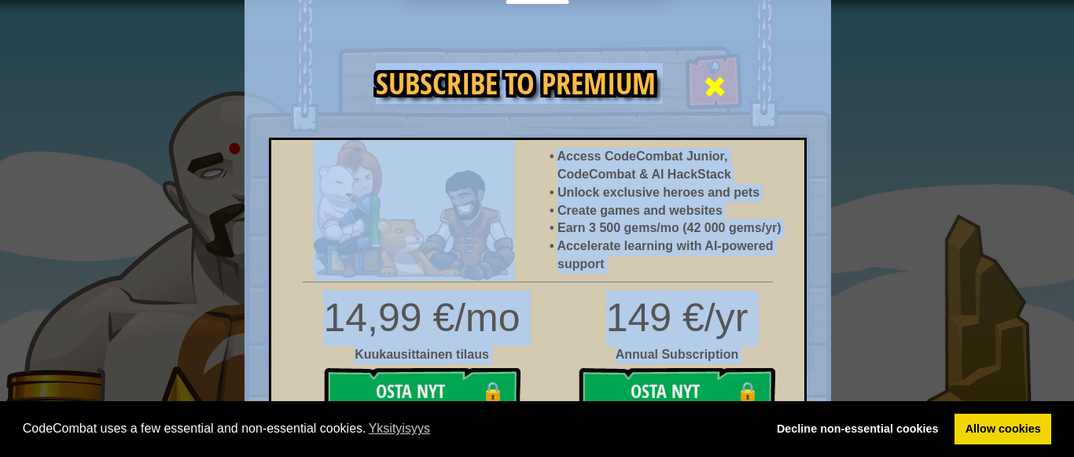
click at [709, 75] on span at bounding box center [714, 86] width 25 height 25
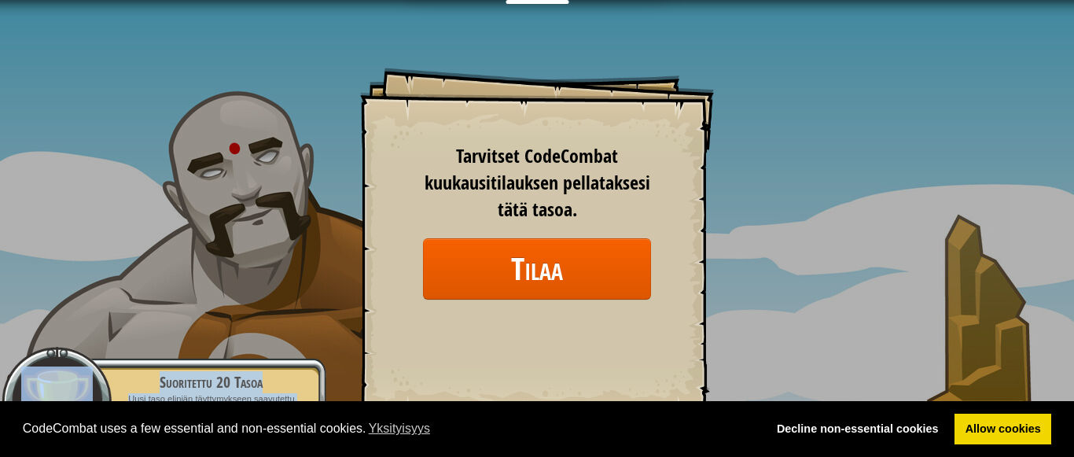
click at [324, 6] on div "Goals Start Level Virhe ladattaessa tietoja palvelimelta Tarvitset CodeCombat k…" at bounding box center [537, 228] width 1074 height 457
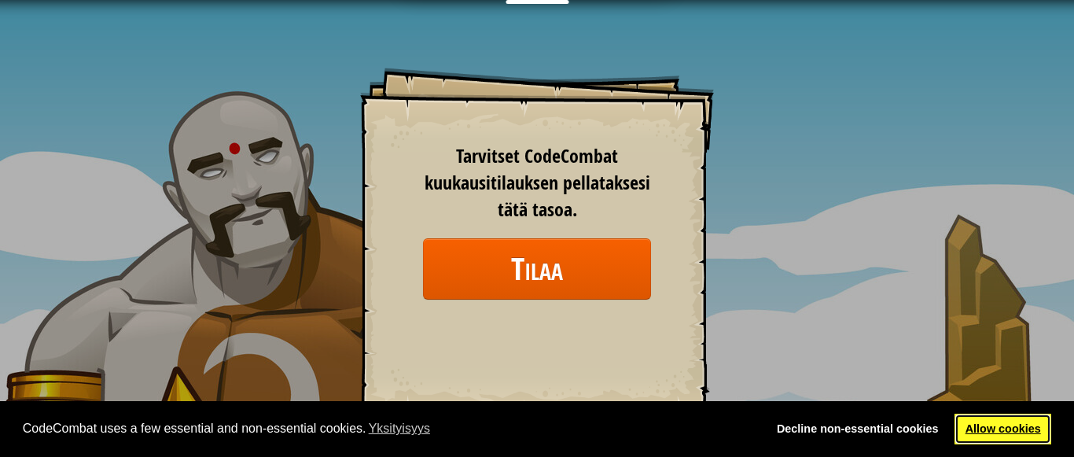
click at [995, 421] on link "Allow cookies" at bounding box center [1003, 429] width 97 height 31
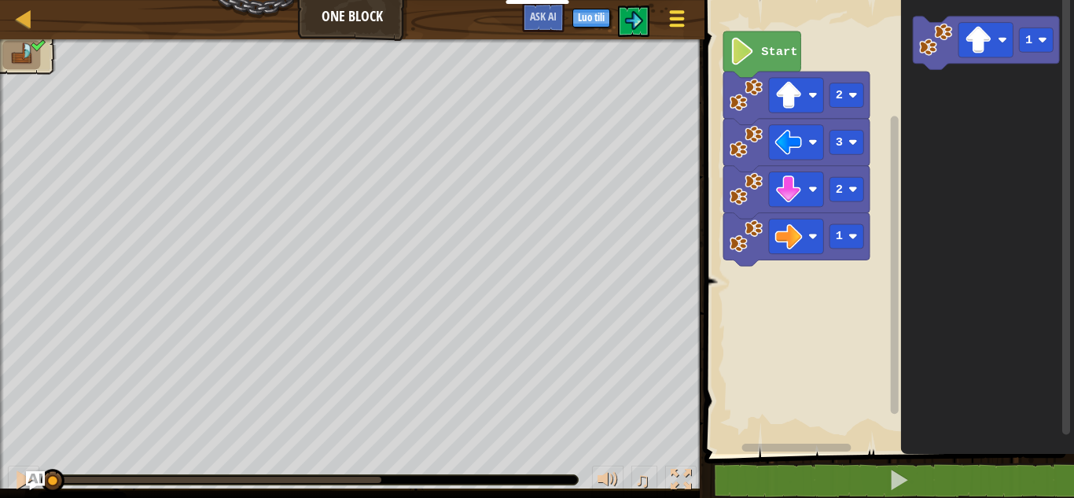
click at [675, 13] on span at bounding box center [677, 11] width 15 height 3
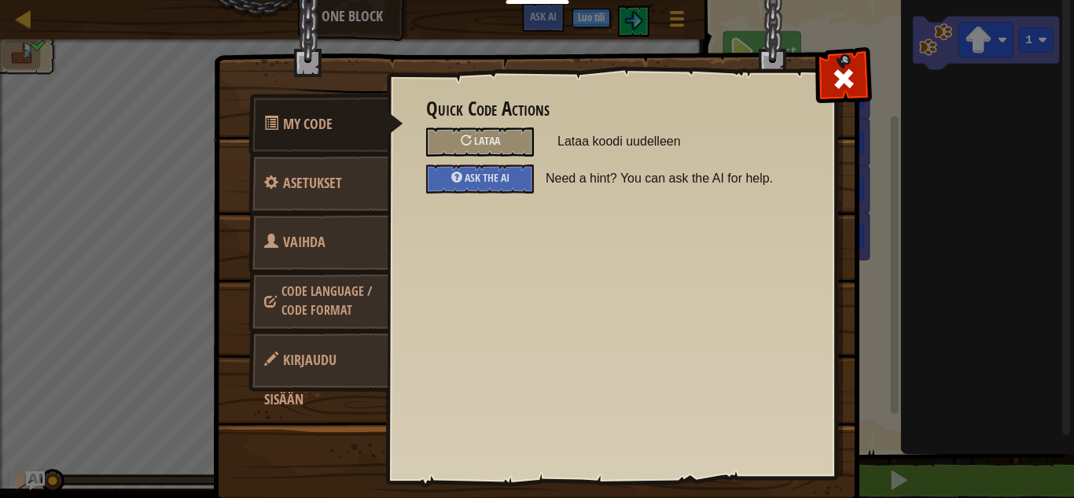
click at [933, 167] on div "My Code Asetukset Vaihda sankaria Code Language / Code Format Kirjaudu sisään Q…" at bounding box center [537, 249] width 1074 height 498
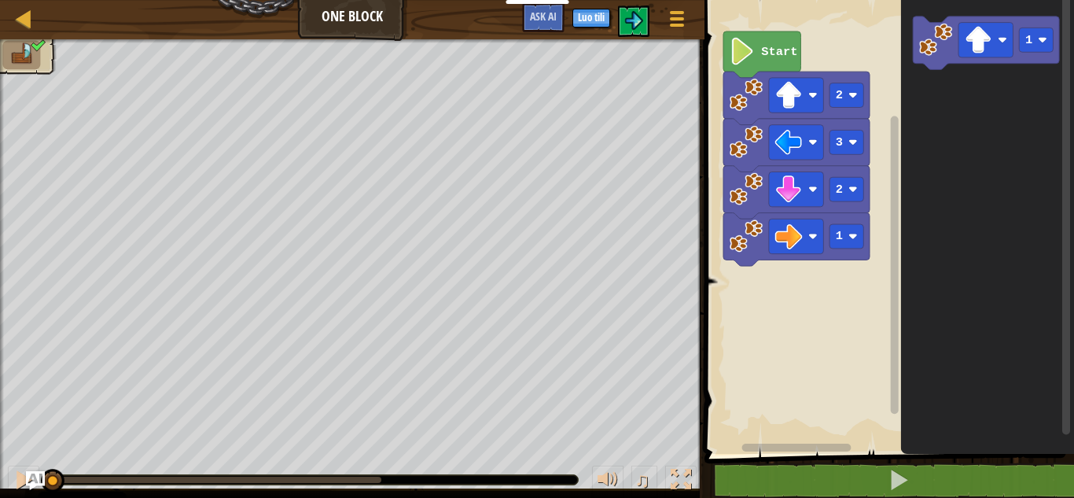
click at [340, 19] on div "Kartta One Block Pelivalikko Luo tili Ask AI" at bounding box center [352, 19] width 704 height 39
click at [679, 23] on div at bounding box center [677, 18] width 21 height 23
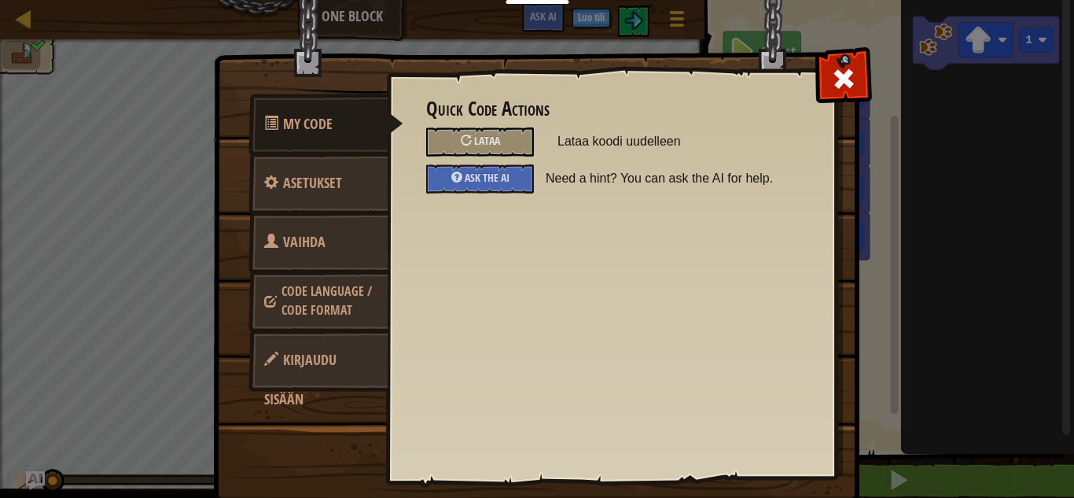
click at [316, 236] on span "Vaihda sankaria" at bounding box center [294, 261] width 61 height 59
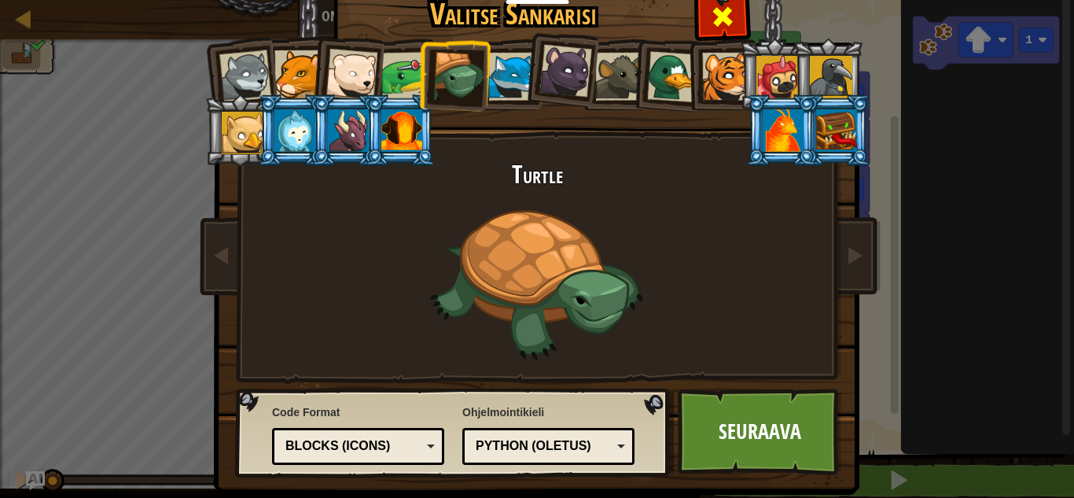
click at [717, 17] on span at bounding box center [722, 16] width 25 height 25
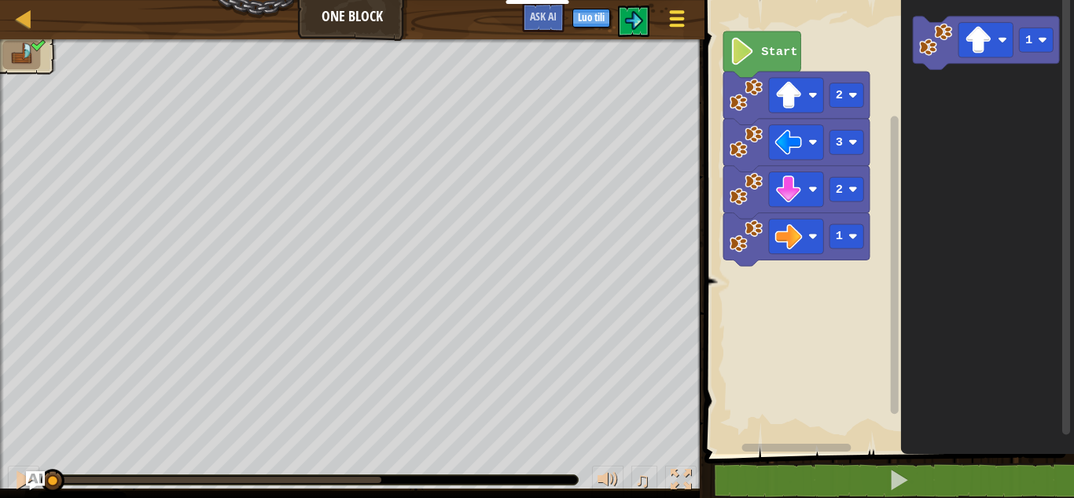
click at [686, 20] on div at bounding box center [677, 18] width 21 height 23
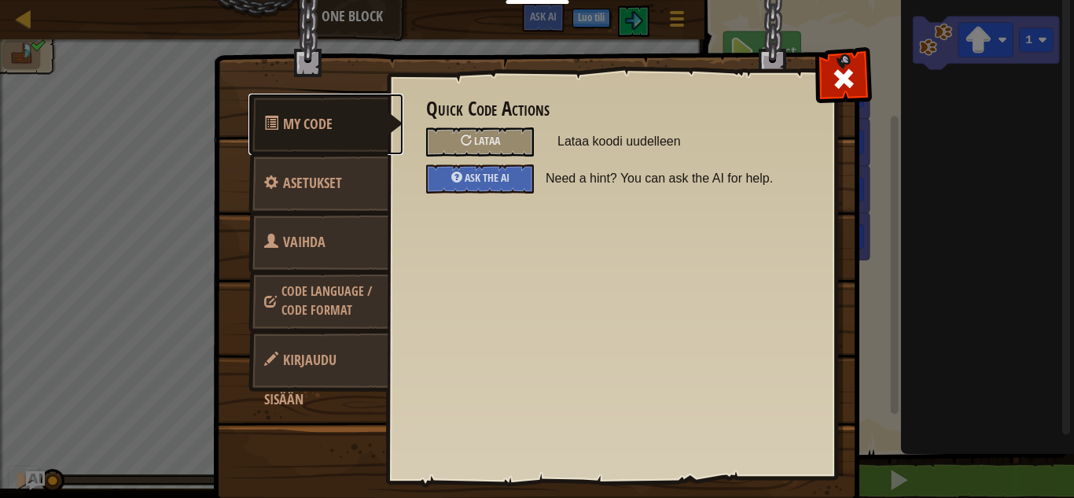
click at [310, 126] on span "My Code" at bounding box center [308, 124] width 50 height 20
click at [854, 78] on div at bounding box center [843, 75] width 50 height 50
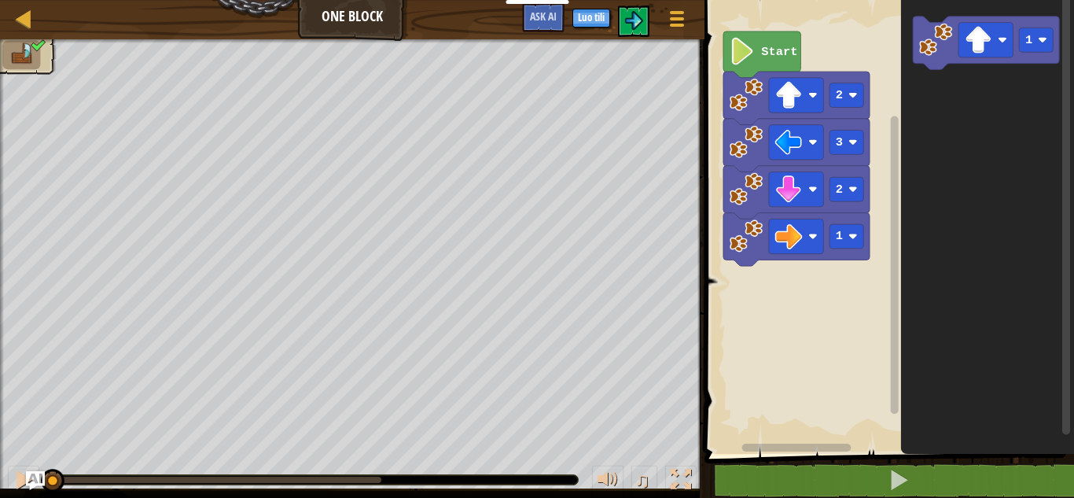
click at [42, 12] on div "Kartta One Block Pelivalikko Luo tili Ask AI" at bounding box center [352, 19] width 704 height 39
click at [29, 13] on div at bounding box center [24, 19] width 20 height 20
select select "fi"
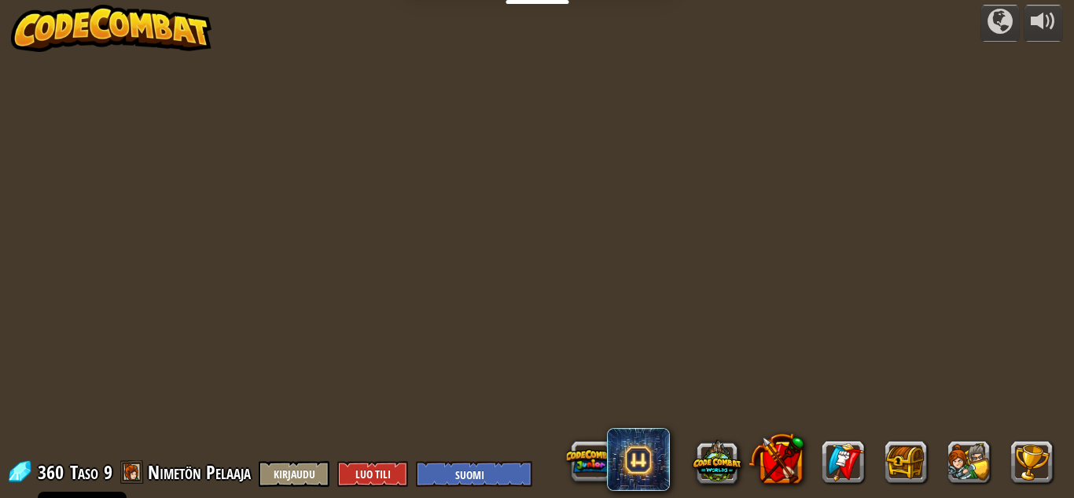
select select "fi"
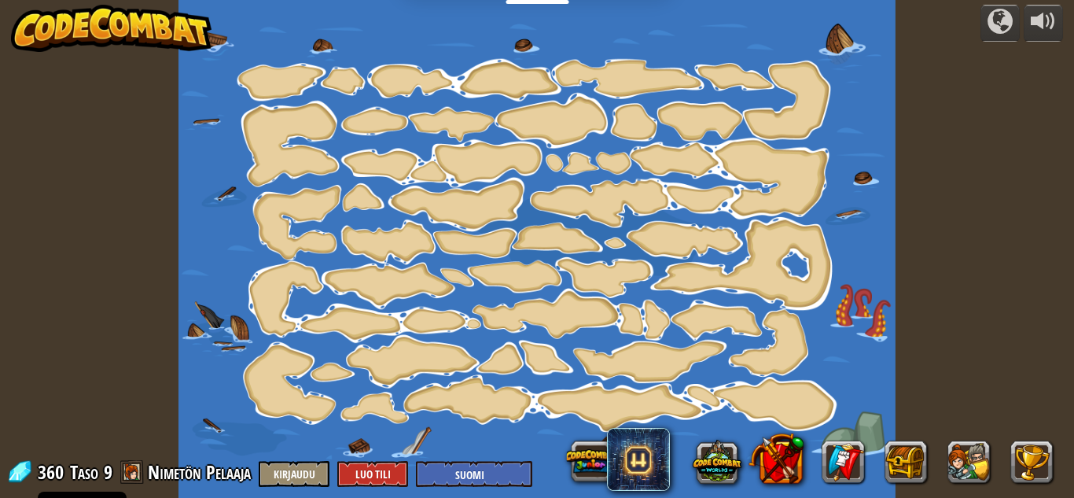
select select "fi"
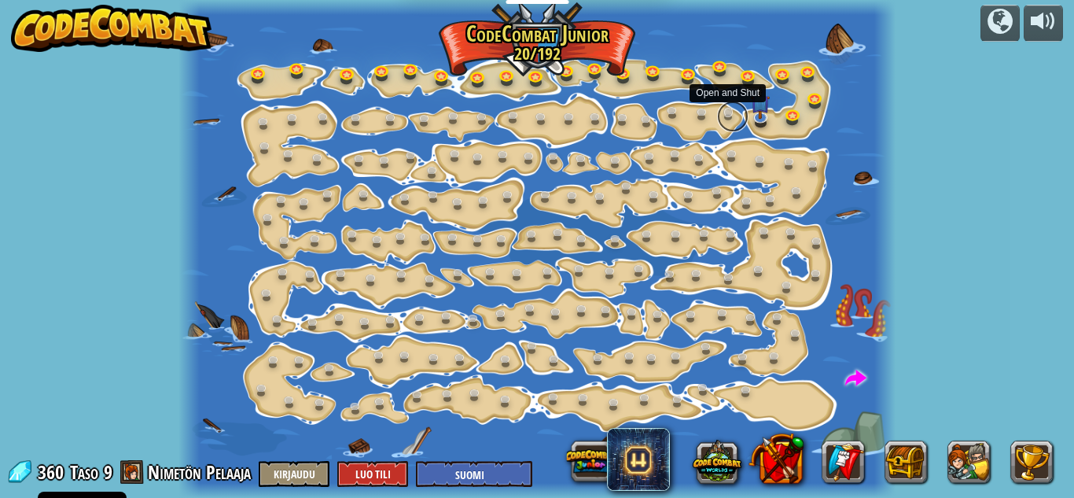
click at [732, 104] on link at bounding box center [732, 116] width 31 height 31
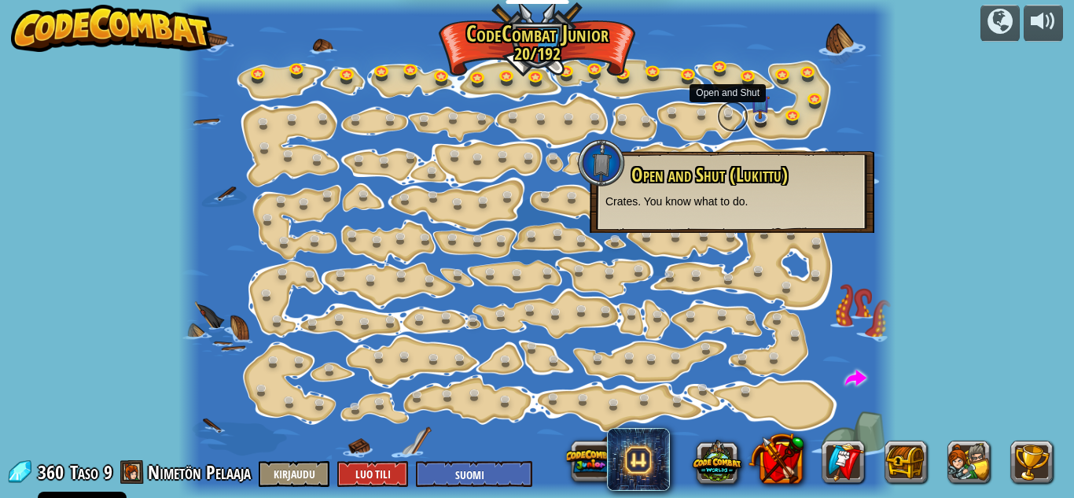
click at [727, 112] on link at bounding box center [732, 116] width 31 height 31
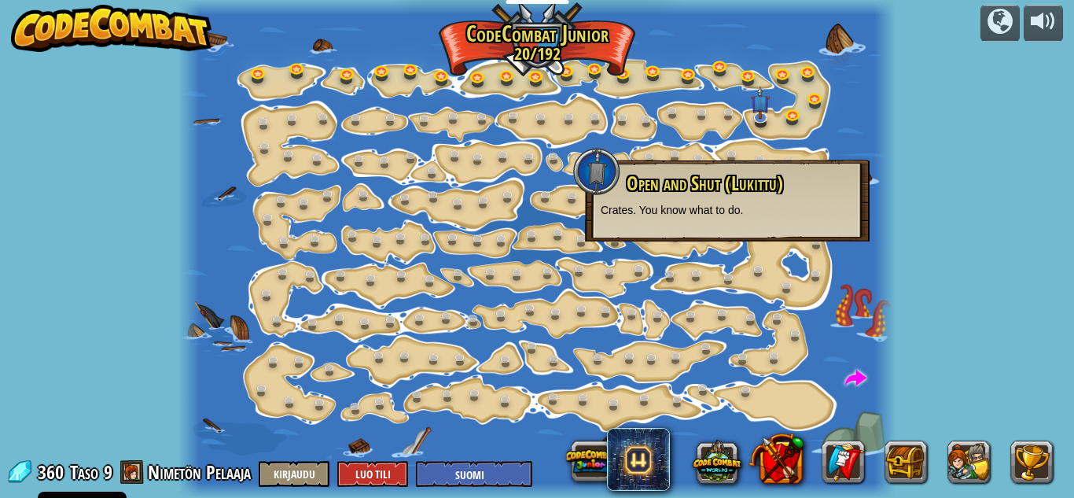
click at [138, 28] on img at bounding box center [111, 28] width 201 height 47
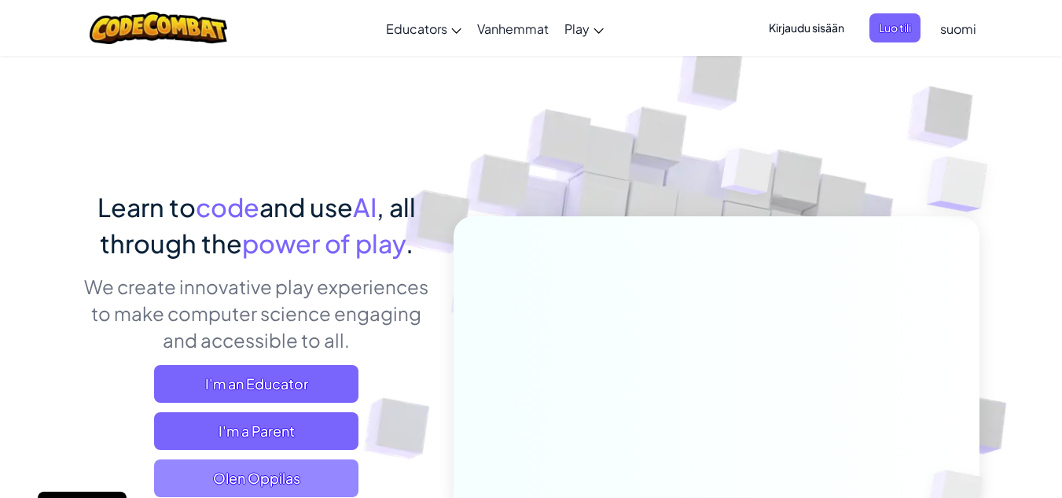
click at [254, 456] on span "Olen Oppilas" at bounding box center [256, 478] width 204 height 38
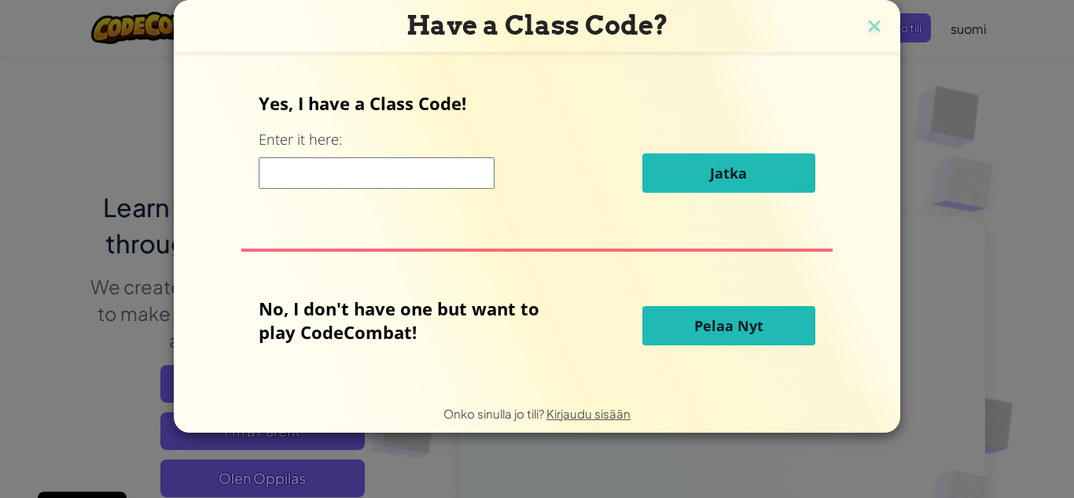
click at [708, 318] on span "Pelaa Nyt" at bounding box center [728, 325] width 69 height 19
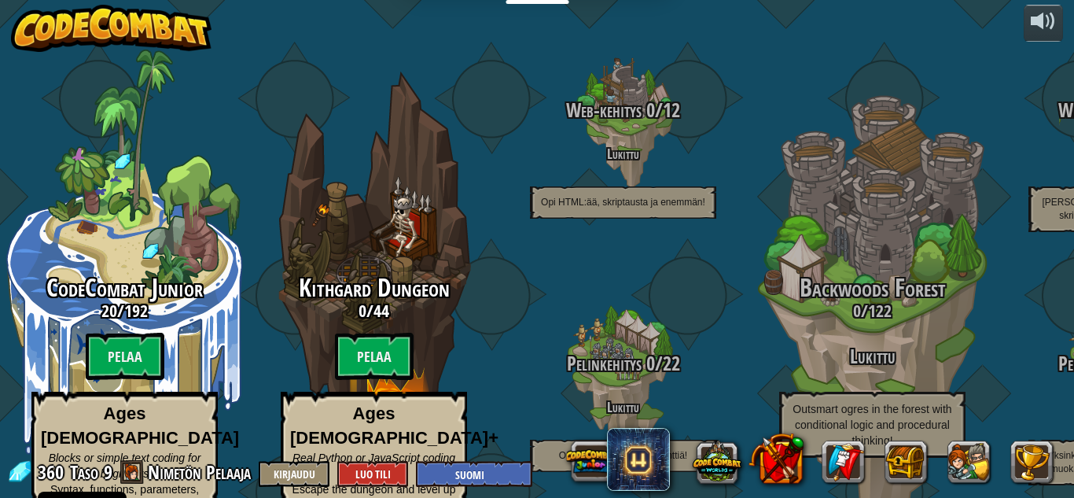
select select "fi"
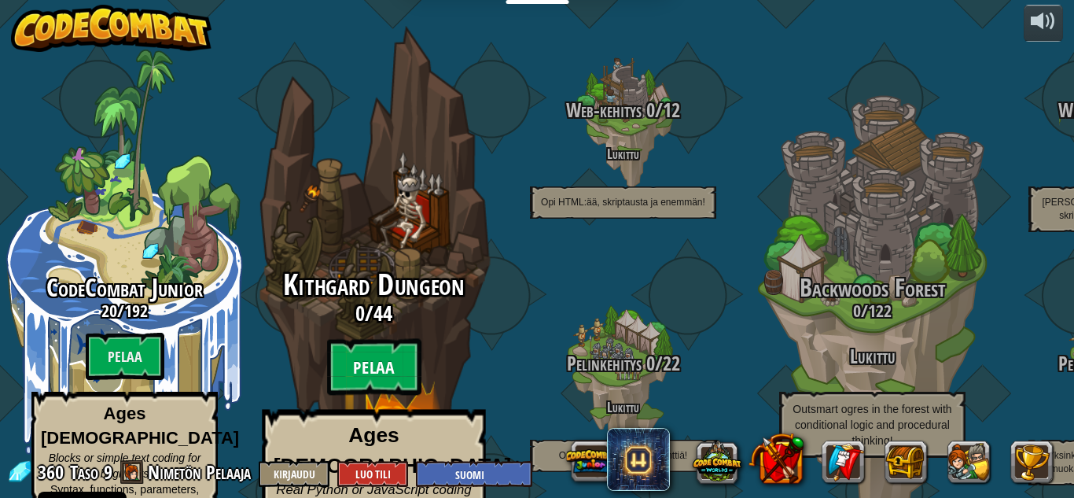
click at [371, 339] on btn "Pelaa" at bounding box center [374, 367] width 94 height 57
select select "fi"
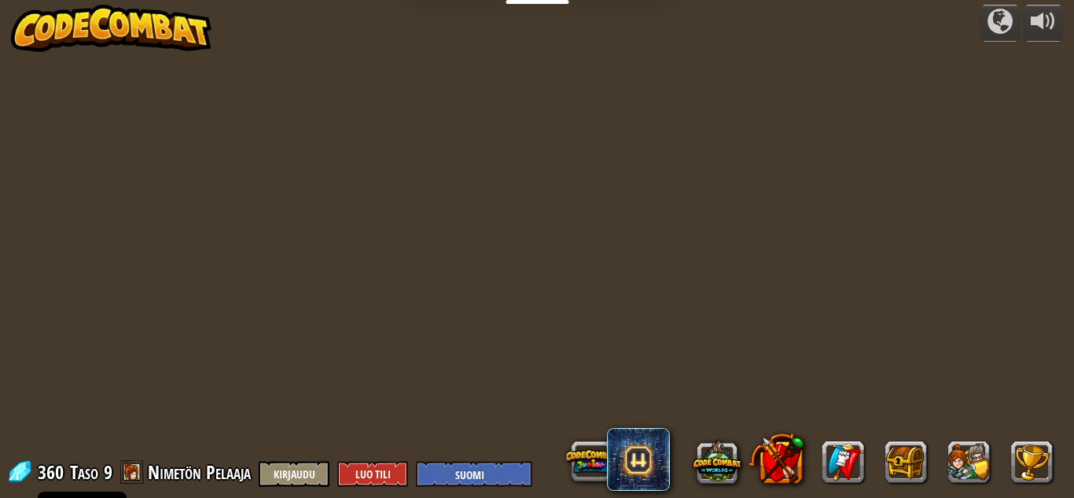
select select "fi"
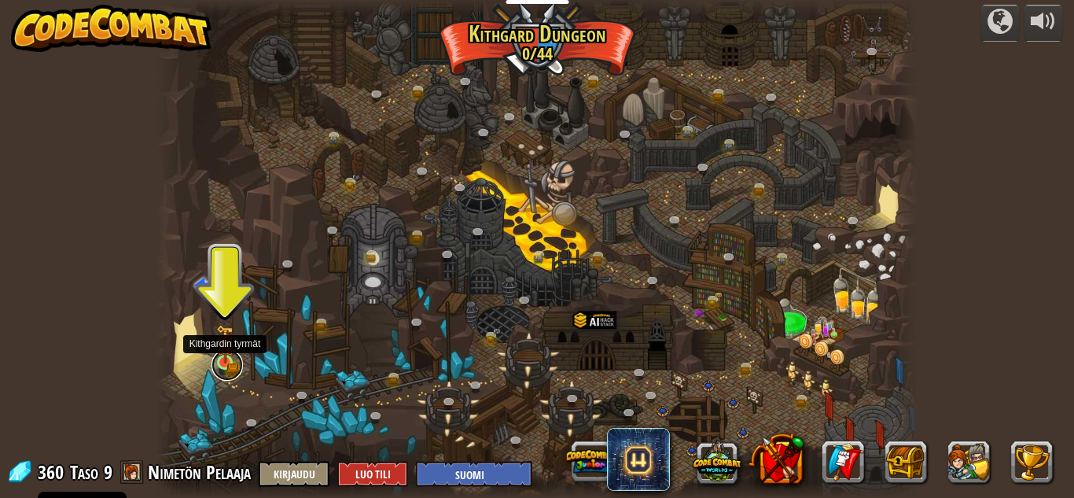
click at [230, 366] on link at bounding box center [227, 364] width 31 height 31
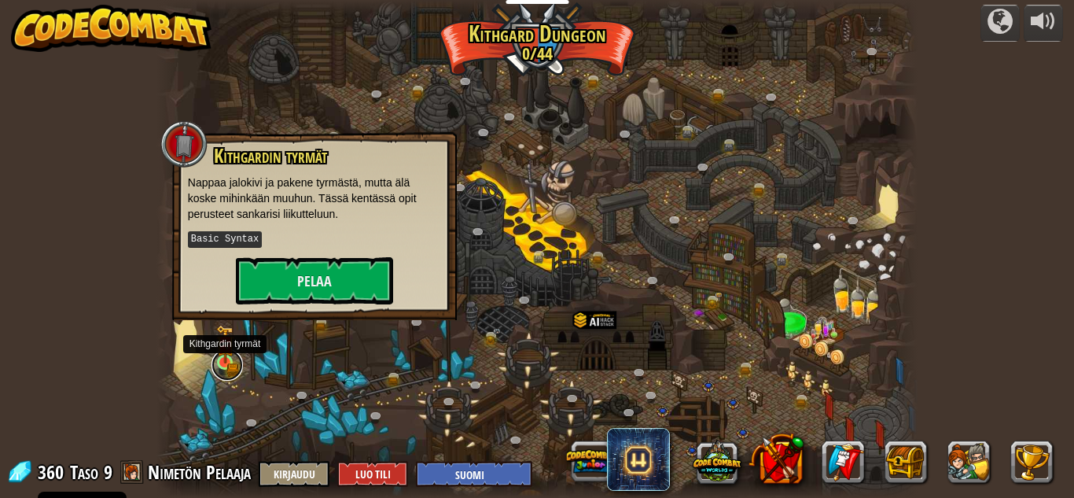
click at [230, 366] on link at bounding box center [227, 364] width 31 height 31
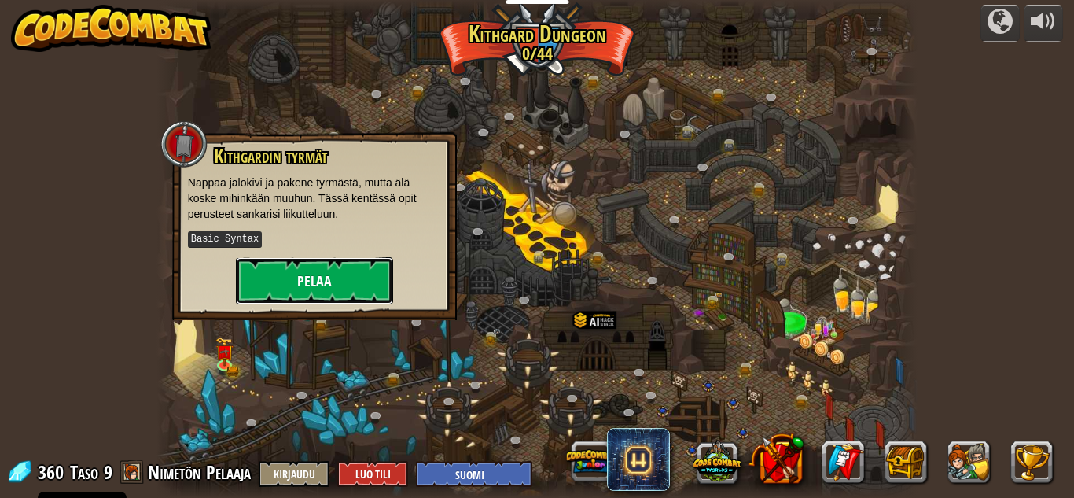
click at [304, 273] on button "Pelaa" at bounding box center [314, 280] width 157 height 47
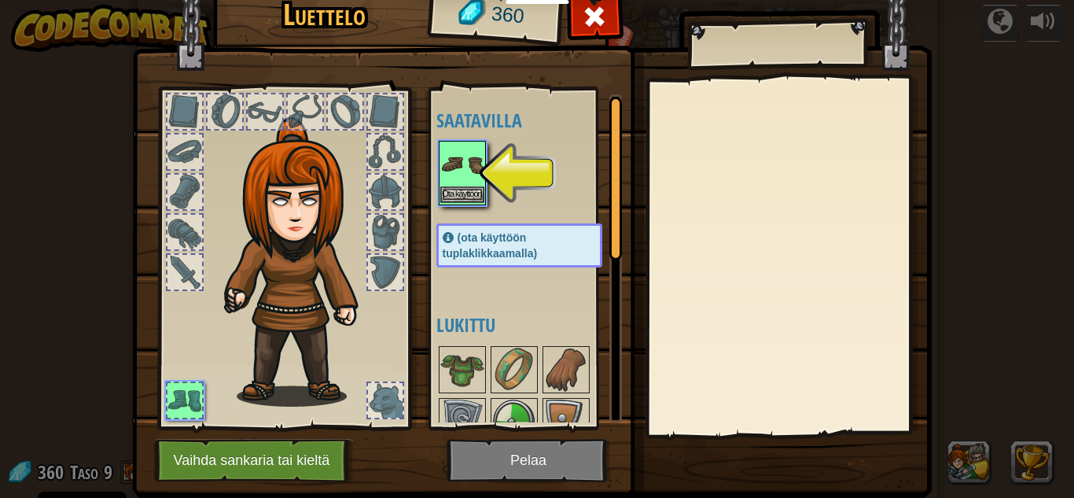
click at [460, 164] on img at bounding box center [462, 164] width 44 height 44
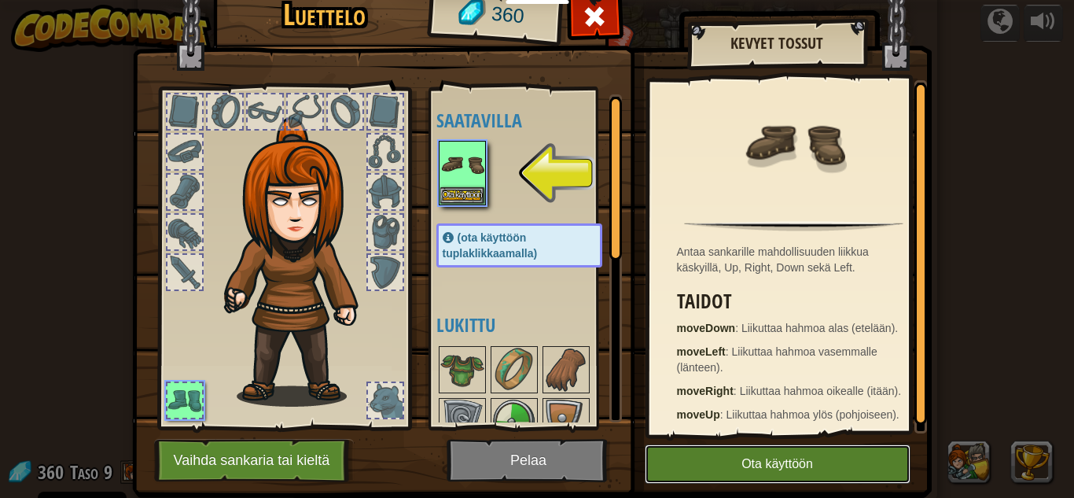
click at [676, 453] on button "Ota käyttöön" at bounding box center [778, 463] width 266 height 39
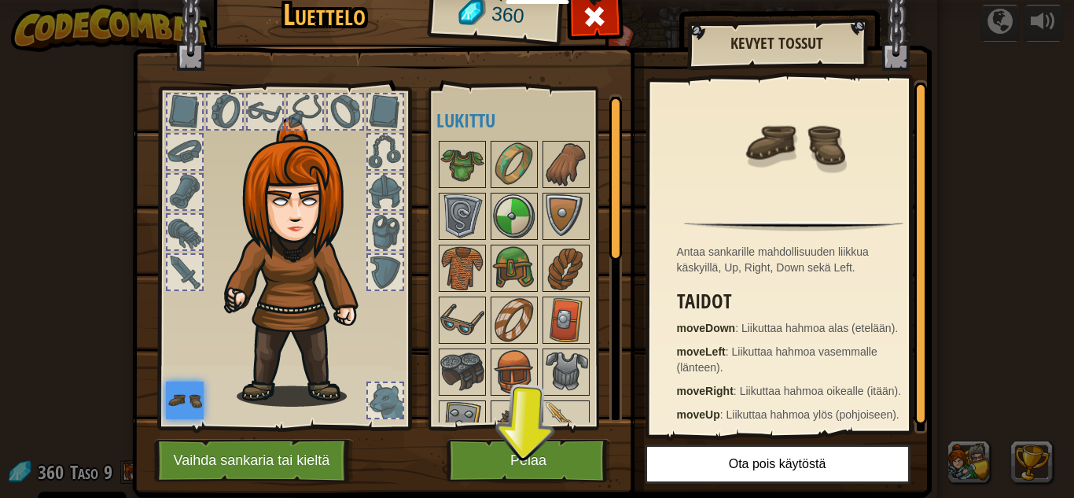
click at [304, 289] on img at bounding box center [301, 261] width 169 height 289
drag, startPoint x: 171, startPoint y: 169, endPoint x: 301, endPoint y: 287, distance: 175.9
click at [200, 186] on div at bounding box center [283, 254] width 259 height 354
click at [472, 472] on button "Pelaa" at bounding box center [529, 460] width 164 height 43
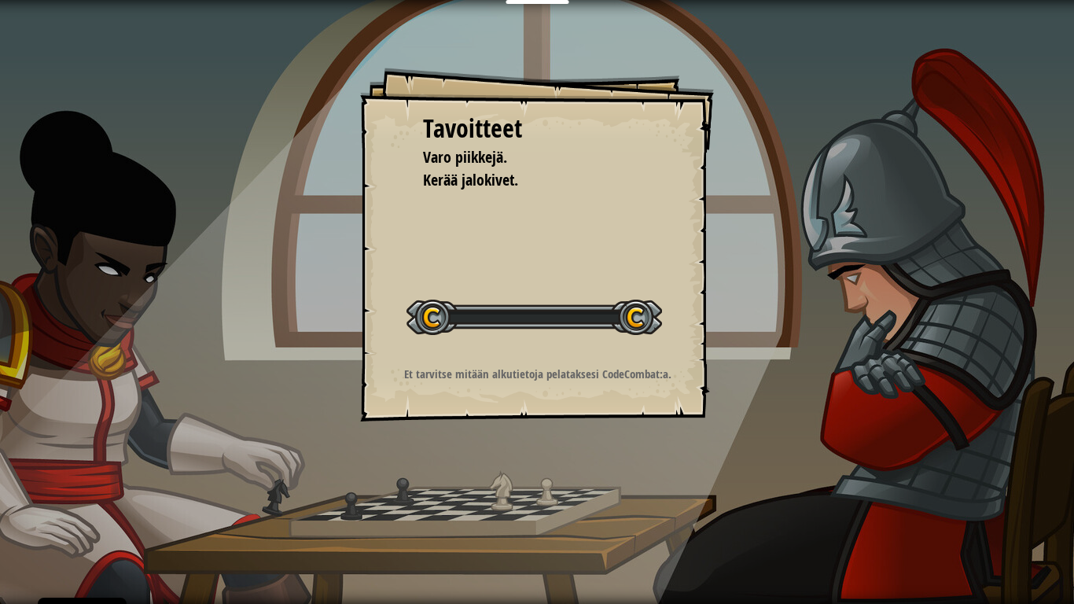
click at [275, 493] on div "Tavoitteet Varo piikkejä. Kerää jalokivet. Aloita Taso Virhe ladattaessa tietoj…" at bounding box center [537, 302] width 1074 height 604
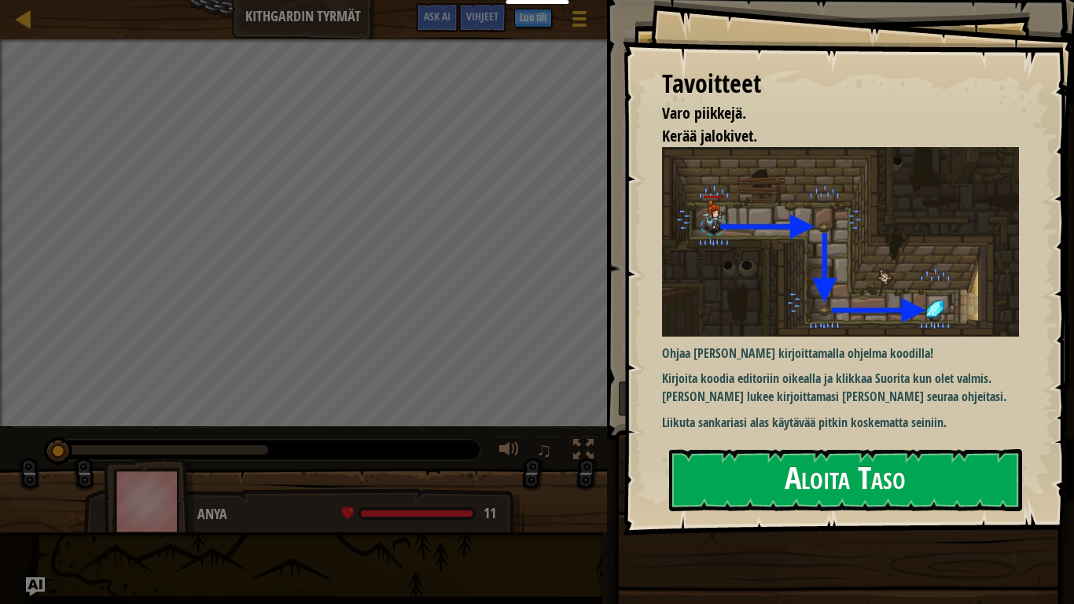
click at [767, 490] on button "Aloita Taso" at bounding box center [845, 480] width 353 height 62
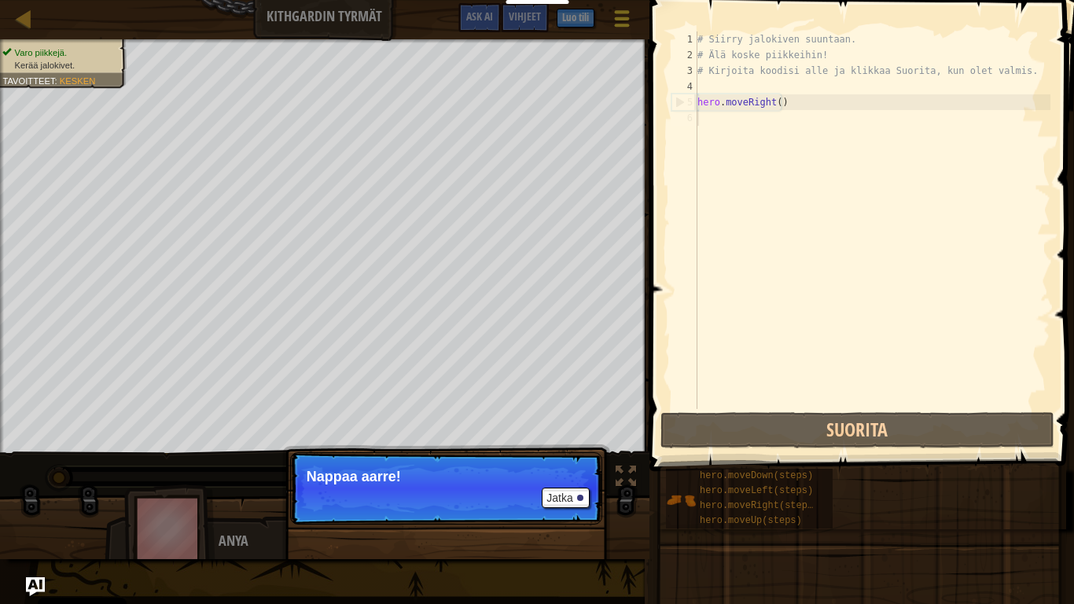
click at [630, 20] on div at bounding box center [621, 18] width 21 height 23
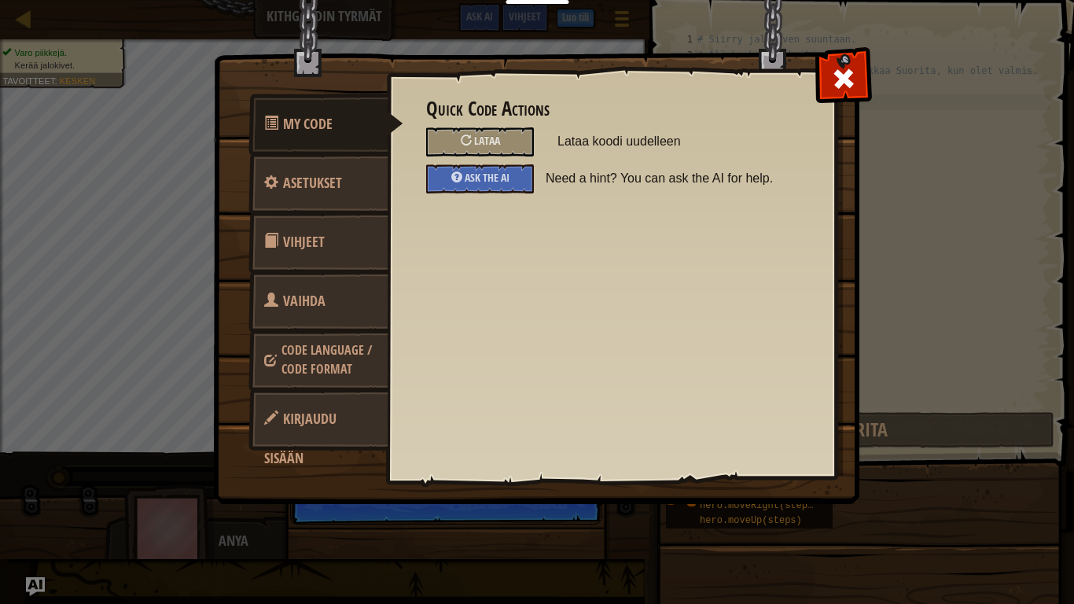
scroll to position [7, 0]
click at [307, 300] on span "Vaihda sankaria" at bounding box center [294, 320] width 61 height 59
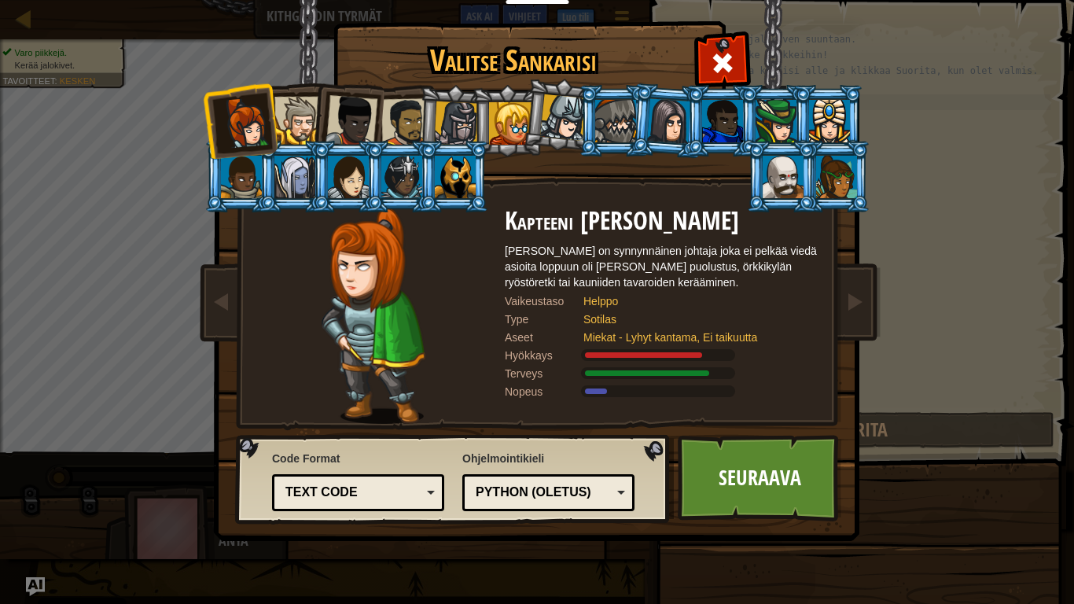
click at [307, 121] on div at bounding box center [298, 121] width 48 height 48
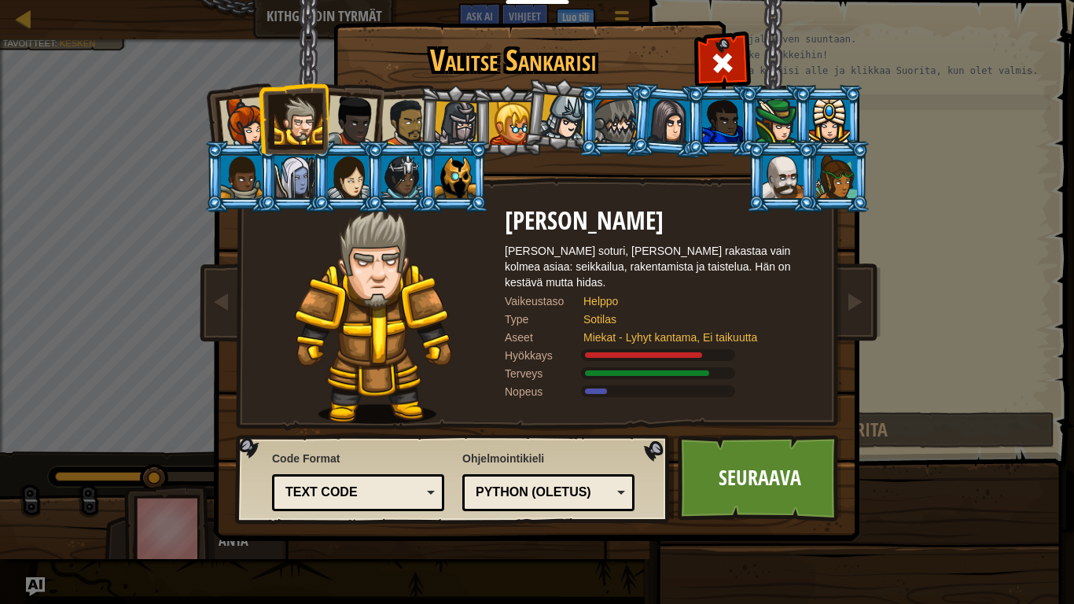
click at [431, 115] on li at bounding box center [454, 120] width 75 height 75
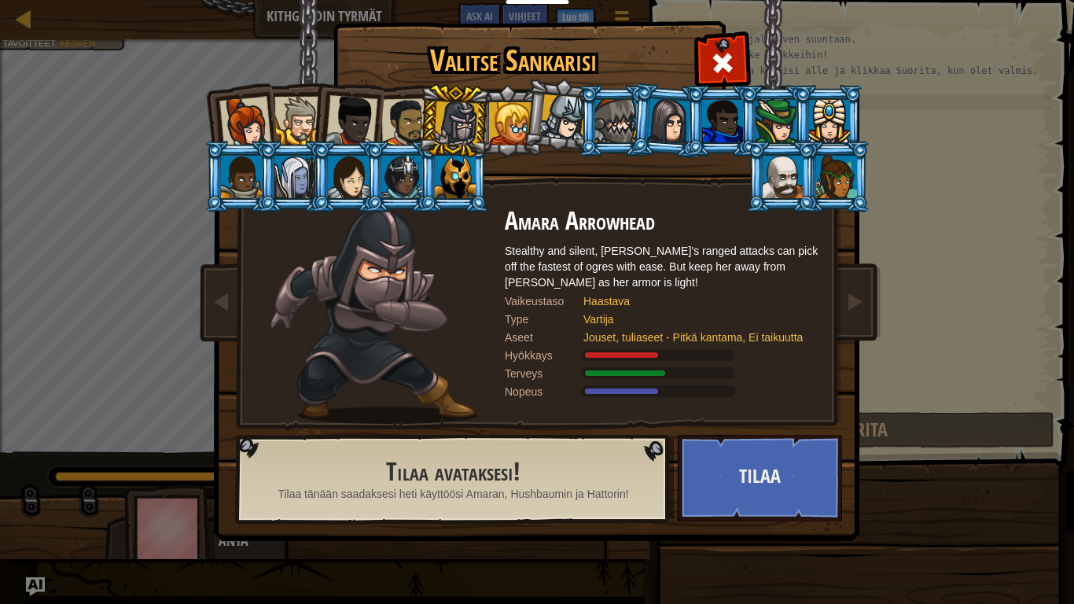
click at [397, 101] on div at bounding box center [405, 122] width 49 height 49
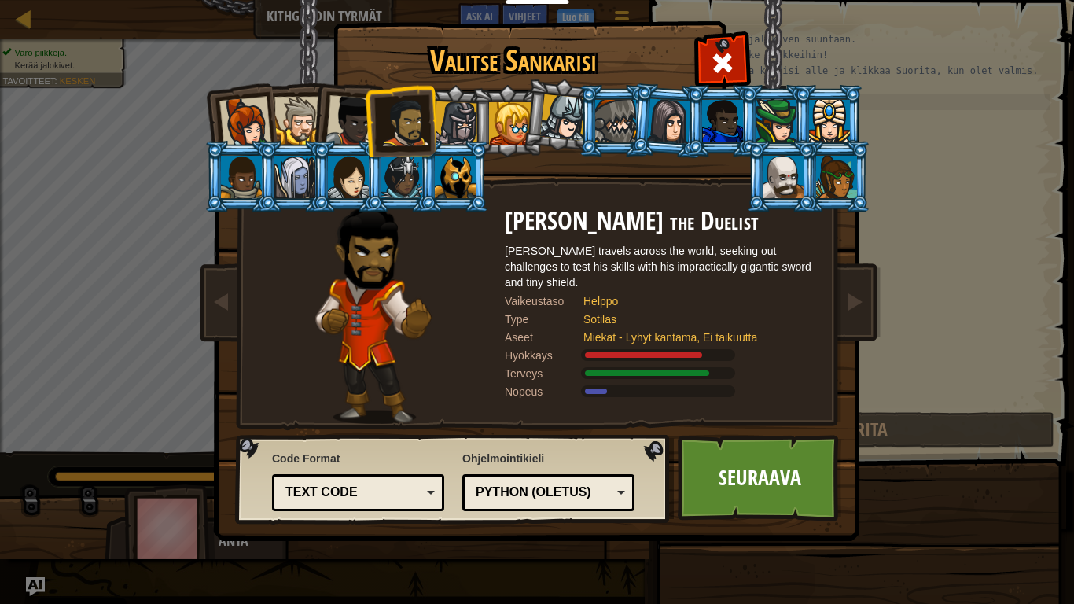
click at [329, 109] on div at bounding box center [352, 121] width 52 height 52
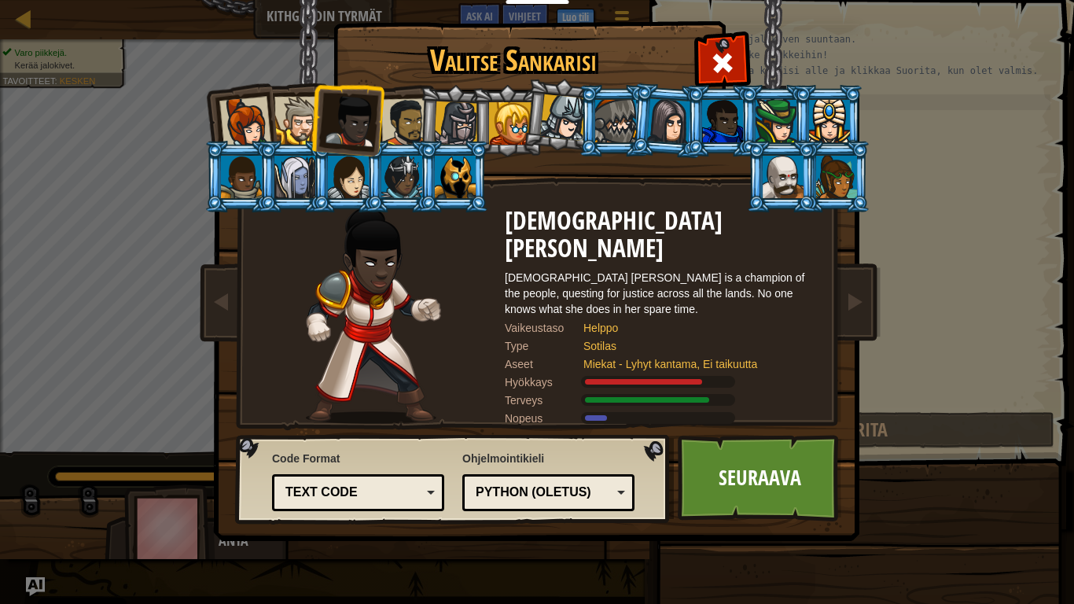
click at [292, 116] on div at bounding box center [298, 121] width 48 height 48
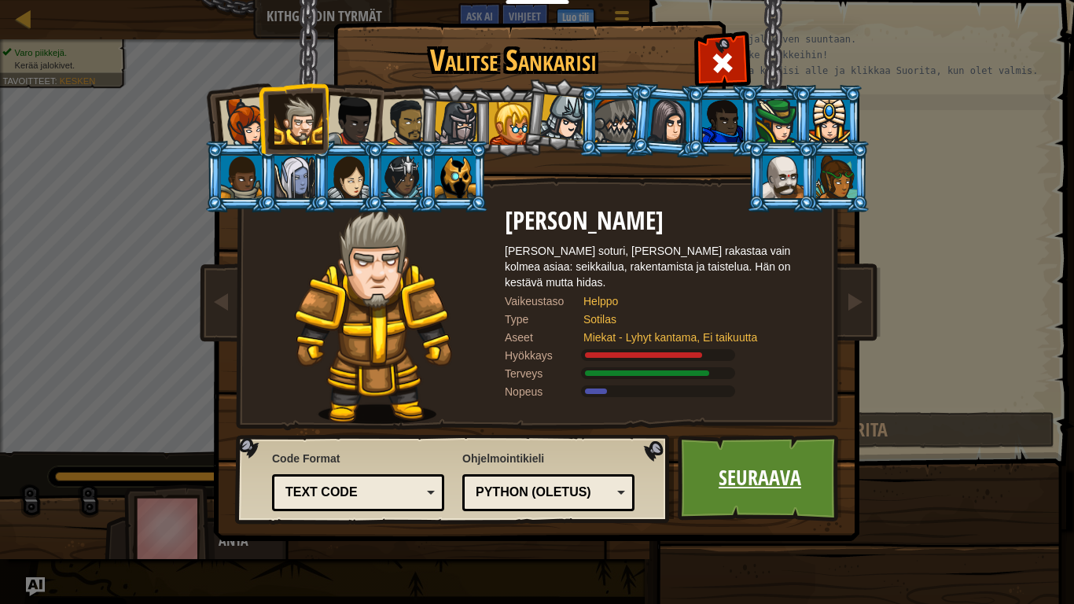
click at [678, 469] on link "Seuraava" at bounding box center [760, 478] width 164 height 86
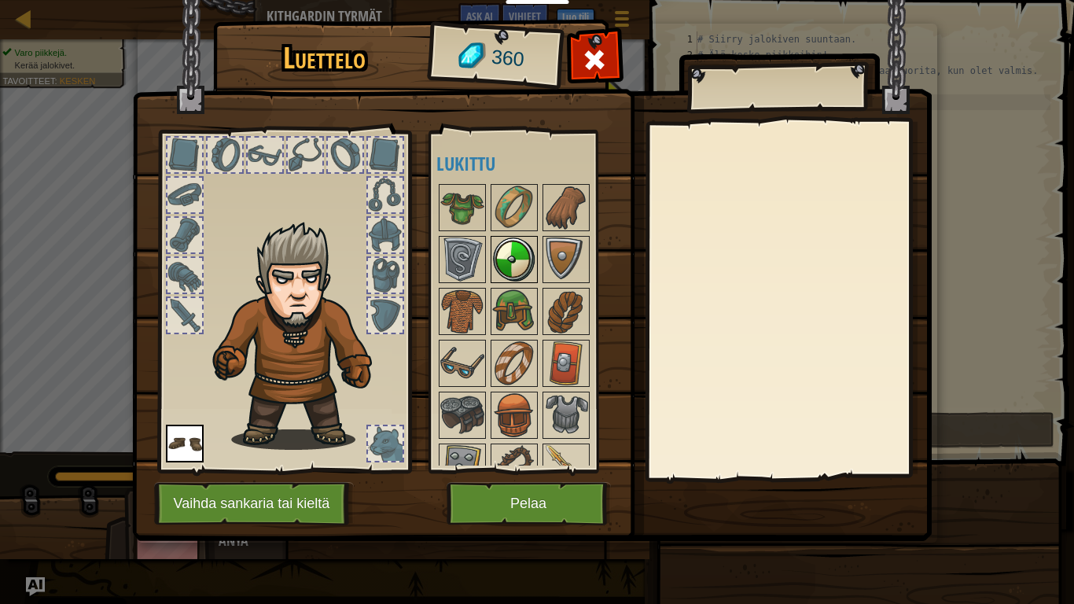
click at [497, 244] on img at bounding box center [514, 259] width 44 height 44
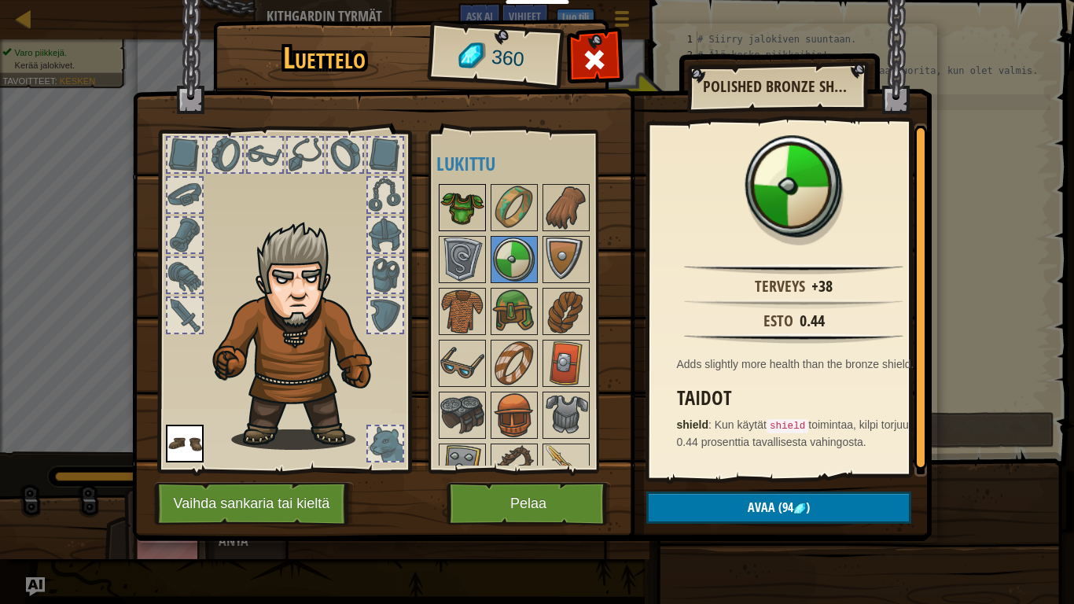
click at [459, 200] on img at bounding box center [462, 208] width 44 height 44
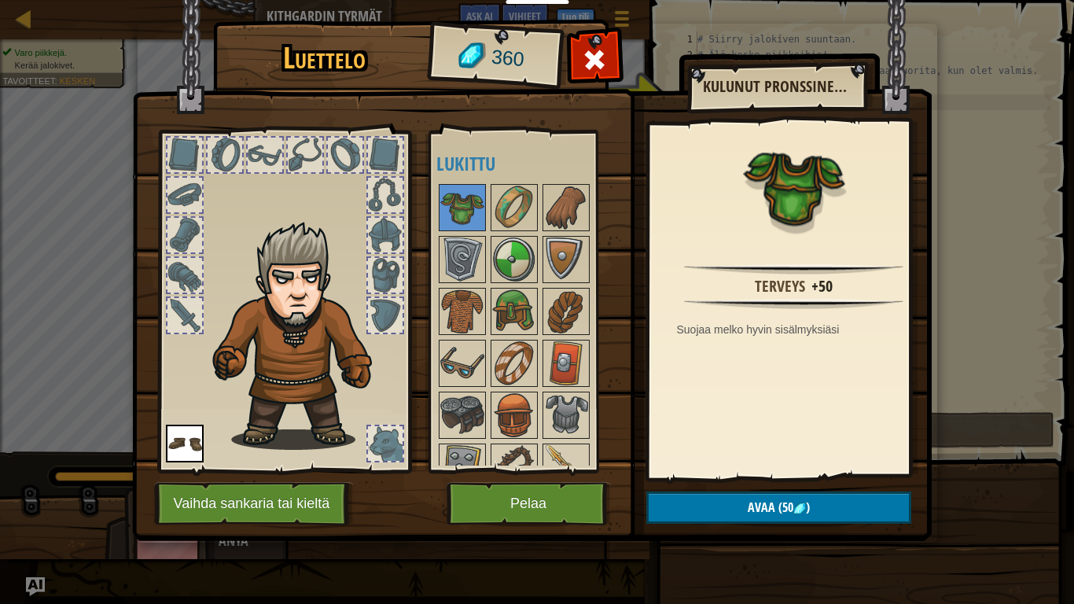
click at [525, 284] on div at bounding box center [534, 389] width 197 height 415
click at [507, 313] on img at bounding box center [514, 311] width 44 height 44
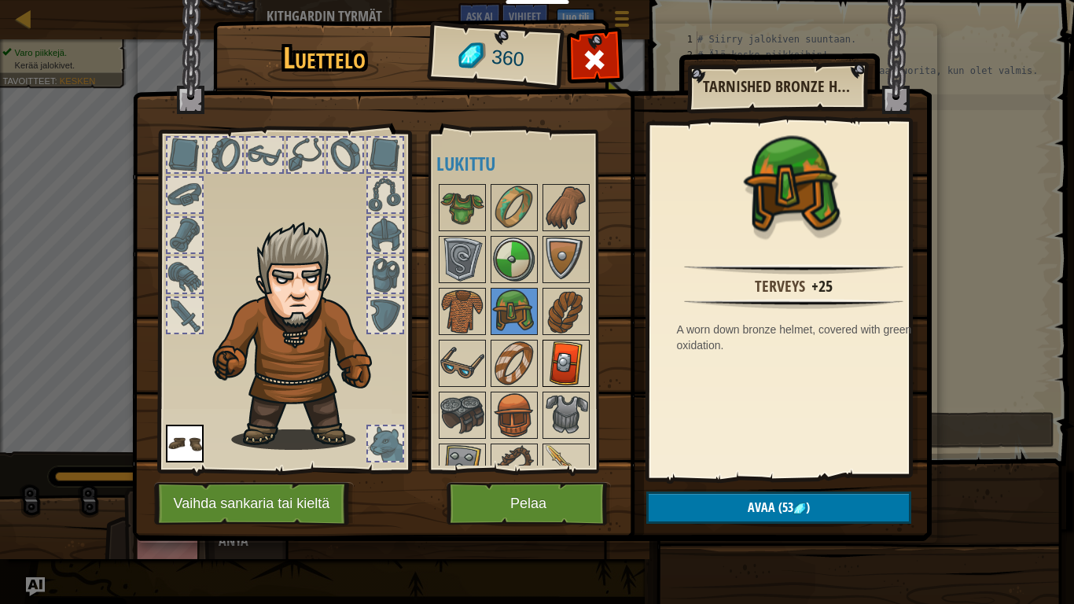
click at [561, 370] on img at bounding box center [566, 363] width 44 height 44
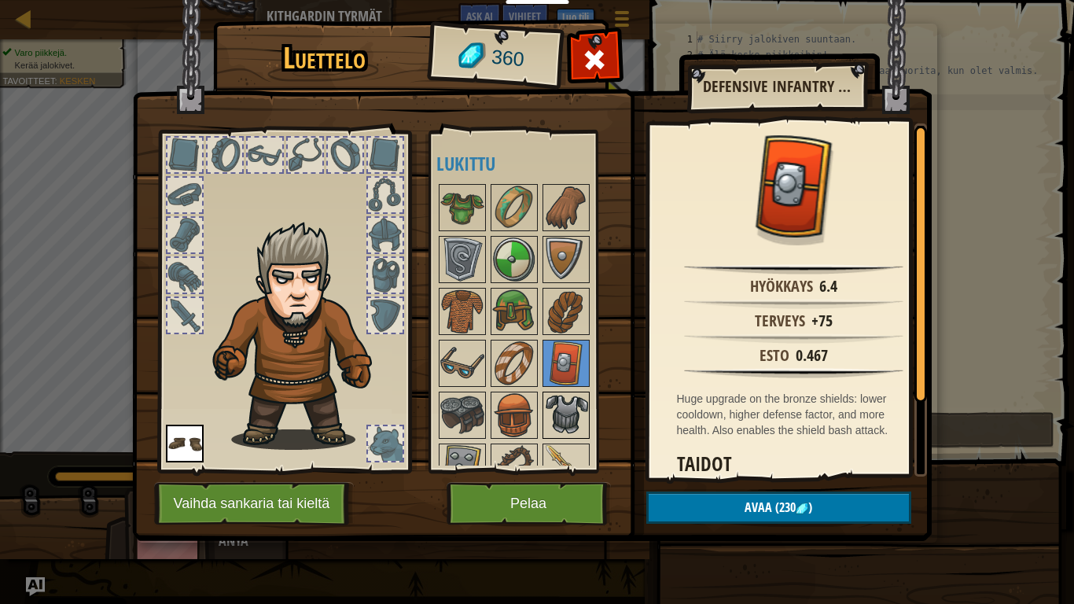
drag, startPoint x: 563, startPoint y: 389, endPoint x: 553, endPoint y: 403, distance: 16.8
click at [553, 403] on div "Saatavilla Ota käyttöön (ota käyttöön tuplaklikkaamalla) Lukittu" at bounding box center [534, 302] width 197 height 328
click at [554, 449] on img at bounding box center [566, 467] width 44 height 44
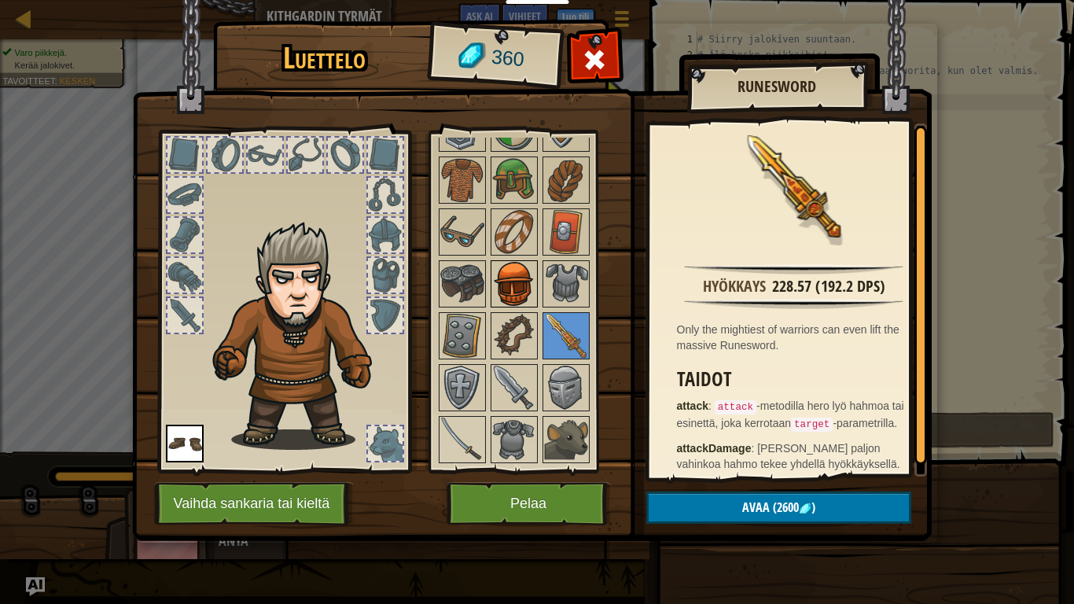
scroll to position [131, 0]
click at [500, 374] on img at bounding box center [514, 388] width 44 height 44
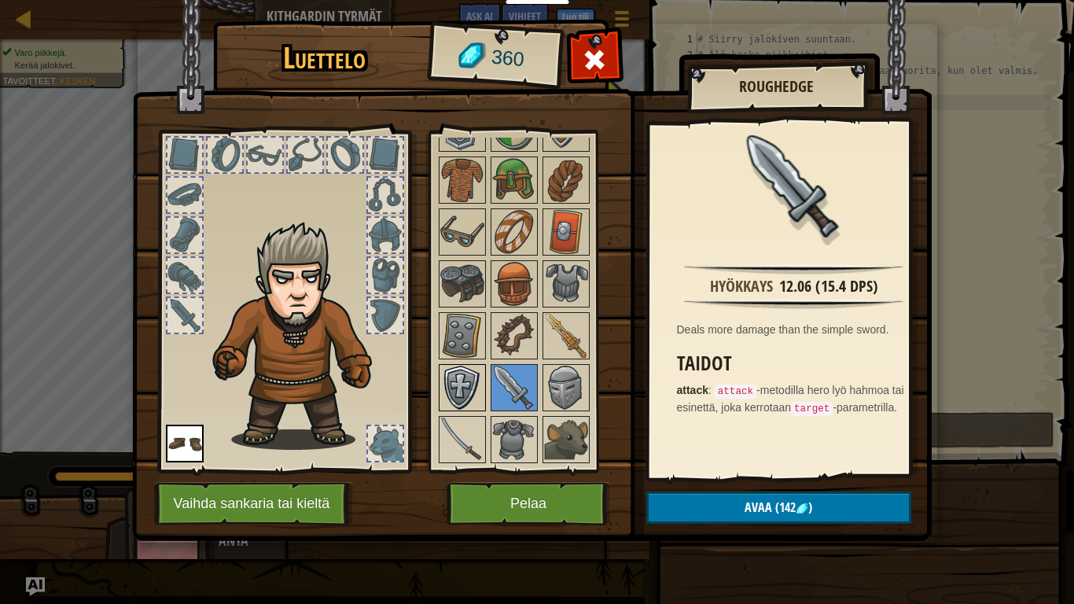
click at [459, 372] on img at bounding box center [462, 388] width 44 height 44
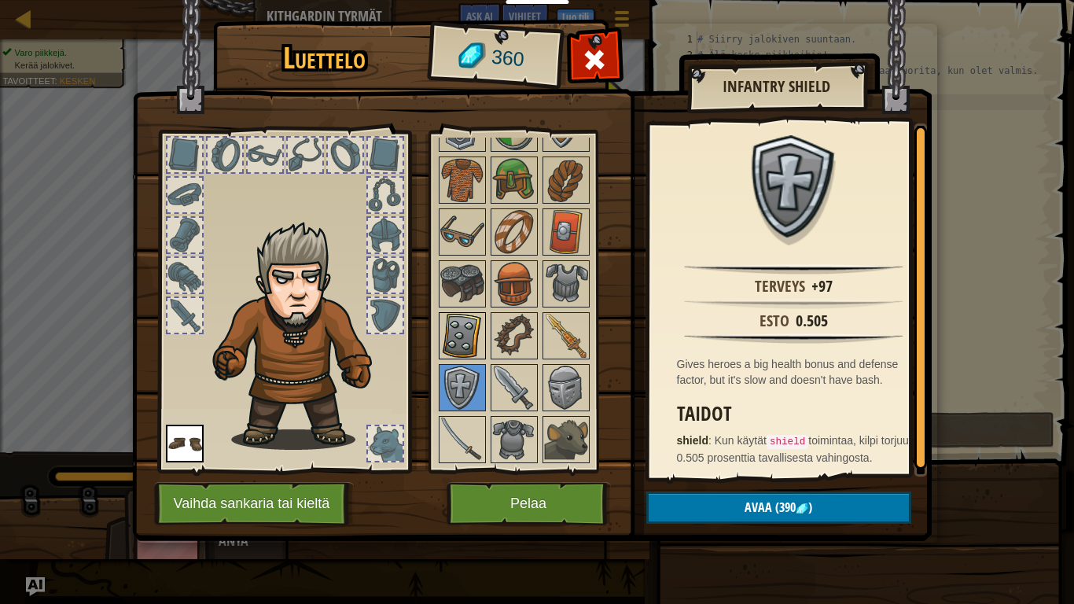
click at [462, 344] on img at bounding box center [462, 336] width 44 height 44
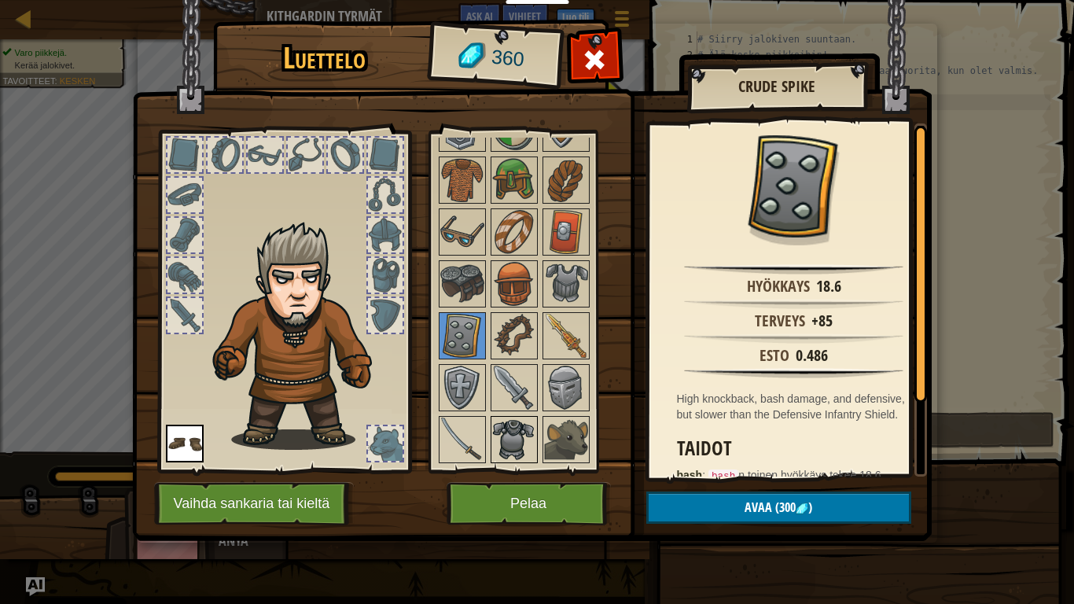
click at [502, 438] on img at bounding box center [514, 439] width 44 height 44
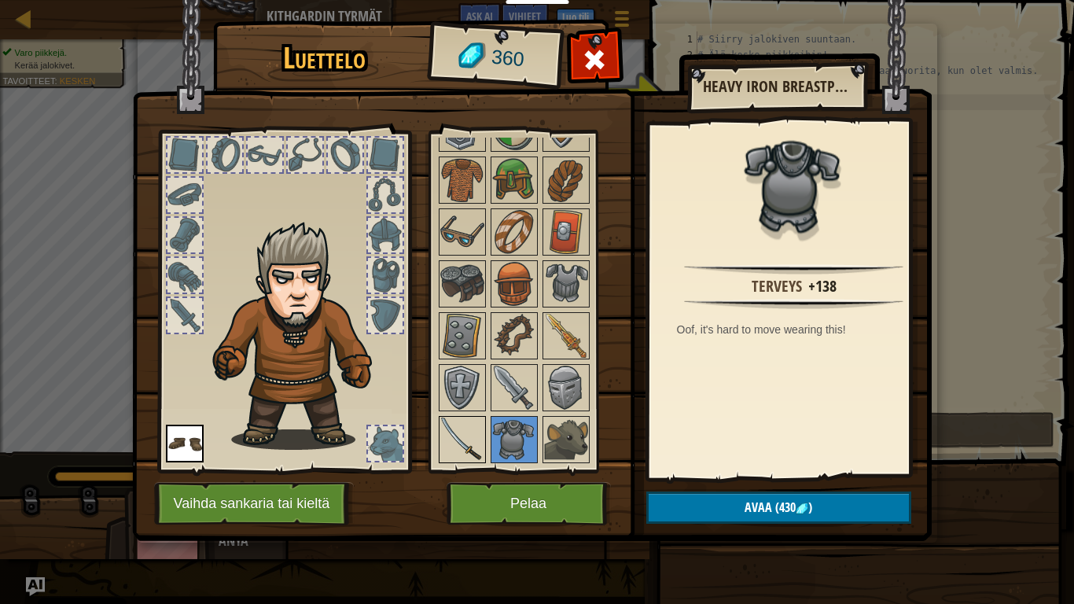
click at [470, 430] on img at bounding box center [462, 439] width 44 height 44
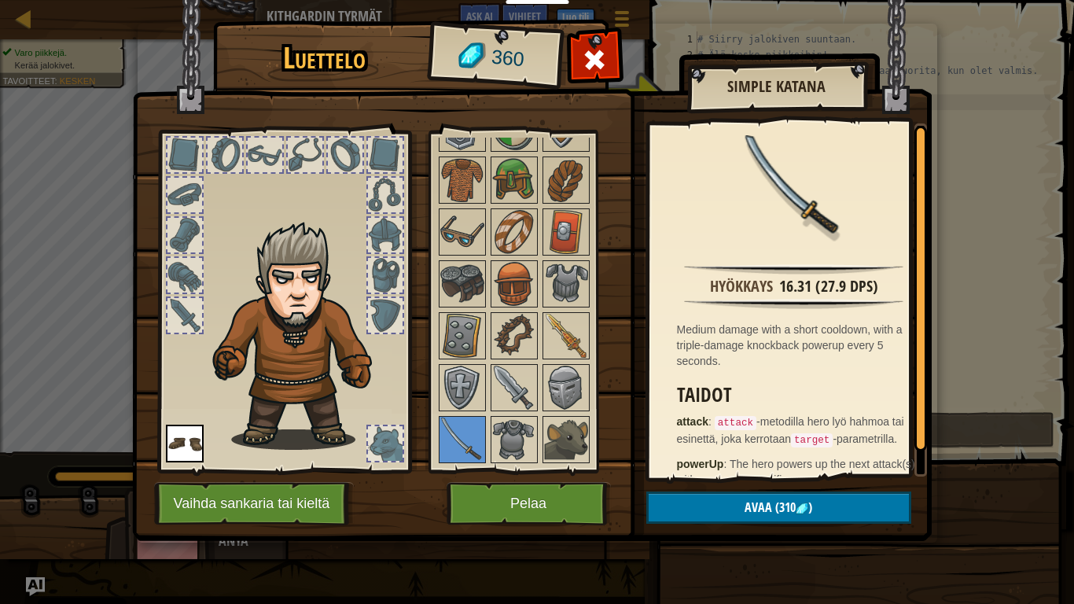
click at [572, 413] on div at bounding box center [534, 257] width 197 height 415
click at [571, 424] on img at bounding box center [566, 439] width 44 height 44
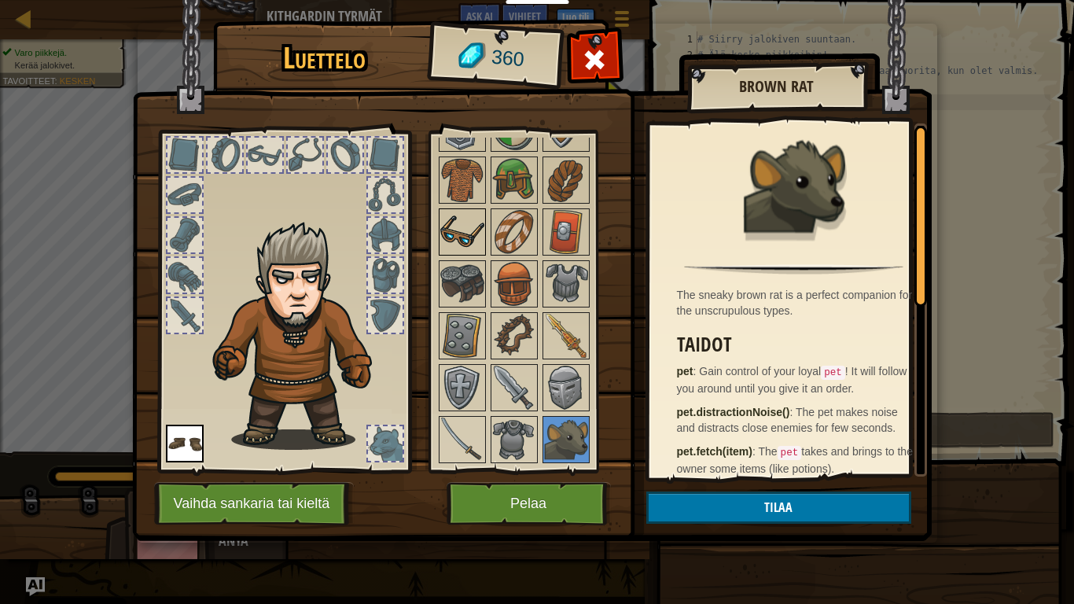
click at [461, 245] on img at bounding box center [462, 232] width 44 height 44
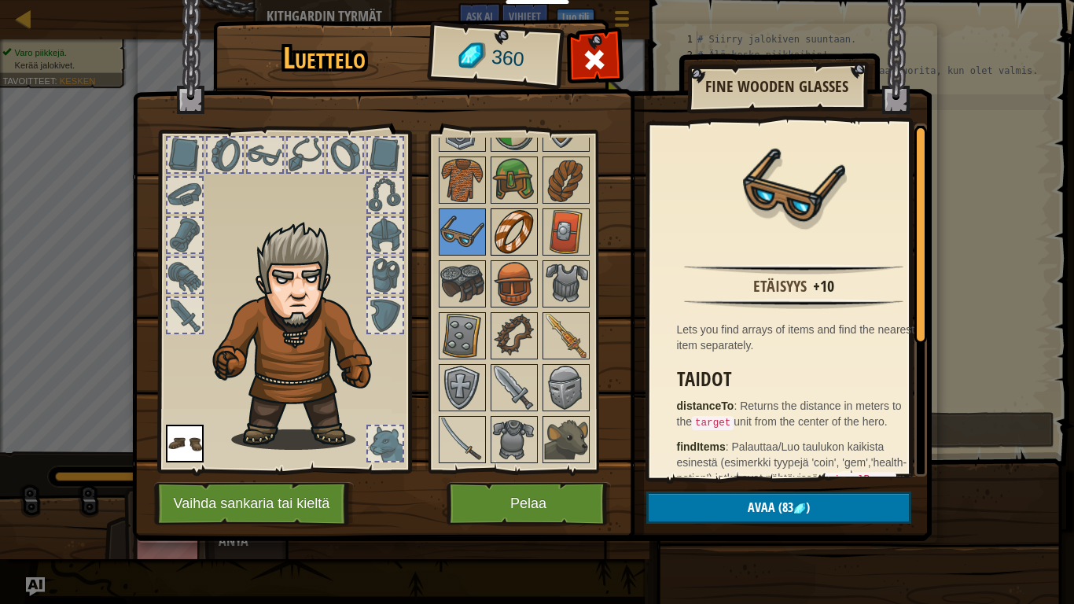
click at [531, 216] on img at bounding box center [514, 232] width 44 height 44
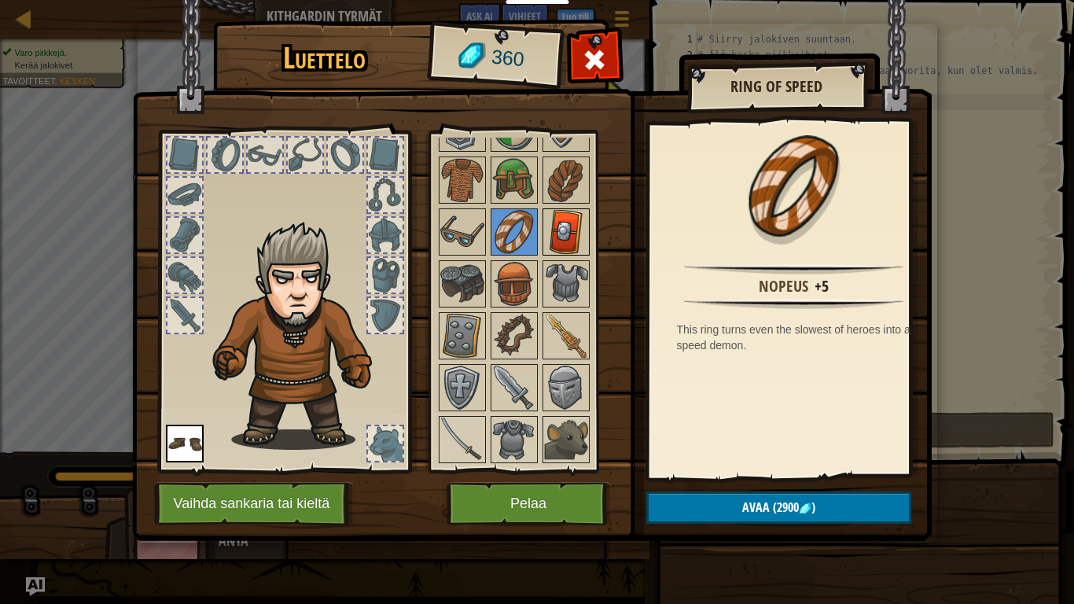
click at [563, 225] on img at bounding box center [566, 232] width 44 height 44
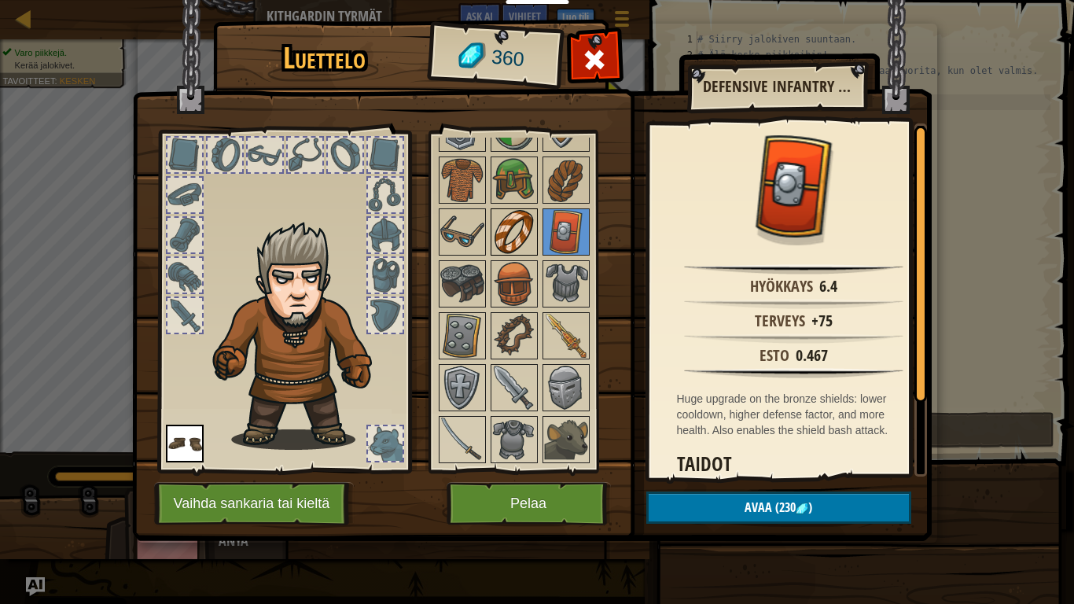
click at [516, 217] on img at bounding box center [514, 232] width 44 height 44
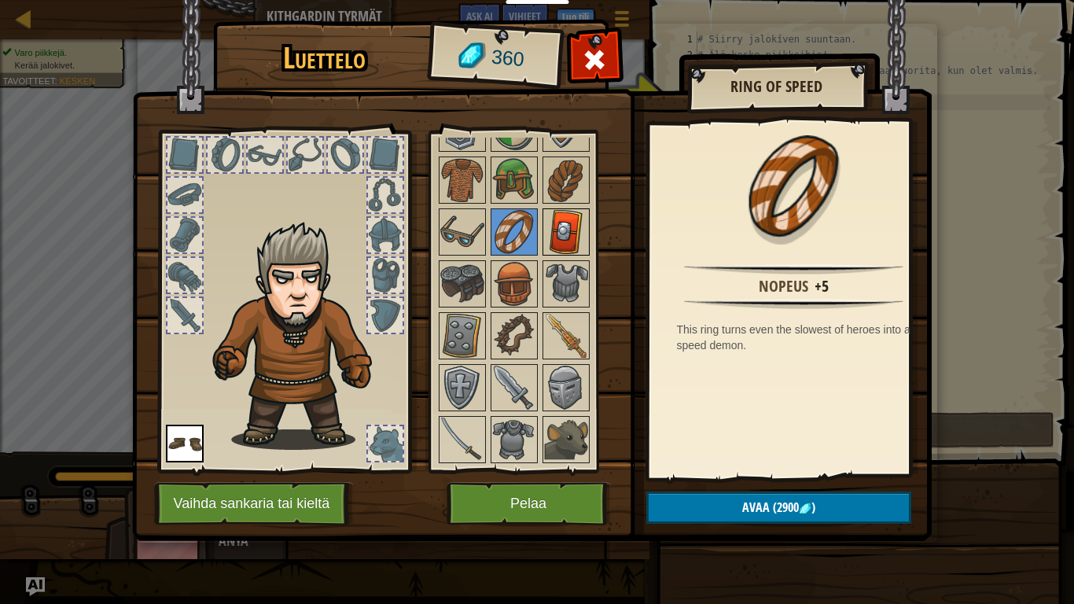
click at [565, 231] on img at bounding box center [566, 232] width 44 height 44
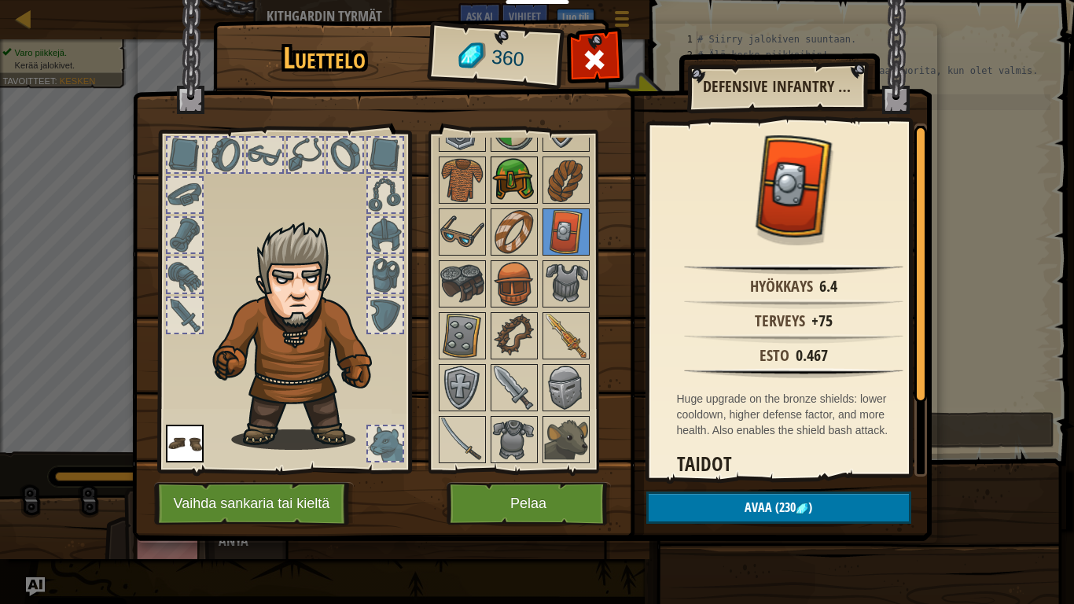
click at [524, 170] on img at bounding box center [514, 180] width 44 height 44
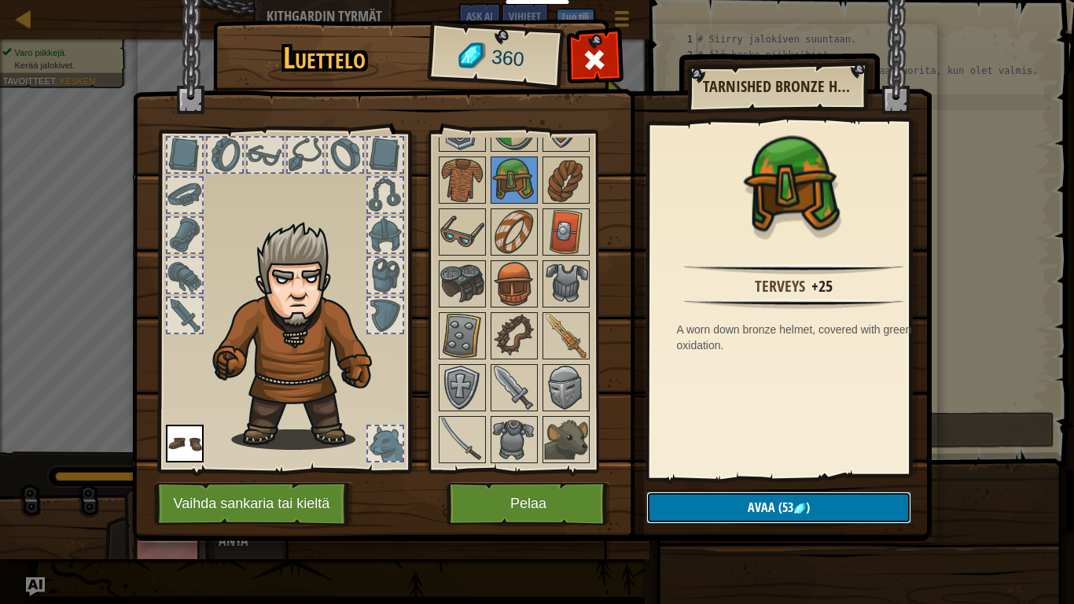
click at [848, 497] on button "Avaa (53 )" at bounding box center [778, 507] width 265 height 32
click at [790, 497] on button "Varmista" at bounding box center [778, 507] width 265 height 32
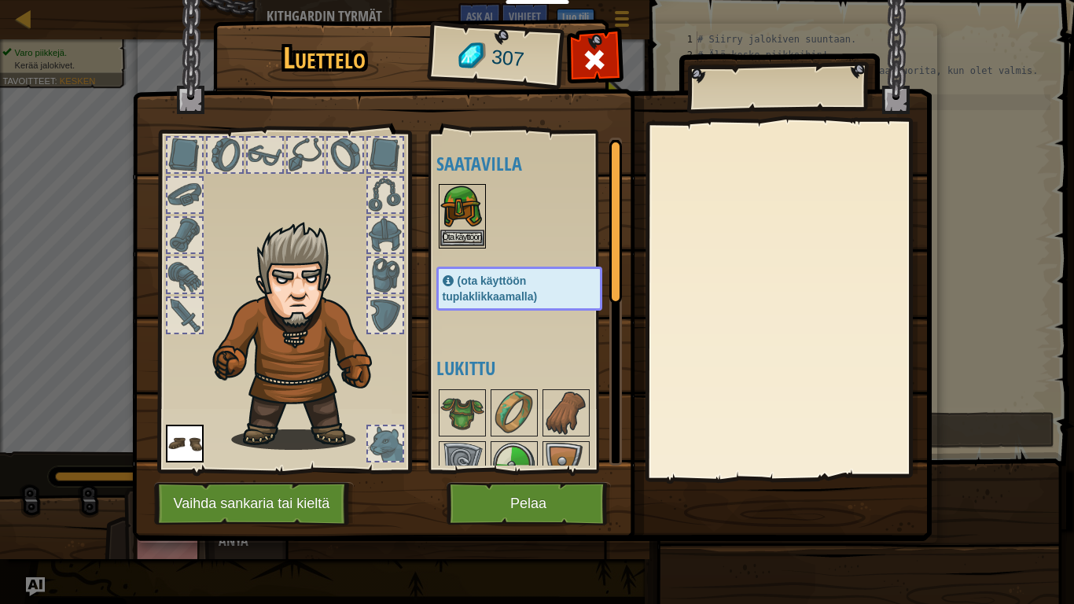
click at [452, 200] on img at bounding box center [462, 208] width 44 height 44
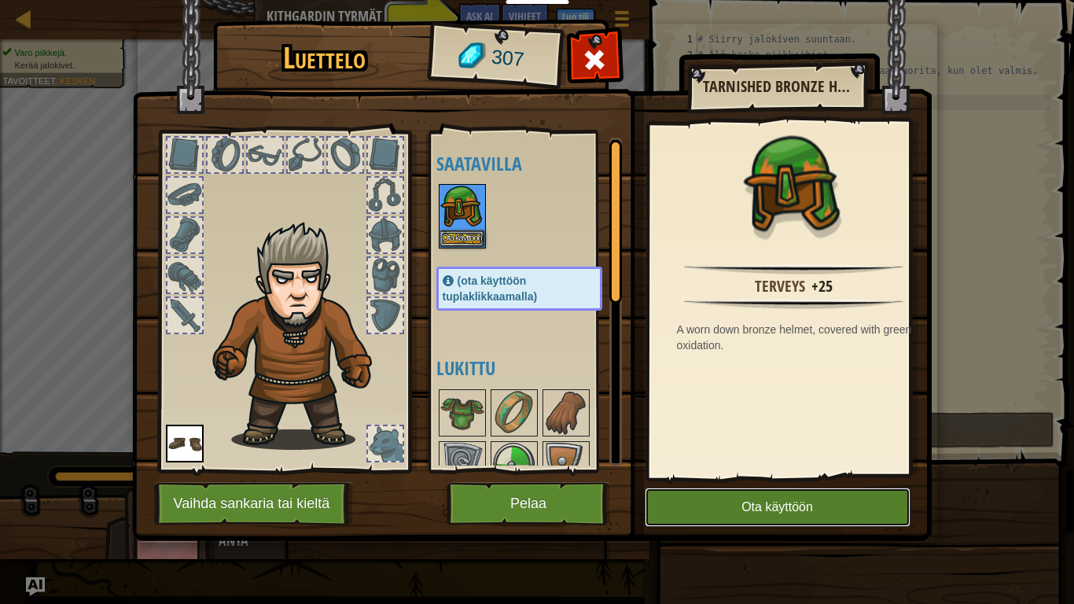
click at [820, 497] on button "Ota käyttöön" at bounding box center [778, 506] width 266 height 39
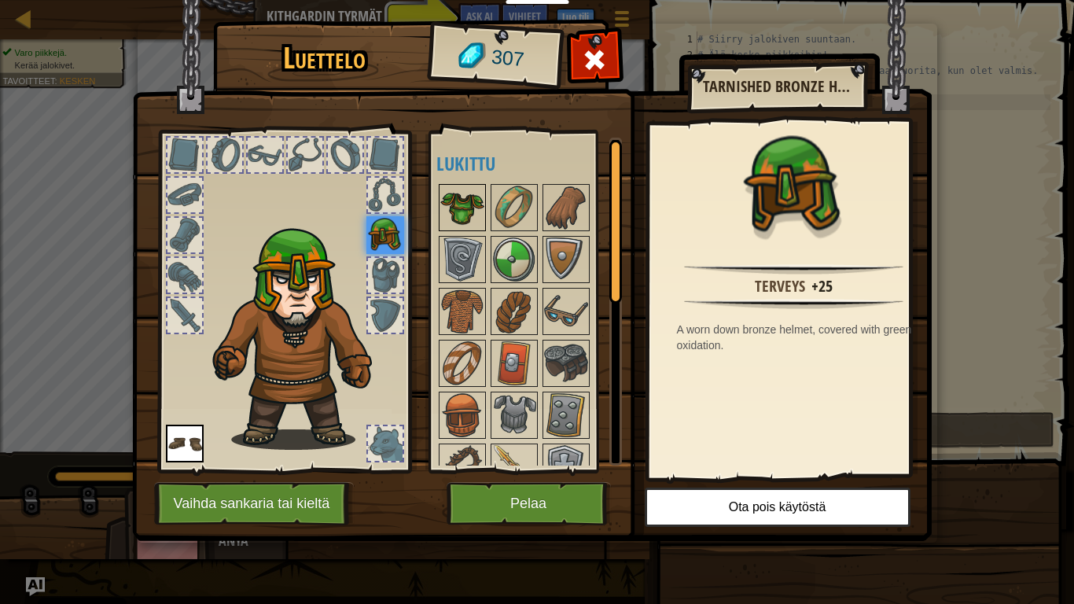
click at [444, 200] on img at bounding box center [462, 208] width 44 height 44
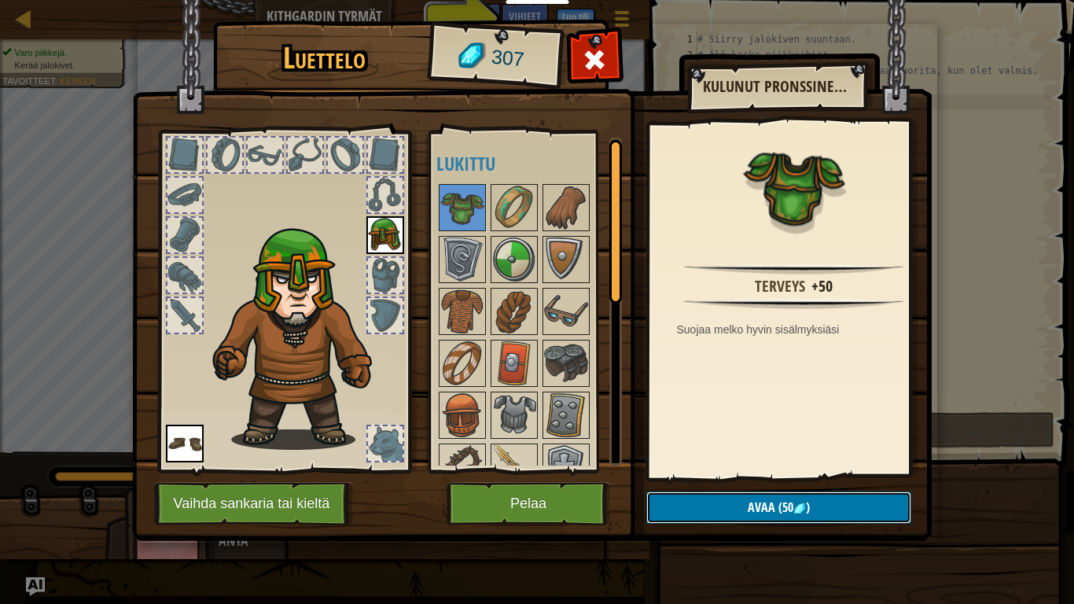
click at [715, 497] on button "Avaa (50 )" at bounding box center [778, 507] width 265 height 32
click at [697, 497] on button "Varmista" at bounding box center [778, 507] width 265 height 32
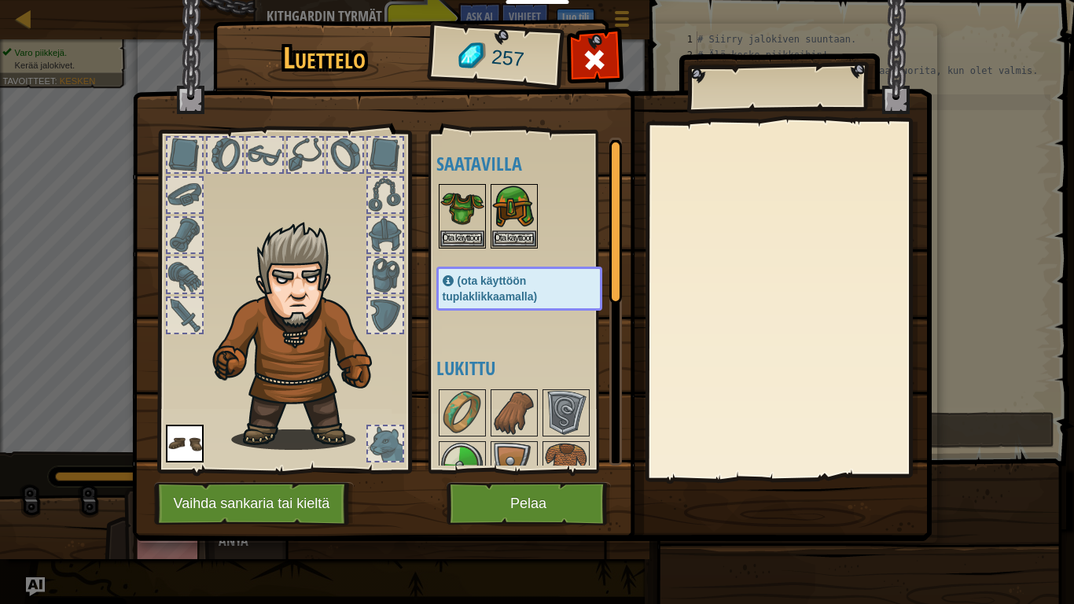
click at [431, 229] on div "Saatavilla Ota käyttöön Ota käyttöön Ota käyttöön (ota käyttöön tuplaklikkaamal…" at bounding box center [525, 302] width 193 height 342
click at [462, 227] on img at bounding box center [462, 208] width 44 height 44
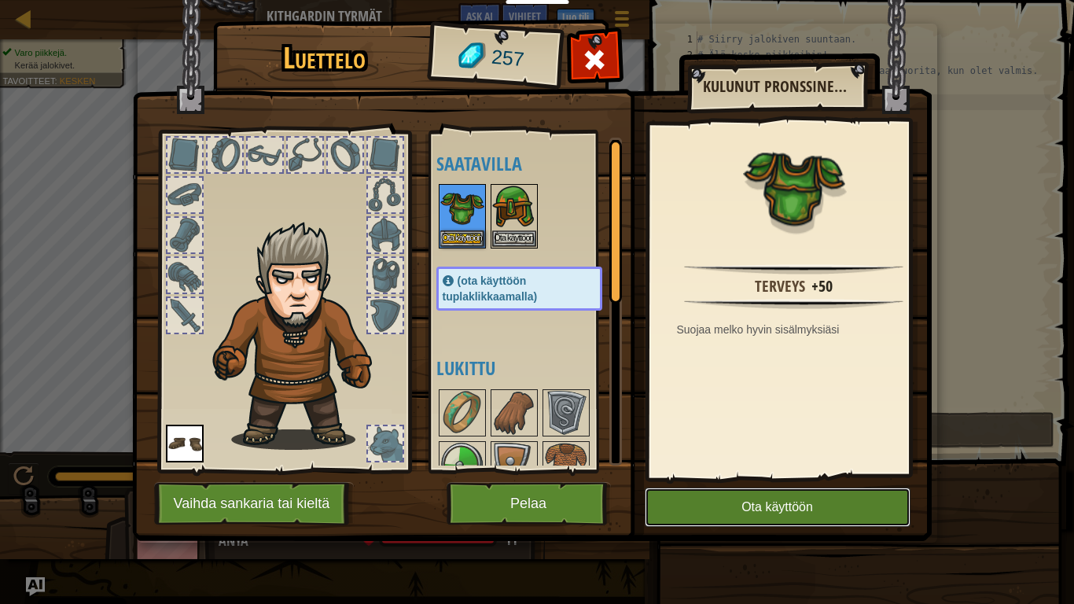
click at [770, 497] on button "Ota käyttöön" at bounding box center [778, 506] width 266 height 39
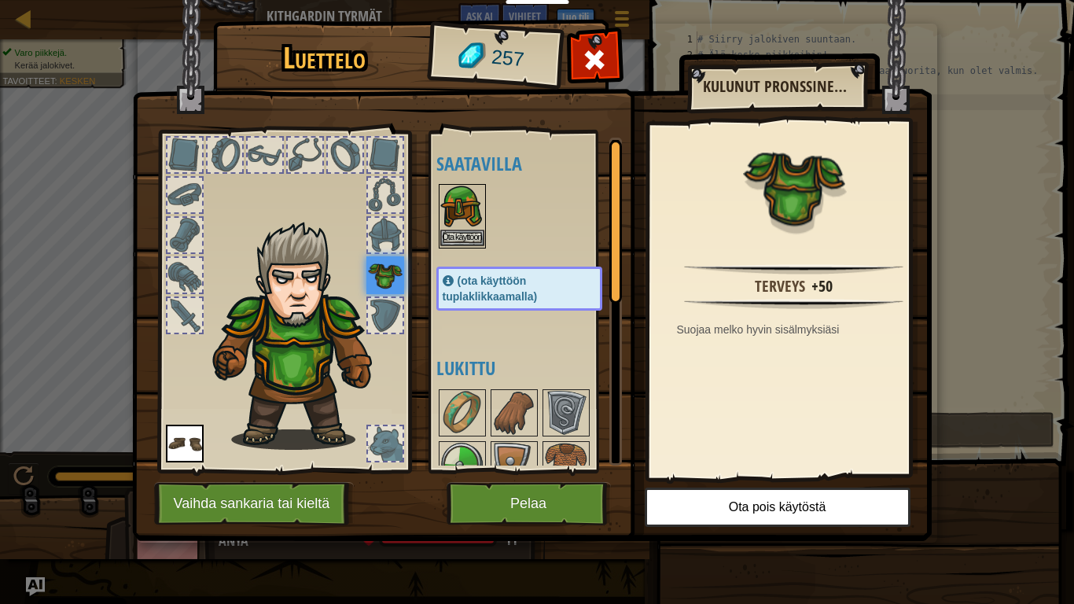
click at [458, 201] on img at bounding box center [462, 208] width 44 height 44
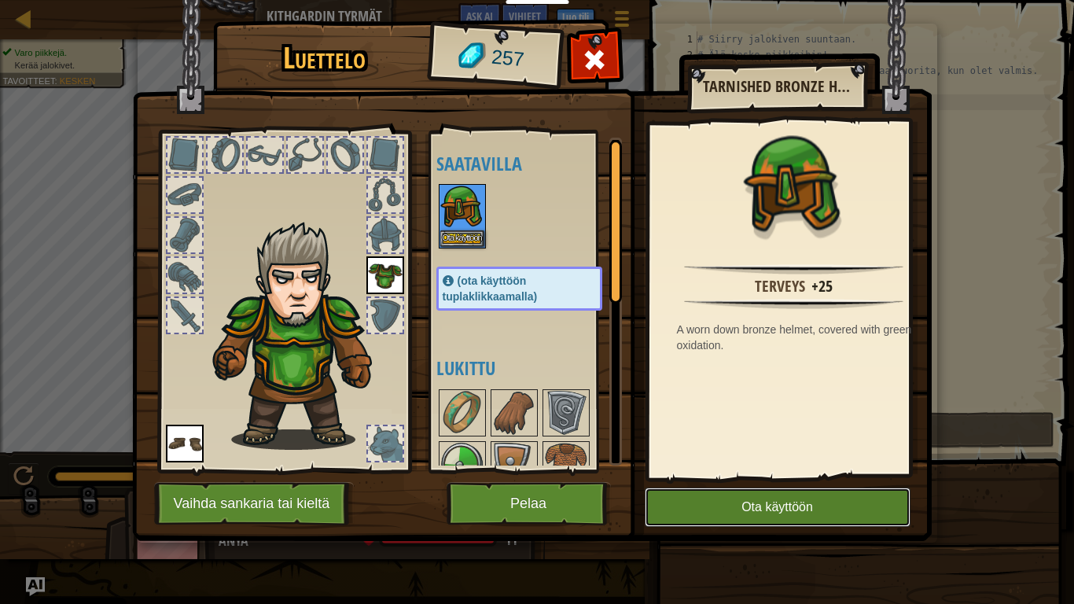
click at [763, 489] on button "Ota käyttöön" at bounding box center [778, 506] width 266 height 39
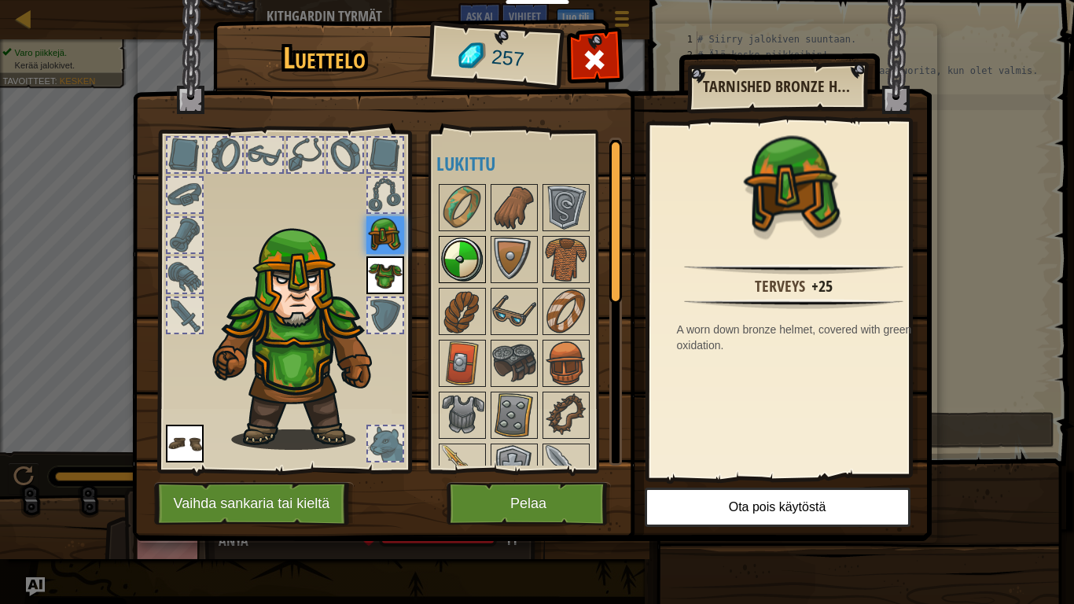
click at [461, 250] on img at bounding box center [462, 259] width 44 height 44
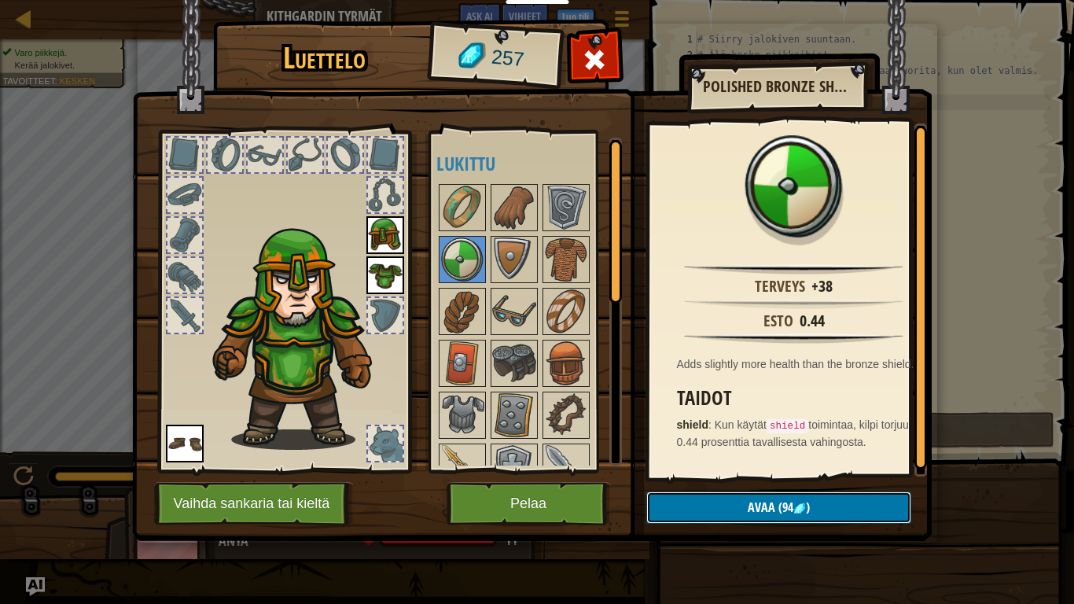
click at [728, 497] on button "Avaa (94 )" at bounding box center [778, 507] width 265 height 32
click at [728, 497] on button "Varmista" at bounding box center [778, 507] width 265 height 32
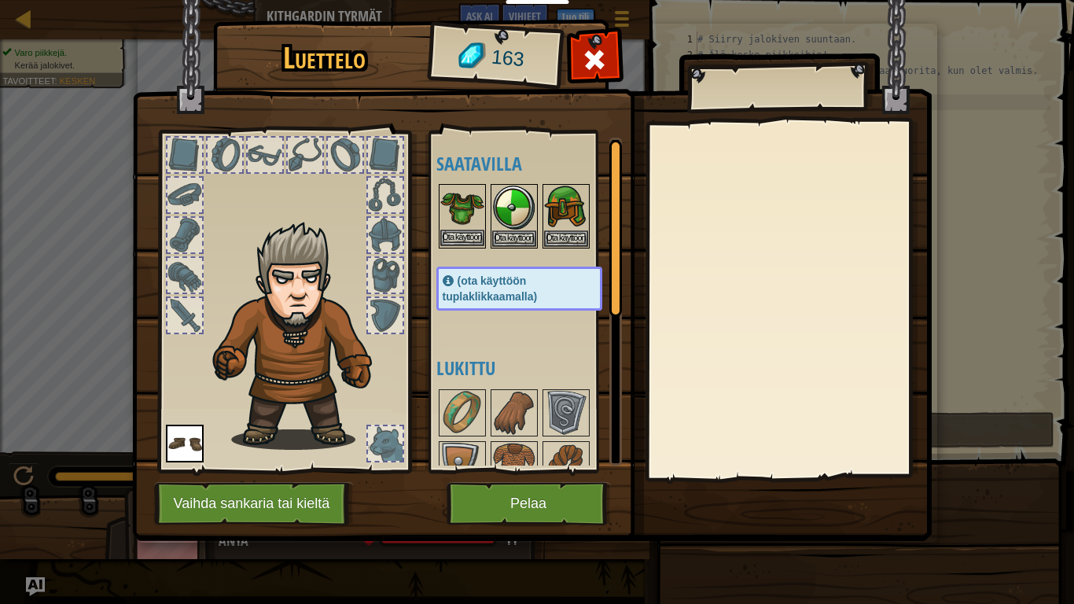
click at [466, 215] on img at bounding box center [462, 208] width 44 height 44
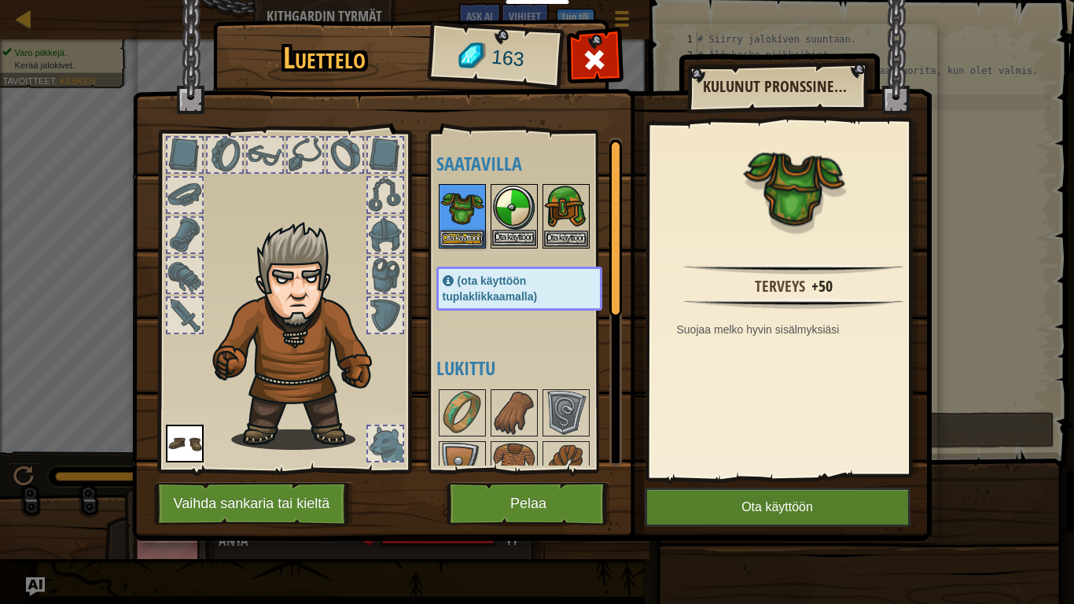
click at [518, 226] on img at bounding box center [514, 208] width 44 height 44
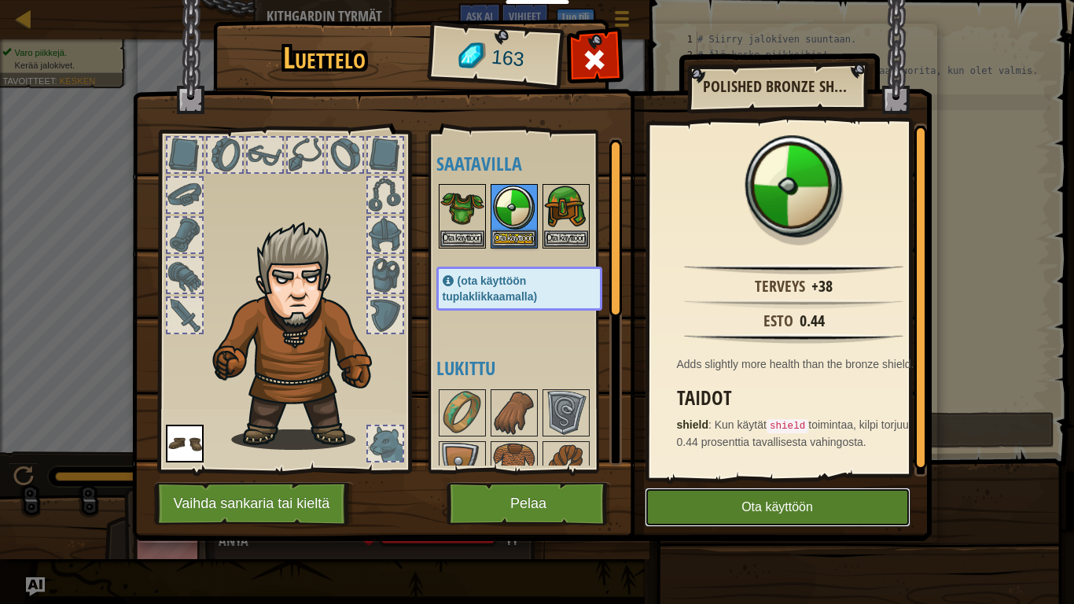
click at [750, 497] on button "Ota käyttöön" at bounding box center [778, 506] width 266 height 39
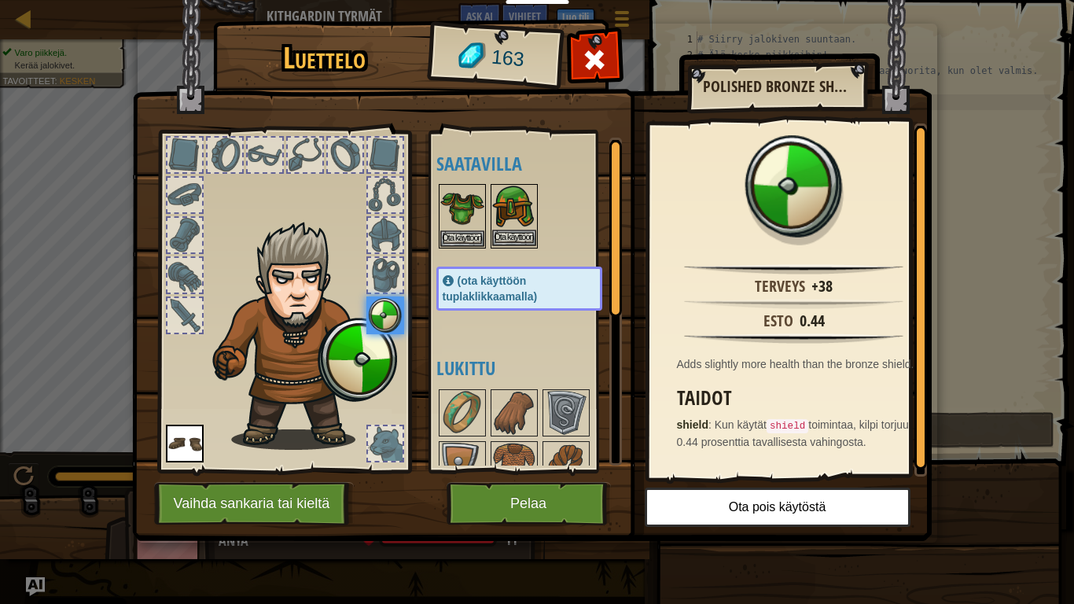
click at [498, 225] on img at bounding box center [514, 208] width 44 height 44
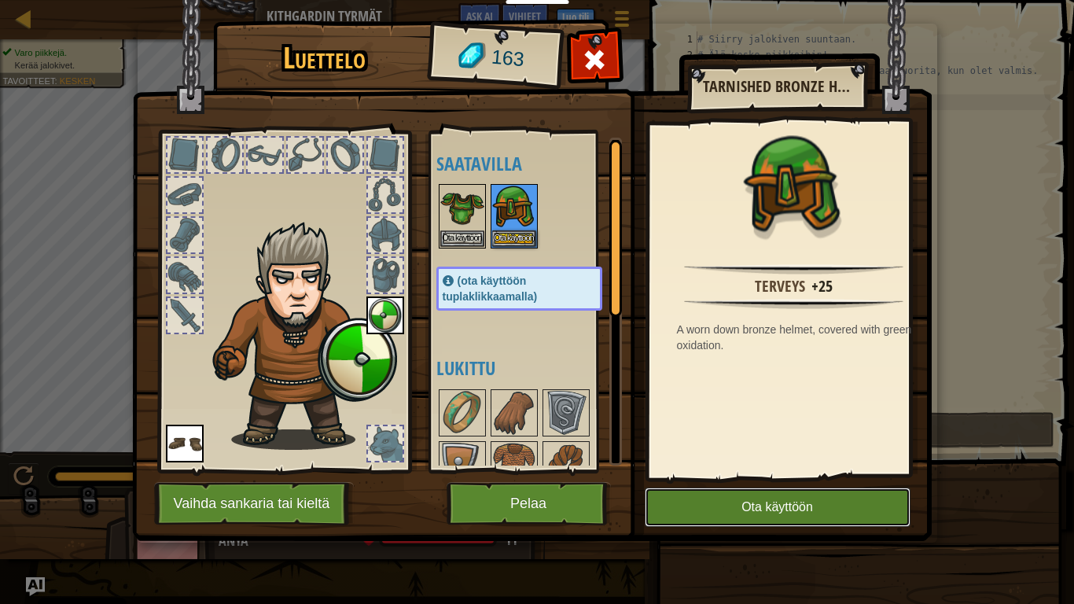
click at [741, 496] on button "Ota käyttöön" at bounding box center [778, 506] width 266 height 39
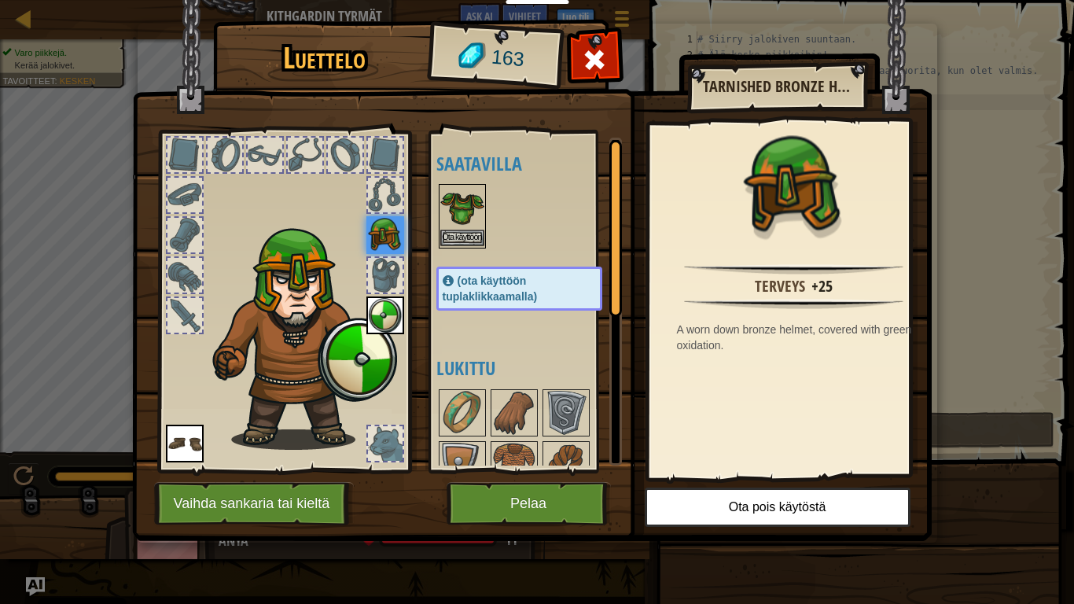
click at [454, 220] on img at bounding box center [462, 208] width 44 height 44
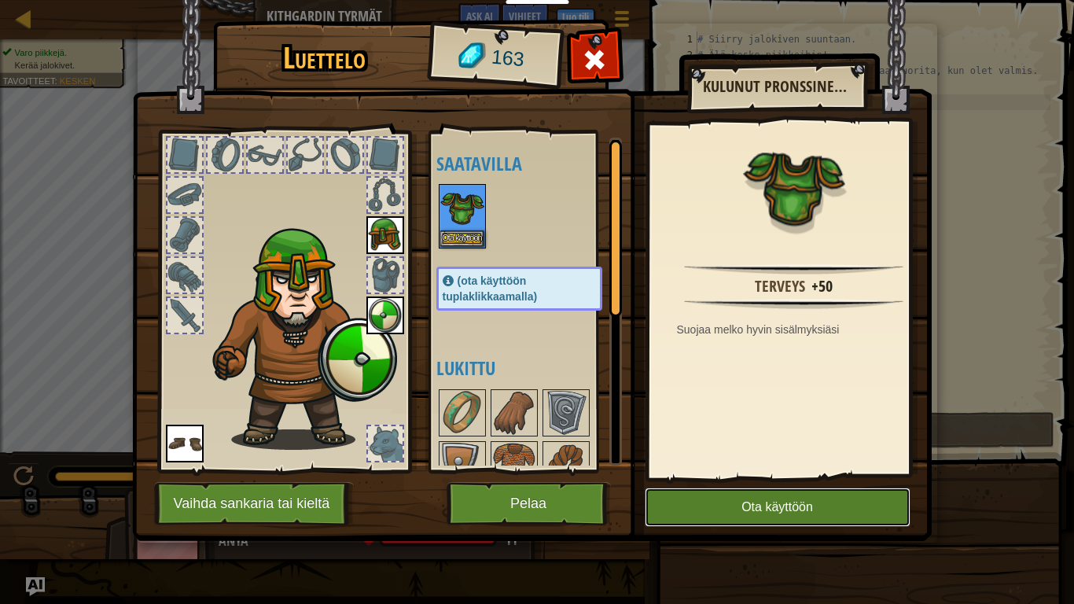
click at [681, 497] on button "Ota käyttöön" at bounding box center [778, 506] width 266 height 39
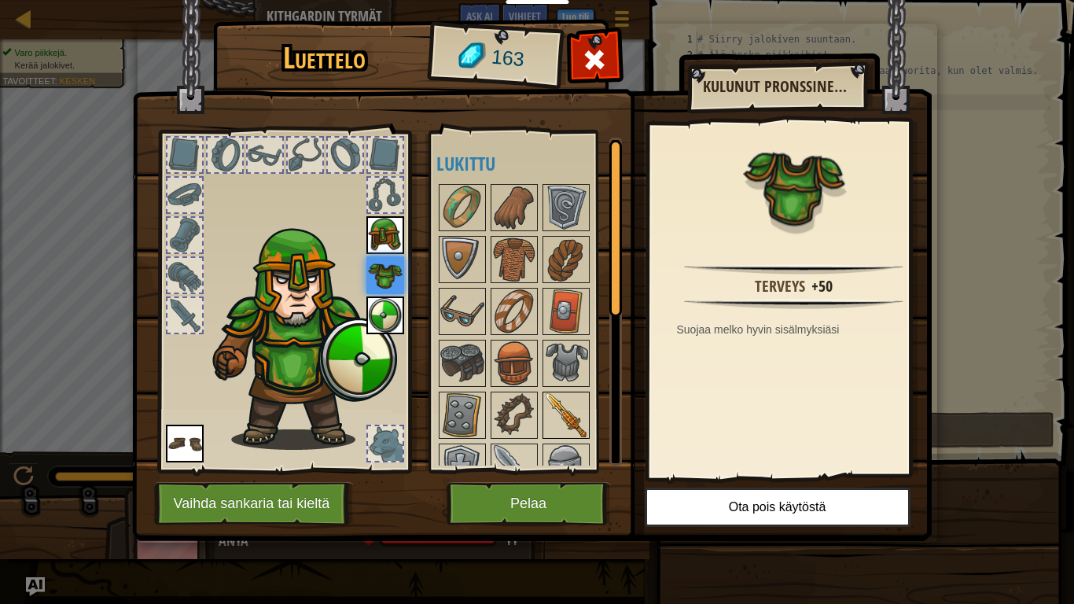
click at [563, 416] on img at bounding box center [566, 415] width 44 height 44
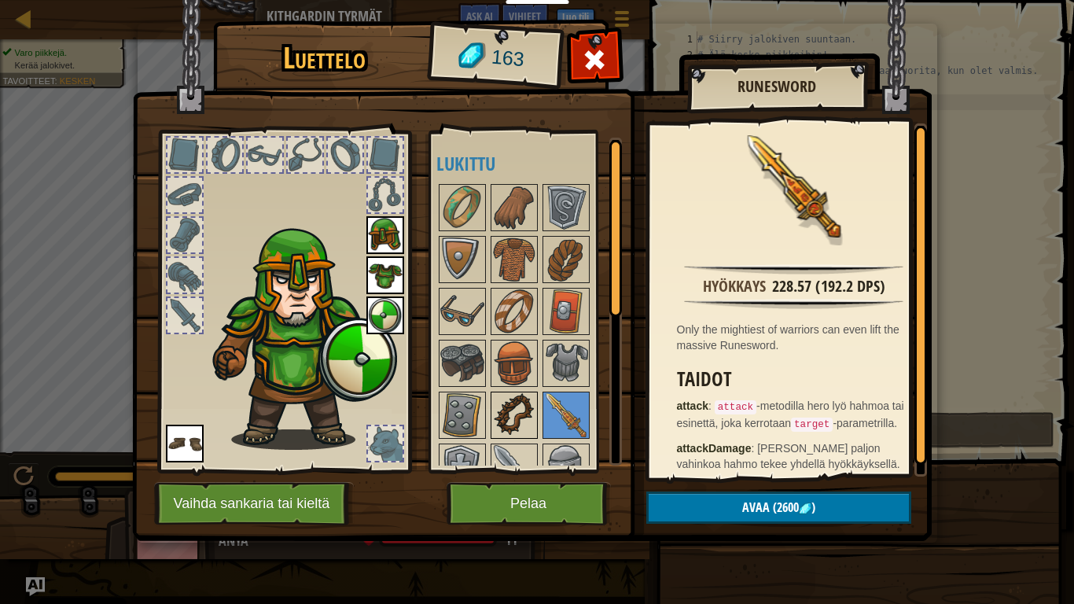
click at [532, 408] on img at bounding box center [514, 415] width 44 height 44
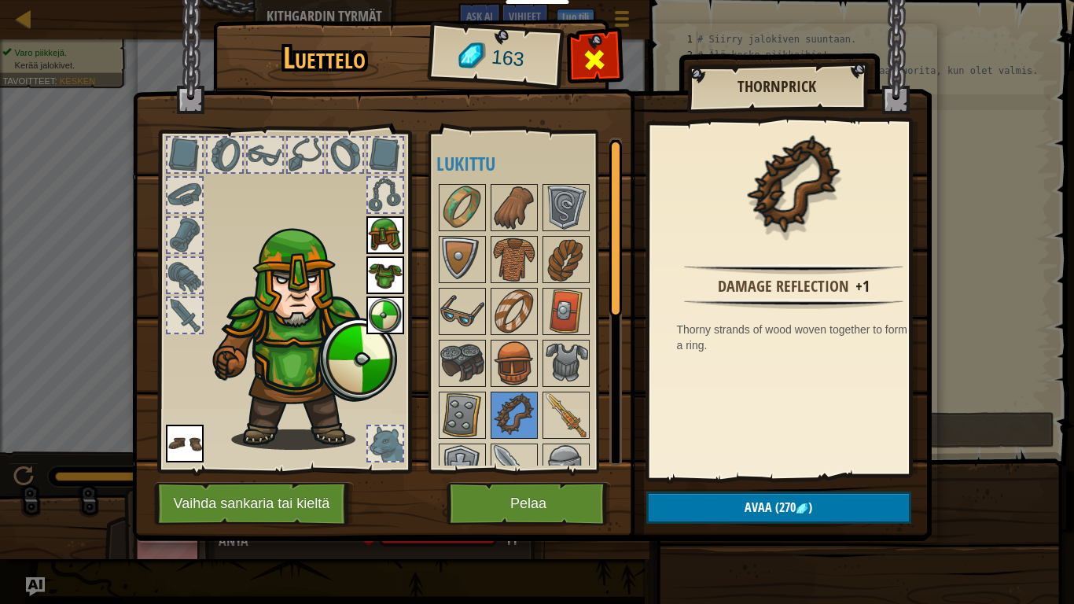
click at [594, 50] on span at bounding box center [594, 59] width 25 height 25
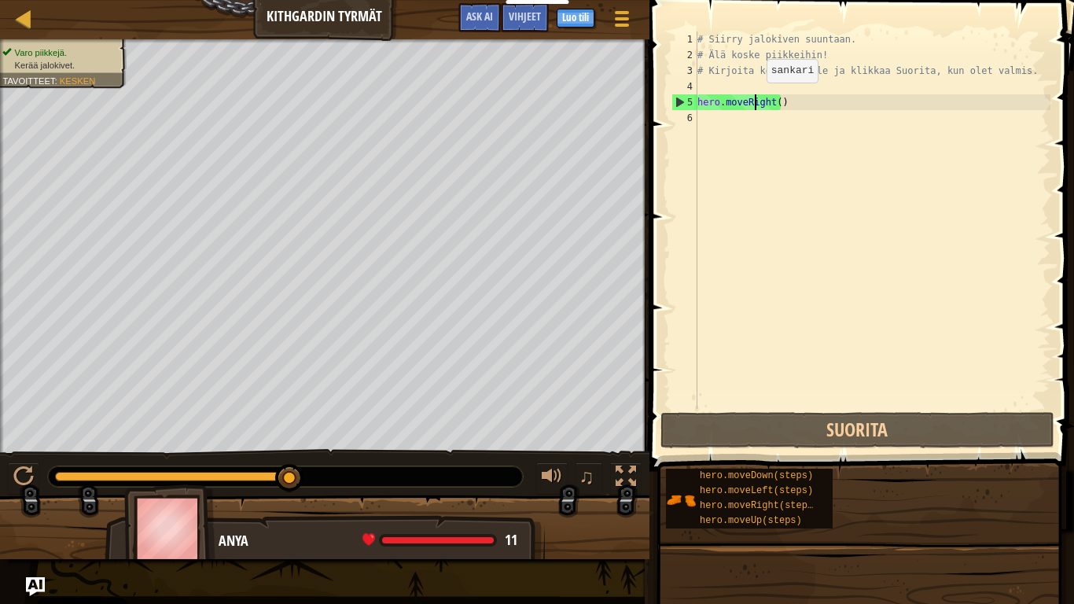
click at [753, 98] on div "# Siirry jalokiven suuntaan. # Älä koske piikkeihin! # Kirjoita koodisi alle ja…" at bounding box center [872, 235] width 356 height 409
type textarea "hero.moveRight()"
click at [753, 98] on div "# Siirry jalokiven suuntaan. # Älä koske piikkeihin! # Kirjoita koodisi alle ja…" at bounding box center [872, 235] width 356 height 409
drag, startPoint x: 573, startPoint y: 16, endPoint x: 631, endPoint y: 8, distance: 57.9
click at [631, 8] on div "Pelivalikko Valmis Luo tili Vihjeet Ask AI" at bounding box center [546, 21] width 191 height 37
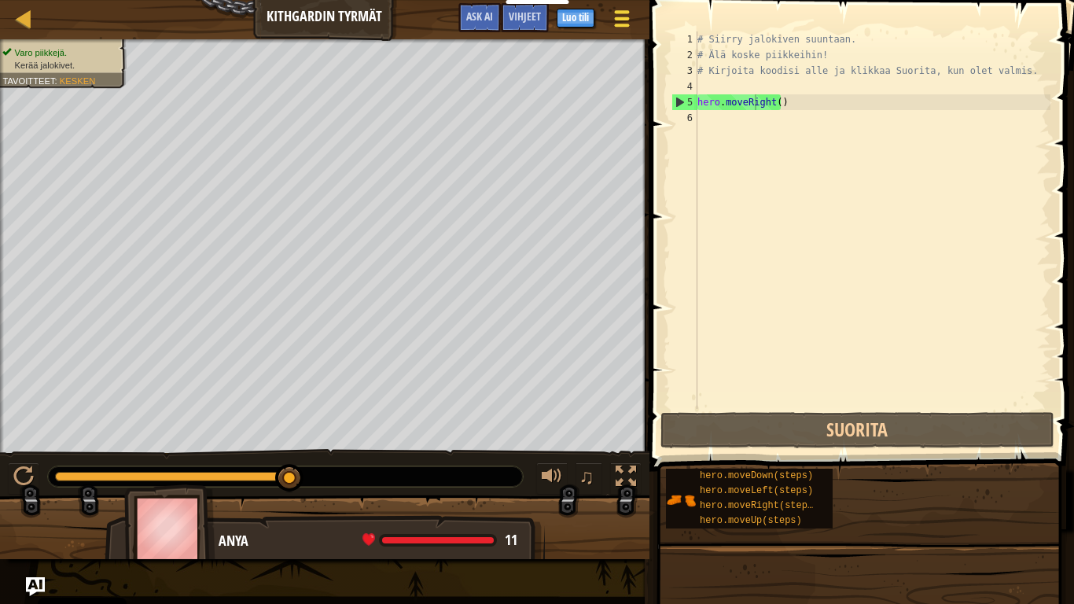
click at [631, 8] on div at bounding box center [621, 18] width 21 height 23
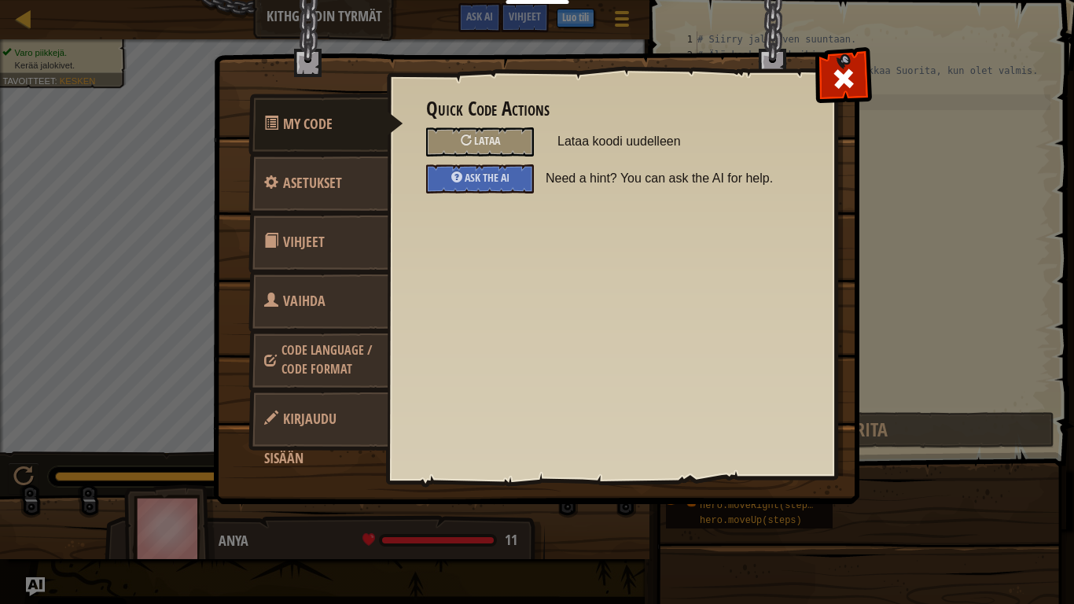
click at [320, 284] on link "Vaihda sankaria" at bounding box center [318, 320] width 140 height 101
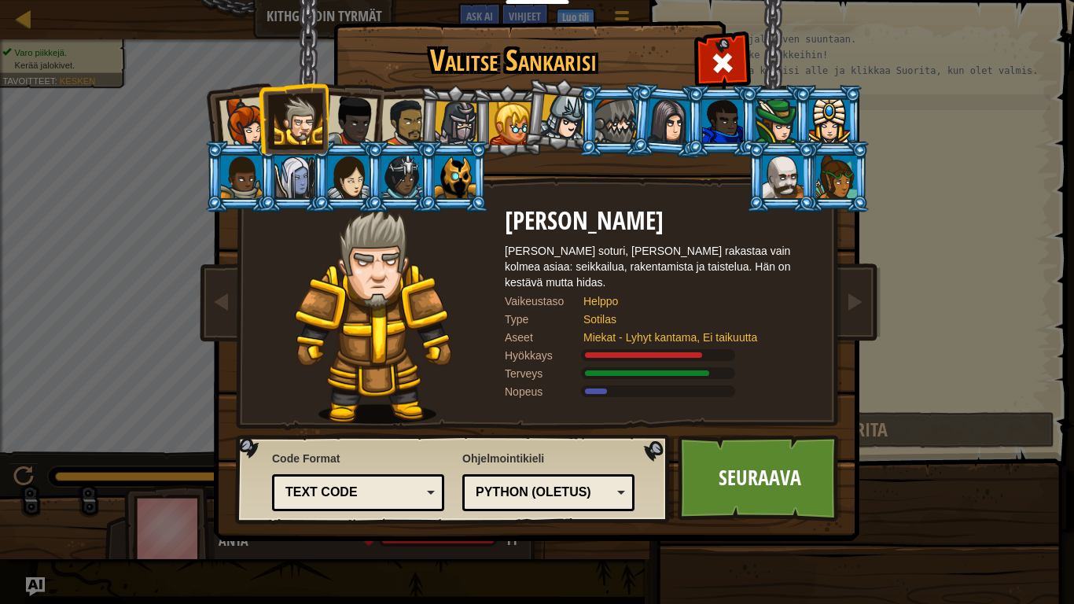
click at [311, 127] on div at bounding box center [298, 121] width 48 height 48
click at [749, 459] on link "Seuraava" at bounding box center [760, 478] width 164 height 86
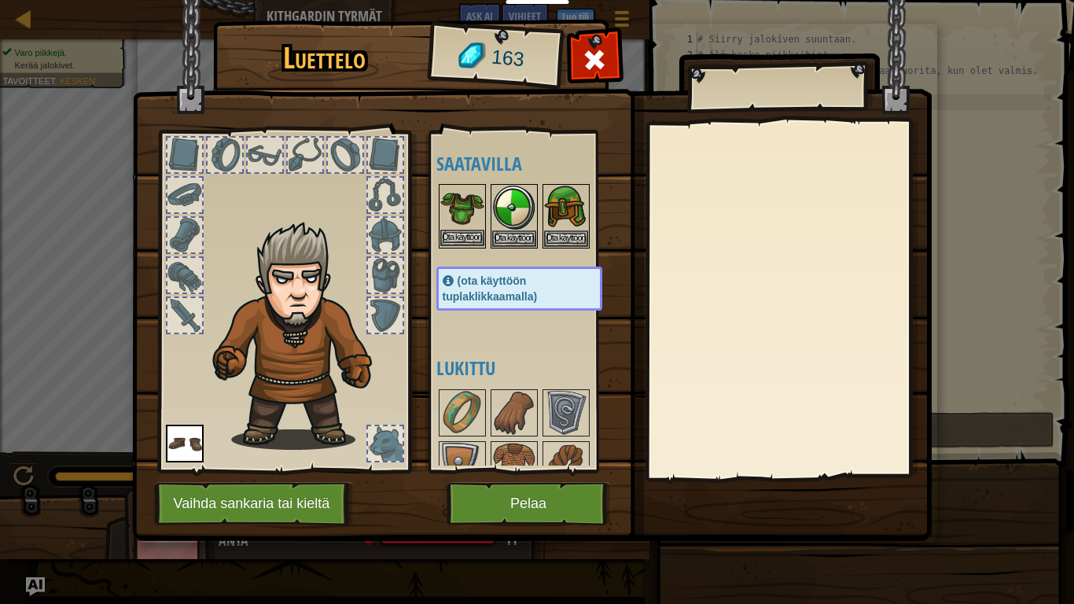
click at [449, 206] on img at bounding box center [462, 208] width 44 height 44
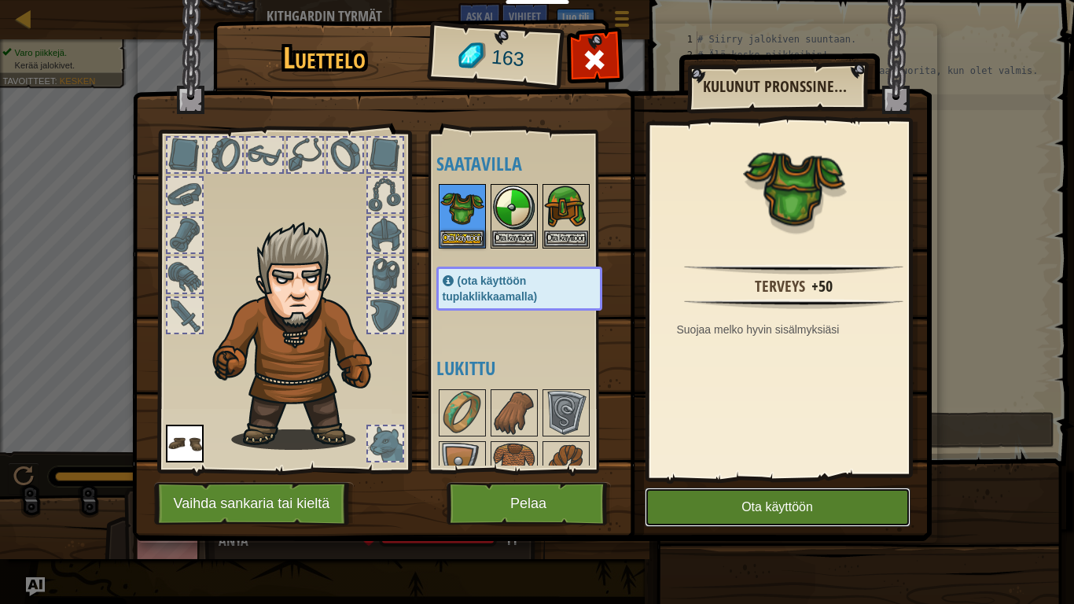
click at [723, 497] on button "Ota käyttöön" at bounding box center [778, 506] width 266 height 39
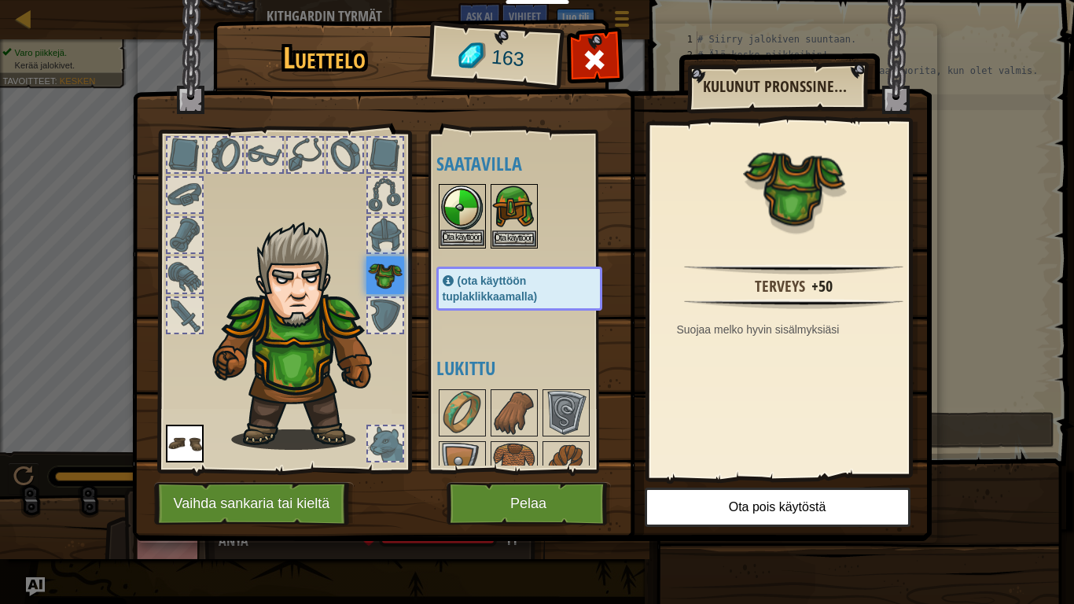
click at [479, 215] on img at bounding box center [462, 208] width 44 height 44
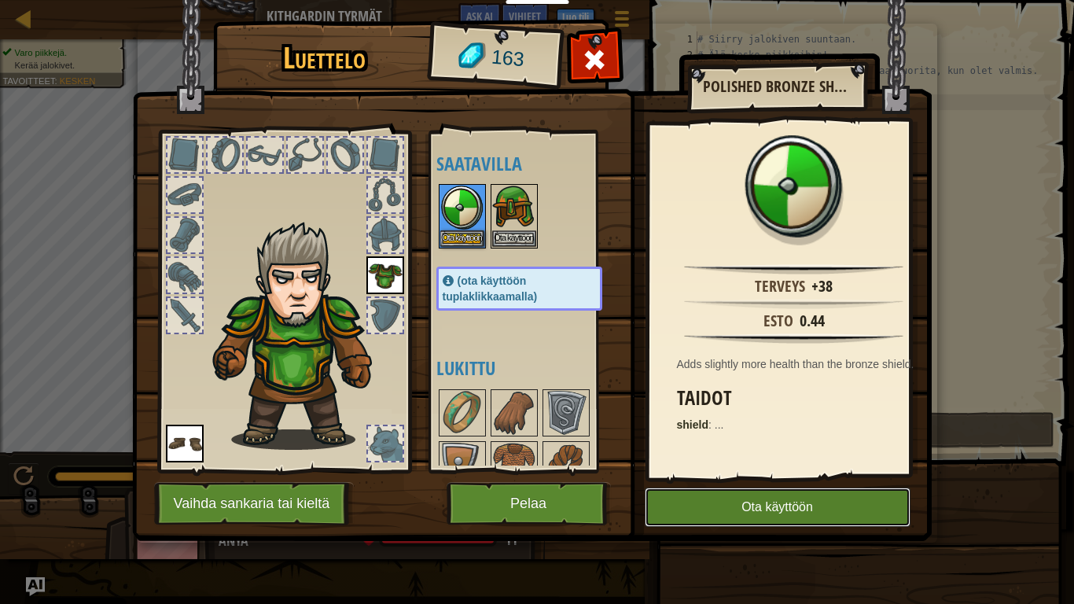
click at [748, 497] on button "Ota käyttöön" at bounding box center [778, 506] width 266 height 39
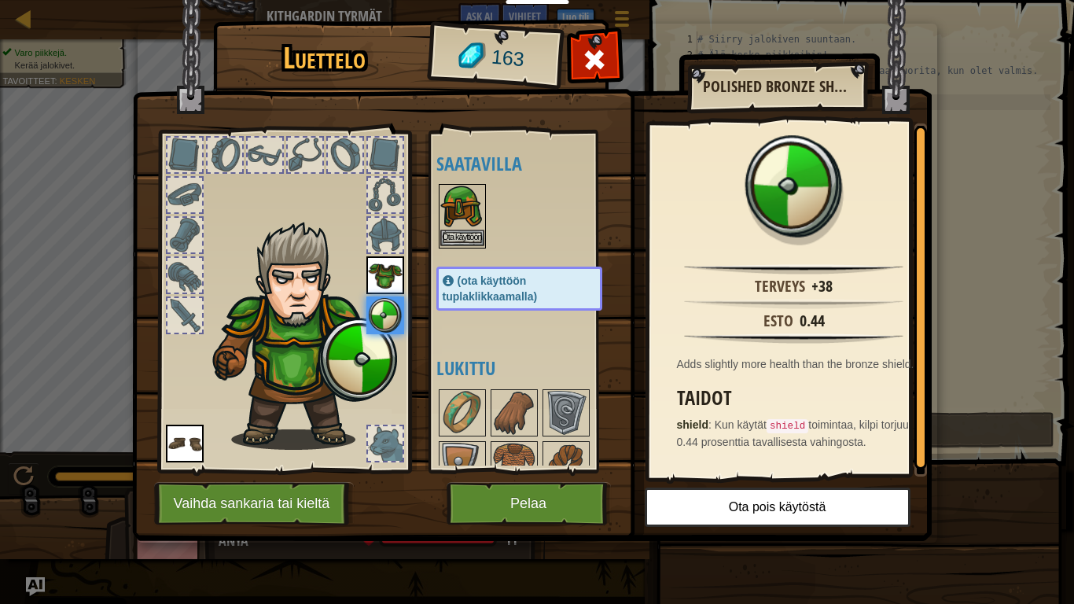
click at [476, 214] on img at bounding box center [462, 208] width 44 height 44
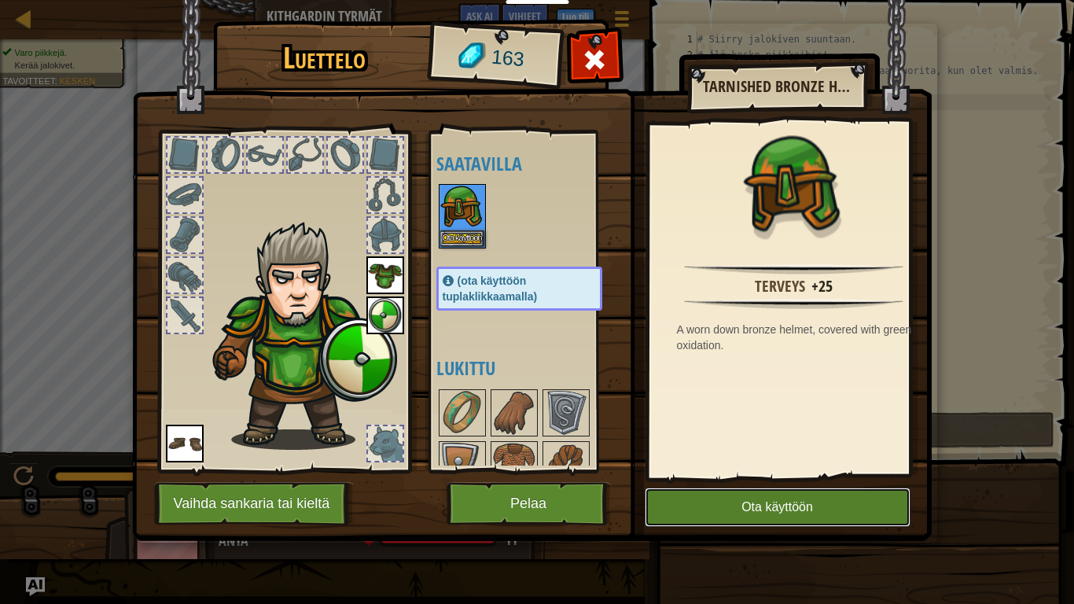
click at [770, 497] on button "Ota käyttöön" at bounding box center [778, 506] width 266 height 39
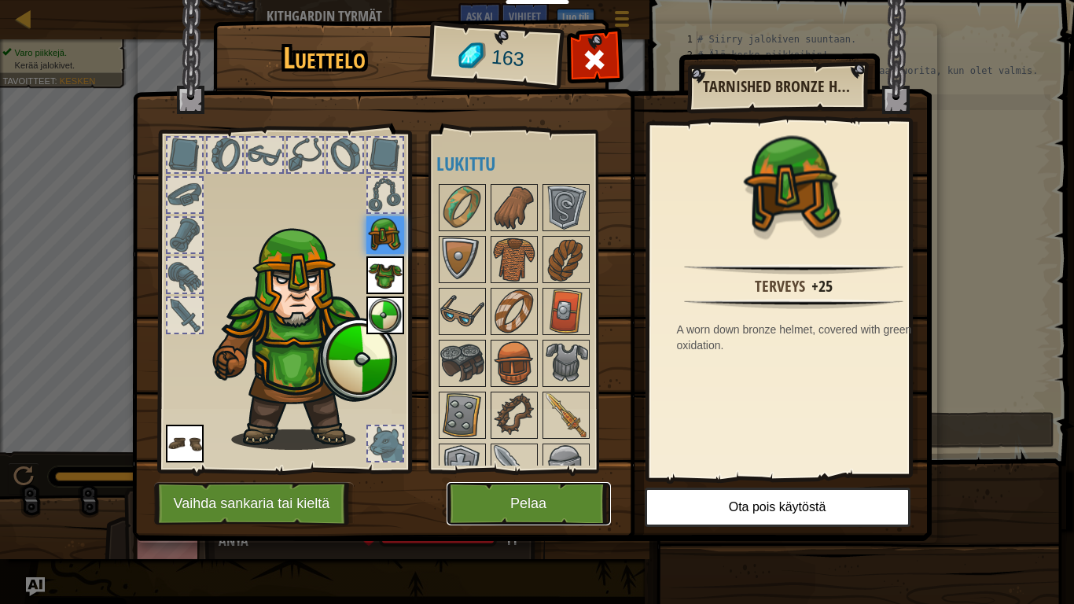
click at [555, 495] on button "Pelaa" at bounding box center [529, 503] width 164 height 43
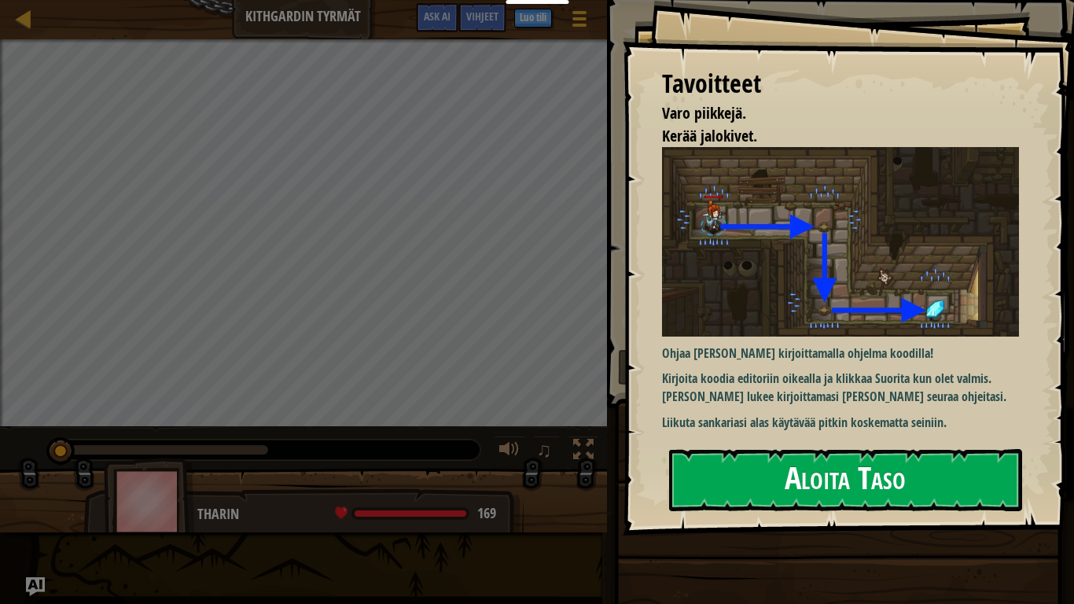
click at [775, 475] on button "Aloita Taso" at bounding box center [845, 480] width 353 height 62
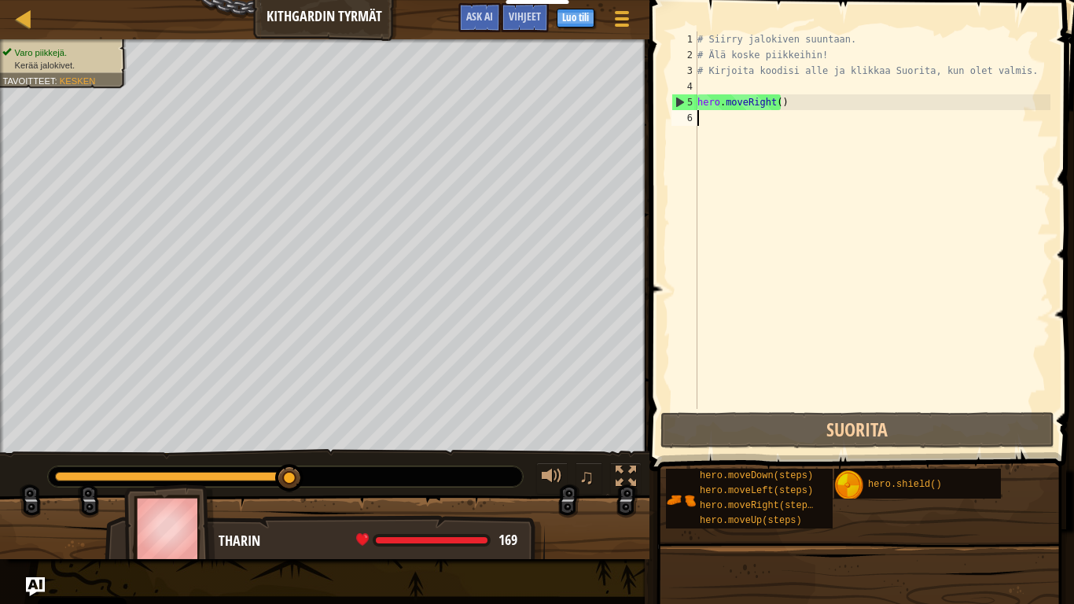
click at [793, 138] on div "# Siirry jalokiven suuntaan. # Älä koske piikkeihin! # Kirjoita koodisi alle ja…" at bounding box center [872, 235] width 356 height 409
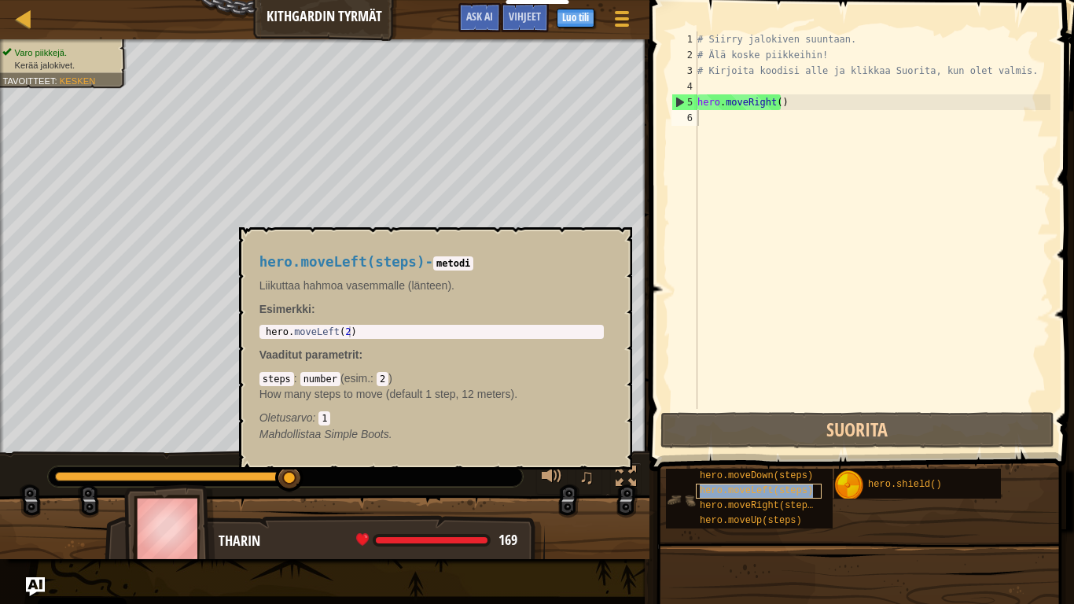
click at [789, 492] on span "hero.moveLeft(steps)" at bounding box center [756, 490] width 113 height 11
click at [785, 497] on span "hero.moveRight(steps)" at bounding box center [759, 505] width 119 height 11
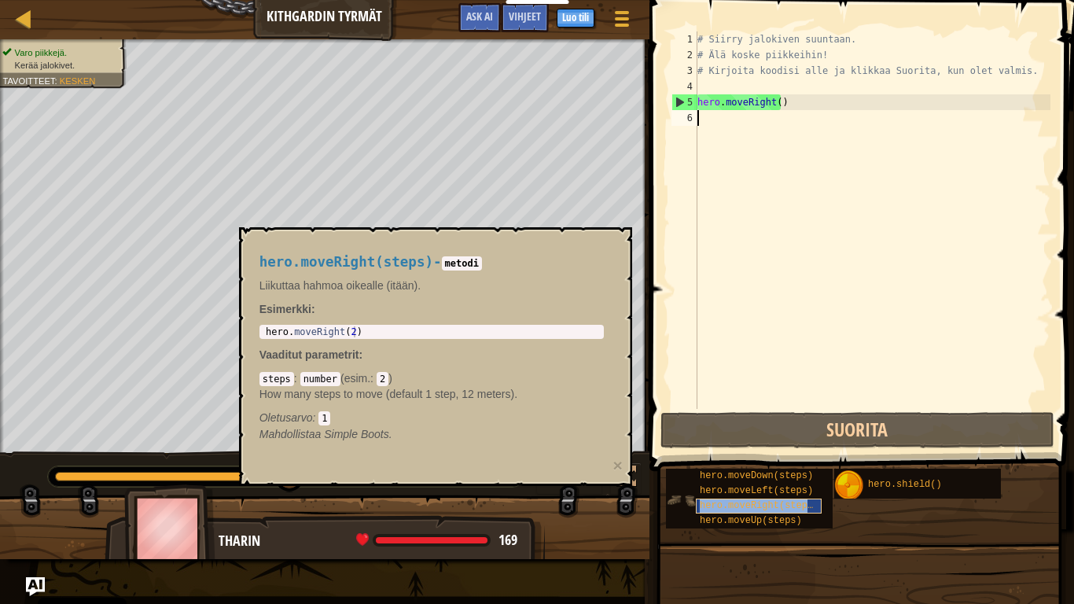
click at [800, 497] on div "hero.moveRight(steps)" at bounding box center [759, 505] width 126 height 15
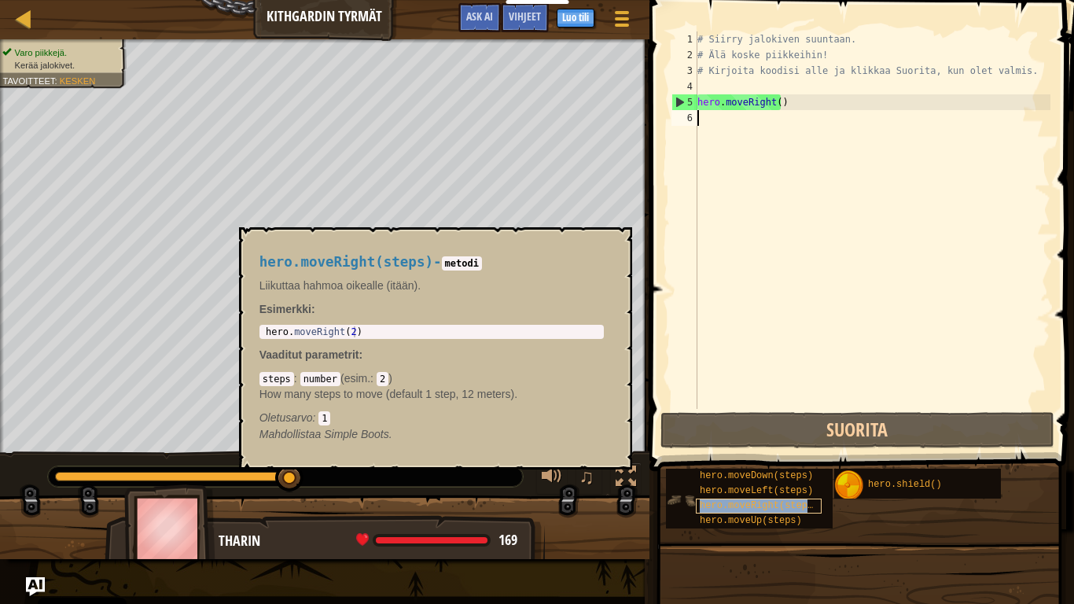
click at [774, 497] on span "hero.moveRight(steps)" at bounding box center [759, 505] width 119 height 11
click at [709, 113] on div "# Siirry jalokiven suuntaan. # Älä koske piikkeihin! # Kirjoita koodisi alle ja…" at bounding box center [872, 235] width 356 height 409
click at [739, 497] on span "hero.moveUp(steps)" at bounding box center [751, 520] width 102 height 11
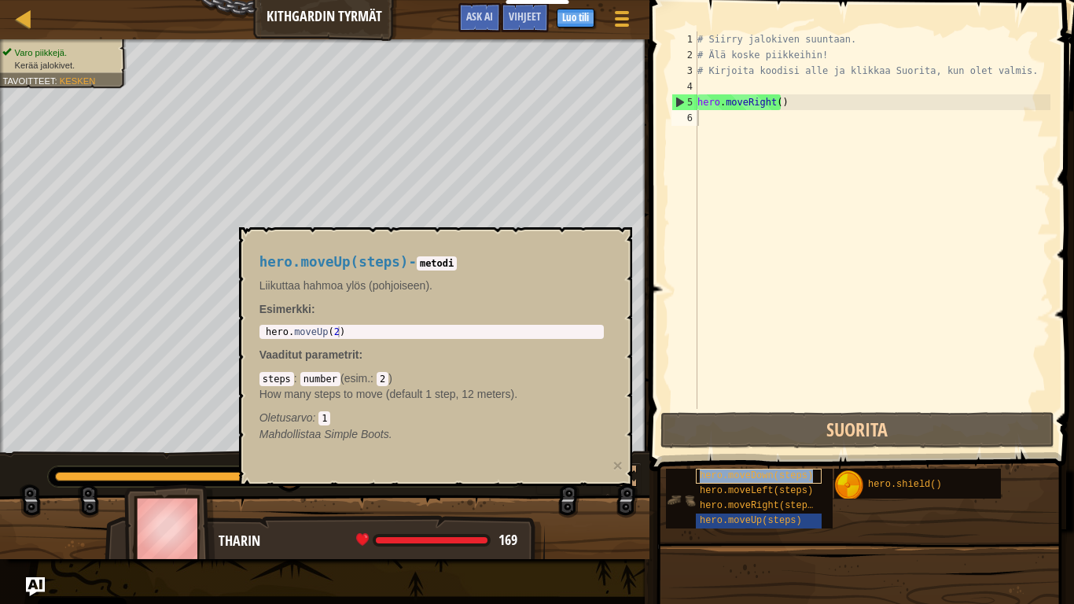
click at [723, 480] on span "hero.moveDown(steps)" at bounding box center [756, 475] width 113 height 11
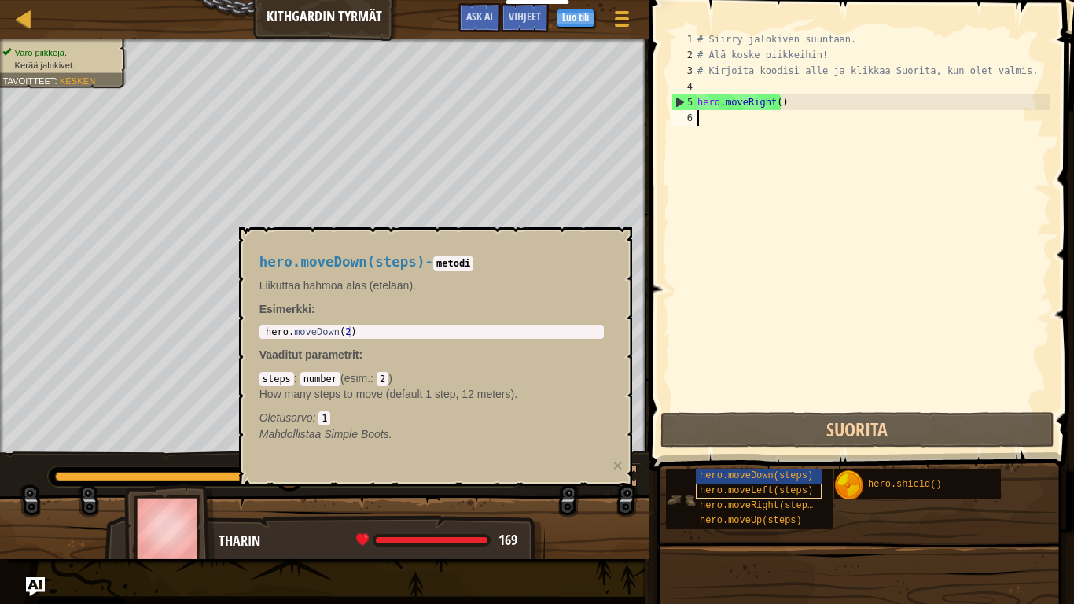
scroll to position [7, 0]
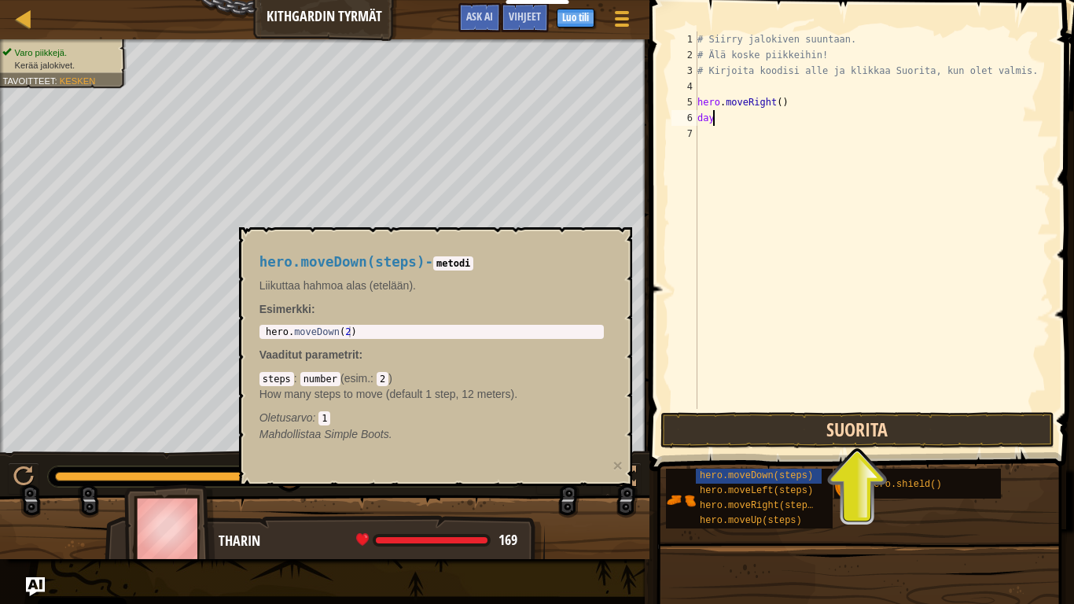
type textarea "day"
click at [889, 428] on button "Suorita" at bounding box center [857, 430] width 394 height 36
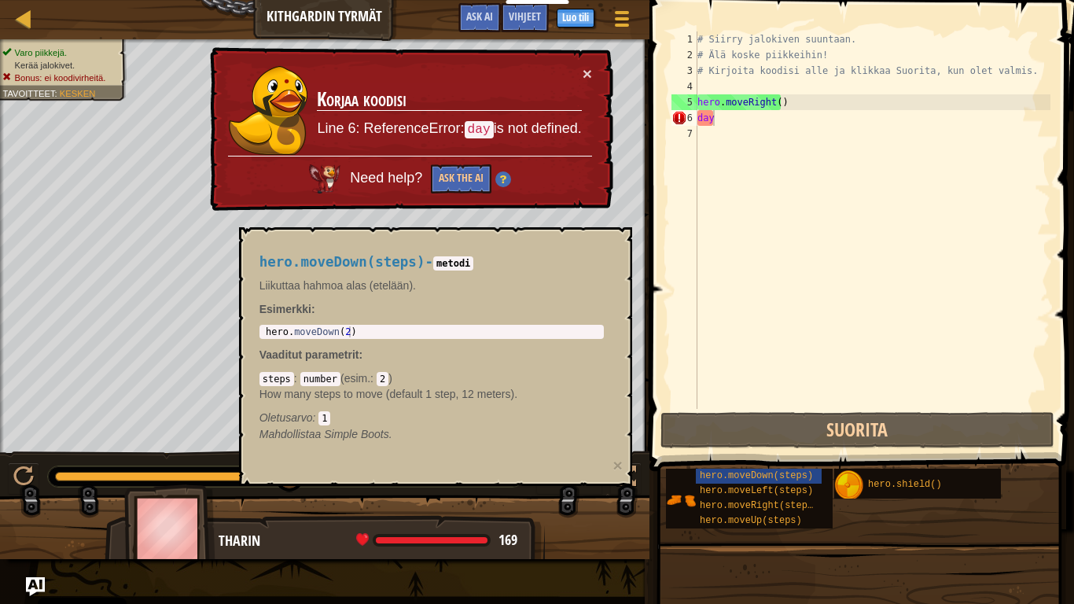
click at [528, 209] on div "× Korjaa koodisi Line 6: ReferenceError: day is not defined. Need help? Ask the…" at bounding box center [410, 129] width 406 height 164
click at [587, 68] on button "×" at bounding box center [587, 73] width 9 height 17
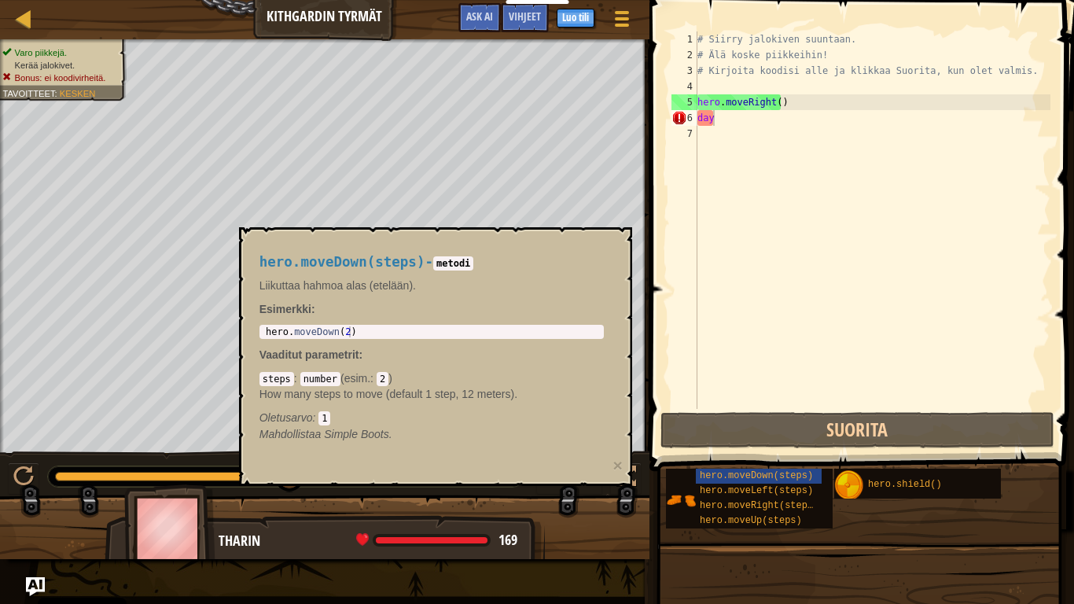
drag, startPoint x: 448, startPoint y: 297, endPoint x: 468, endPoint y: 332, distance: 39.8
click at [468, 332] on div "hero.moveDown(steps) - metodi Liikuttaa hahmoa alas (etelään). Esimerkki : 1 he…" at bounding box center [431, 348] width 366 height 217
click at [734, 126] on div "# Siirry jalokiven suuntaan. # Älä koske piikkeihin! # Kirjoita koodisi alle ja…" at bounding box center [872, 235] width 356 height 409
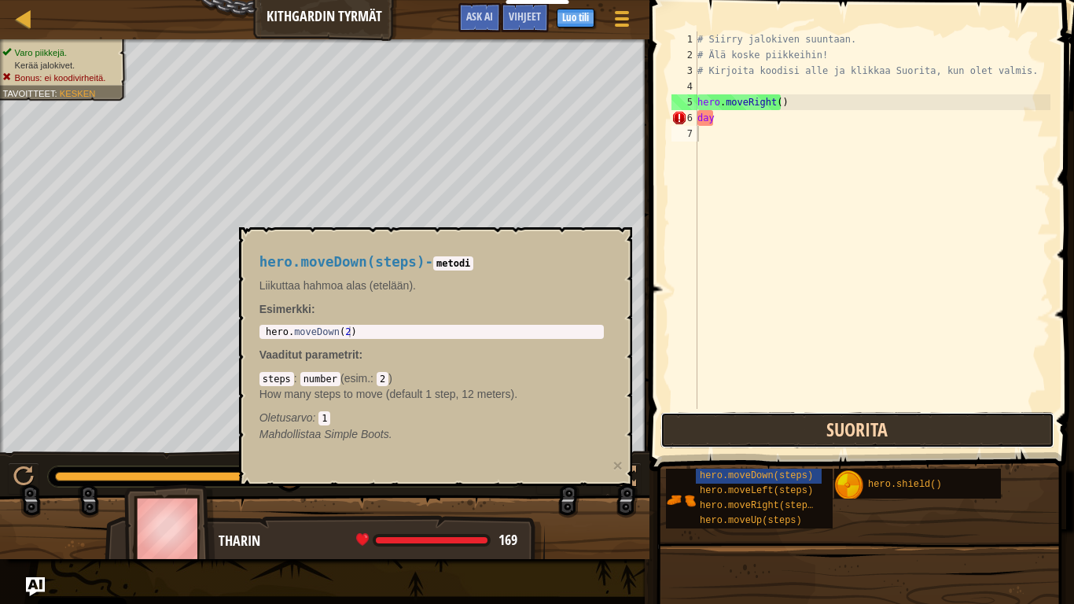
click at [831, 434] on button "Suorita" at bounding box center [857, 430] width 394 height 36
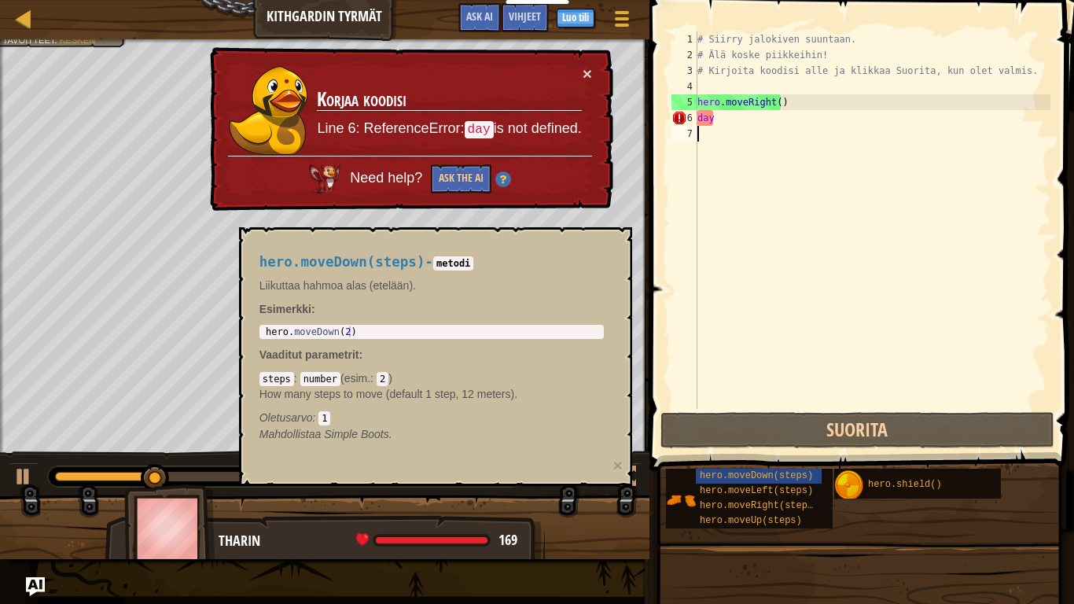
click at [705, 158] on div "# Siirry jalokiven suuntaan. # Älä koske piikkeihin! # Kirjoita koodisi alle ja…" at bounding box center [872, 235] width 356 height 409
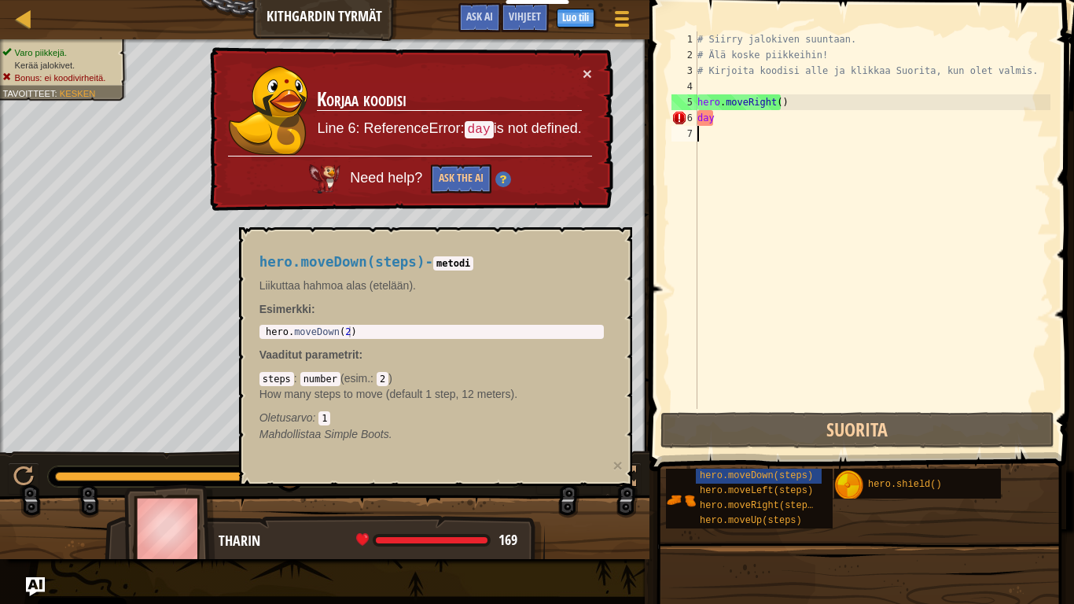
click at [727, 134] on div "# Siirry jalokiven suuntaan. # Älä koske piikkeihin! # Kirjoita koodisi alle ja…" at bounding box center [872, 235] width 356 height 409
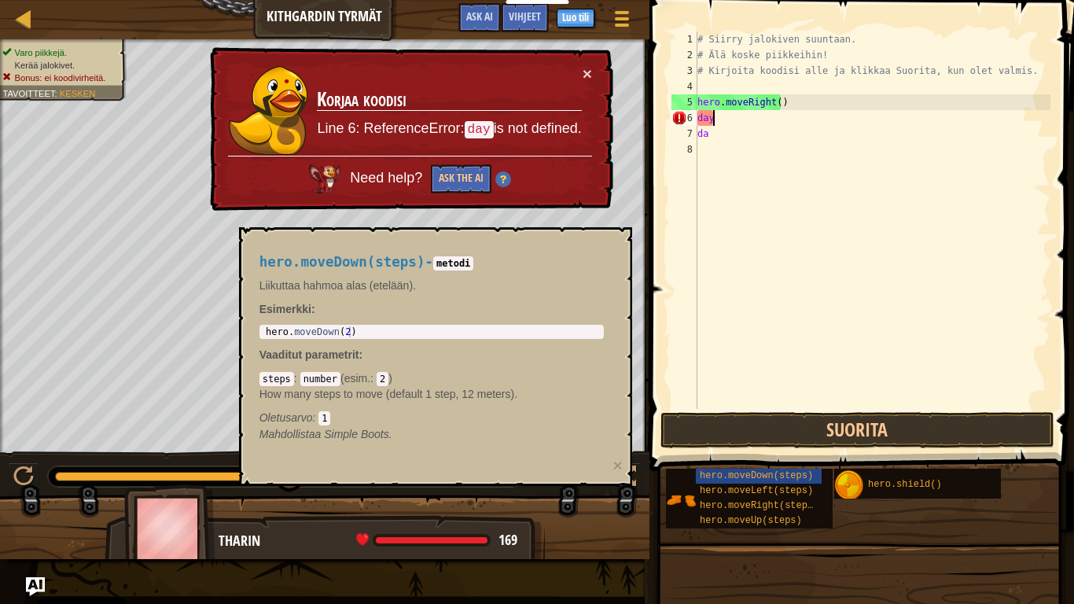
click at [744, 116] on div "# Siirry jalokiven suuntaan. # Älä koske piikkeihin! # Kirjoita koodisi alle ja…" at bounding box center [872, 235] width 356 height 409
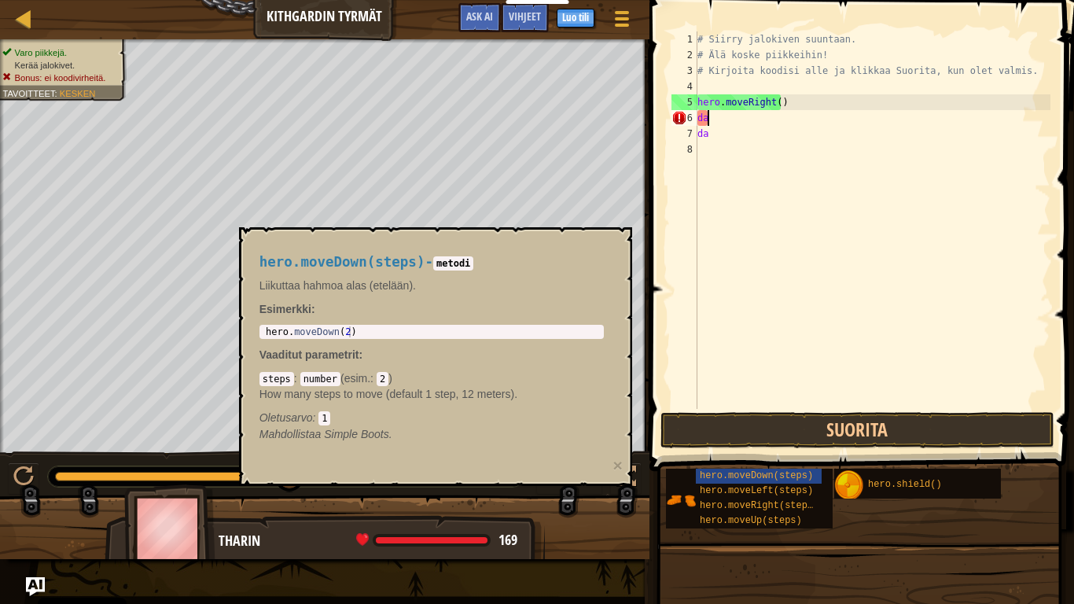
type textarea "d"
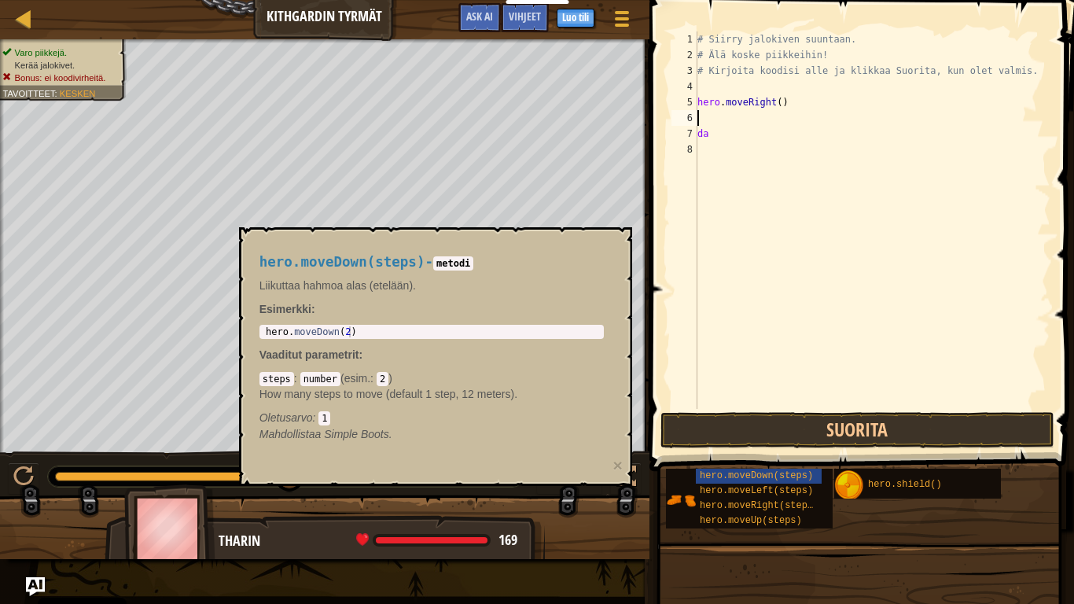
type textarea "d"
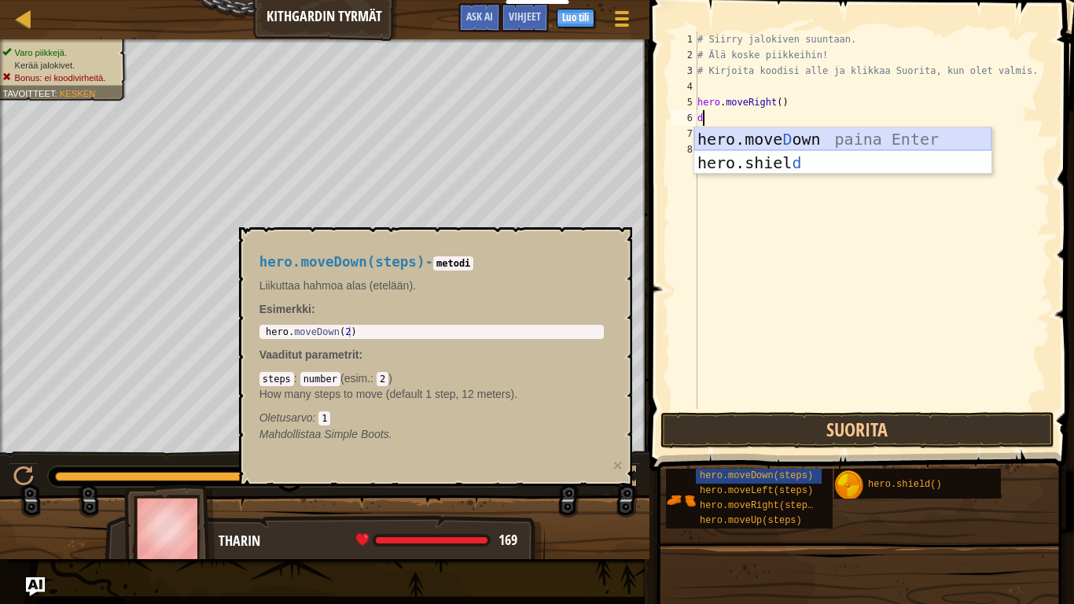
click at [781, 142] on div "hero.move D own paina Enter hero.shiel d paina Enter" at bounding box center [842, 174] width 297 height 94
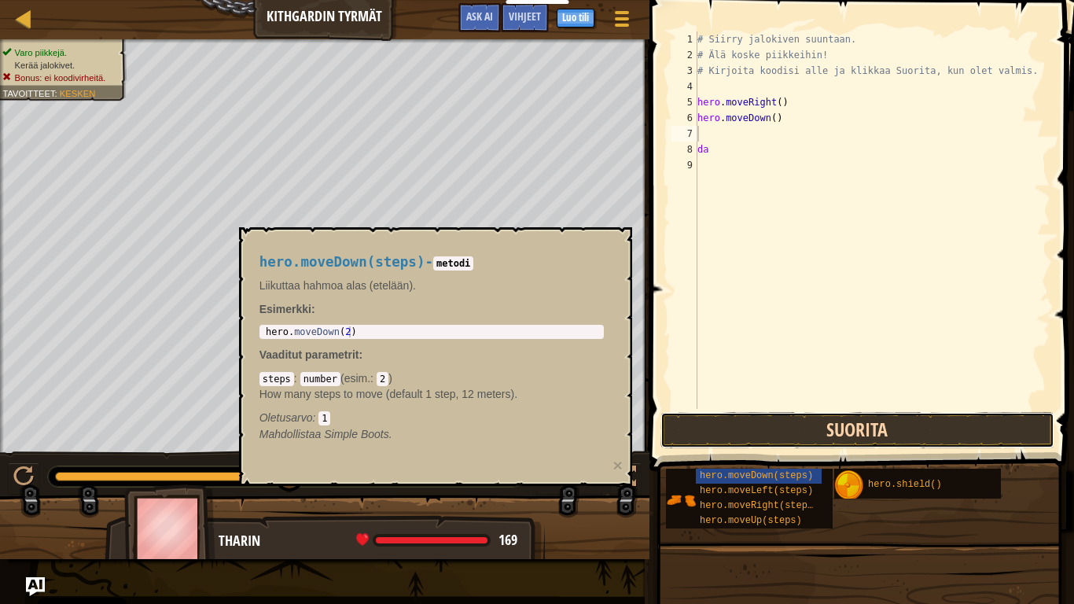
click at [807, 417] on button "Suorita" at bounding box center [857, 430] width 394 height 36
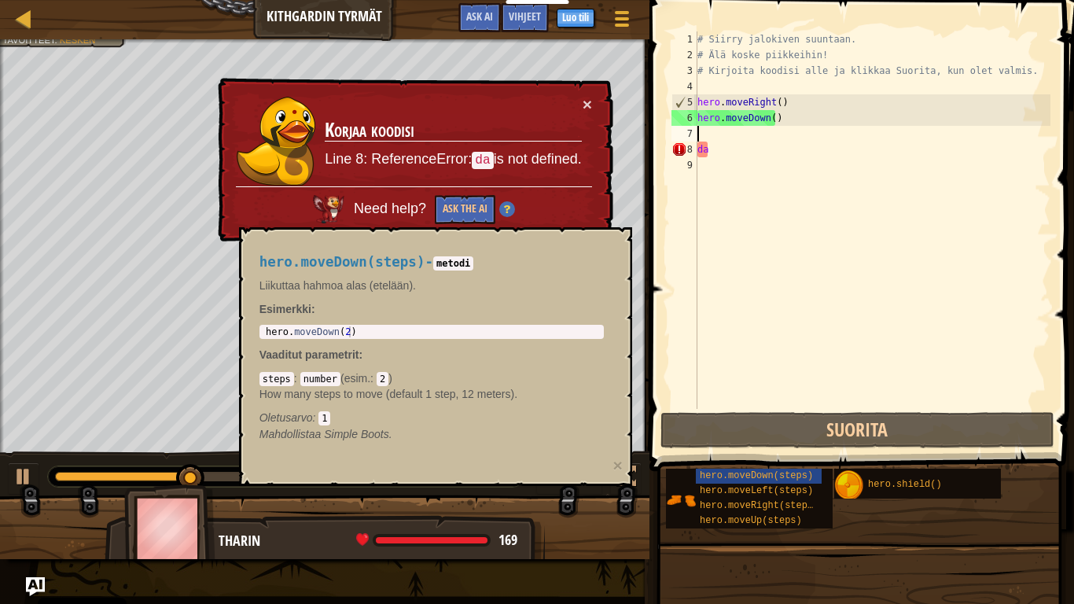
click at [732, 152] on div "# Siirry jalokiven suuntaan. # Älä koske piikkeihin! # Kirjoita koodisi alle ja…" at bounding box center [872, 235] width 356 height 409
type textarea "d"
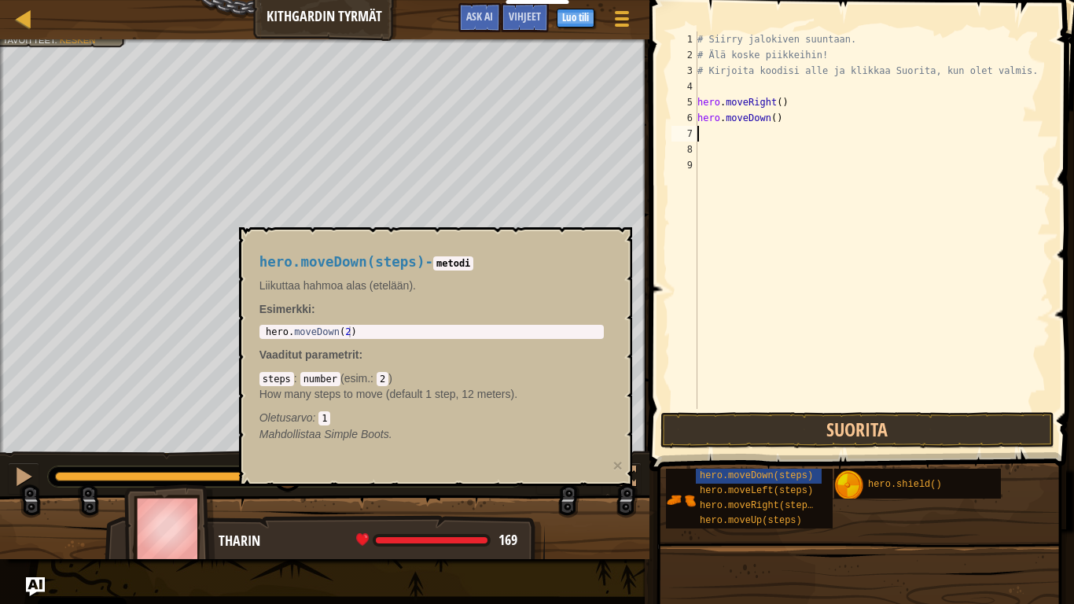
click at [720, 126] on div "# Siirry jalokiven suuntaan. # Älä koske piikkeihin! # Kirjoita koodisi alle ja…" at bounding box center [872, 235] width 356 height 409
click at [702, 136] on div "# Siirry jalokiven suuntaan. # Älä koske piikkeihin! # Kirjoita koodisi alle ja…" at bounding box center [872, 235] width 356 height 409
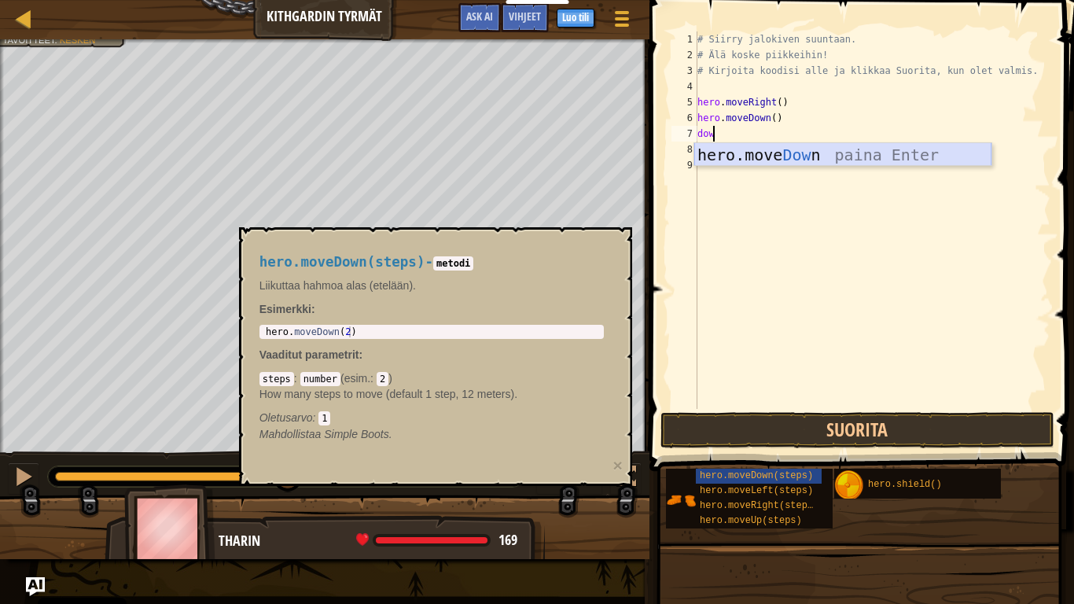
scroll to position [7, 1]
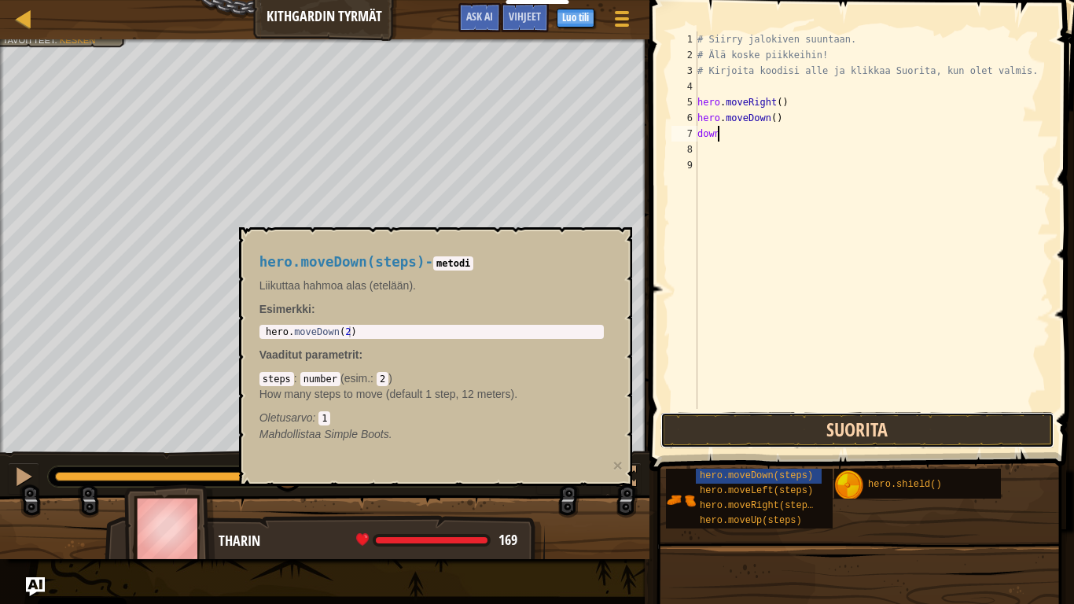
click at [783, 434] on button "Suorita" at bounding box center [857, 430] width 394 height 36
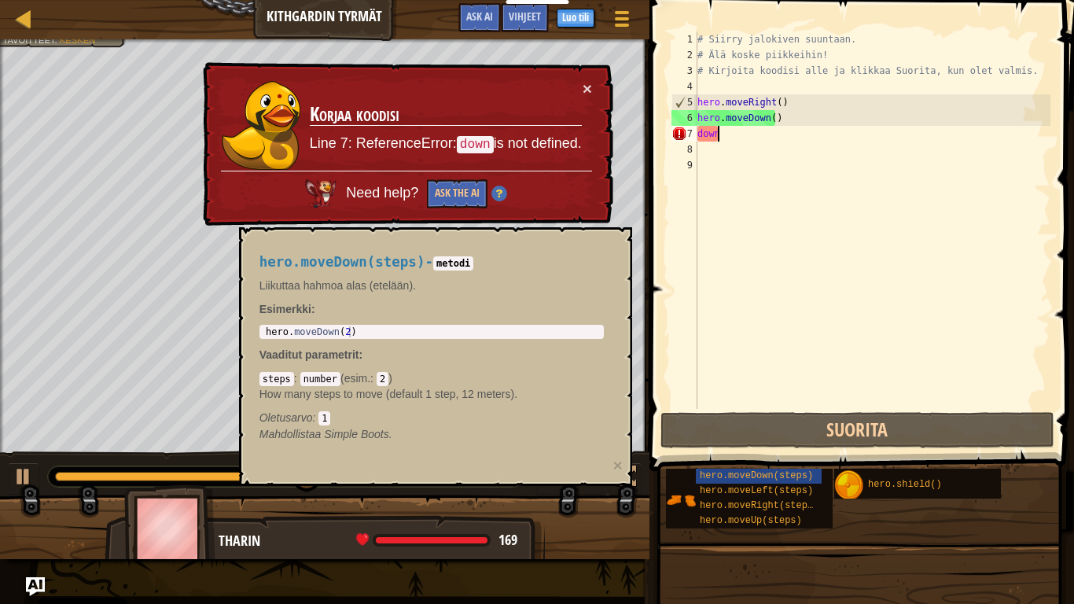
click at [793, 130] on div "# Siirry jalokiven suuntaan. # Älä koske piikkeihin! # Kirjoita koodisi alle ja…" at bounding box center [872, 235] width 356 height 409
click at [764, 129] on div "# Siirry jalokiven suuntaan. # Älä koske piikkeihin! # Kirjoita koodisi alle ja…" at bounding box center [872, 235] width 356 height 409
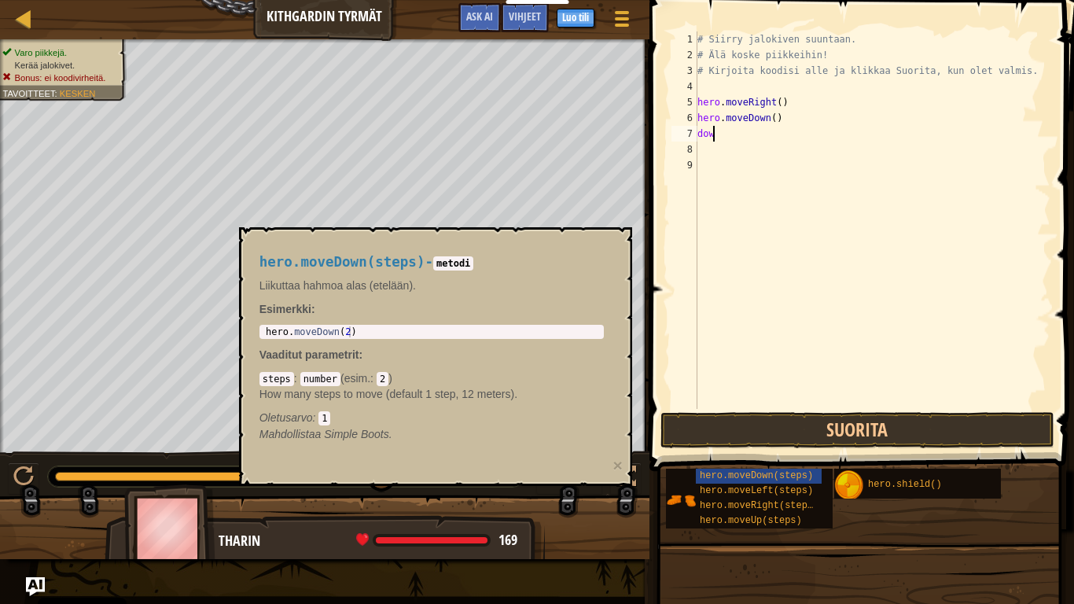
type textarea "down"
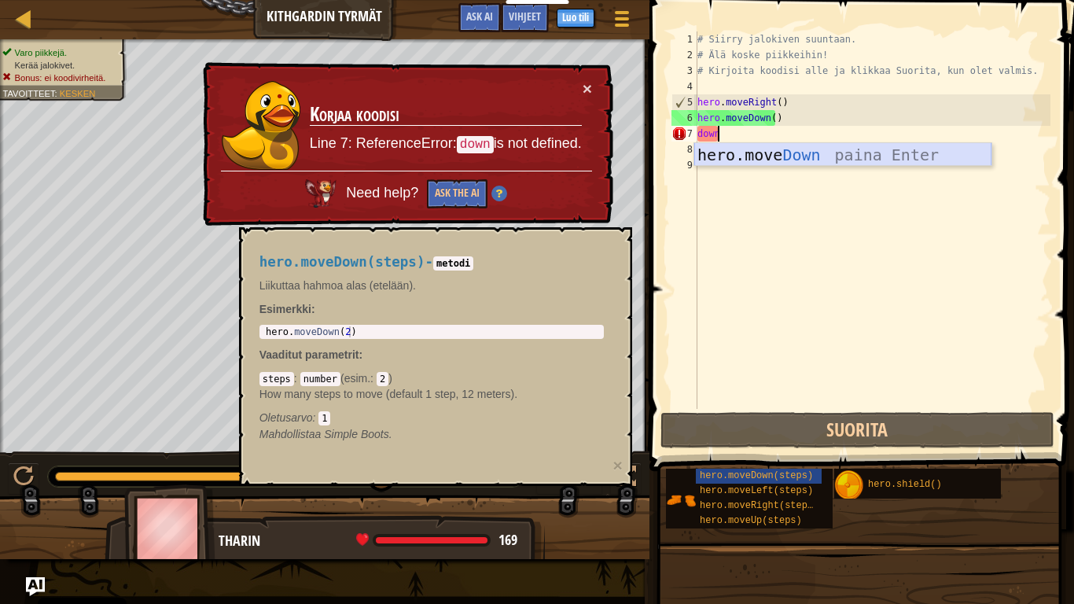
click at [778, 156] on div "hero.move Down paina Enter" at bounding box center [842, 178] width 297 height 71
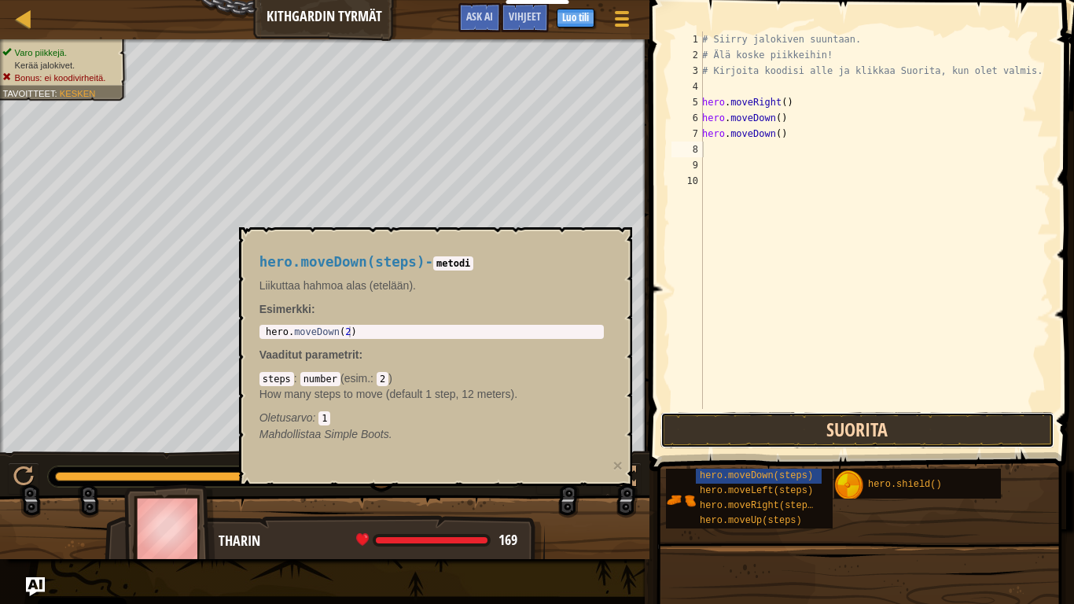
click at [829, 434] on button "Suorita" at bounding box center [857, 430] width 394 height 36
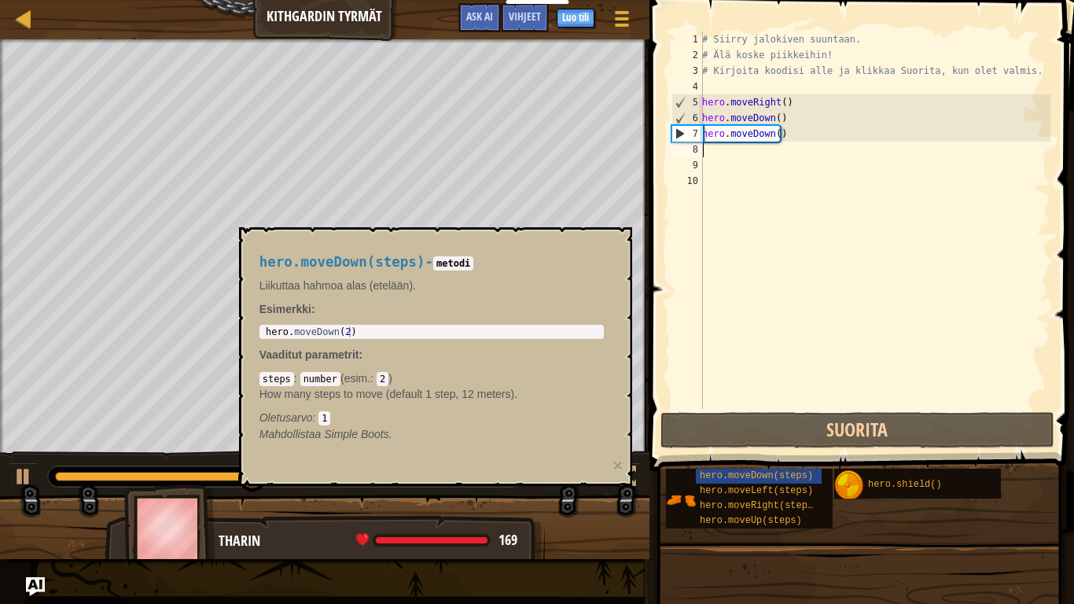
click at [452, 269] on code "metodi" at bounding box center [453, 263] width 40 height 14
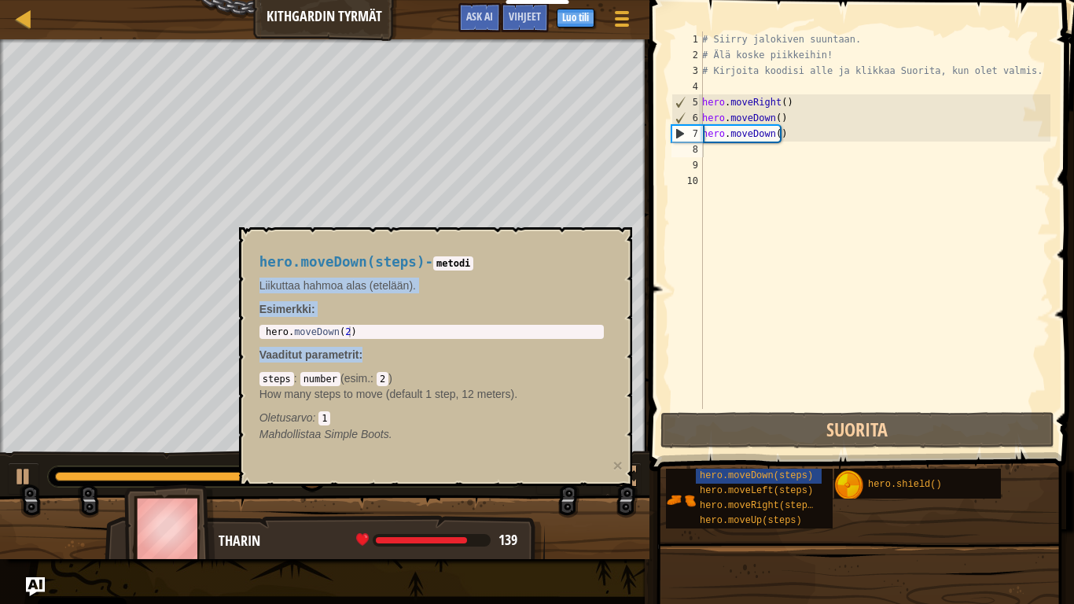
drag, startPoint x: 475, startPoint y: 355, endPoint x: 554, endPoint y: 268, distance: 117.4
click at [554, 268] on div "hero.moveDown(steps) - metodi Liikuttaa hahmoa alas (etelään). Esimerkki : 1 he…" at bounding box center [431, 348] width 366 height 217
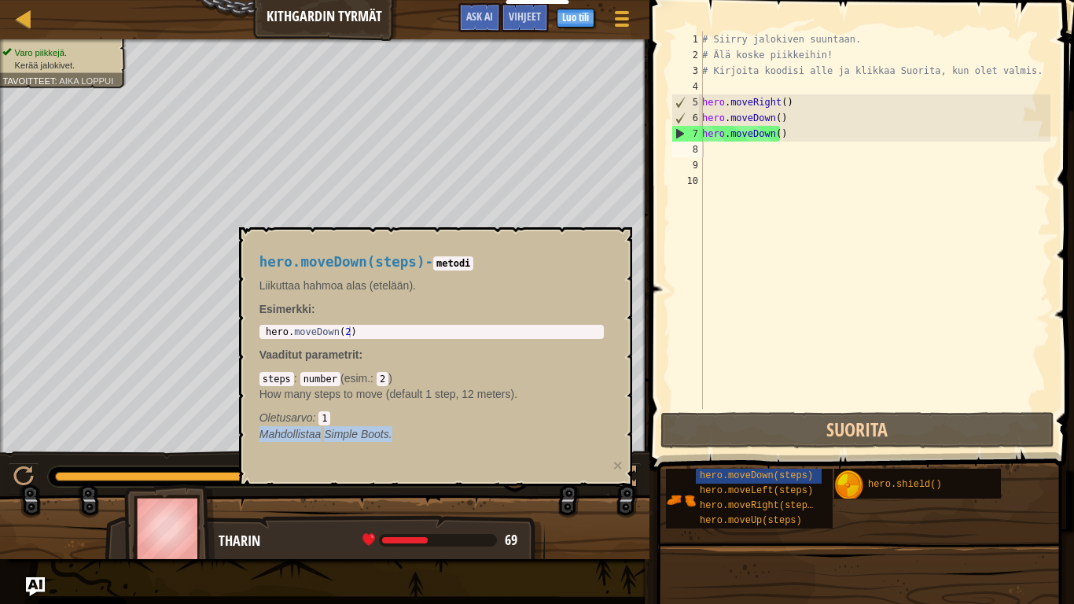
drag, startPoint x: 433, startPoint y: 406, endPoint x: 451, endPoint y: 454, distance: 50.5
click at [451, 454] on div "hero.moveDown(steps) - metodi Liikuttaa hahmoa alas (etelään). Esimerkki : 1 he…" at bounding box center [431, 348] width 366 height 217
drag, startPoint x: 551, startPoint y: 343, endPoint x: 546, endPoint y: 277, distance: 66.2
click at [546, 0] on body "Cookie Policy CodeCombat uses a few essential and non-essential cookies. Yksity…" at bounding box center [537, 0] width 1074 height 0
click at [53, 34] on ul "Varo piikkejä. Kerää jalokivet." at bounding box center [61, 21] width 118 height 25
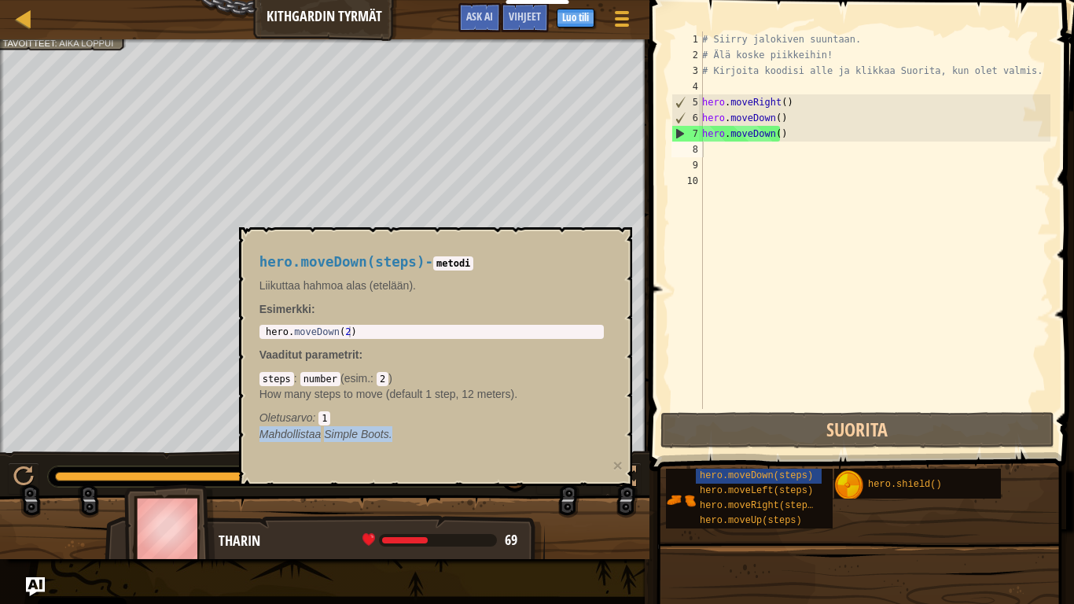
click at [0, 0] on div "Kartta Kithgardin tyrmät Pelivalikko Valmis Luo tili Vihjeet Ask AI" at bounding box center [324, 19] width 649 height 39
click at [26, 24] on div at bounding box center [24, 19] width 20 height 20
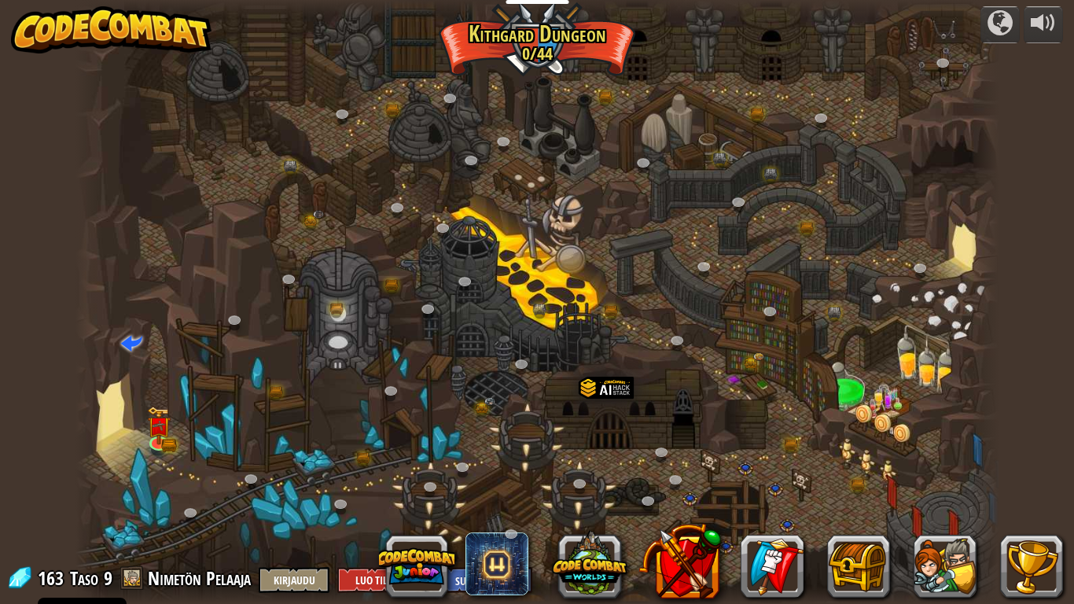
select select "fi"
click at [629, 497] on div at bounding box center [729, 566] width 668 height 63
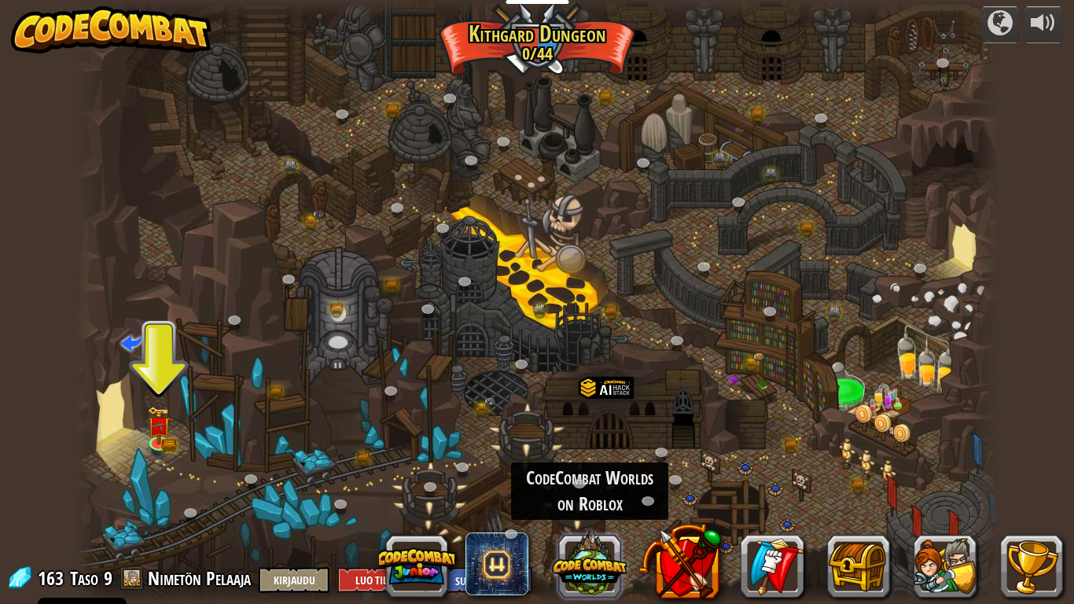
click at [606, 497] on button at bounding box center [589, 563] width 75 height 75
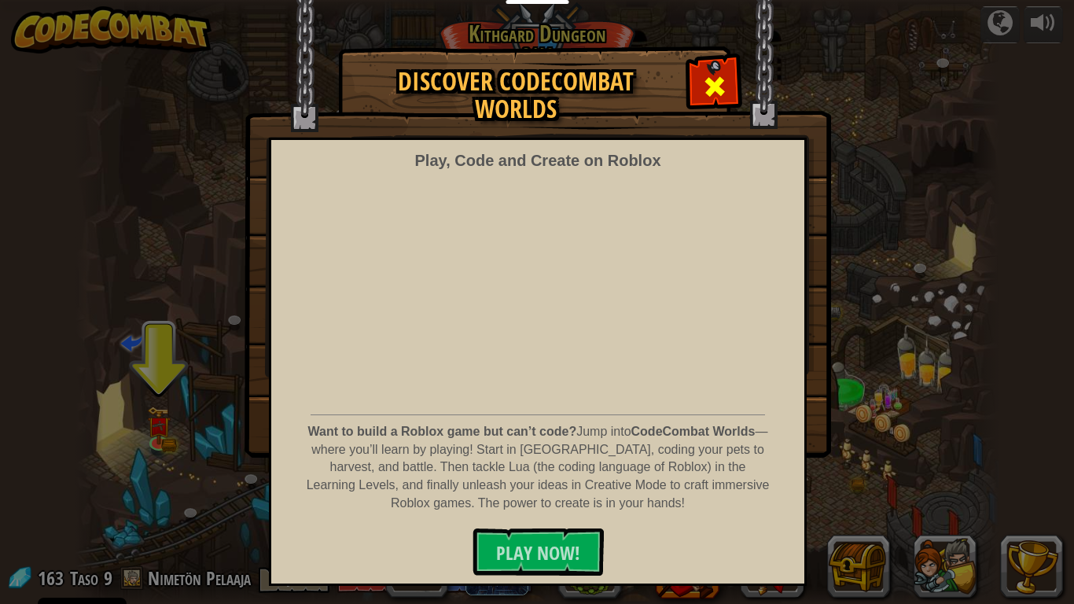
click at [704, 82] on span at bounding box center [714, 86] width 25 height 25
